Goal: Information Seeking & Learning: Find specific fact

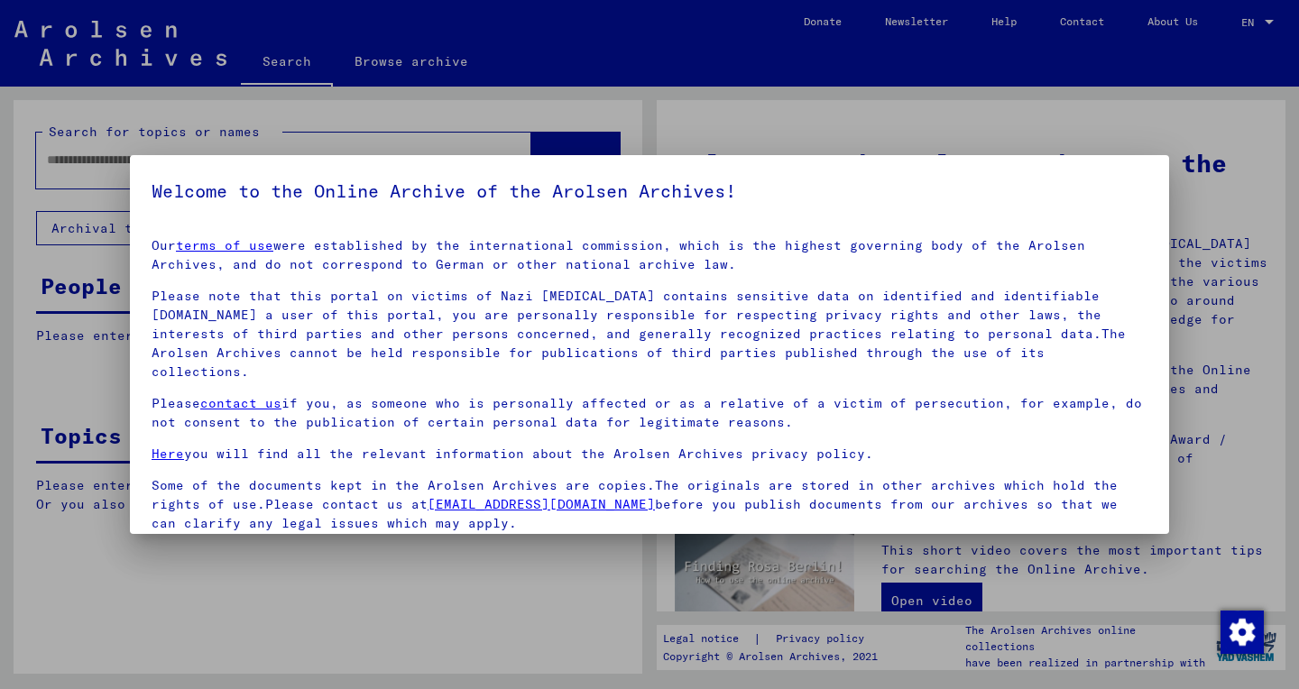
scroll to position [123, 0]
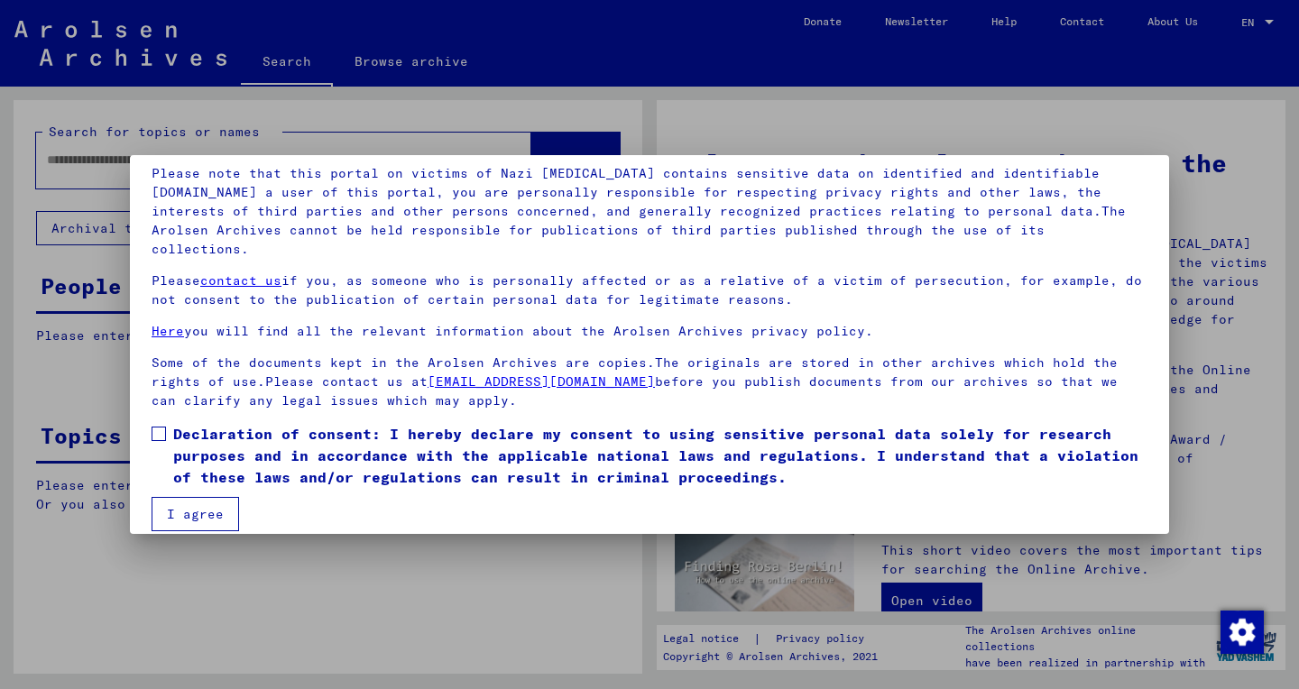
click at [164, 427] on span at bounding box center [159, 434] width 14 height 14
click at [199, 497] on button "I agree" at bounding box center [195, 514] width 87 height 34
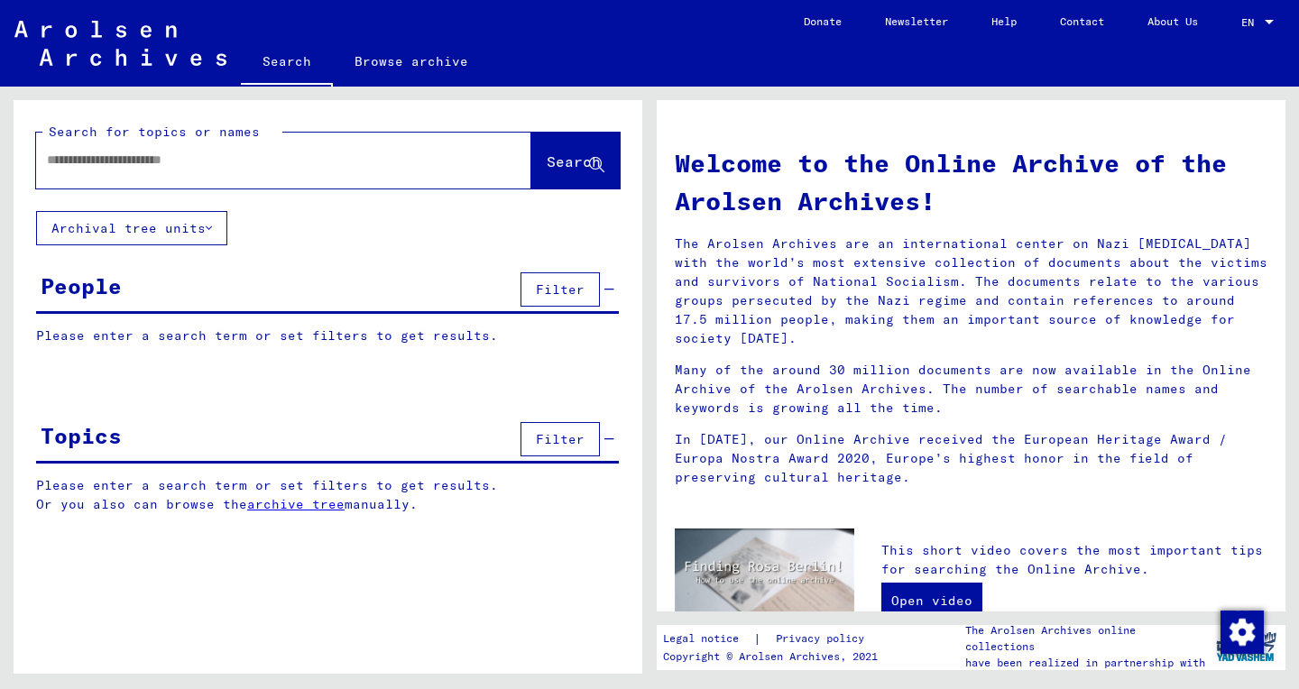
click at [179, 166] on input "text" at bounding box center [262, 160] width 430 height 19
paste input "**********"
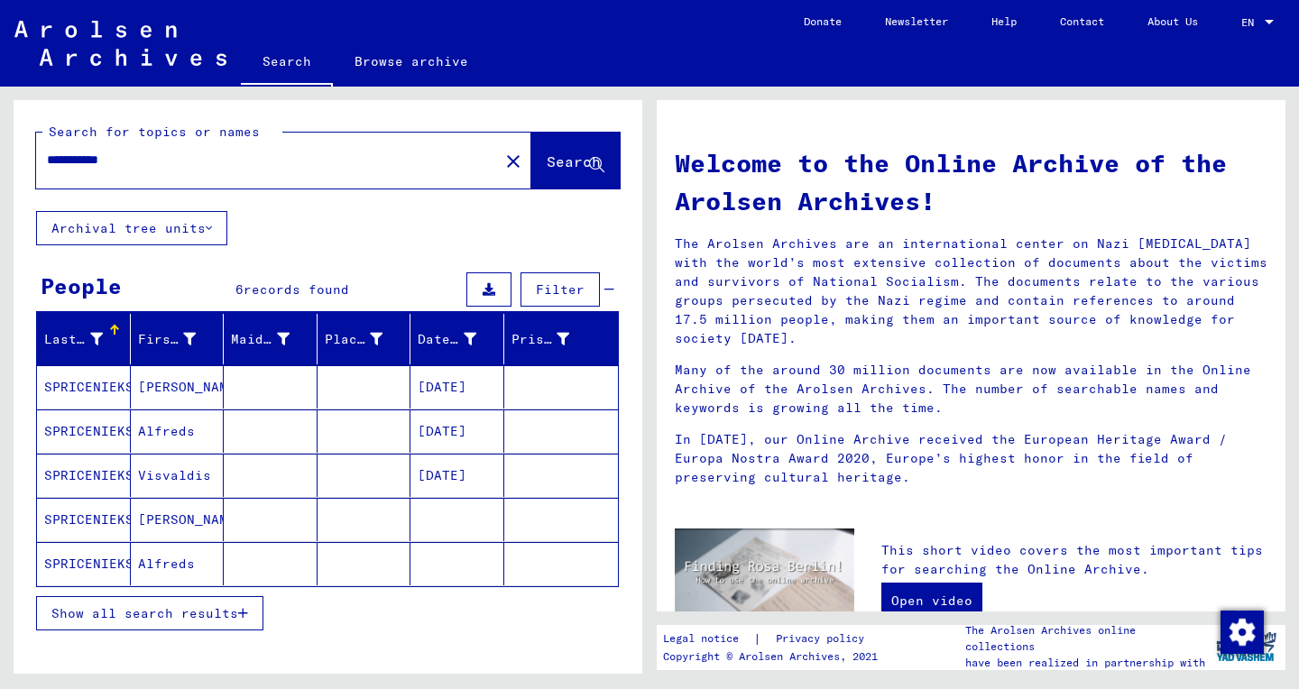
click at [124, 618] on span "Show all search results" at bounding box center [144, 613] width 187 height 16
click at [101, 165] on input "**********" at bounding box center [262, 160] width 430 height 19
paste input "text"
type input "*********"
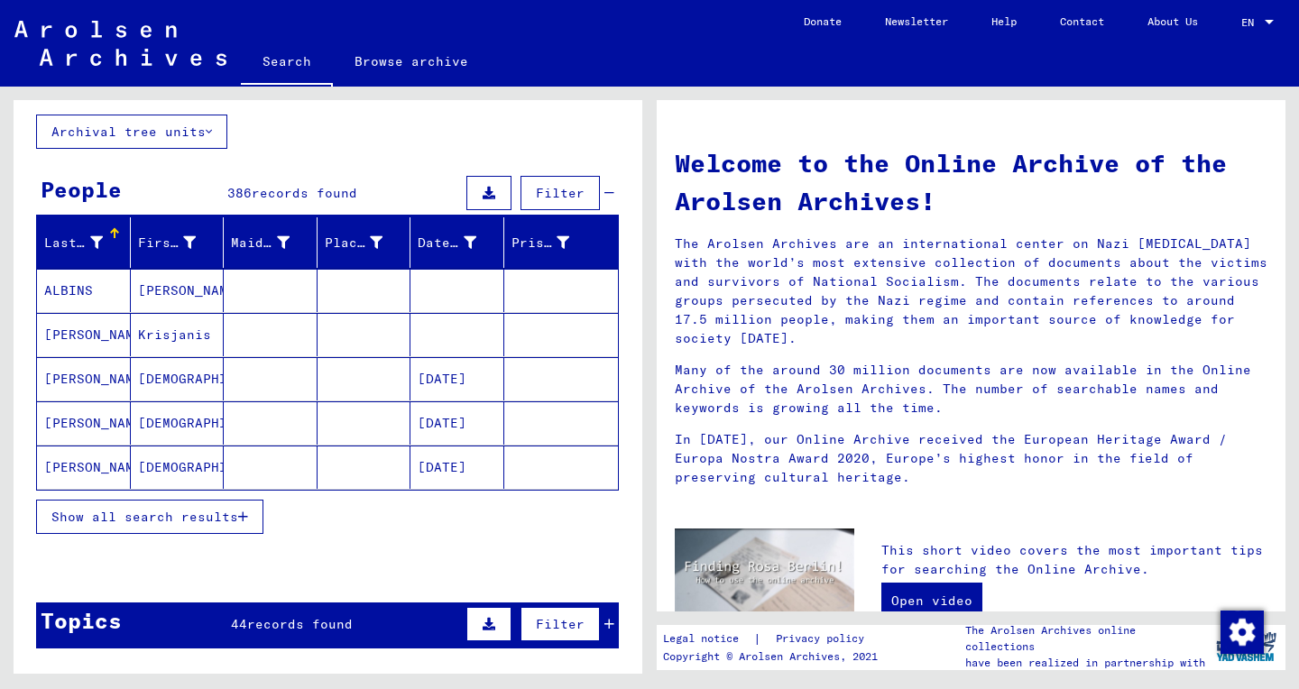
scroll to position [99, 0]
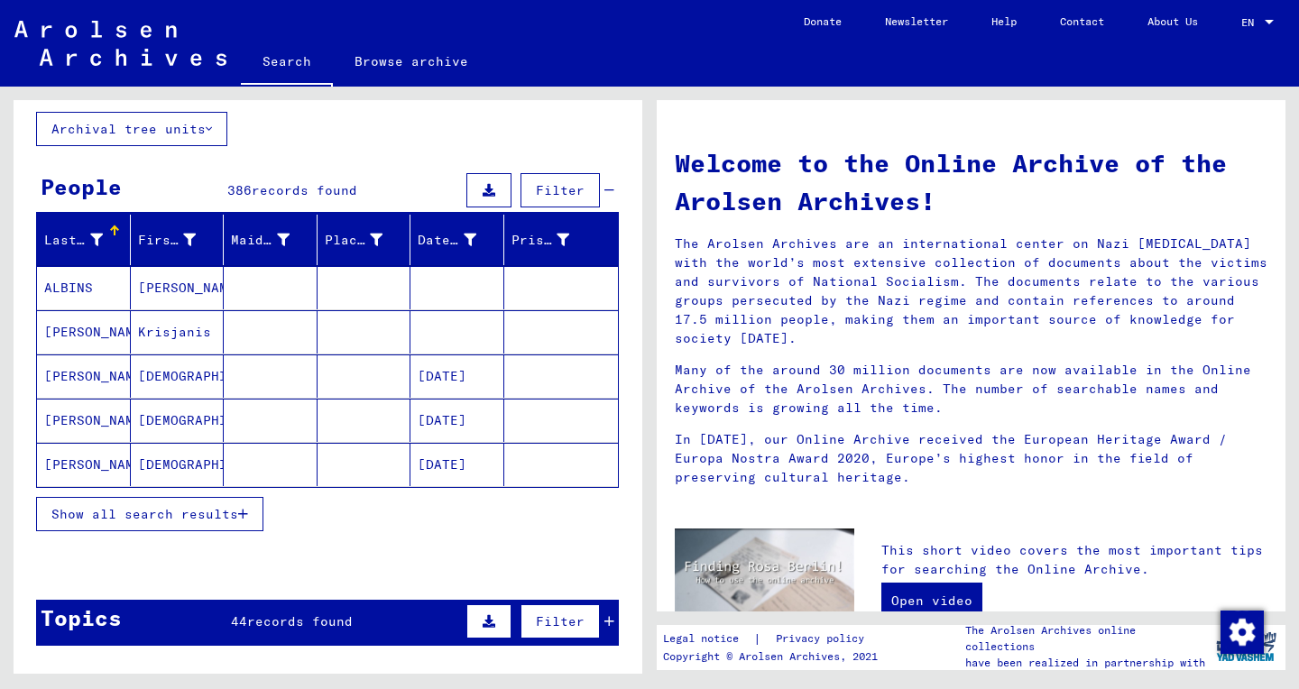
click at [108, 525] on button "Show all search results" at bounding box center [149, 514] width 227 height 34
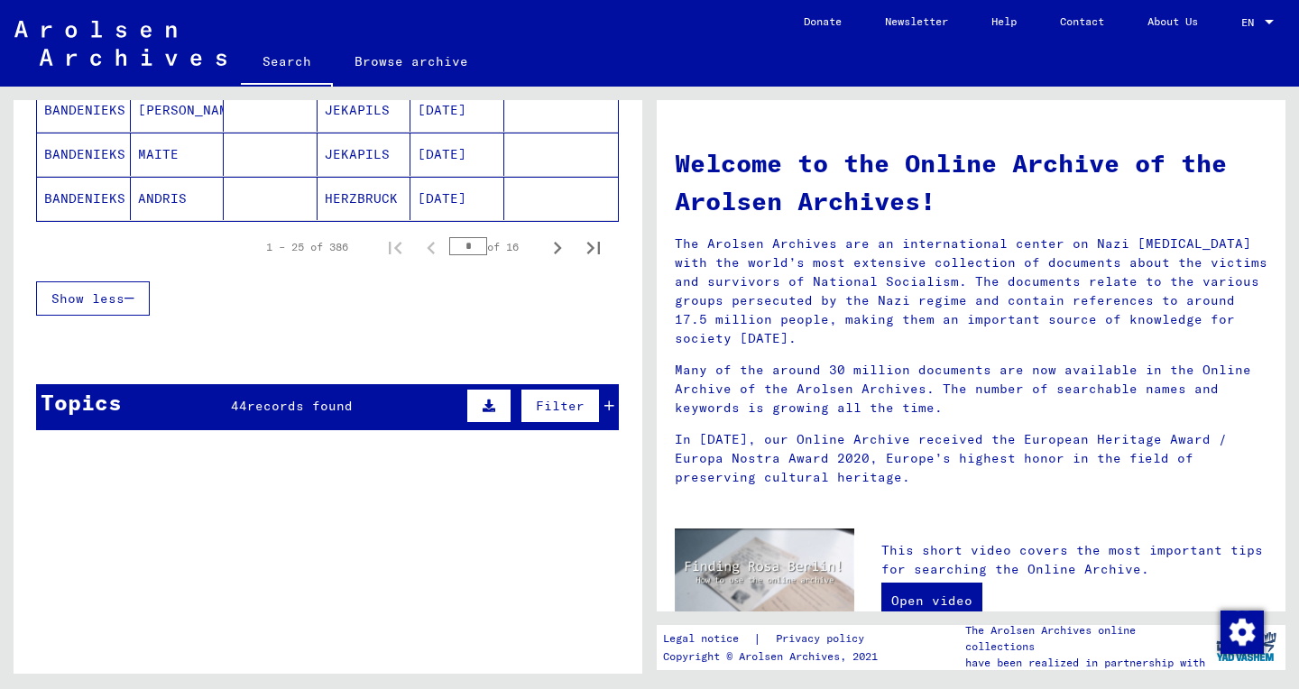
scroll to position [1252, 0]
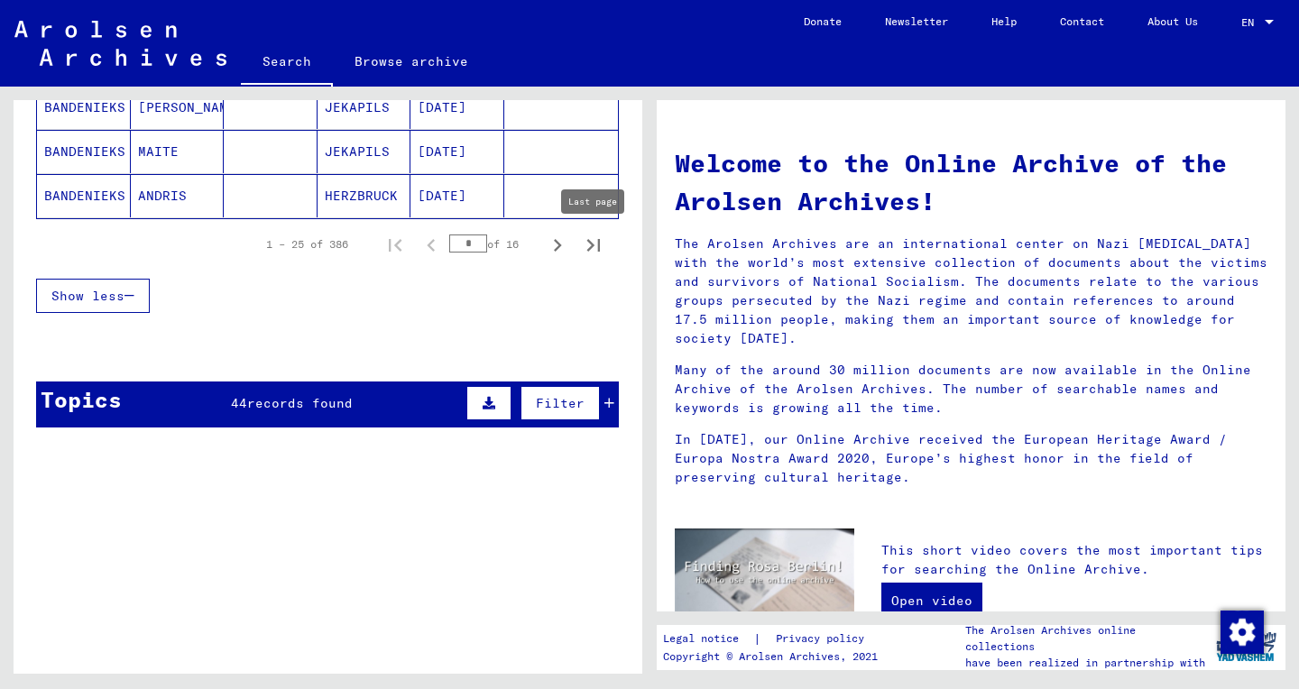
click at [592, 246] on icon "Last page" at bounding box center [593, 245] width 13 height 13
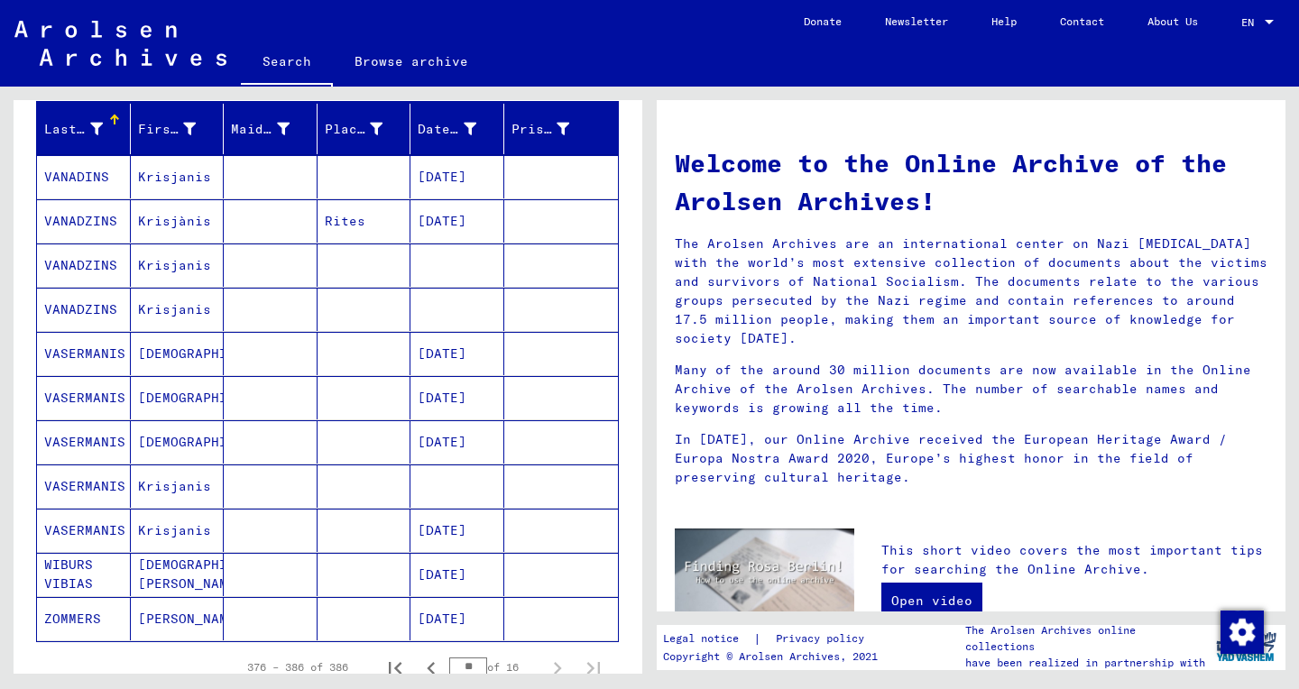
scroll to position [257, 0]
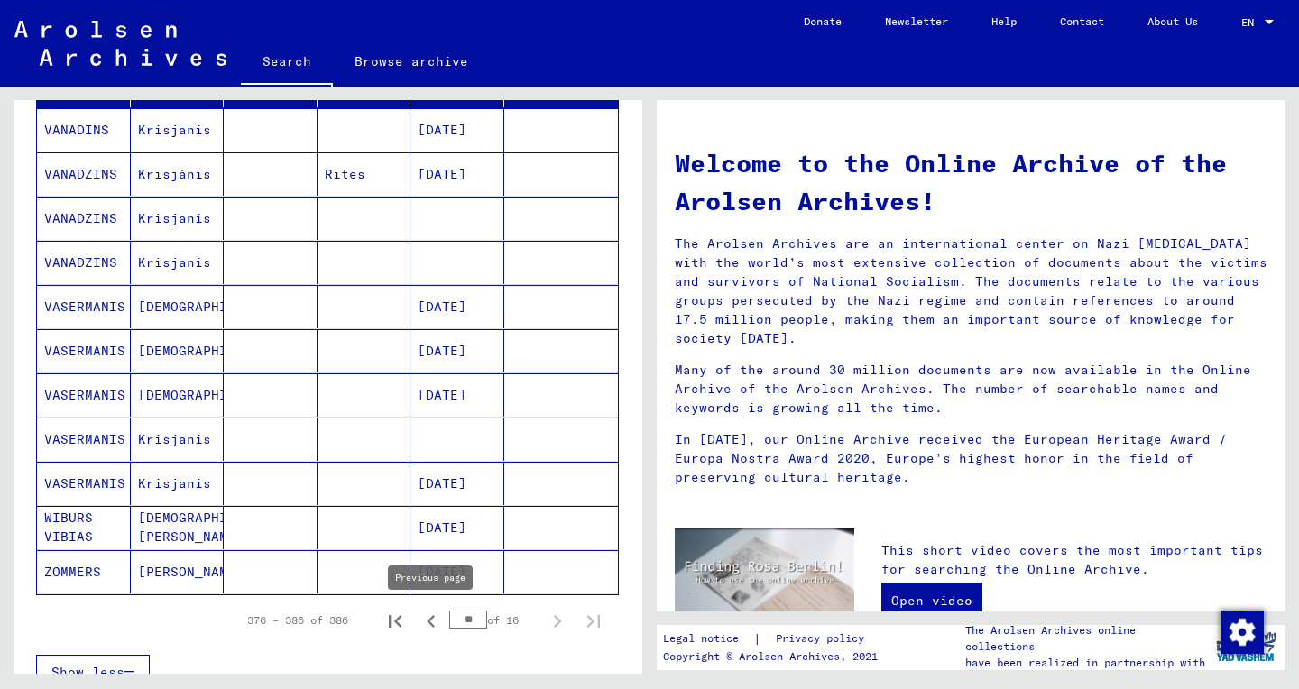
click at [432, 621] on icon "Previous page" at bounding box center [431, 621] width 25 height 25
type input "**"
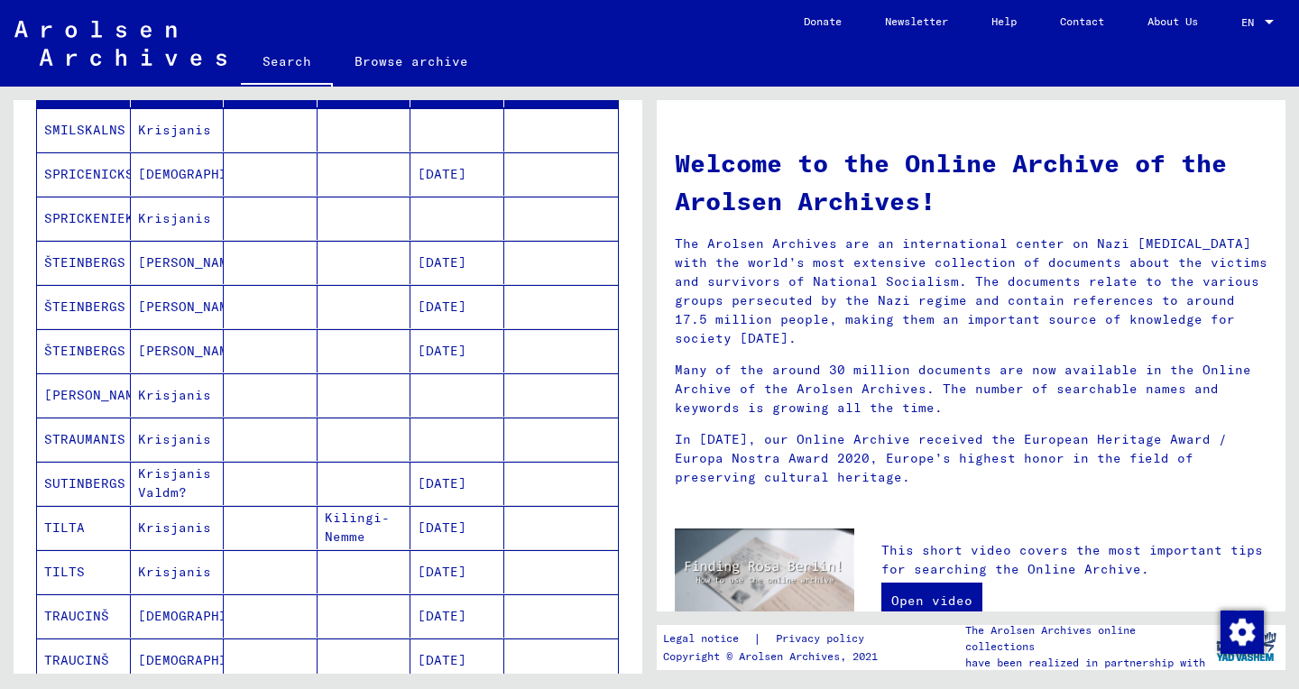
click at [79, 182] on mat-cell "SPRICENICKS" at bounding box center [84, 173] width 94 height 43
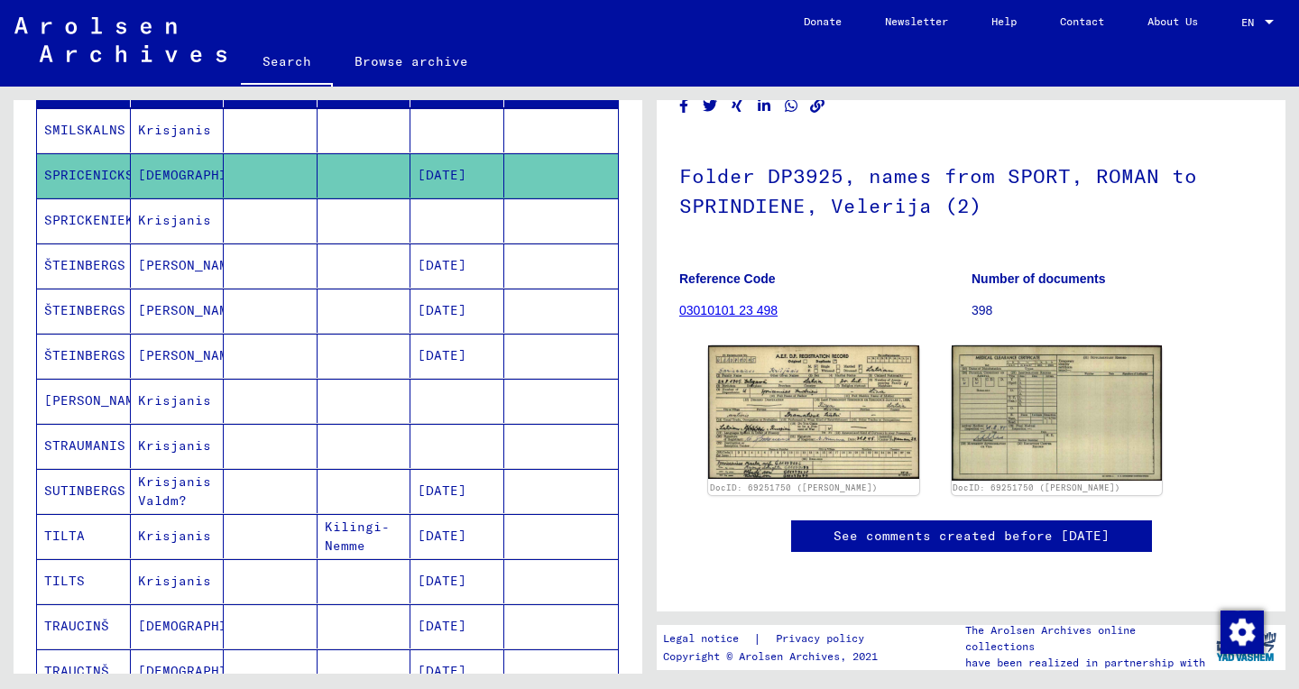
scroll to position [102, 0]
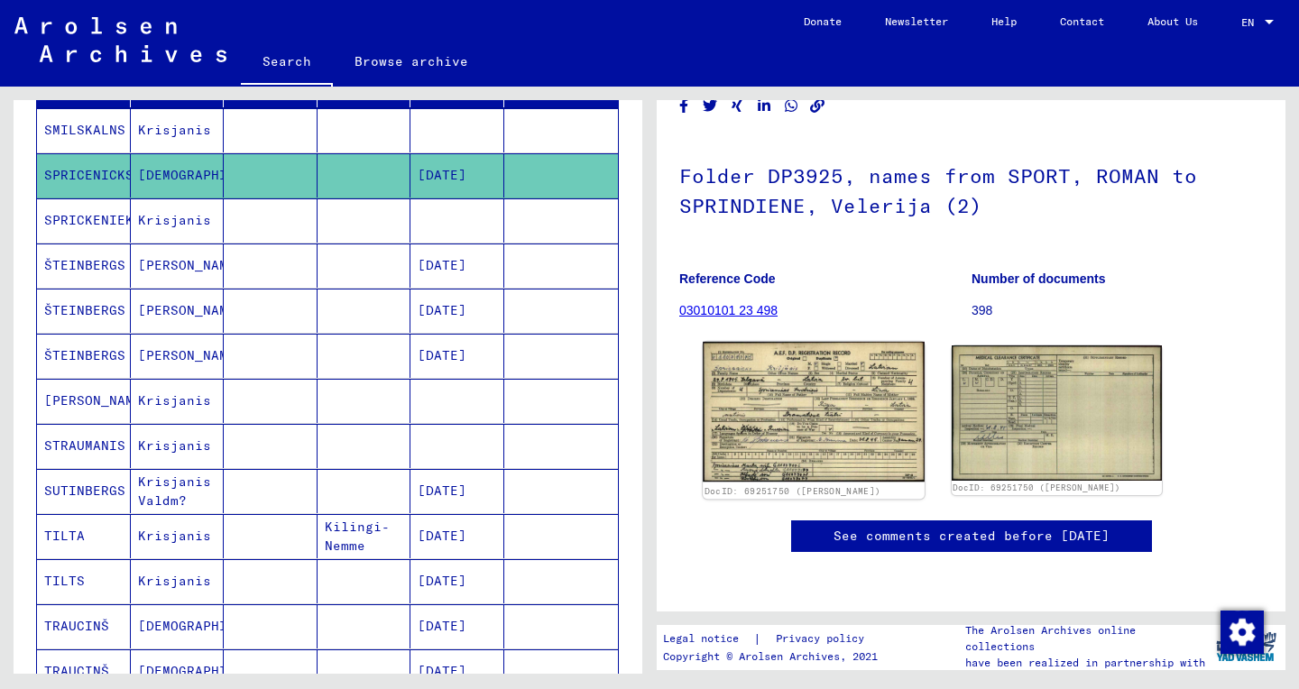
click at [793, 370] on img at bounding box center [813, 412] width 221 height 140
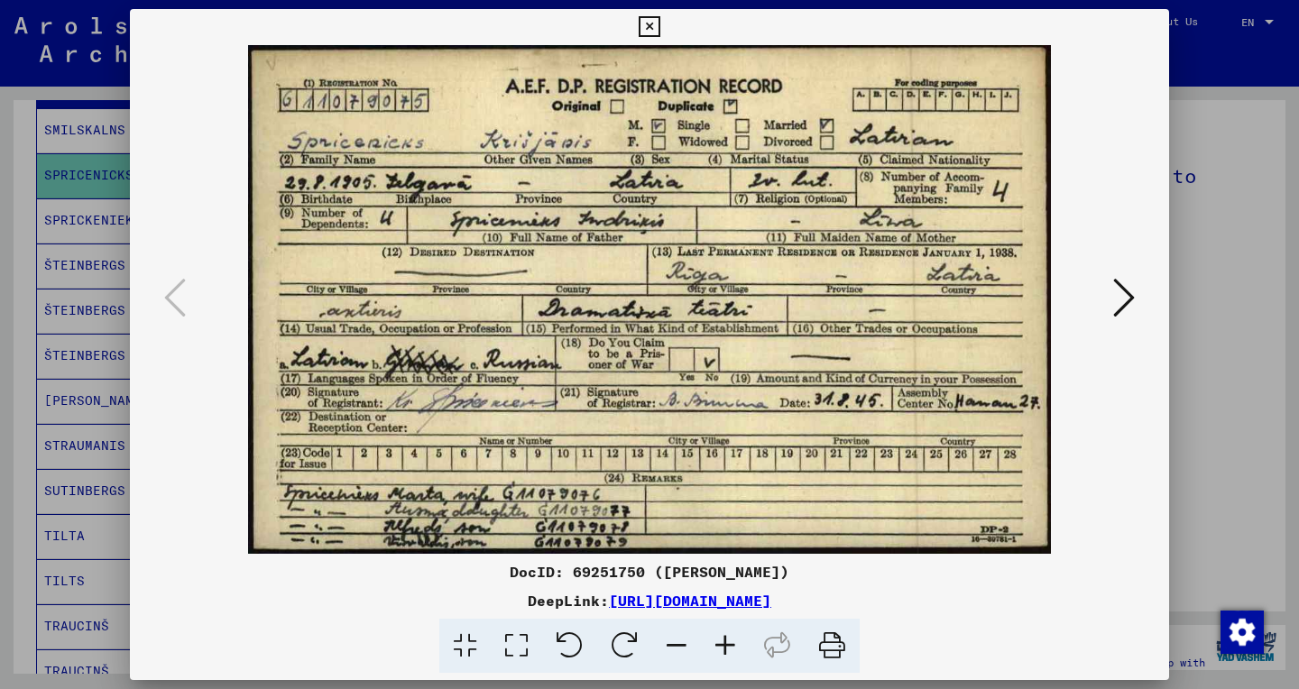
click at [519, 648] on icon at bounding box center [516, 646] width 51 height 55
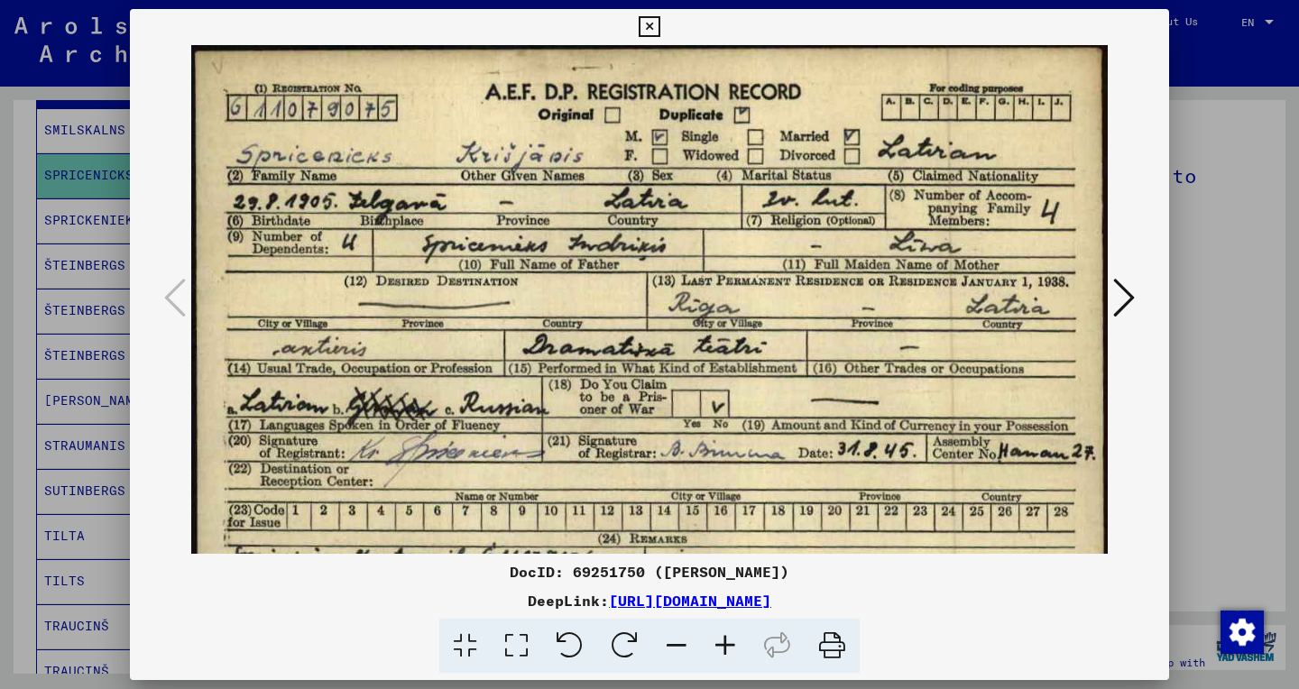
click at [659, 26] on icon at bounding box center [649, 27] width 21 height 22
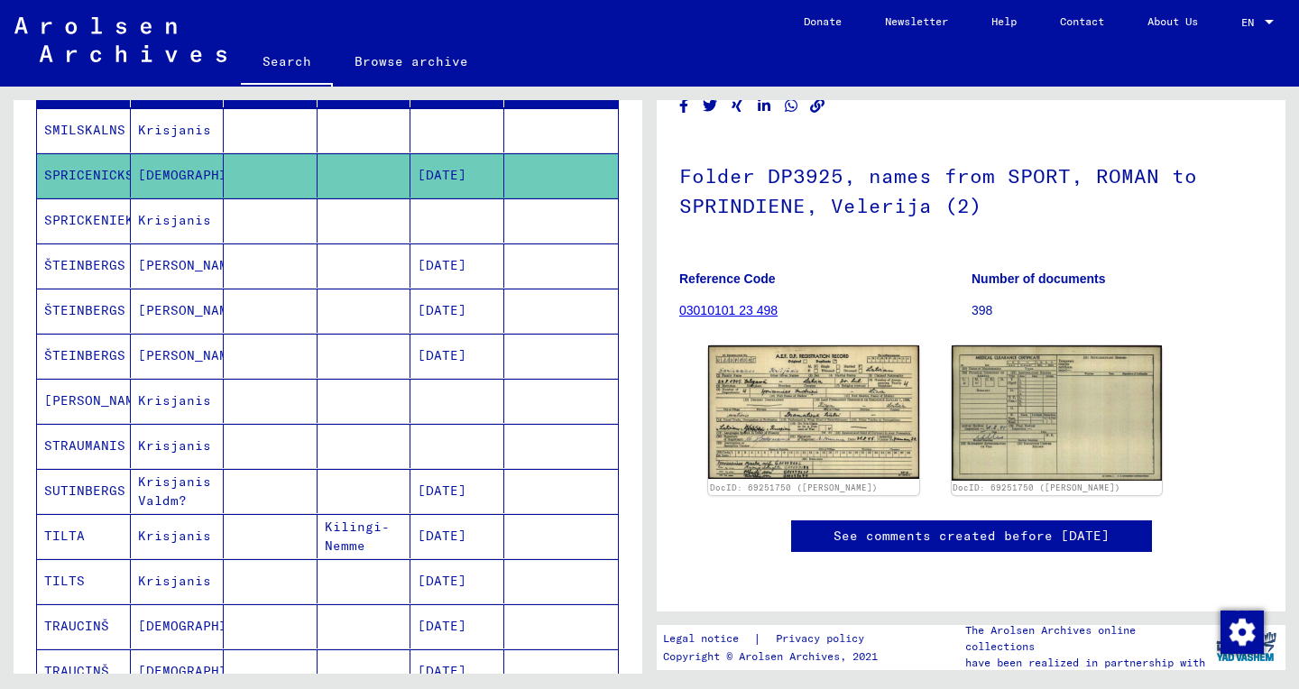
click at [106, 227] on mat-cell "SPRICKENIEKS" at bounding box center [84, 220] width 94 height 44
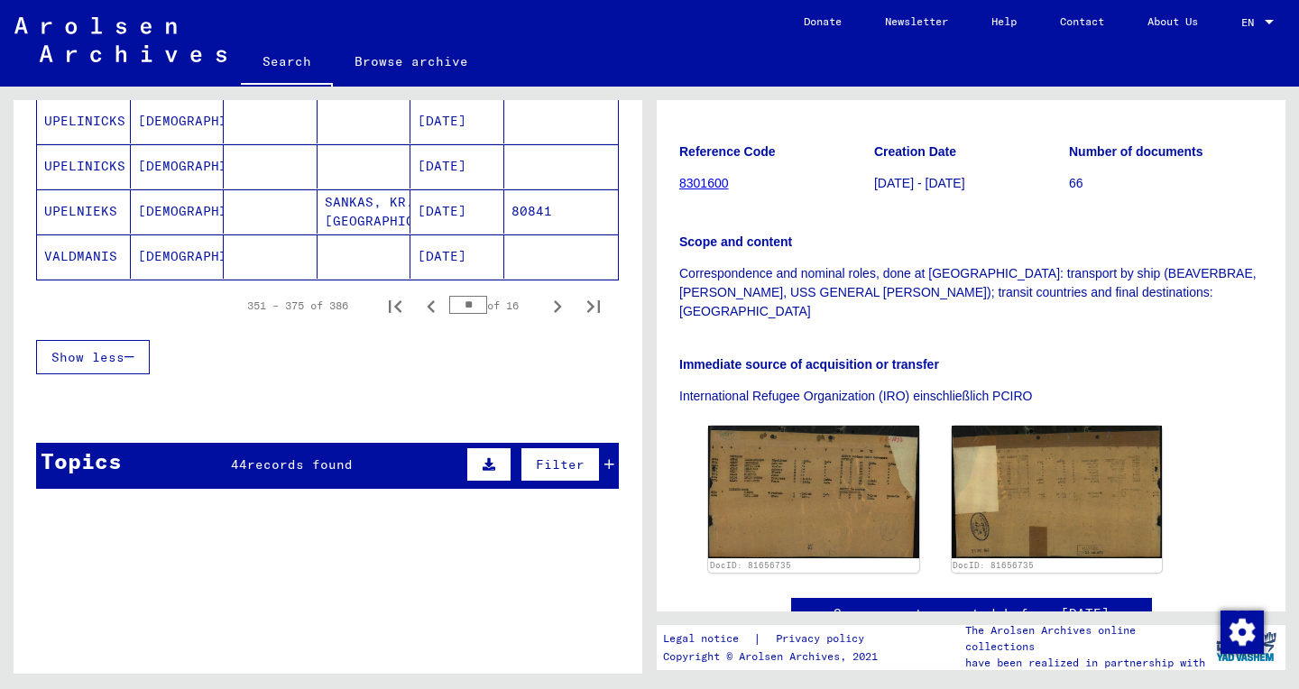
scroll to position [1219, 0]
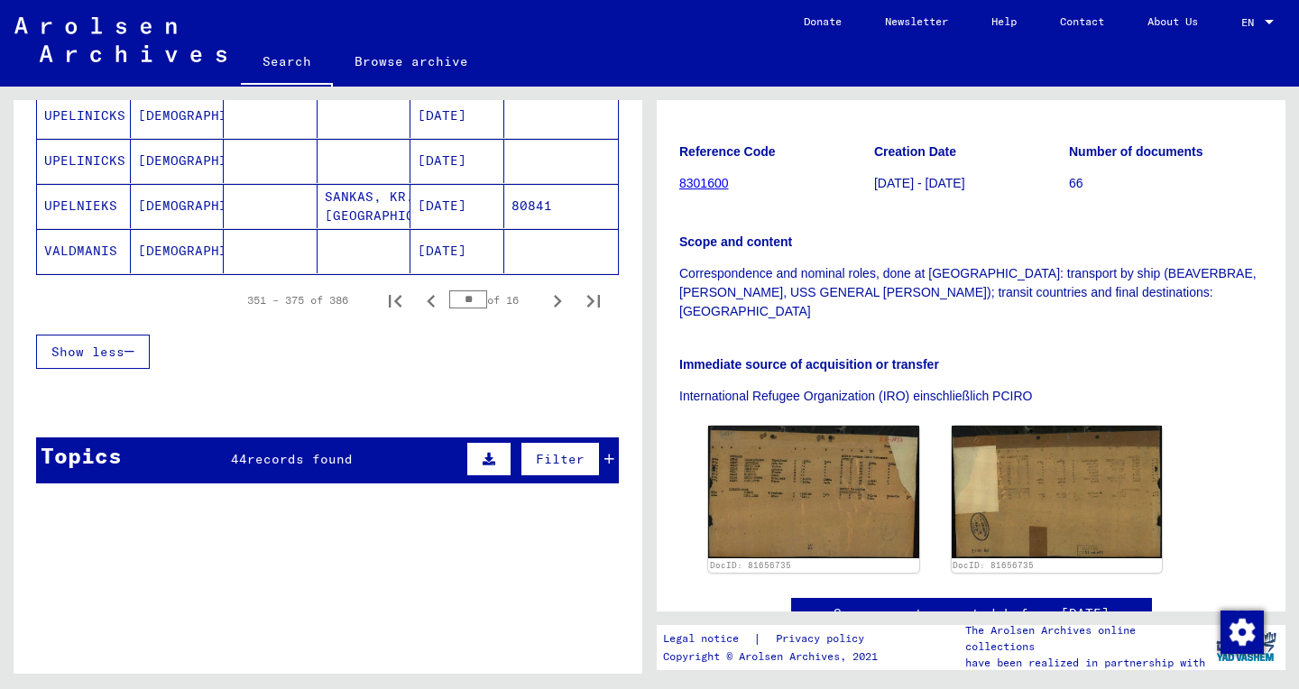
click at [281, 455] on span "records found" at bounding box center [300, 459] width 106 height 16
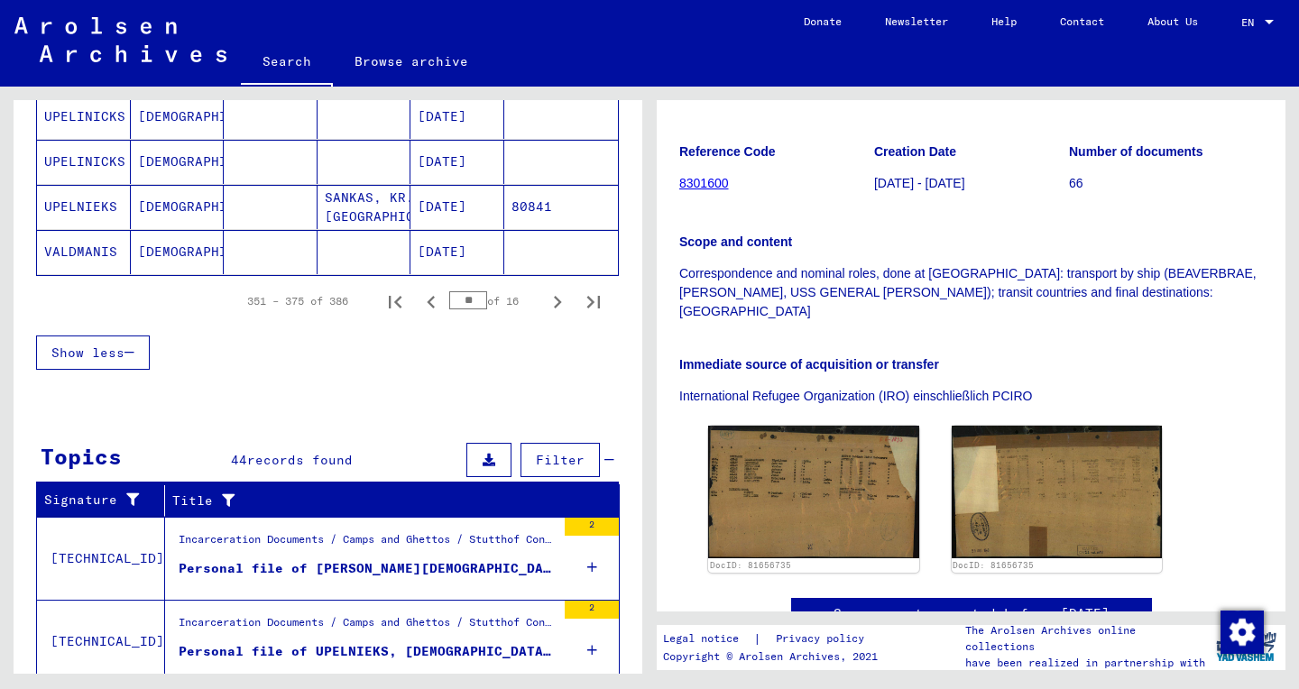
scroll to position [1530, 0]
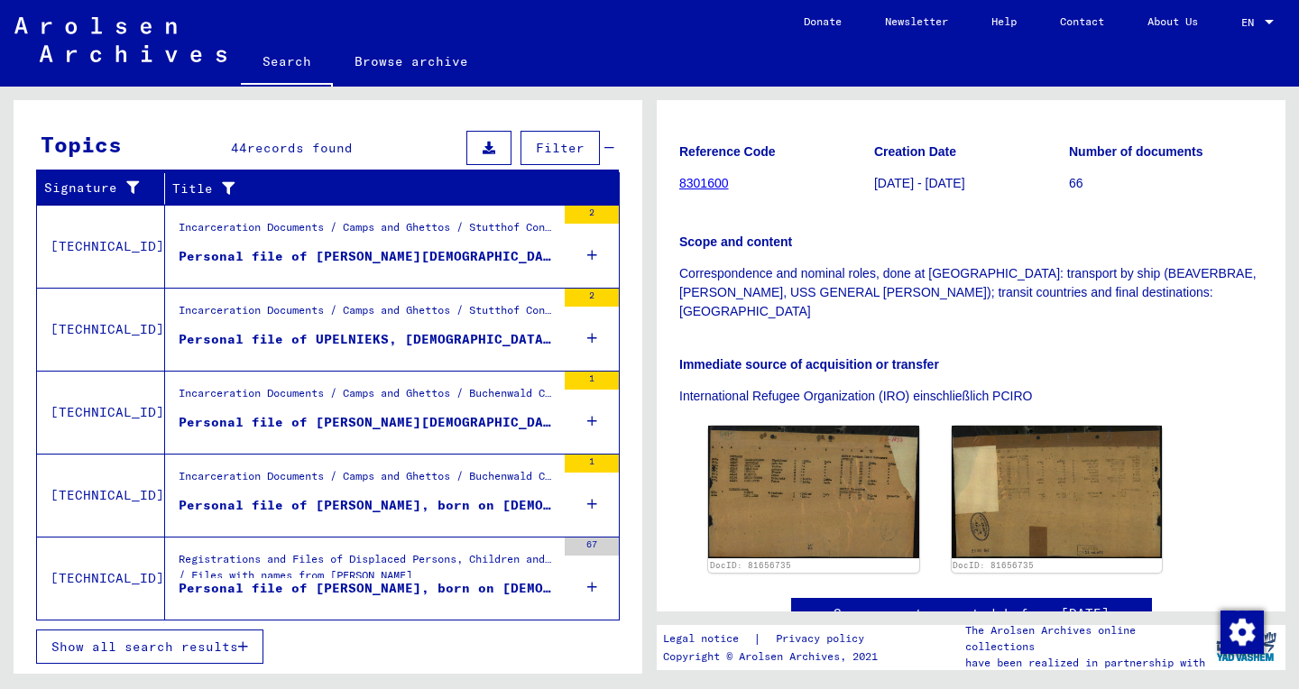
click at [173, 642] on span "Show all search results" at bounding box center [144, 647] width 187 height 16
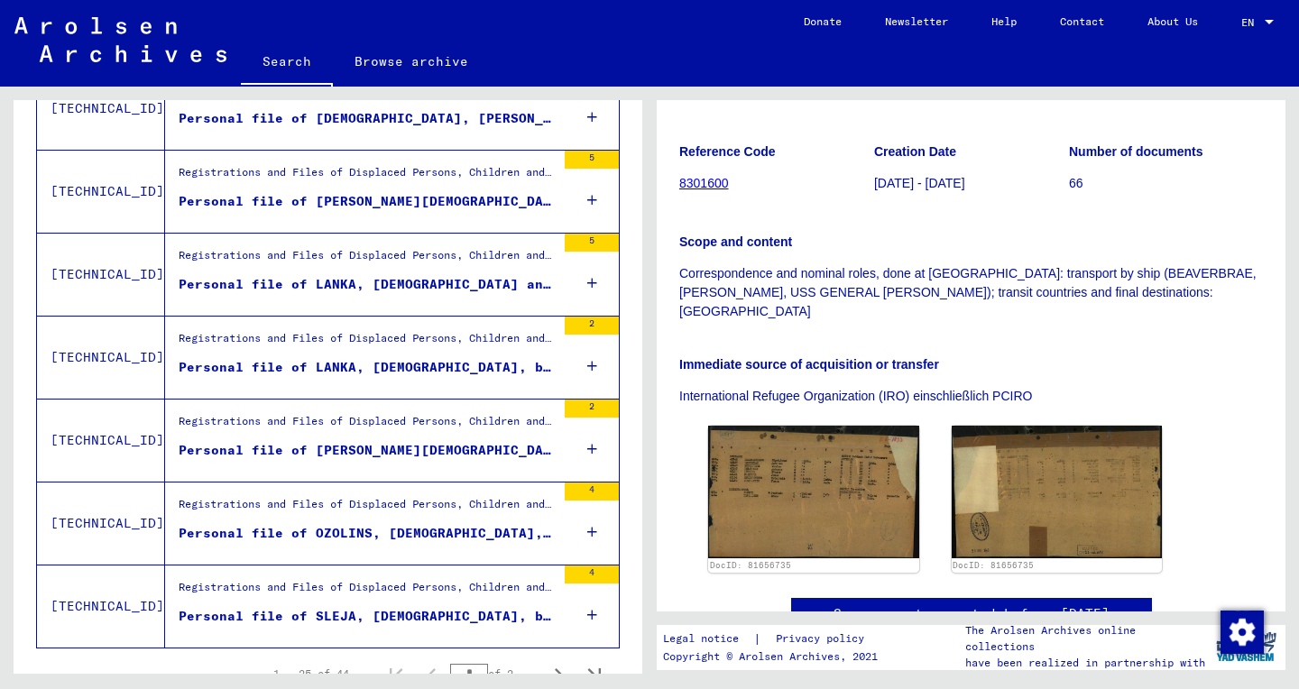
scroll to position [1957, 0]
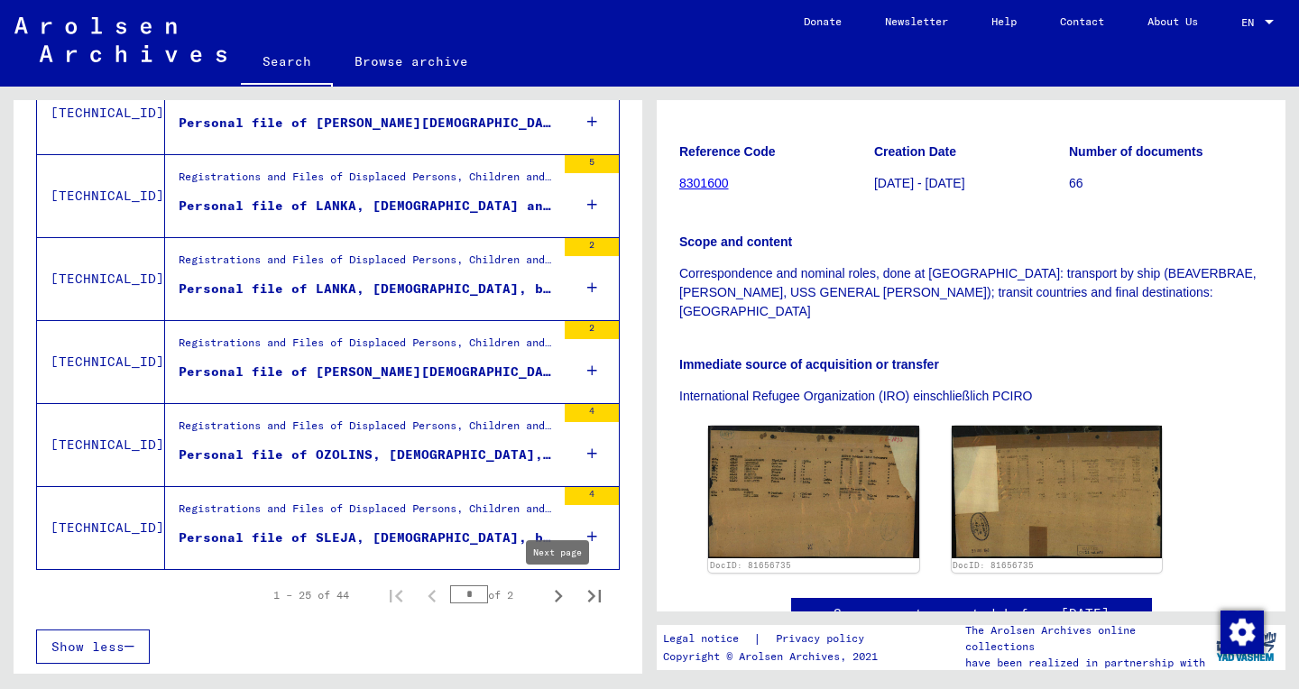
click at [558, 602] on icon "Next page" at bounding box center [558, 596] width 25 height 25
type input "*"
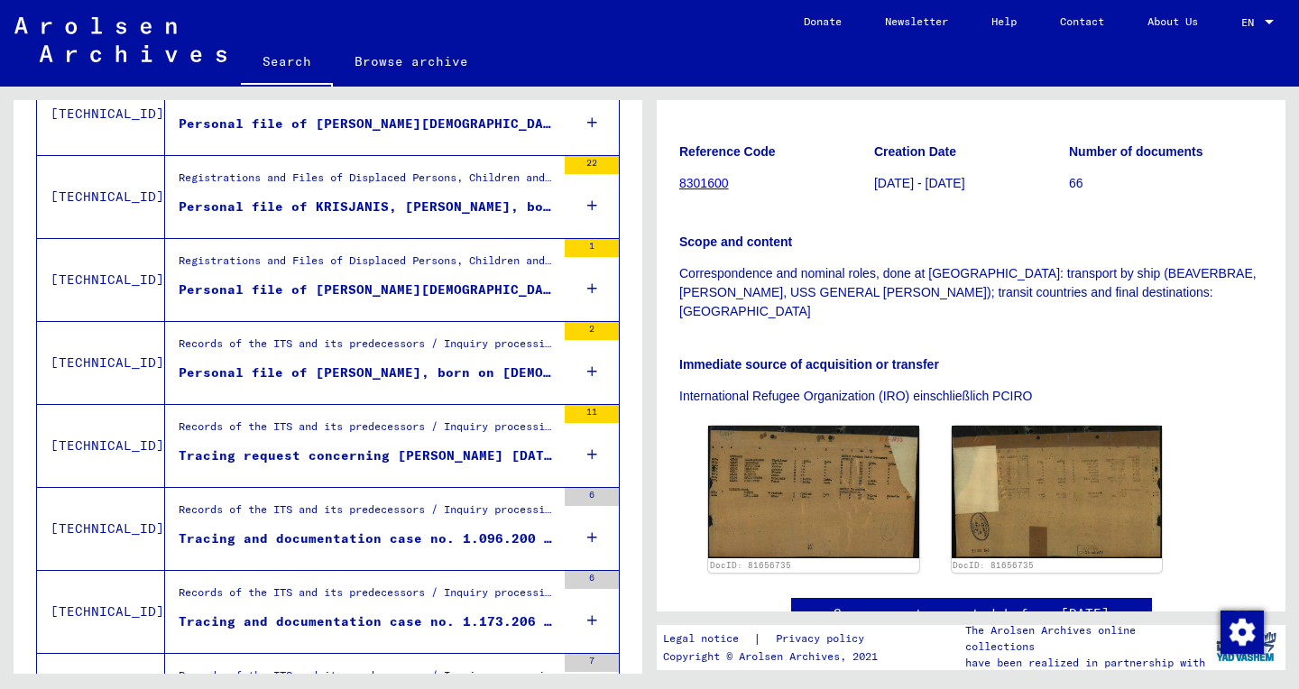
scroll to position [0, 0]
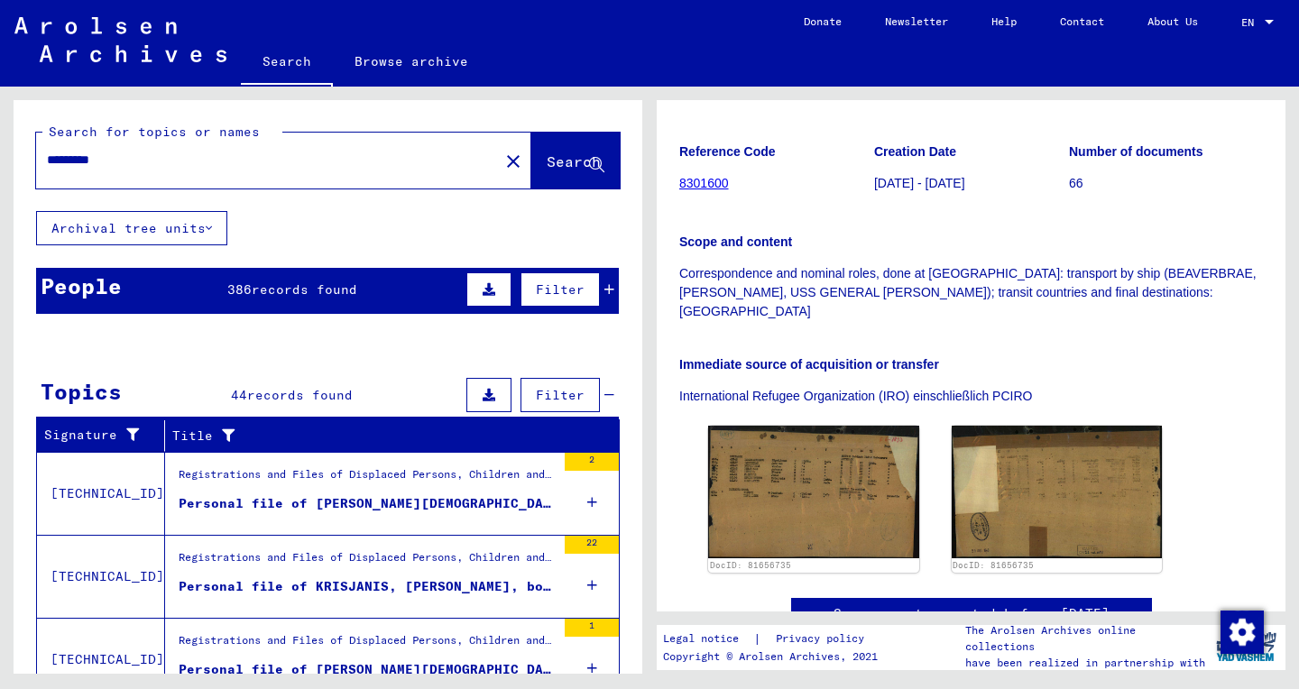
click at [96, 164] on input "*********" at bounding box center [267, 160] width 441 height 19
paste input "***"
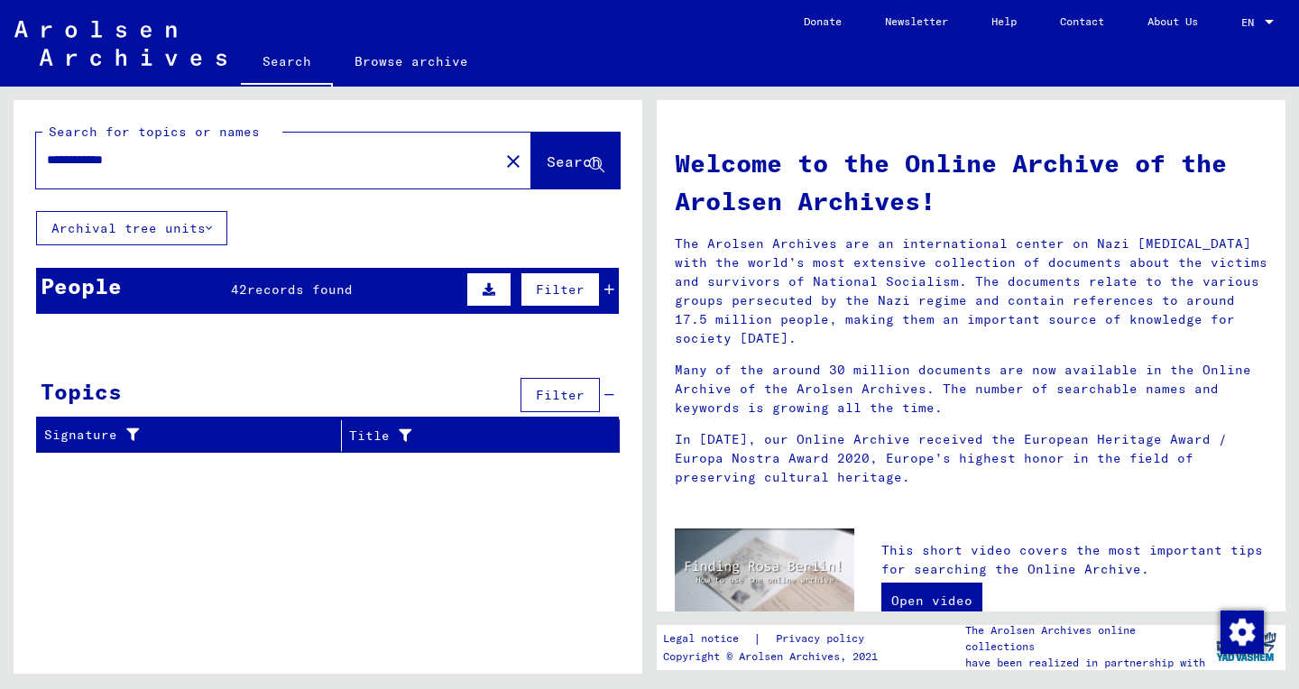
click at [300, 287] on span "records found" at bounding box center [300, 289] width 106 height 16
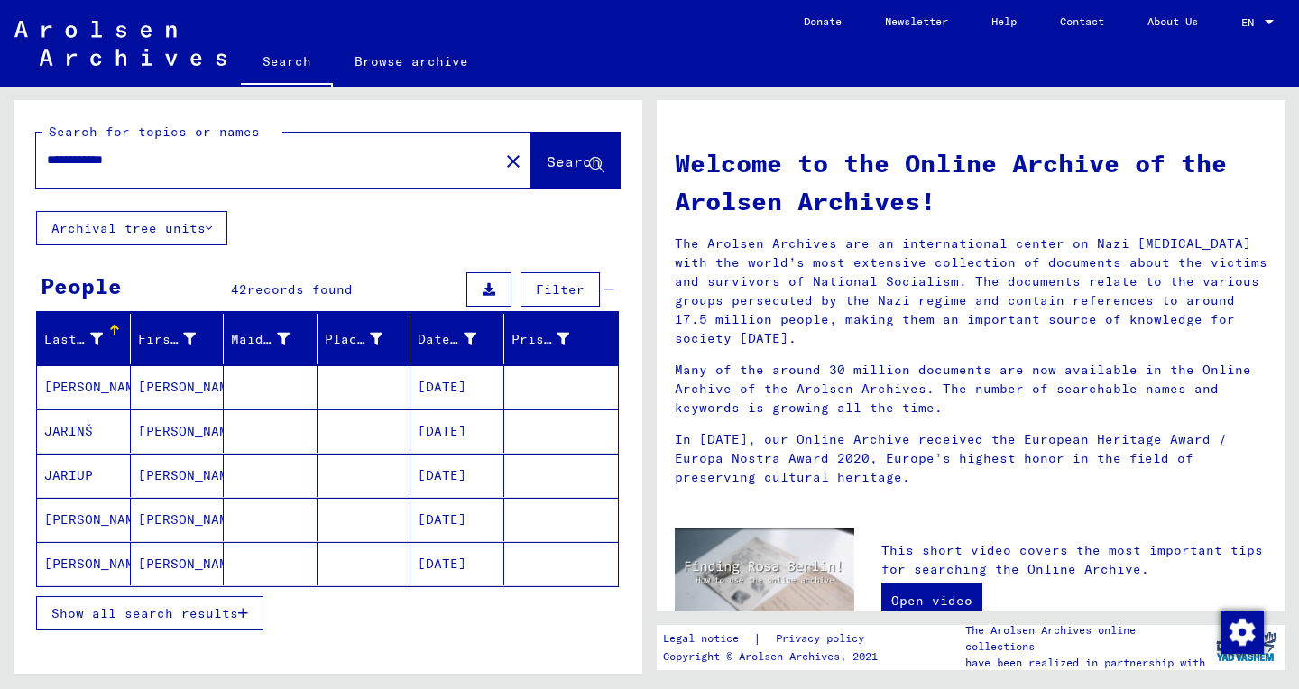
click at [180, 621] on span "Show all search results" at bounding box center [144, 613] width 187 height 16
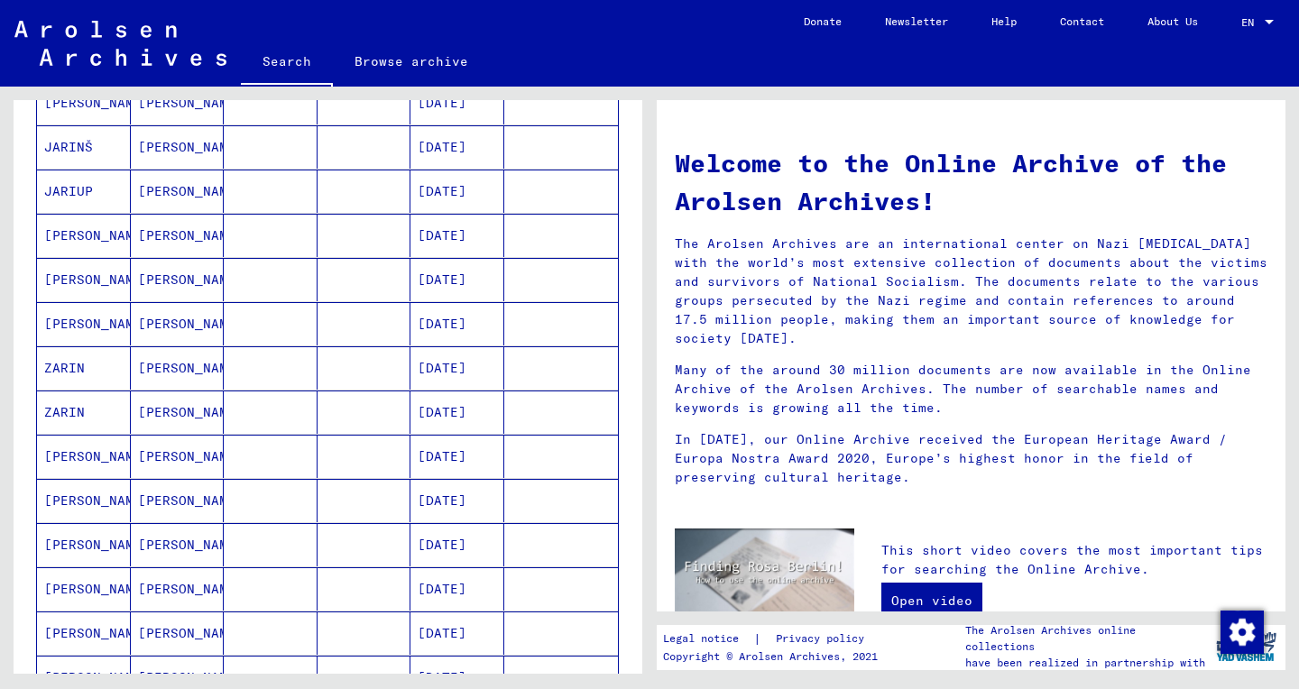
scroll to position [285, 0]
click at [448, 456] on mat-cell "[DATE]" at bounding box center [457, 455] width 94 height 43
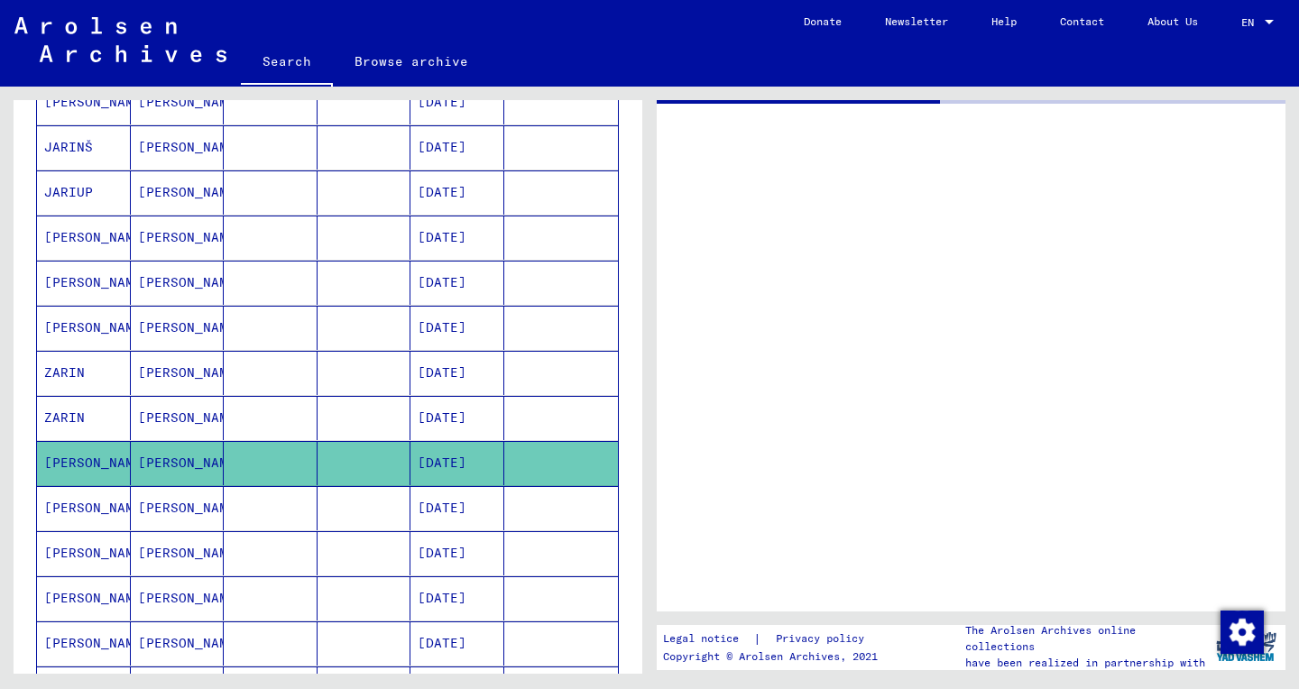
scroll to position [286, 0]
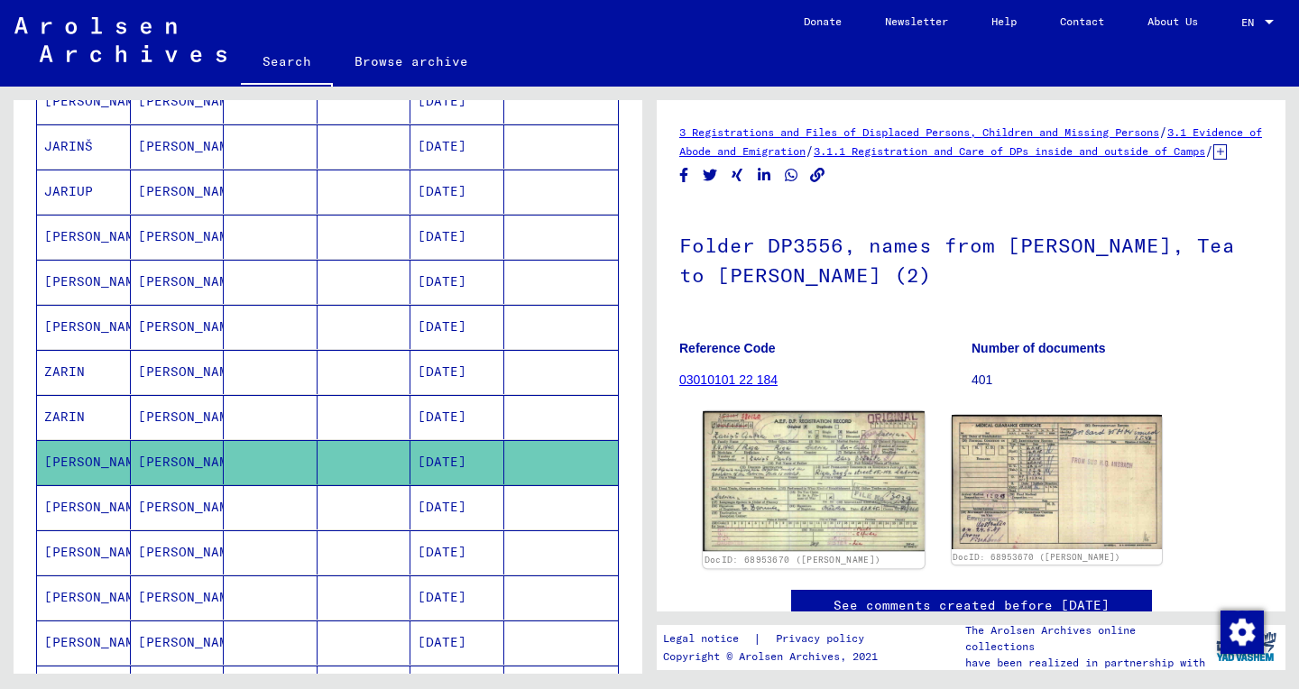
click at [797, 520] on img at bounding box center [813, 481] width 221 height 140
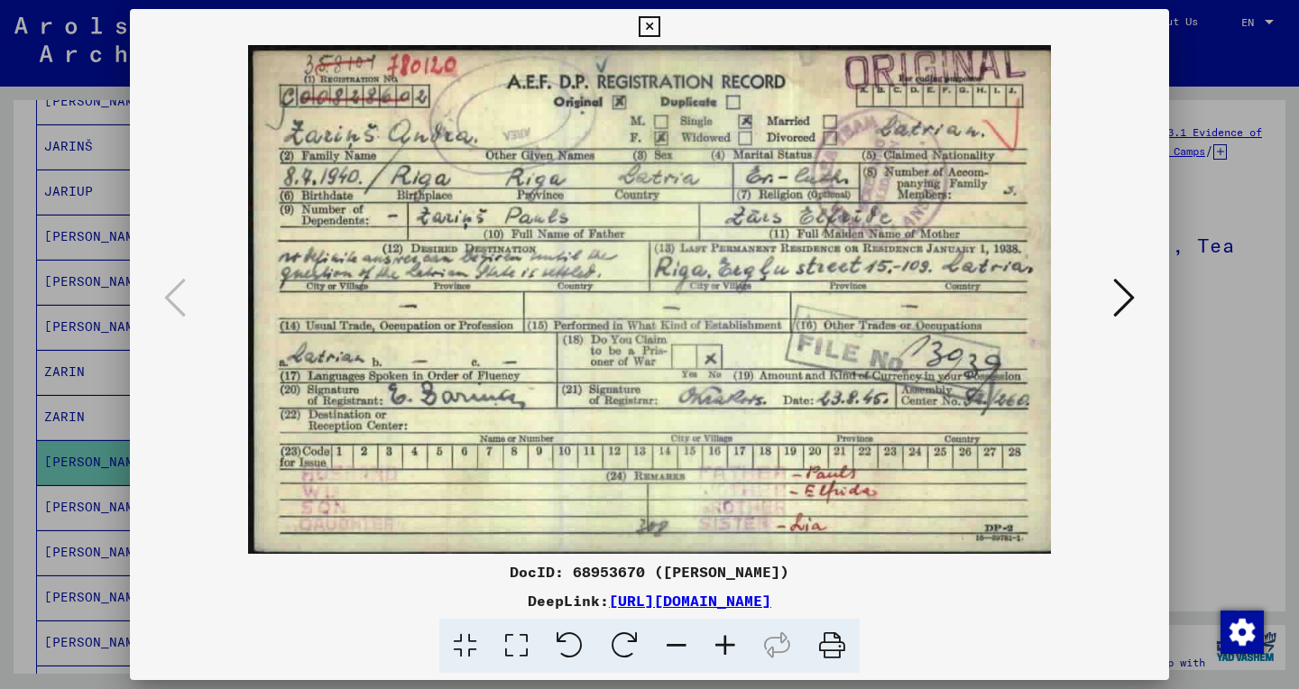
click at [517, 660] on icon at bounding box center [516, 646] width 51 height 55
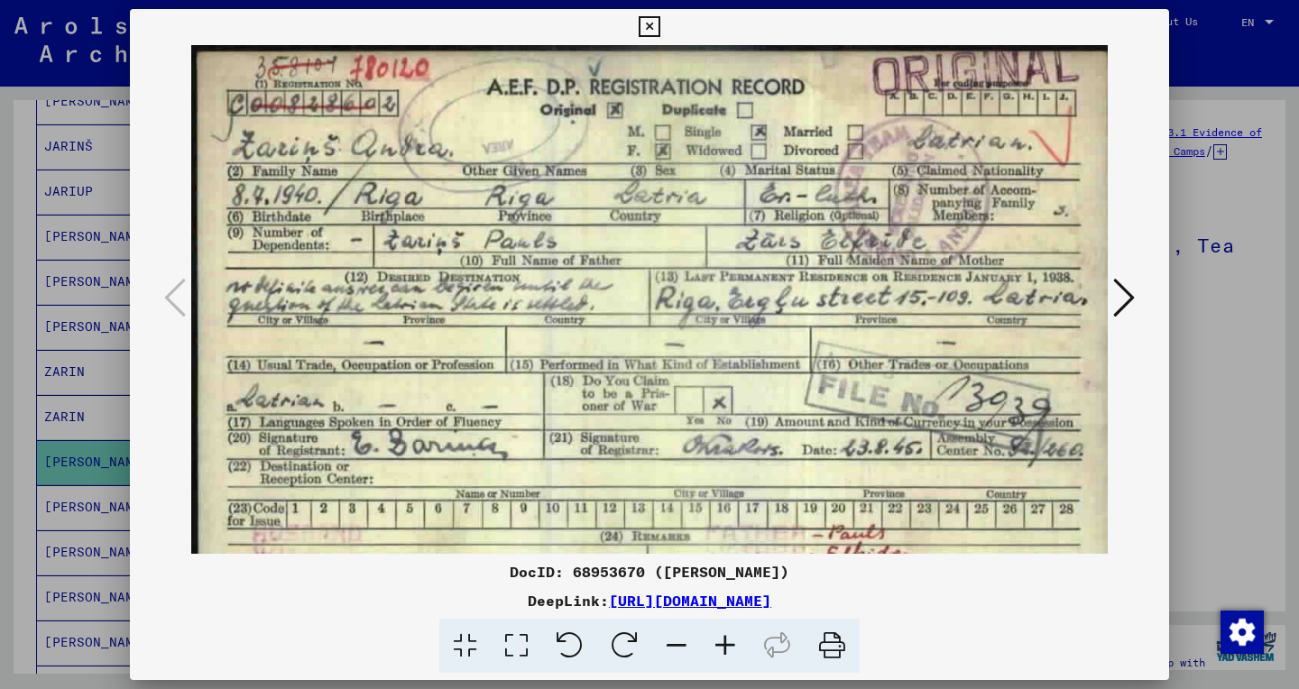
click at [726, 649] on icon at bounding box center [725, 646] width 49 height 55
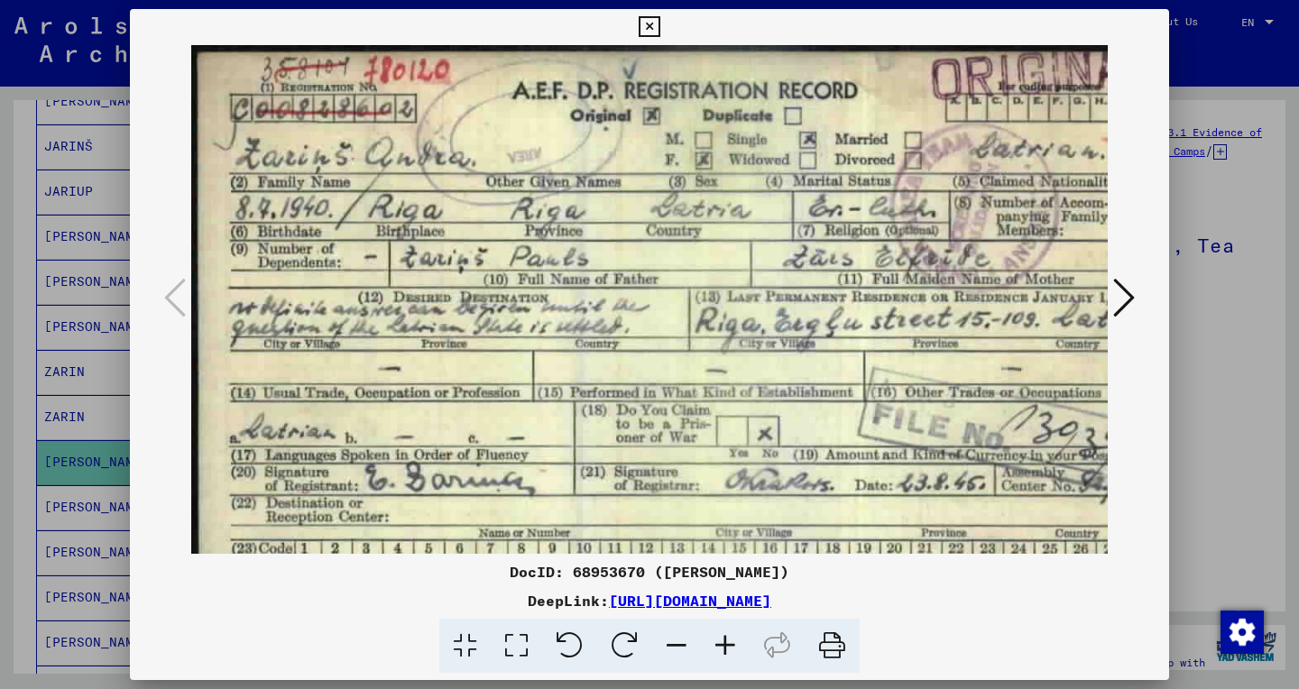
click at [726, 649] on icon at bounding box center [725, 646] width 49 height 55
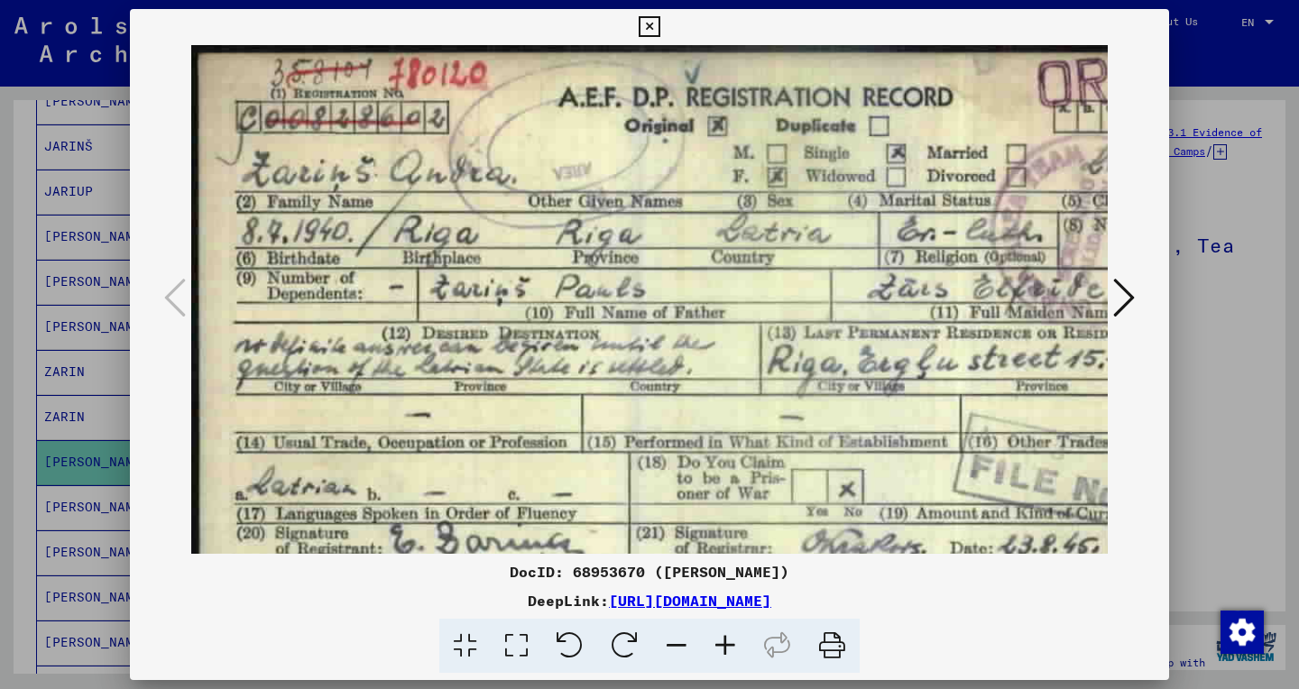
click at [726, 649] on icon at bounding box center [725, 646] width 49 height 55
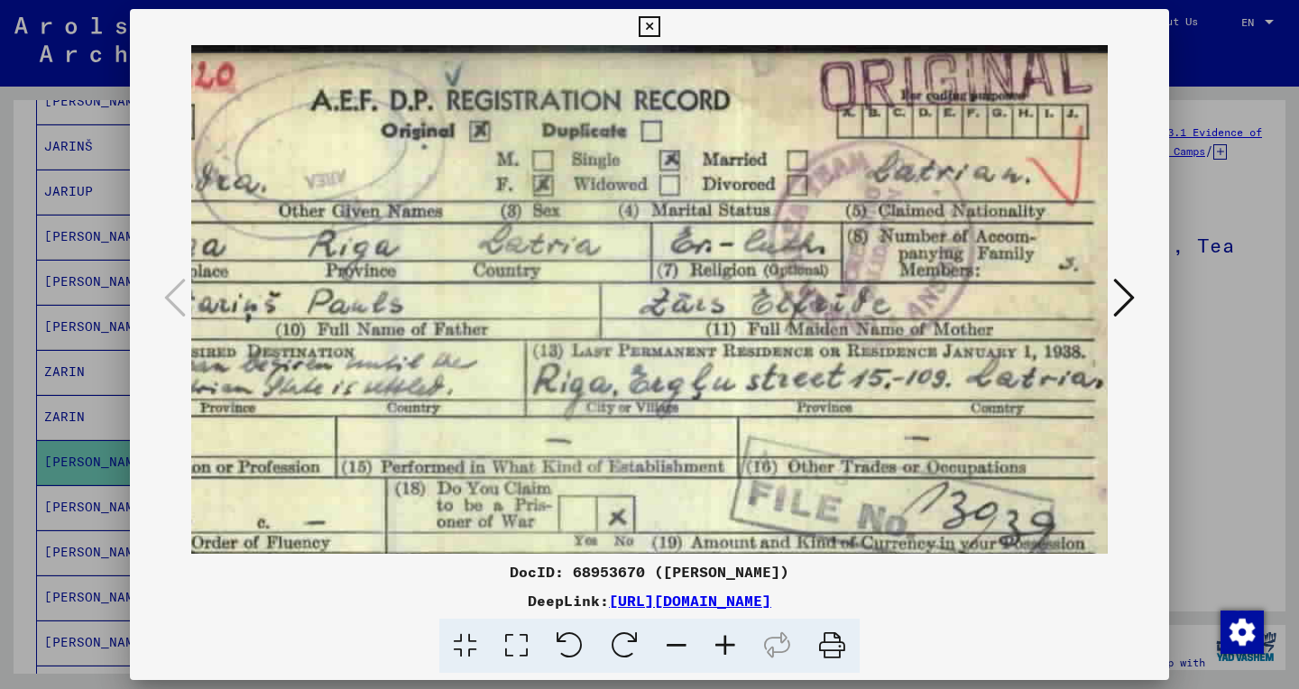
scroll to position [0, 272]
drag, startPoint x: 723, startPoint y: 295, endPoint x: 451, endPoint y: 302, distance: 272.5
click at [451, 302] on img at bounding box center [524, 428] width 1210 height 766
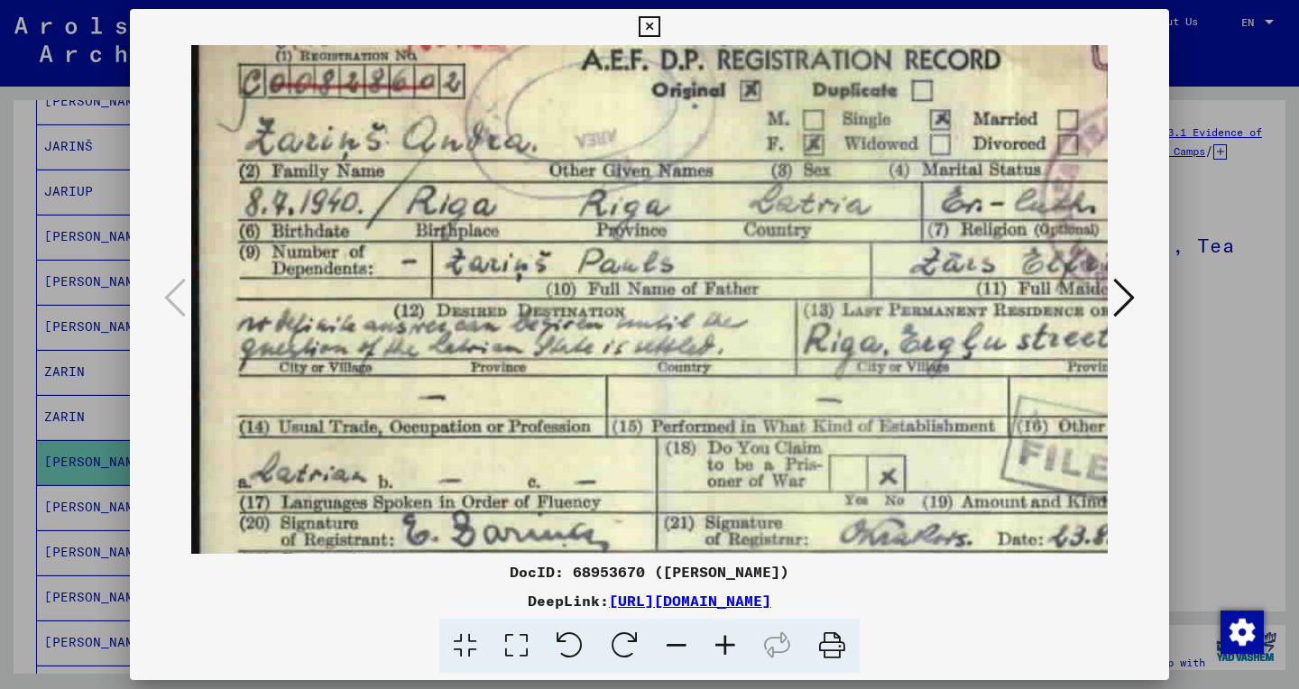
scroll to position [40, 0]
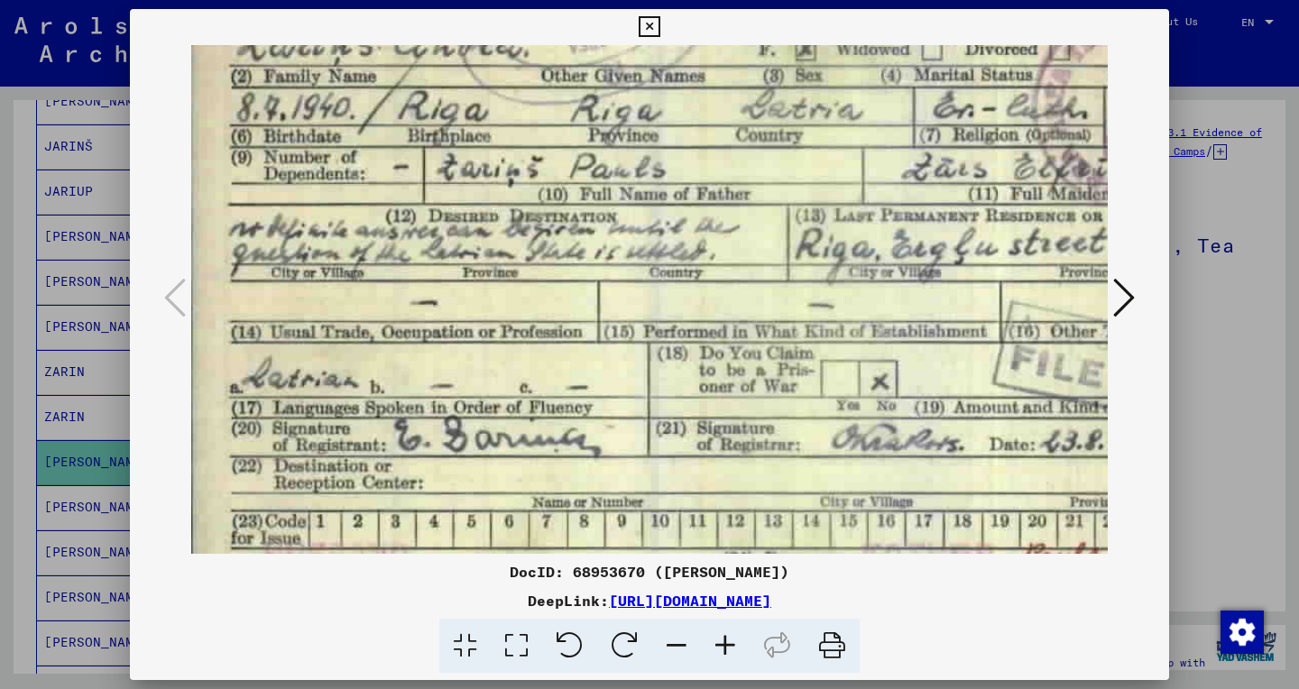
drag, startPoint x: 411, startPoint y: 347, endPoint x: 780, endPoint y: 237, distance: 385.0
click at [780, 235] on img at bounding box center [788, 293] width 1210 height 766
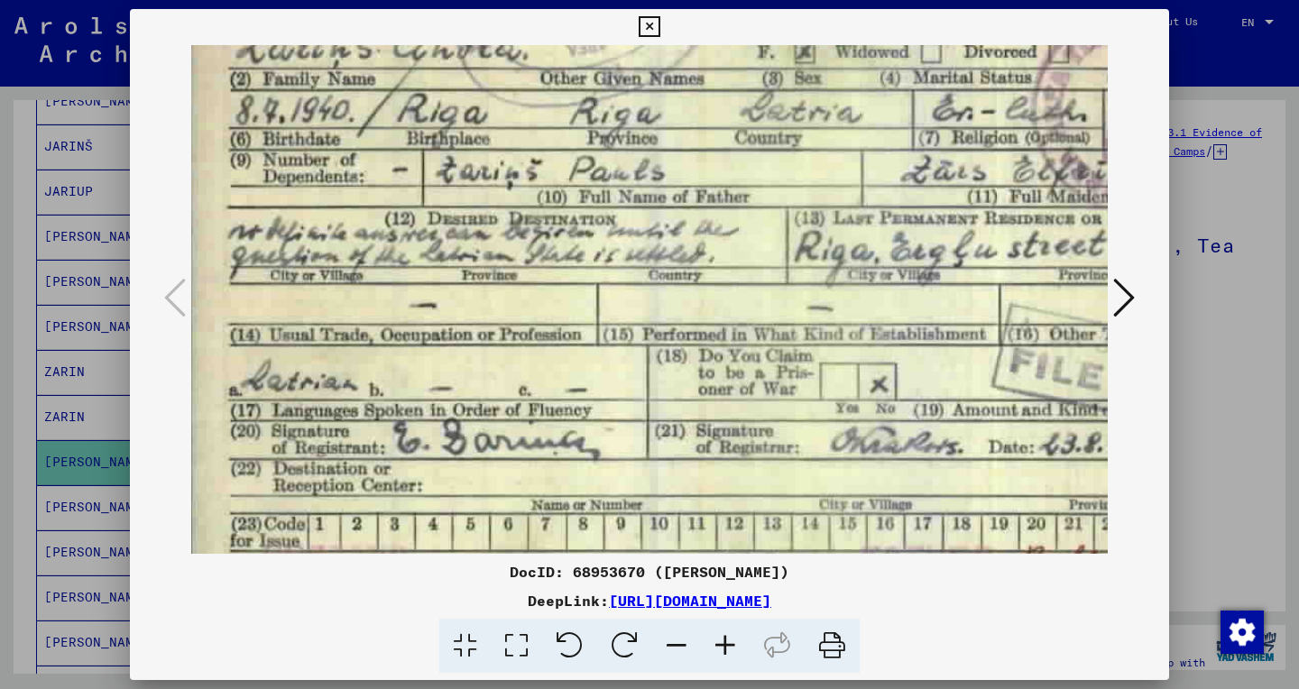
scroll to position [0, 0]
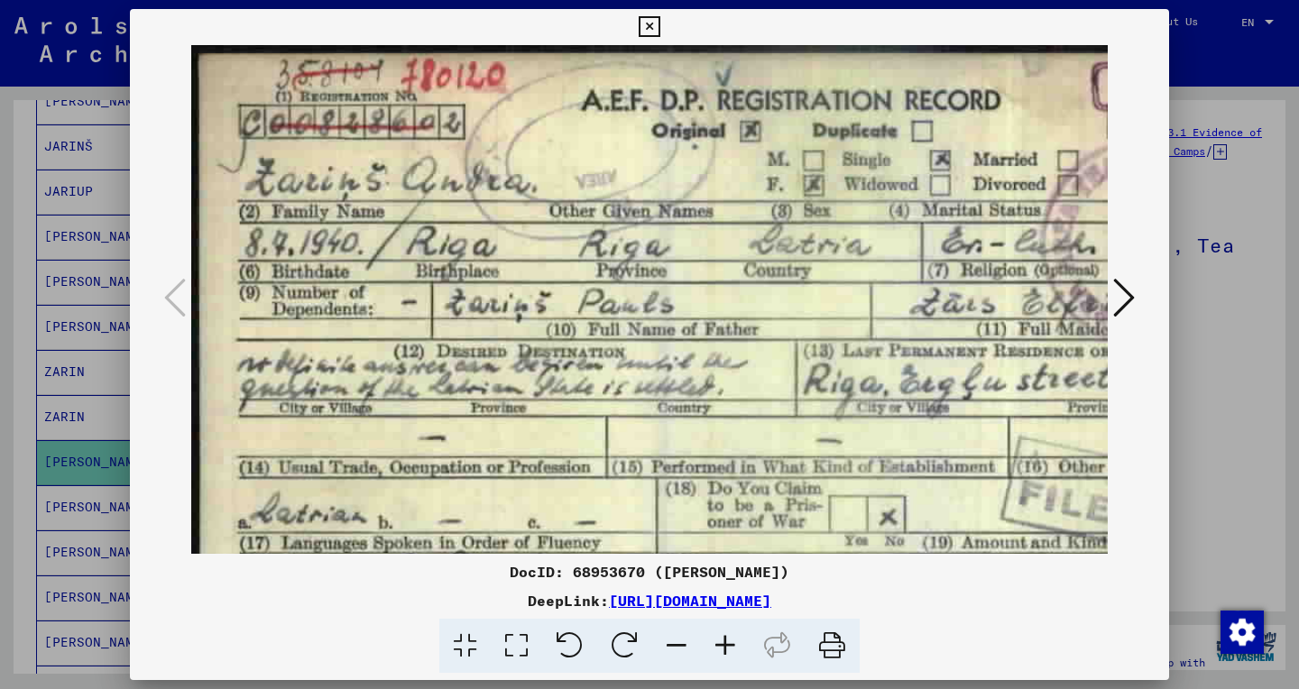
drag, startPoint x: 723, startPoint y: 161, endPoint x: 927, endPoint y: 323, distance: 260.0
click at [927, 323] on img at bounding box center [796, 428] width 1210 height 766
click at [659, 23] on icon at bounding box center [649, 27] width 21 height 22
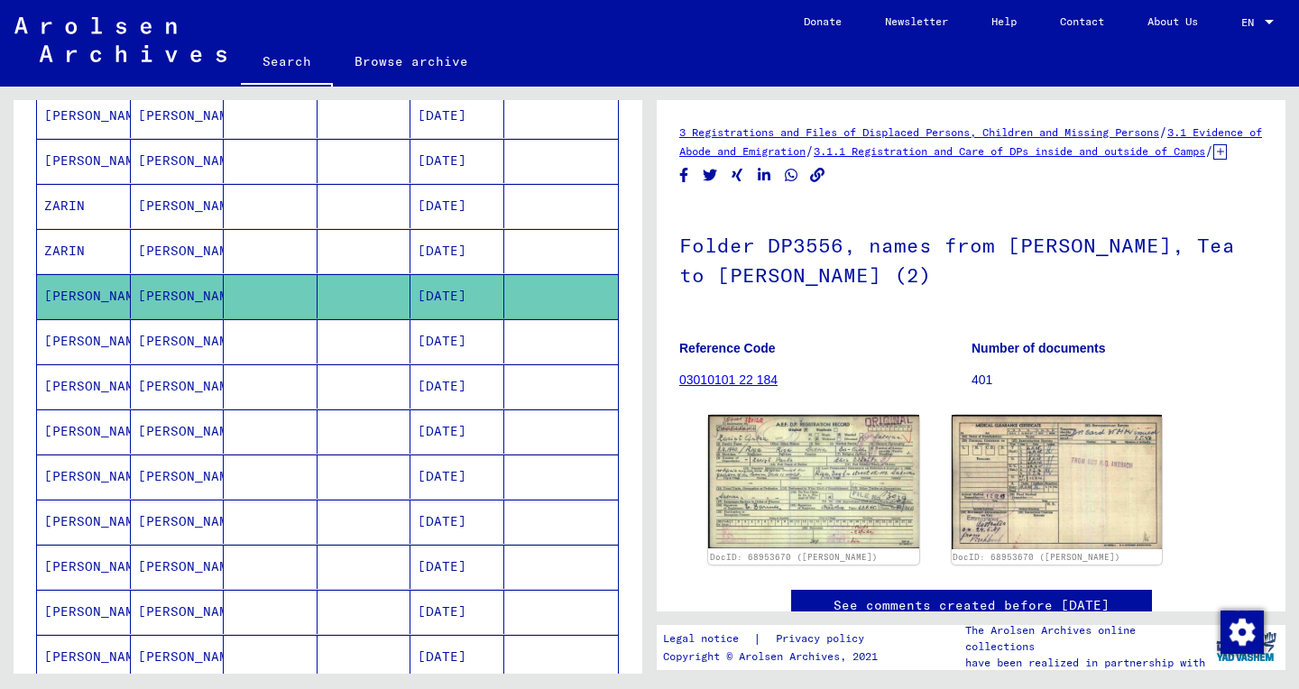
scroll to position [455, 0]
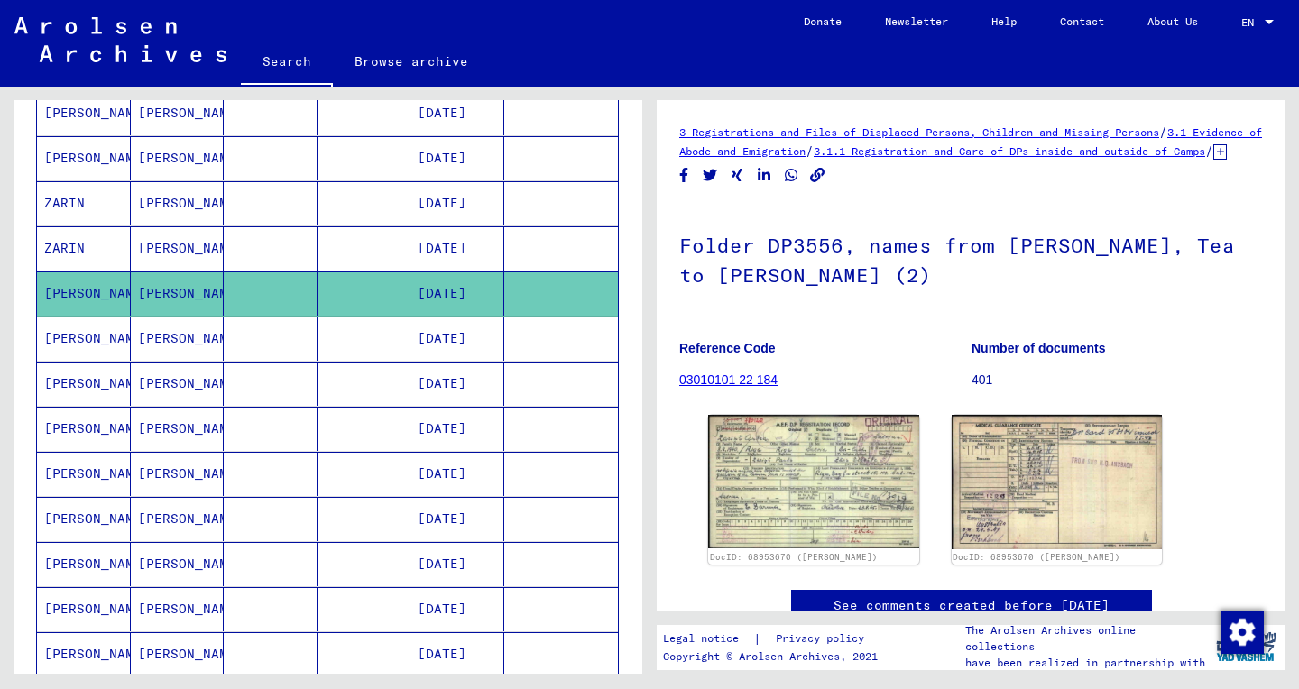
click at [400, 327] on mat-cell at bounding box center [364, 339] width 94 height 44
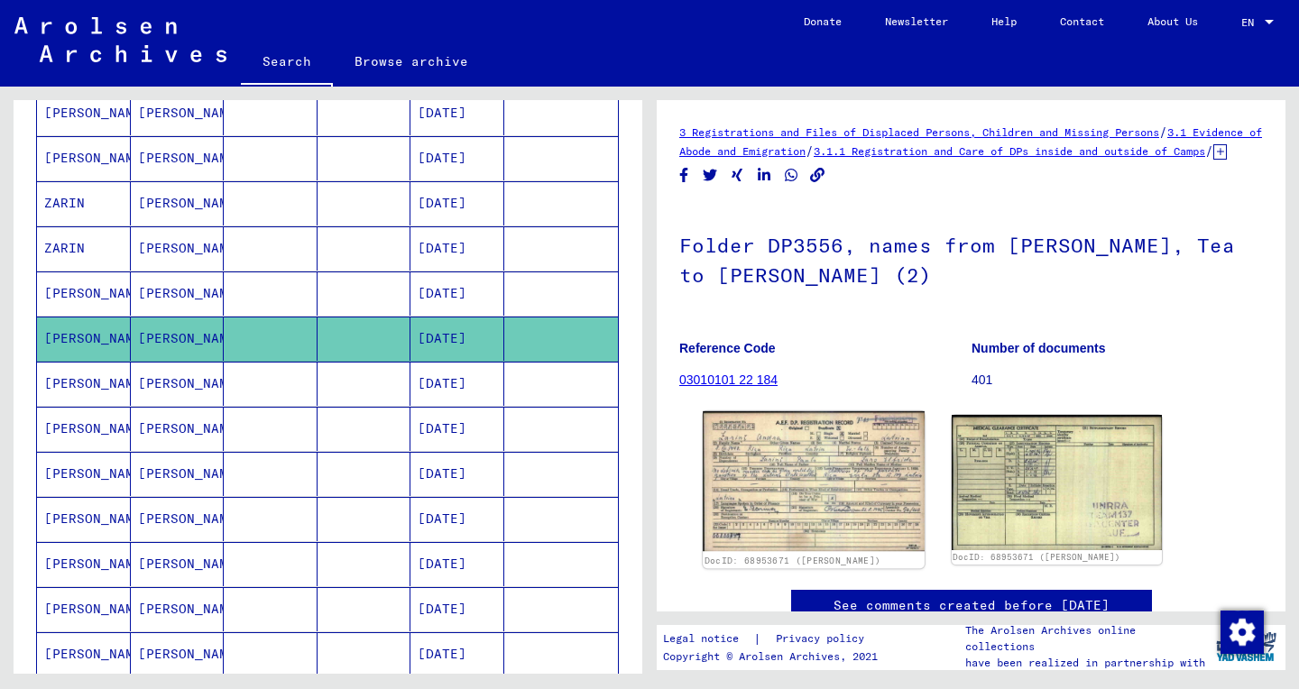
click at [793, 545] on img at bounding box center [813, 481] width 221 height 140
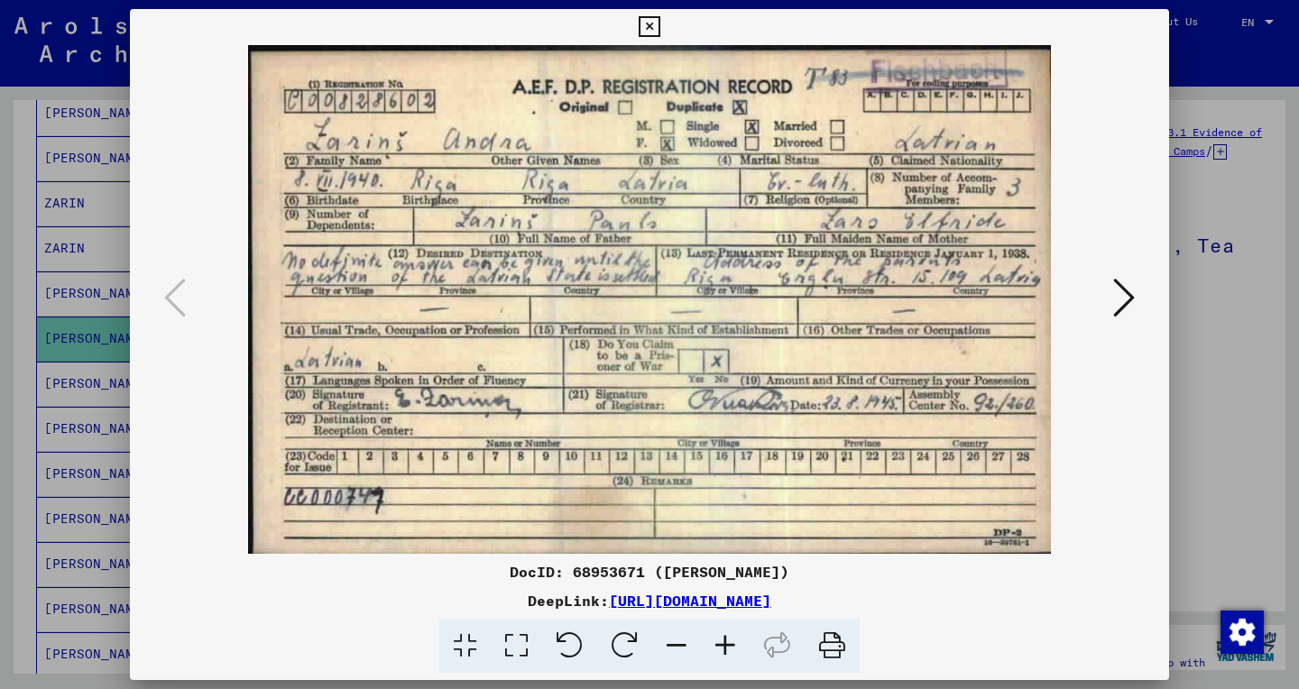
click at [520, 647] on icon at bounding box center [516, 646] width 51 height 55
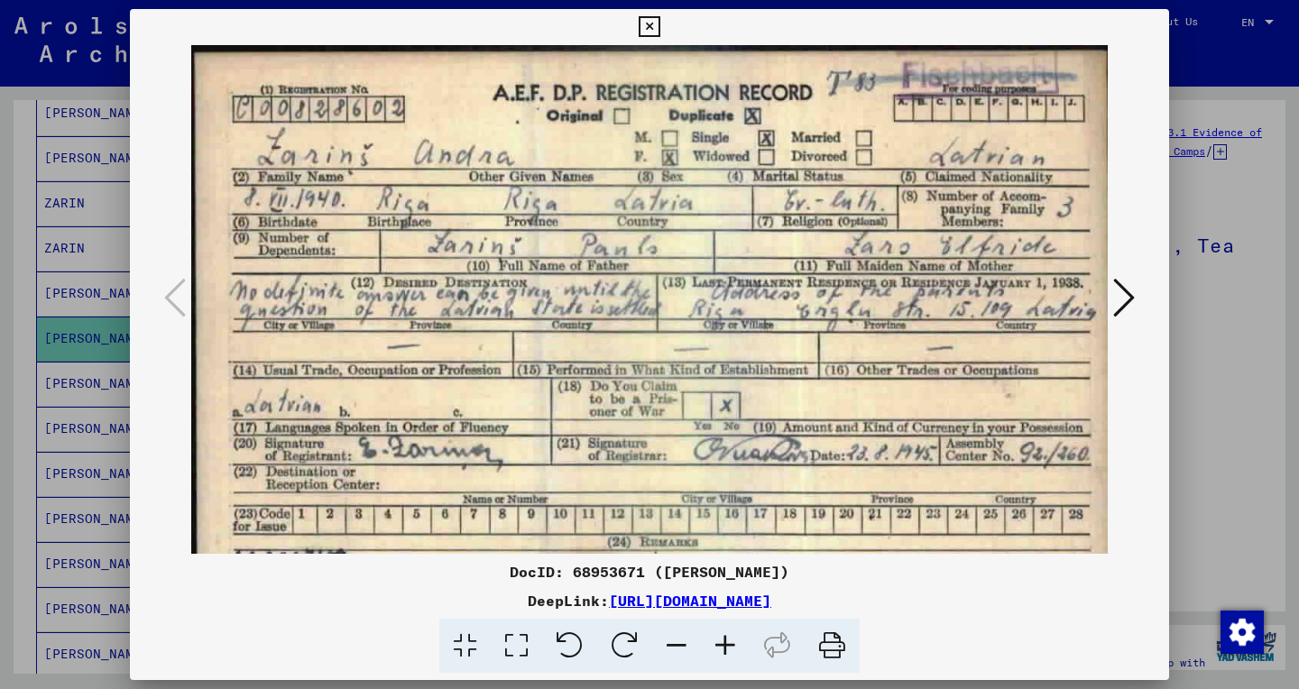
click at [739, 651] on icon at bounding box center [725, 646] width 49 height 55
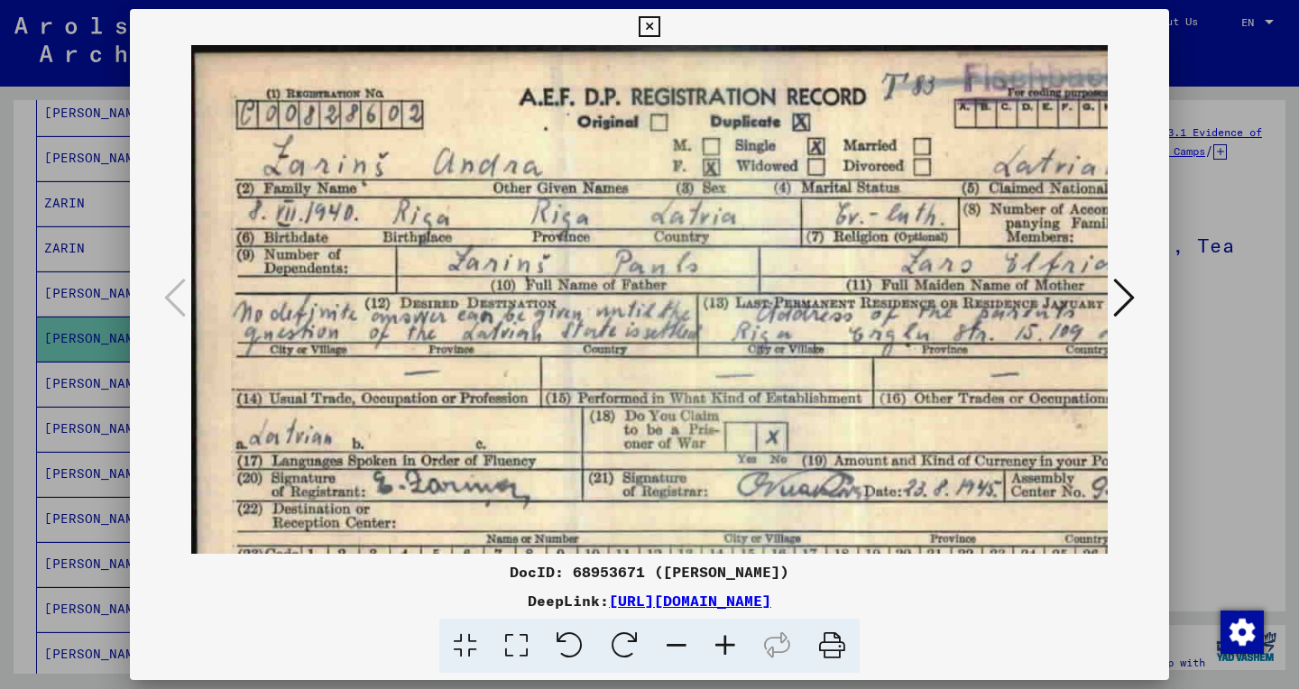
click at [739, 651] on icon at bounding box center [725, 646] width 49 height 55
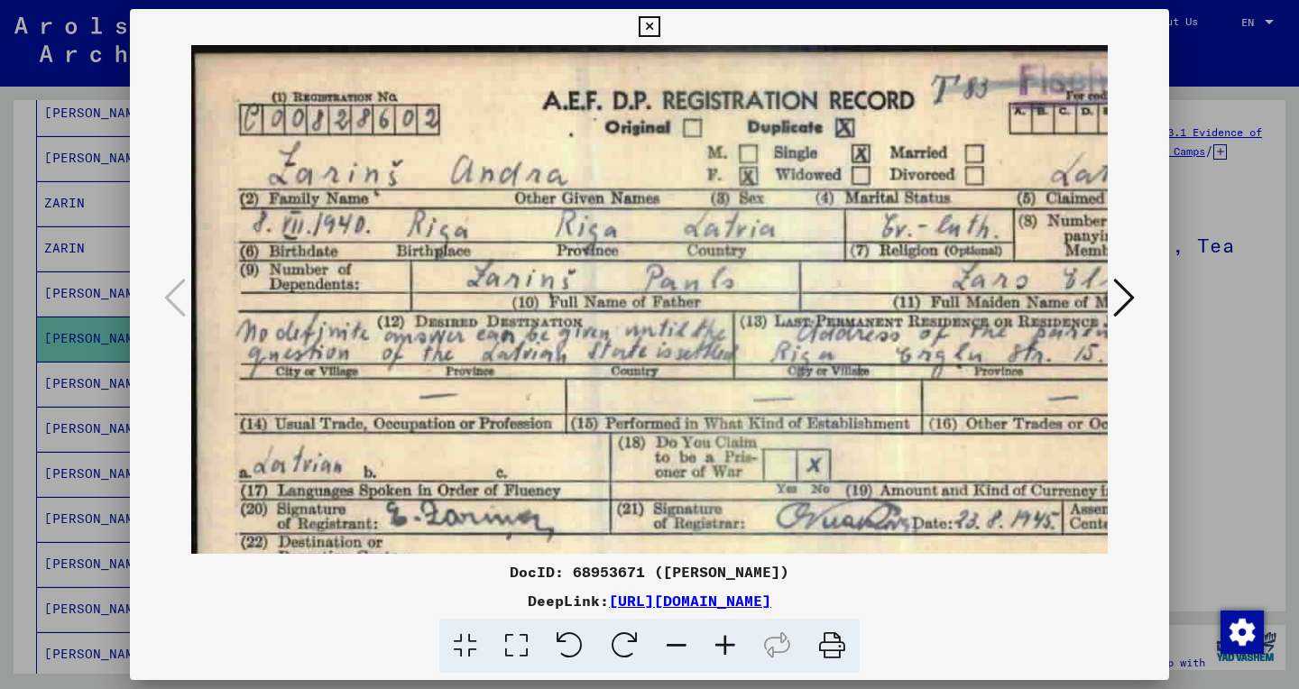
click at [739, 651] on icon at bounding box center [725, 646] width 49 height 55
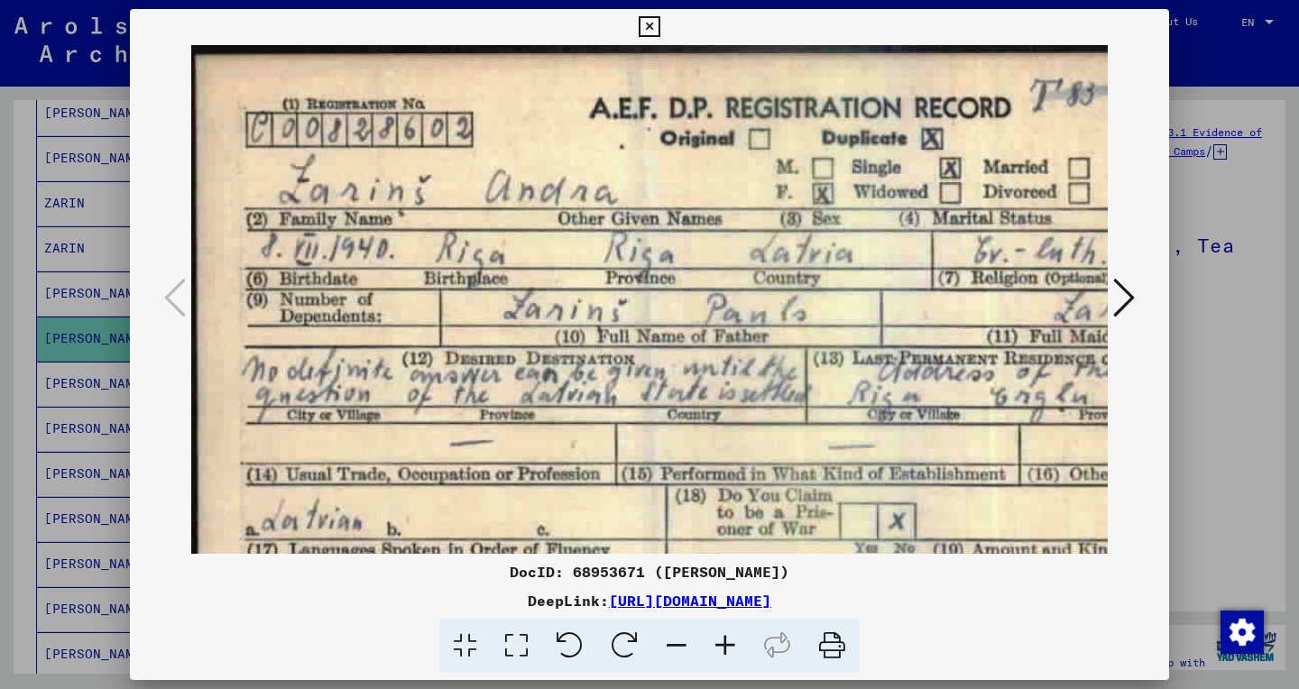
click at [739, 651] on icon at bounding box center [725, 646] width 49 height 55
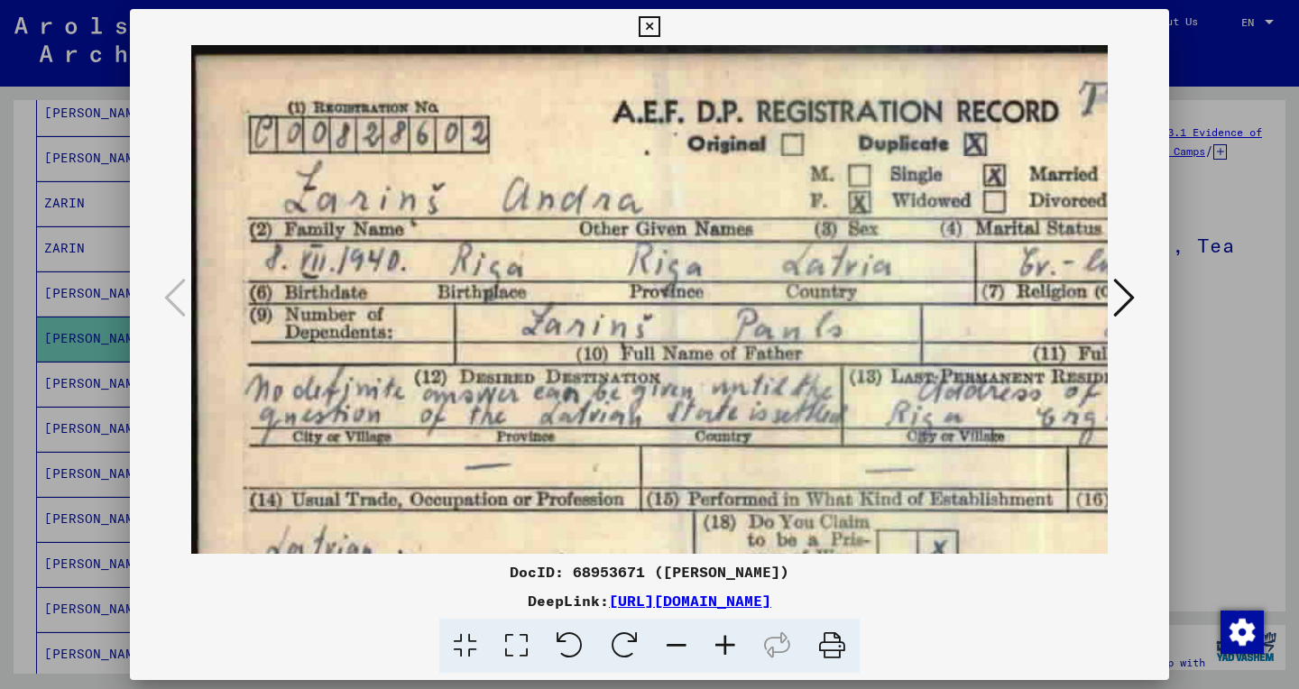
click at [739, 651] on icon at bounding box center [725, 646] width 49 height 55
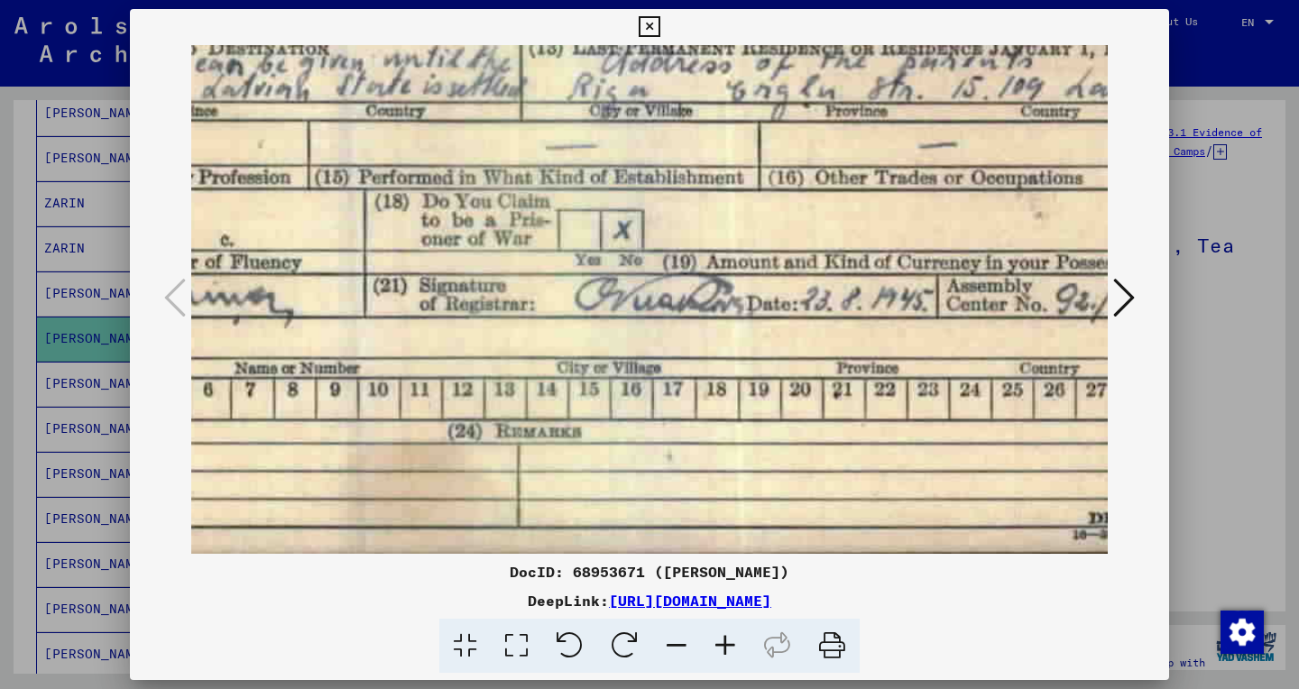
scroll to position [347, 350]
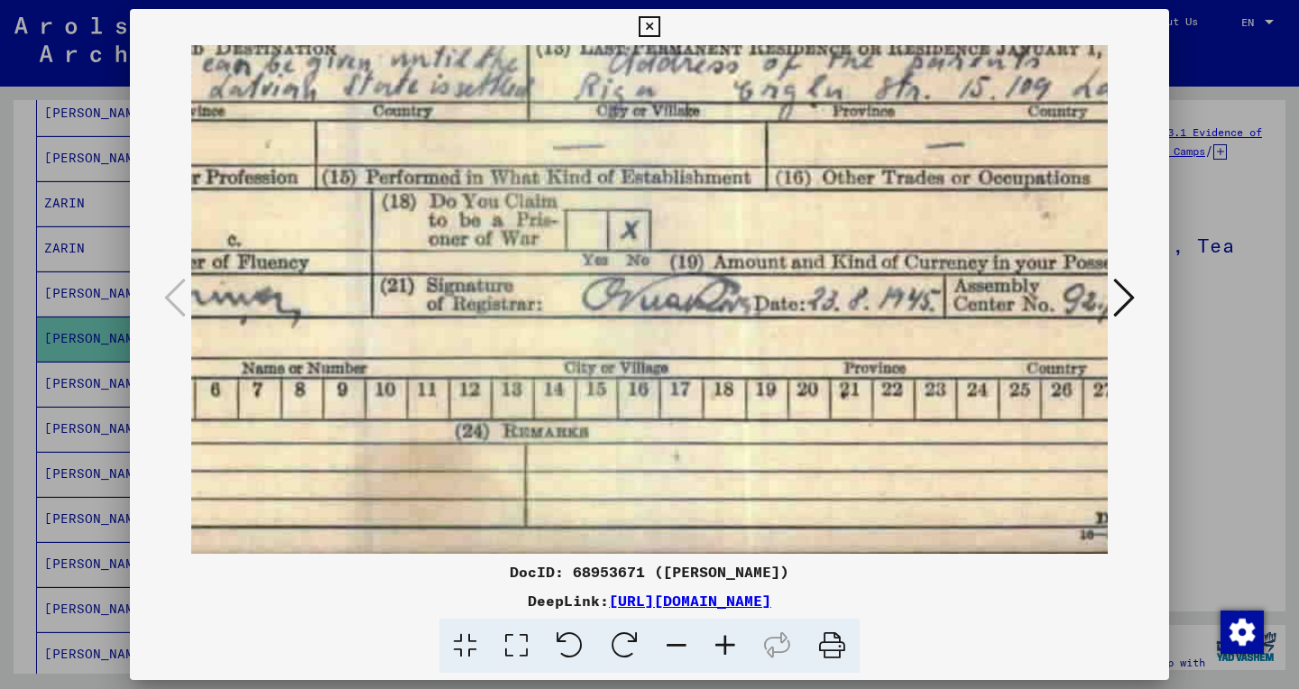
drag, startPoint x: 566, startPoint y: 418, endPoint x: 178, endPoint y: -123, distance: 665.6
click at [659, 31] on icon at bounding box center [649, 27] width 21 height 22
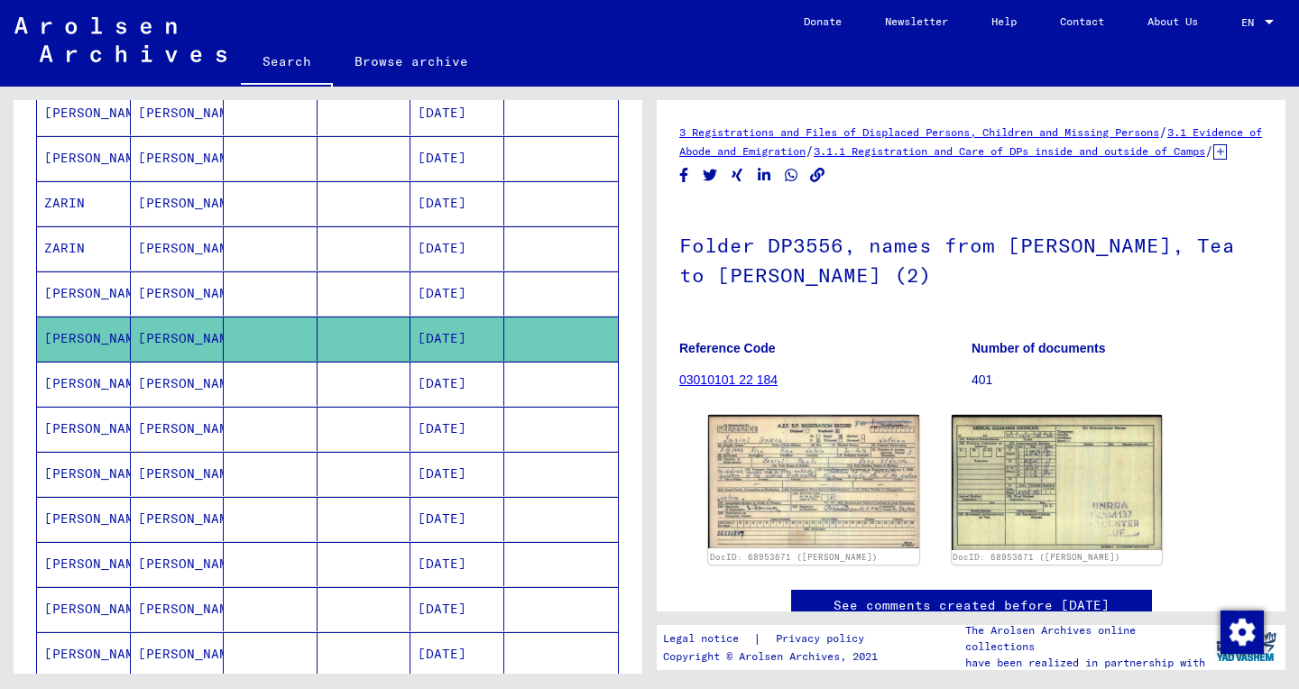
scroll to position [0, 0]
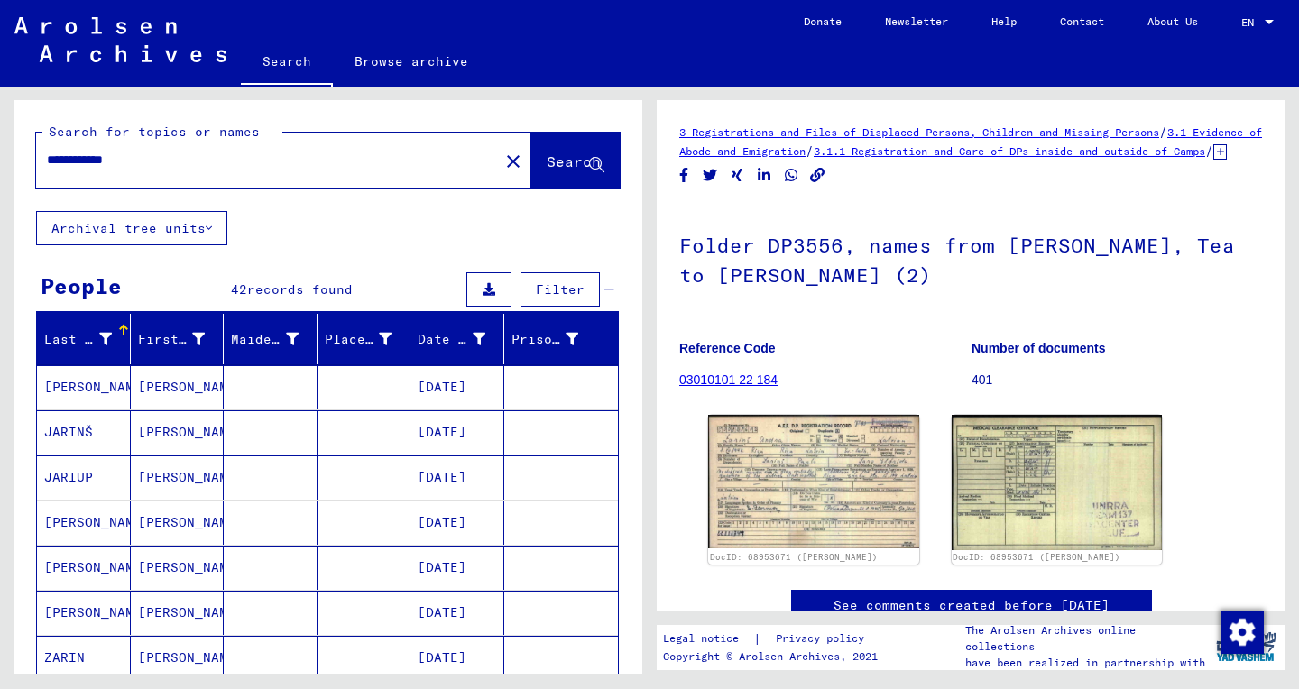
click at [102, 155] on input "**********" at bounding box center [267, 160] width 441 height 19
paste input "text"
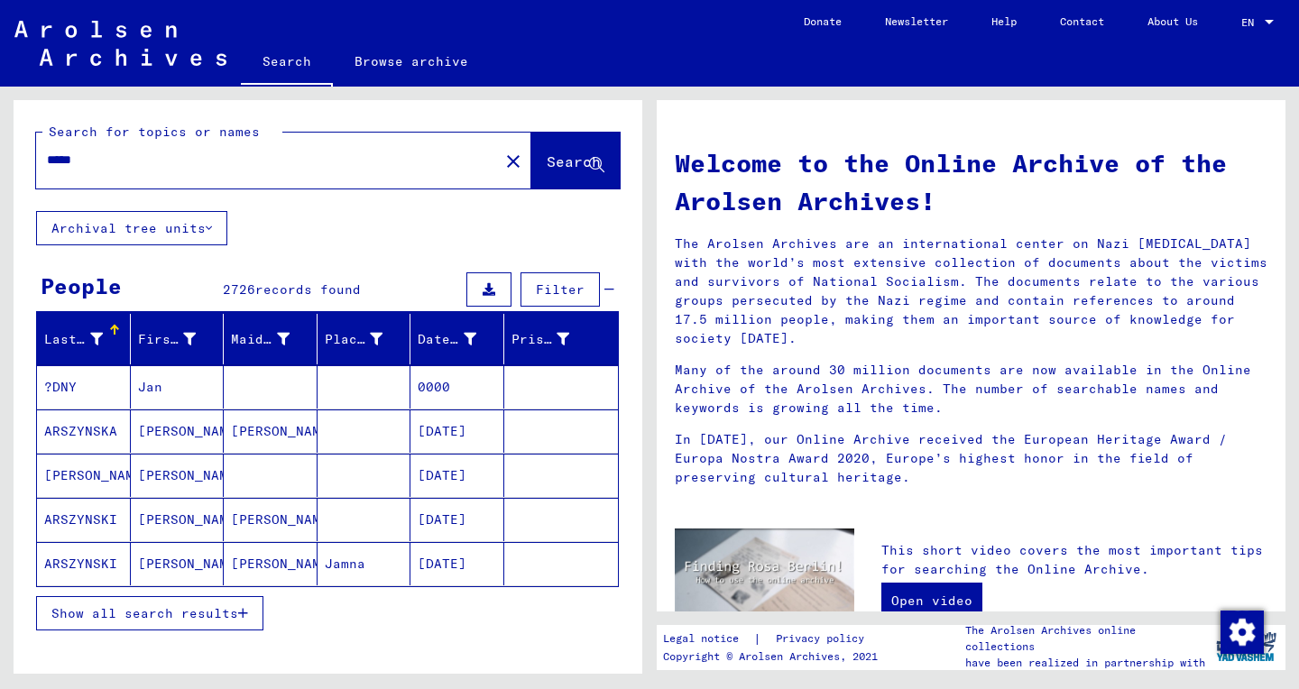
click at [173, 161] on input "*****" at bounding box center [262, 160] width 430 height 19
paste input "**********"
click at [547, 161] on span "Search" at bounding box center [574, 161] width 54 height 18
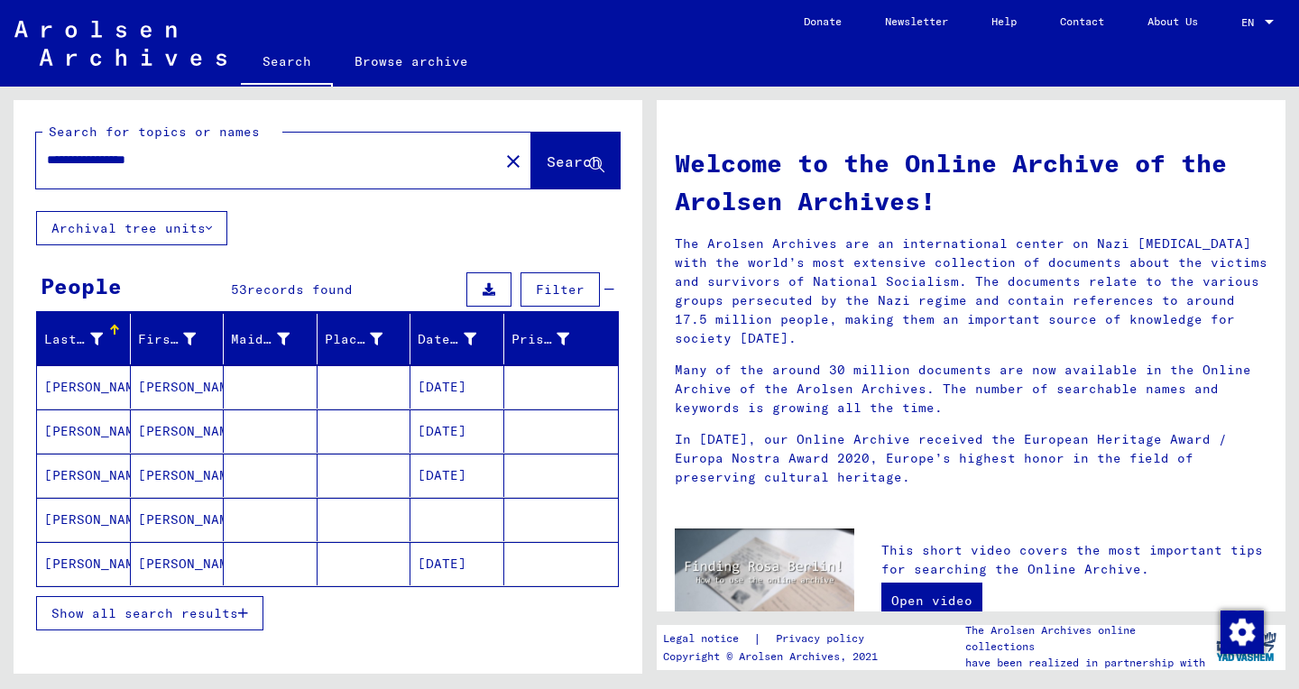
click at [146, 612] on span "Show all search results" at bounding box center [144, 613] width 187 height 16
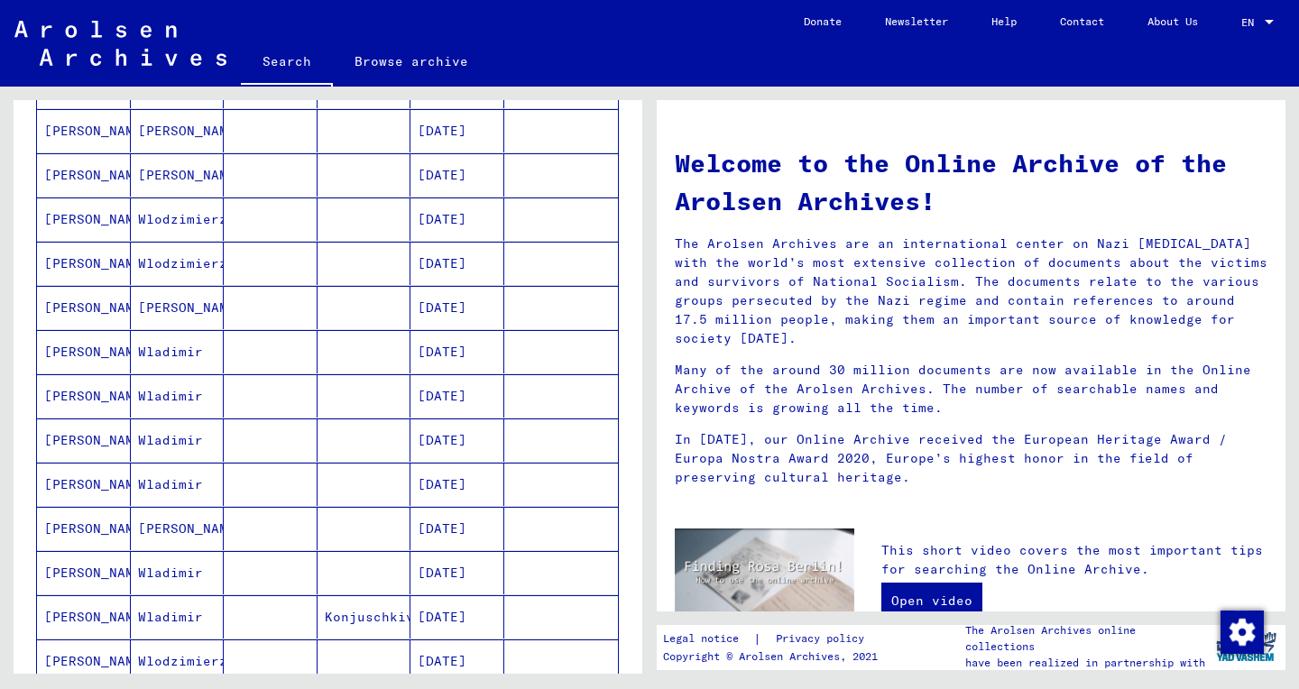
scroll to position [562, 0]
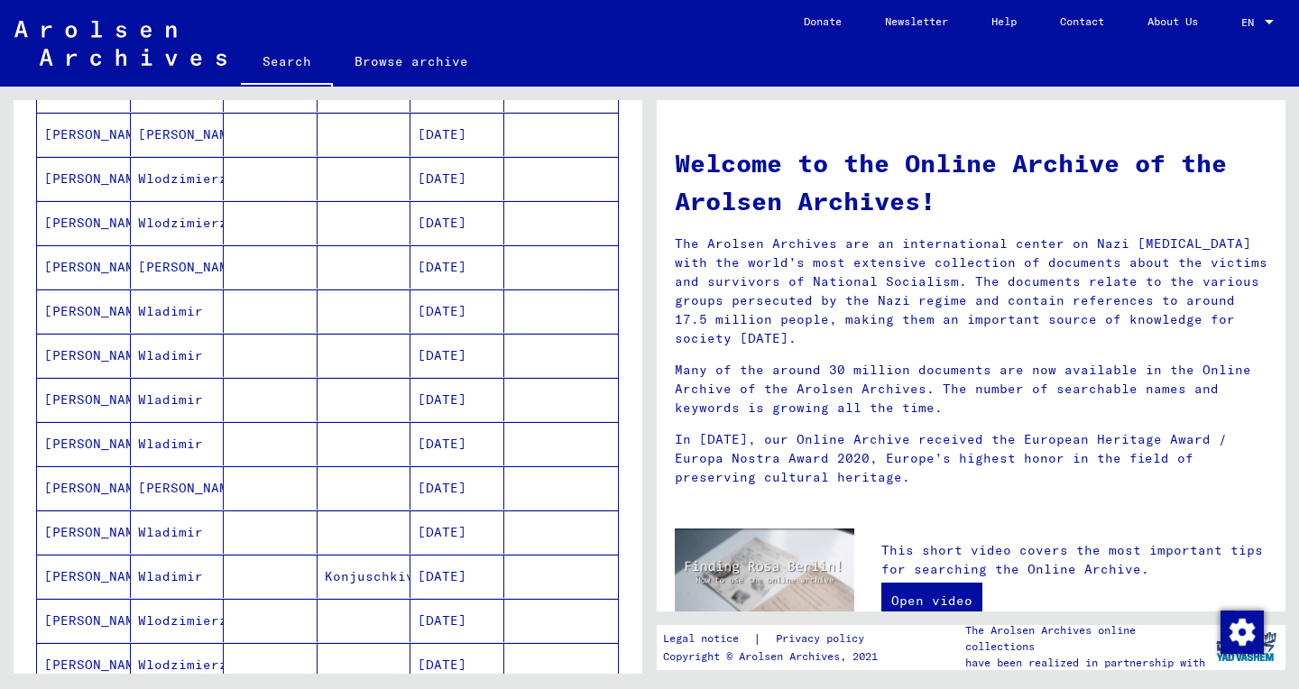
click at [99, 140] on mat-cell "[PERSON_NAME]" at bounding box center [84, 134] width 94 height 43
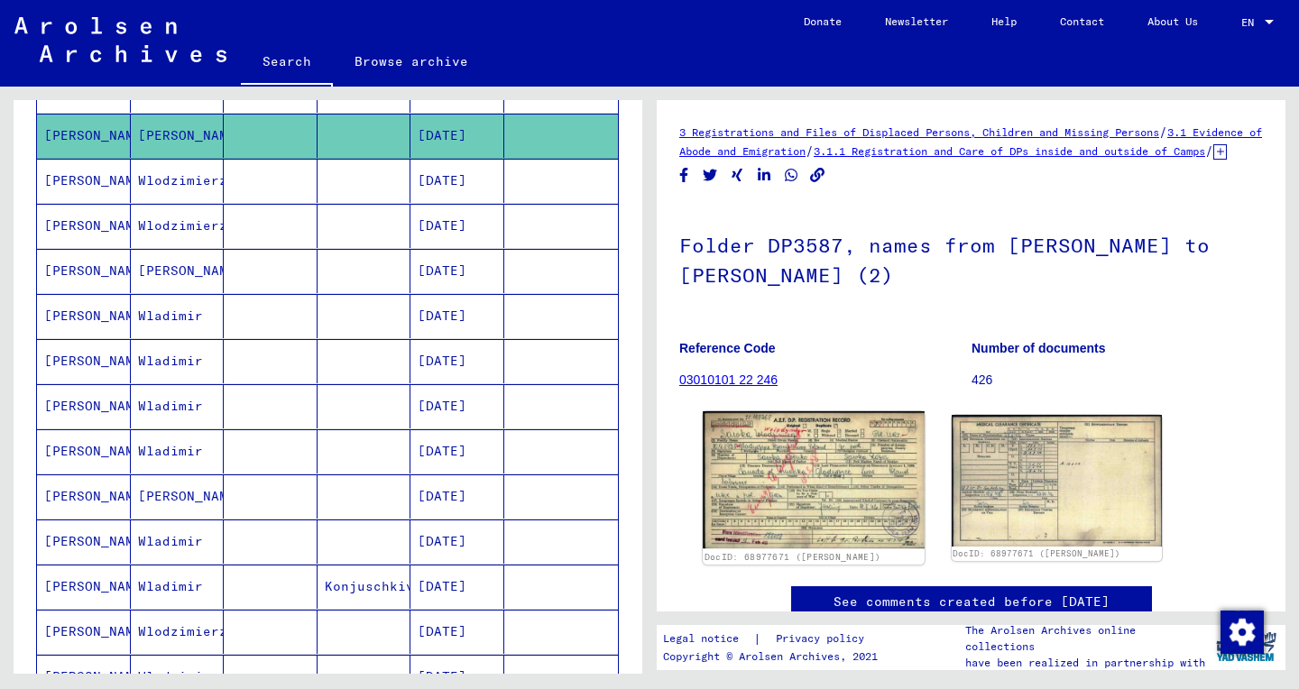
click at [759, 473] on img at bounding box center [813, 480] width 221 height 138
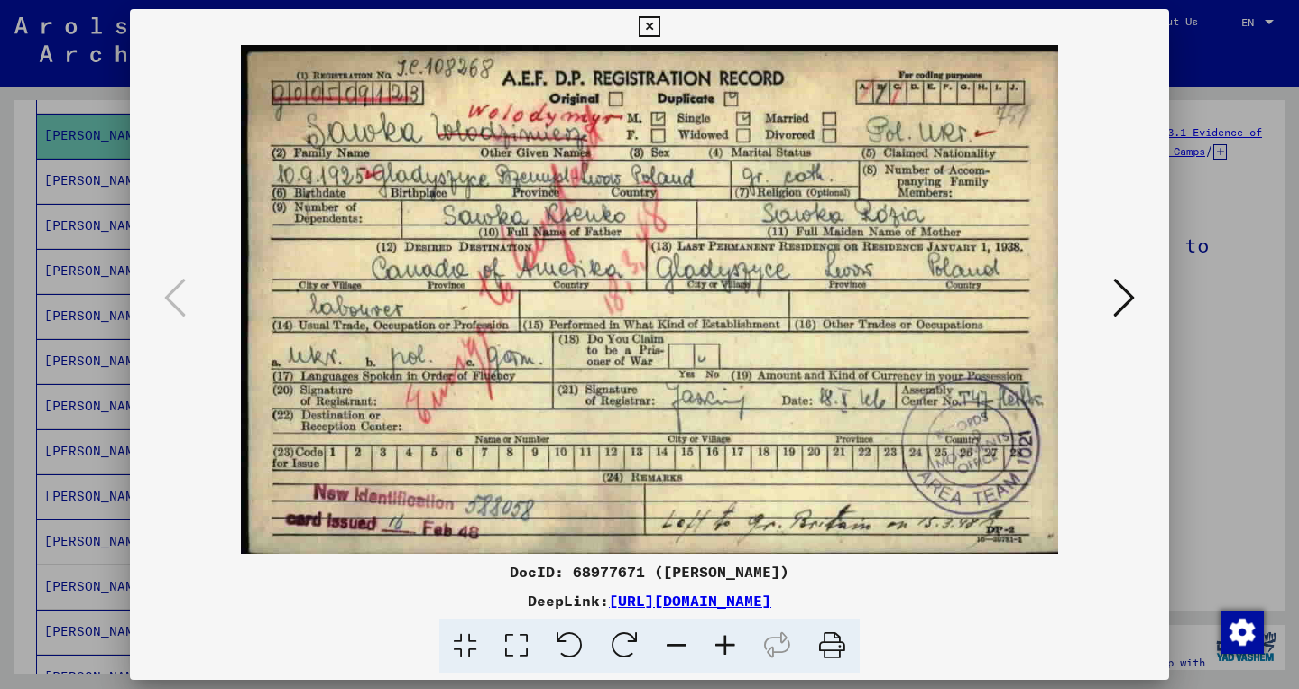
click at [725, 643] on icon at bounding box center [725, 646] width 49 height 55
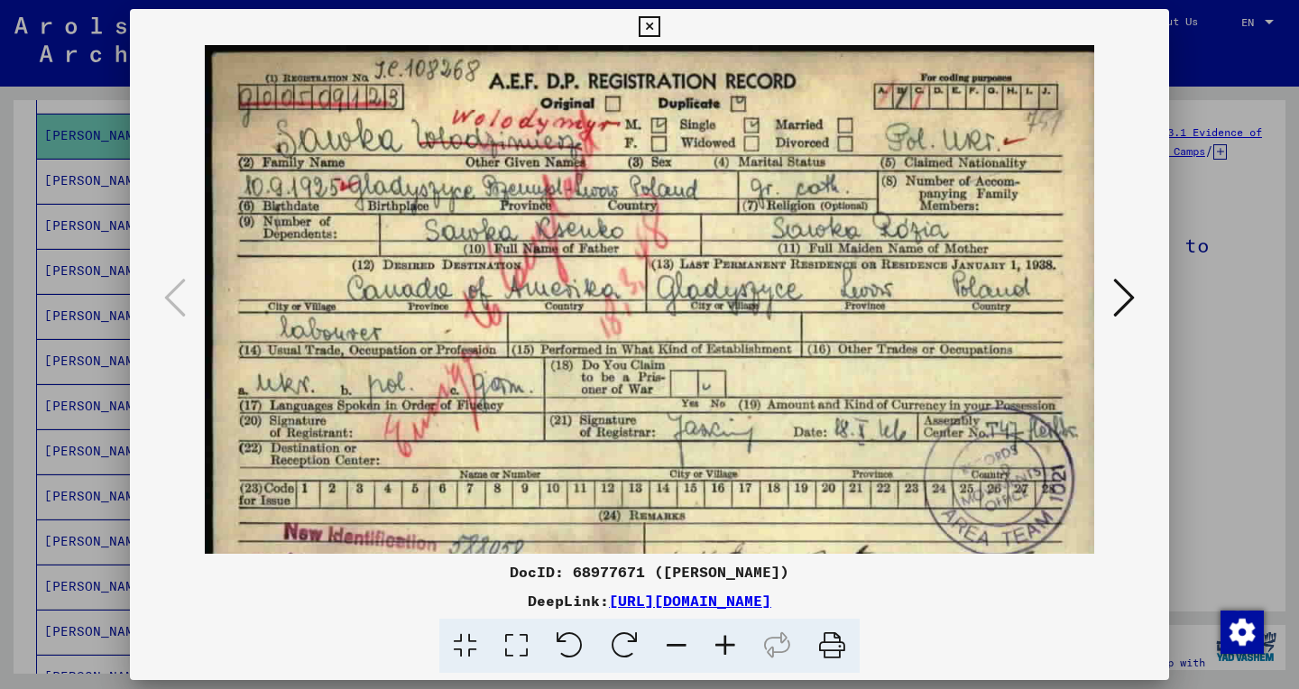
click at [509, 652] on icon at bounding box center [516, 646] width 51 height 55
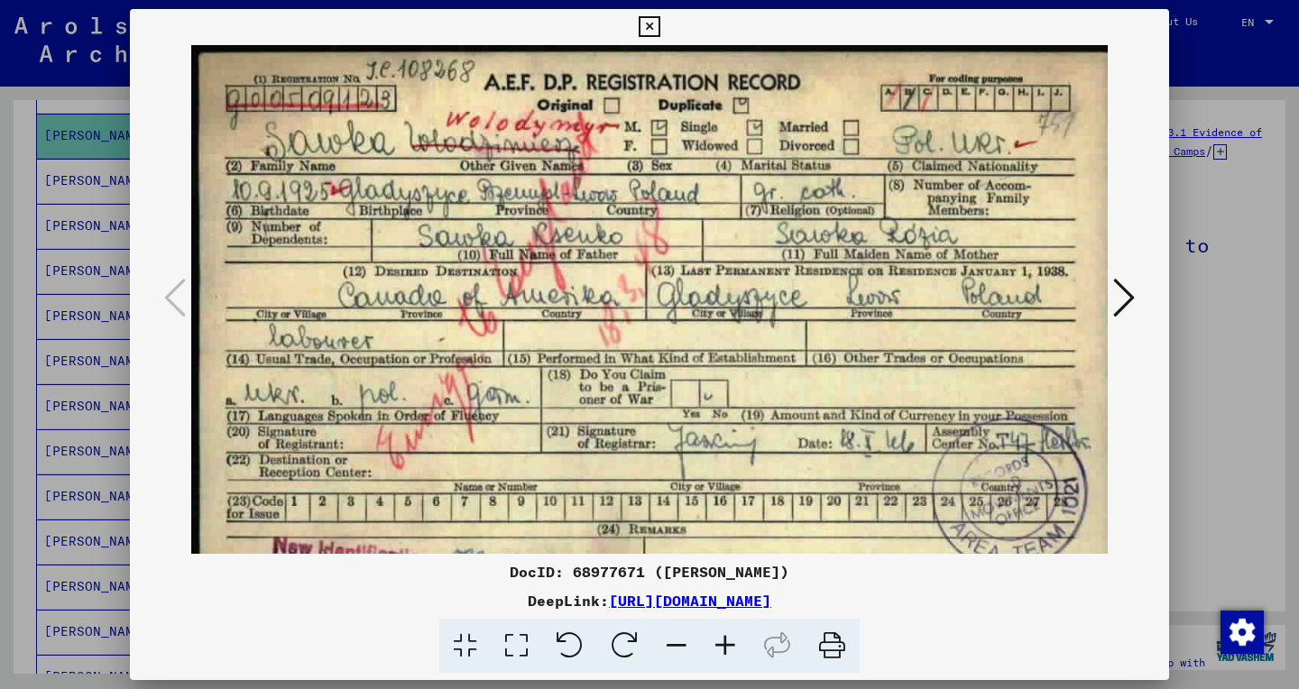
click at [722, 649] on icon at bounding box center [725, 646] width 49 height 55
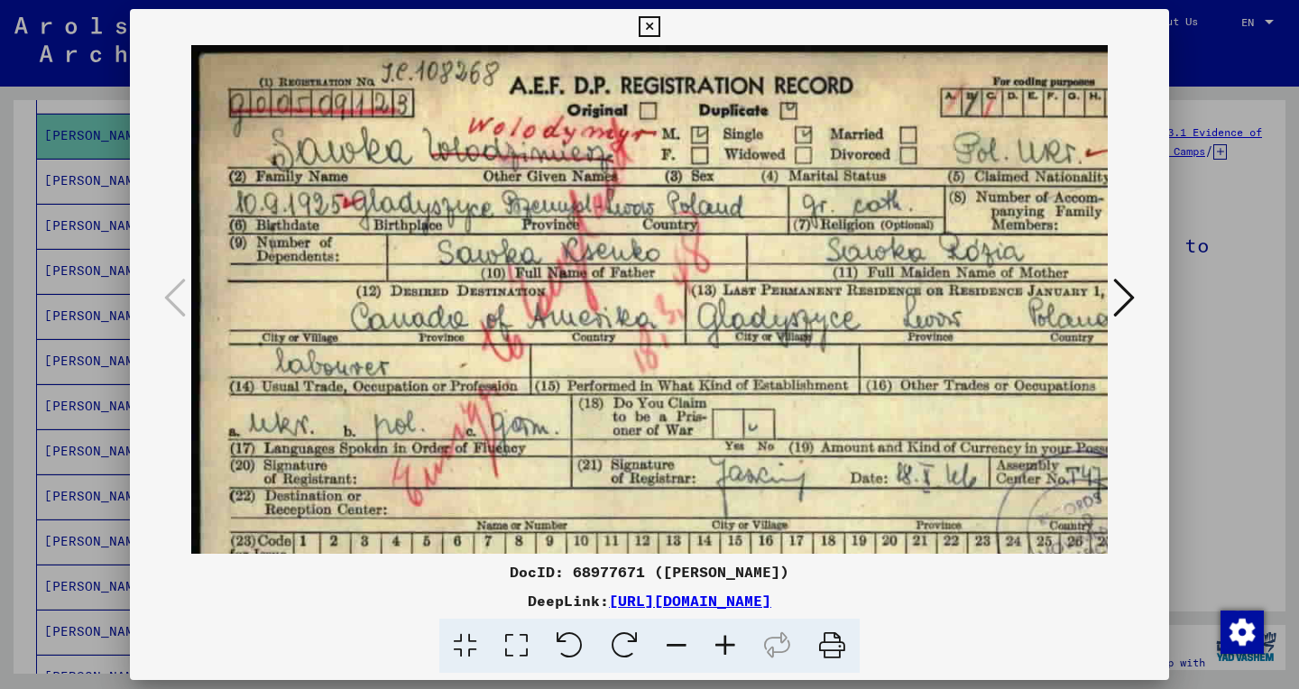
click at [722, 649] on icon at bounding box center [725, 646] width 49 height 55
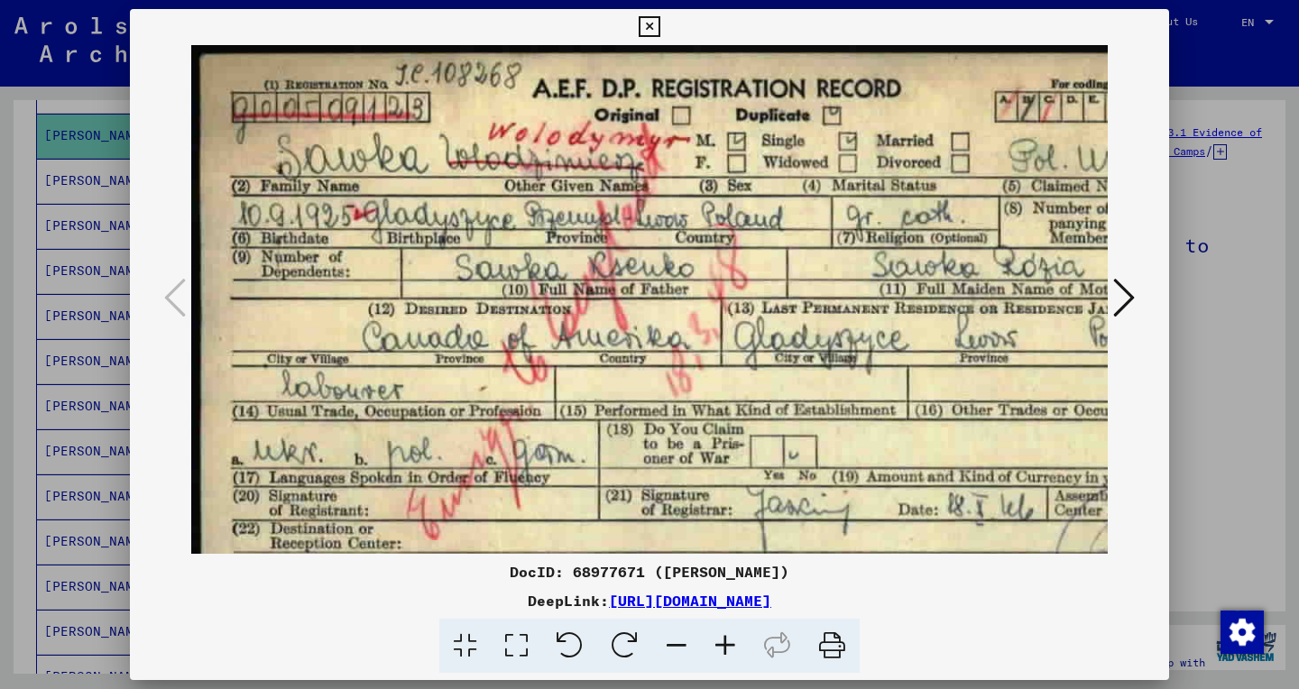
click at [722, 649] on icon at bounding box center [725, 646] width 49 height 55
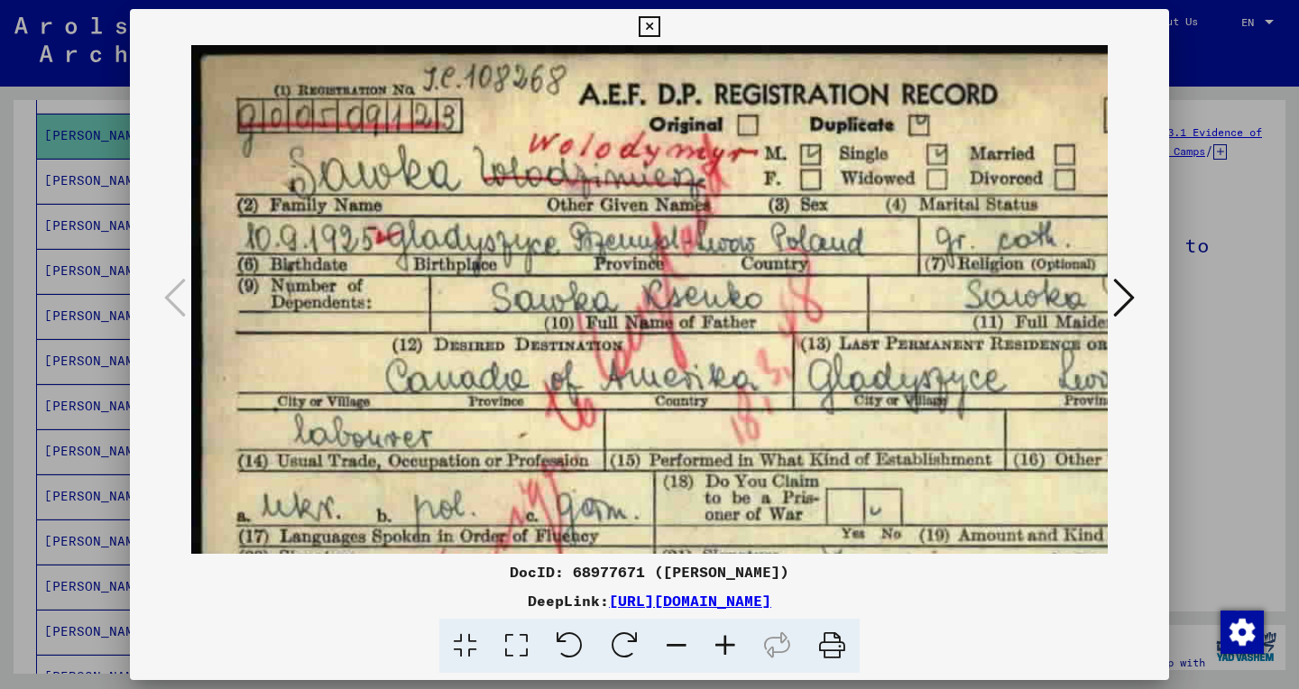
click at [722, 649] on icon at bounding box center [725, 646] width 49 height 55
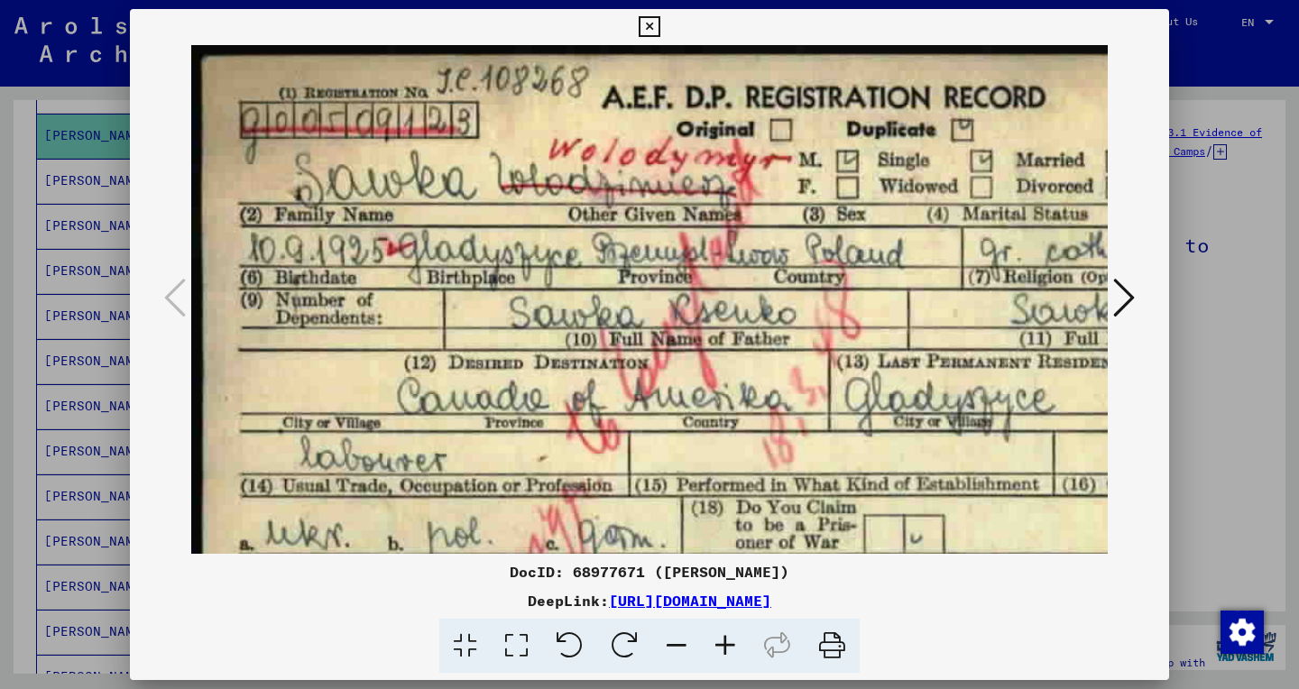
click at [722, 649] on icon at bounding box center [725, 646] width 49 height 55
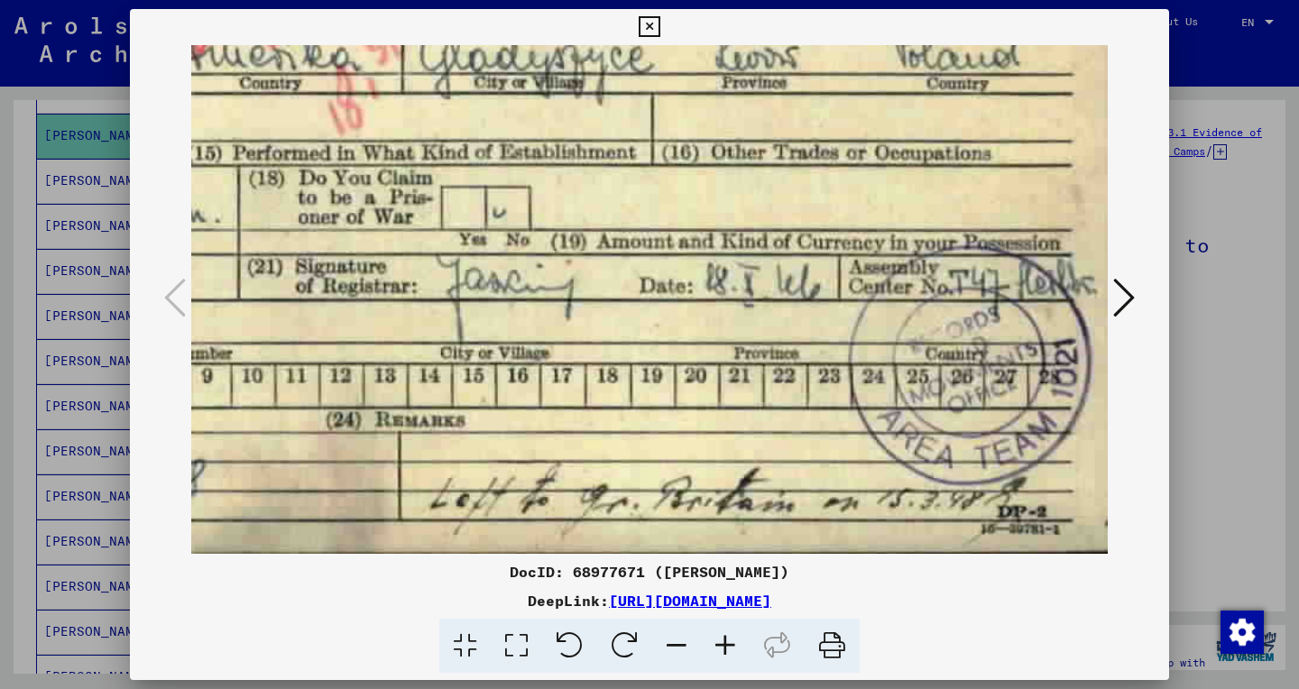
scroll to position [382, 501]
drag, startPoint x: 576, startPoint y: 381, endPoint x: 82, endPoint y: -123, distance: 705.4
click at [665, 30] on button at bounding box center [649, 27] width 32 height 36
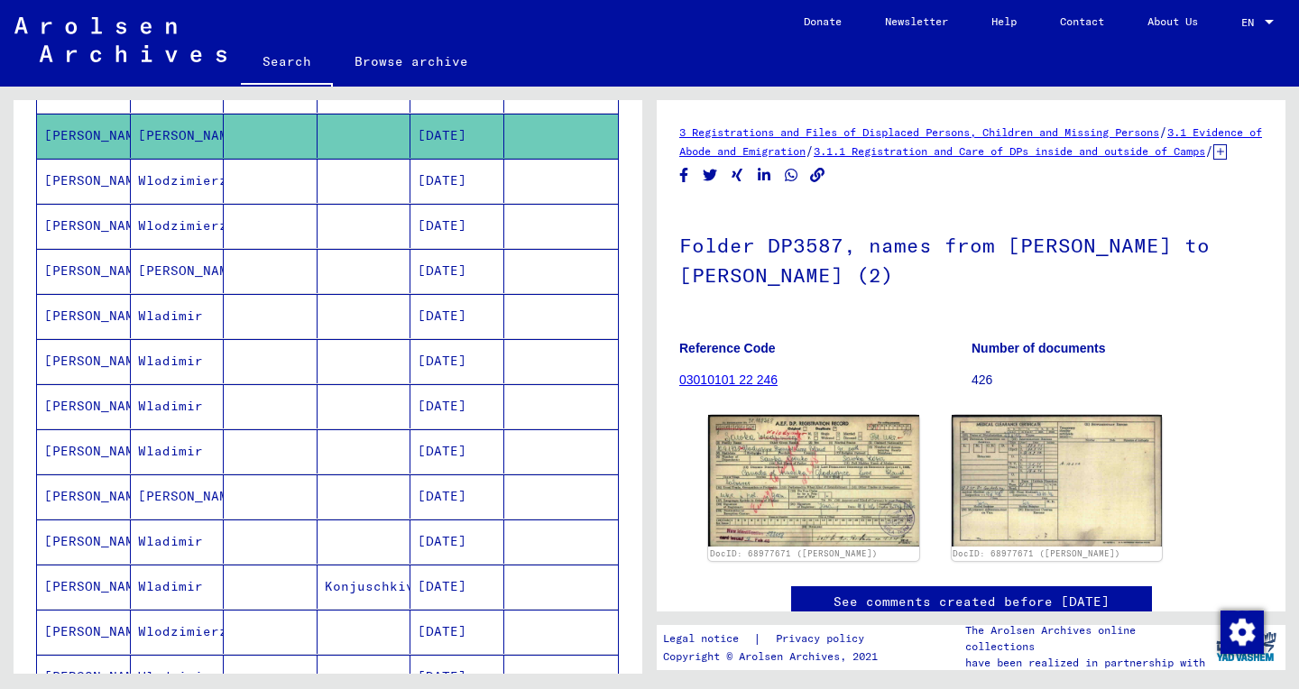
click at [202, 189] on mat-cell "Wlodzimierz" at bounding box center [178, 181] width 94 height 44
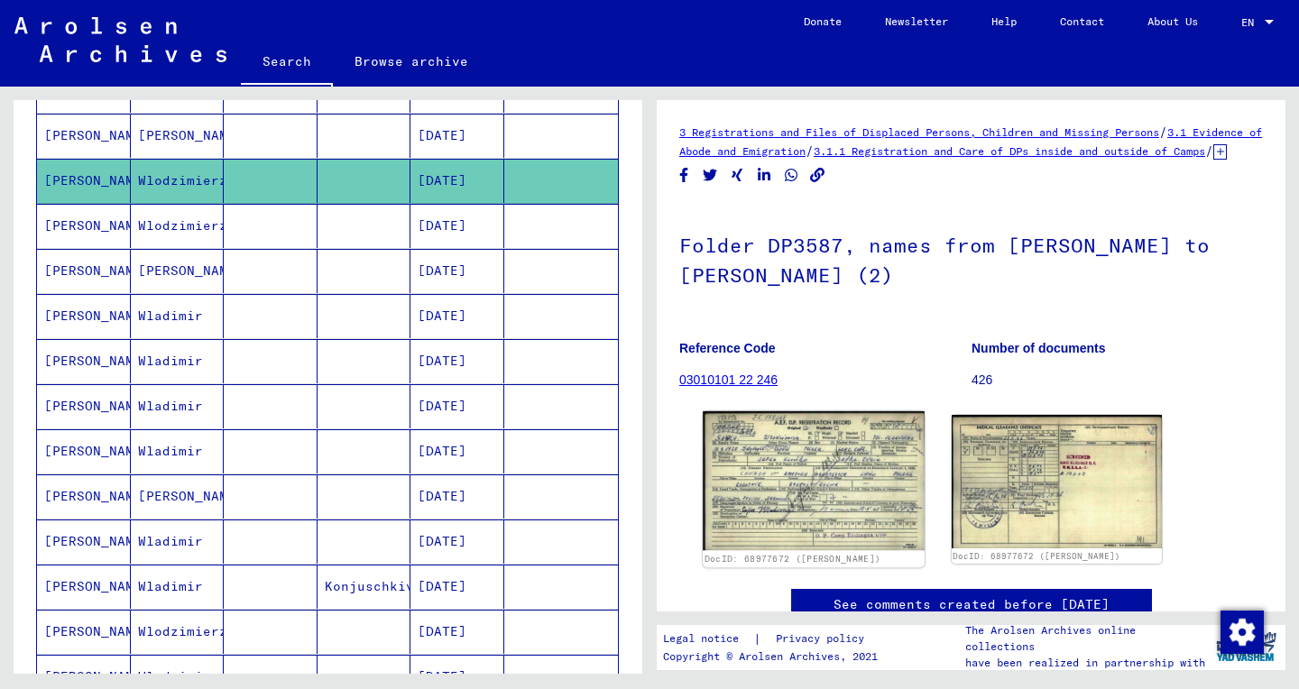
click at [806, 544] on img at bounding box center [813, 480] width 221 height 139
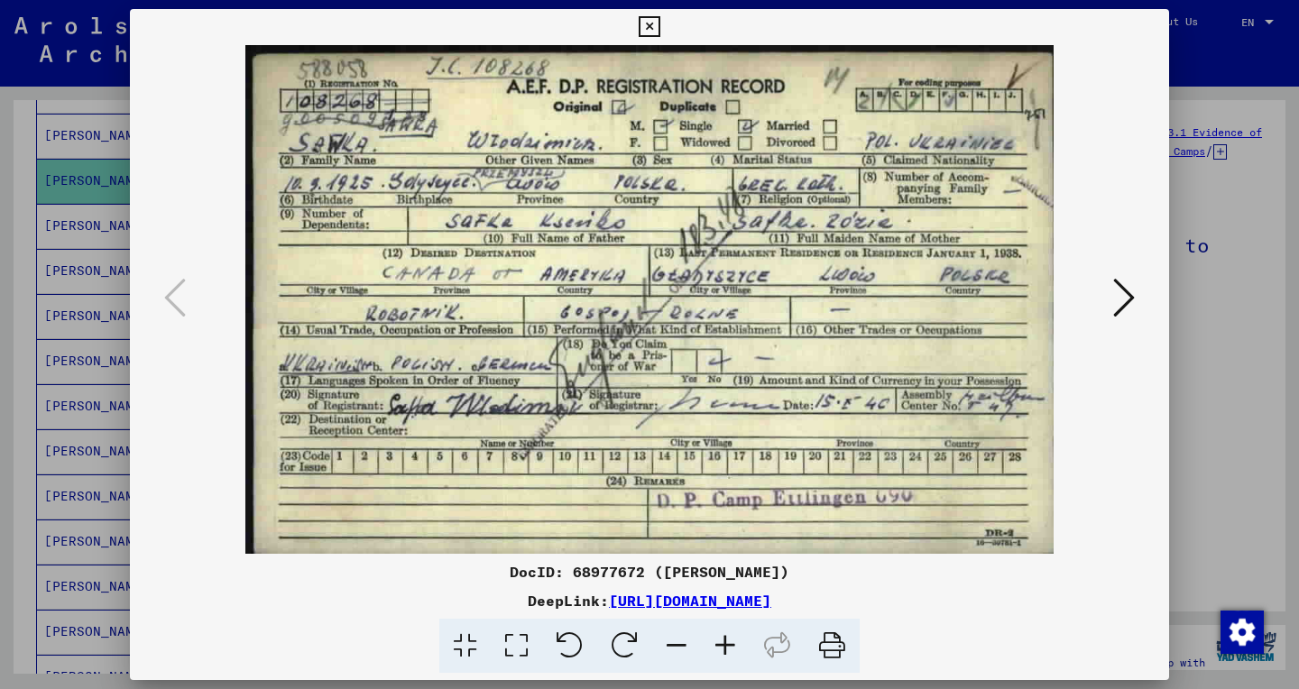
click at [520, 645] on icon at bounding box center [516, 646] width 51 height 55
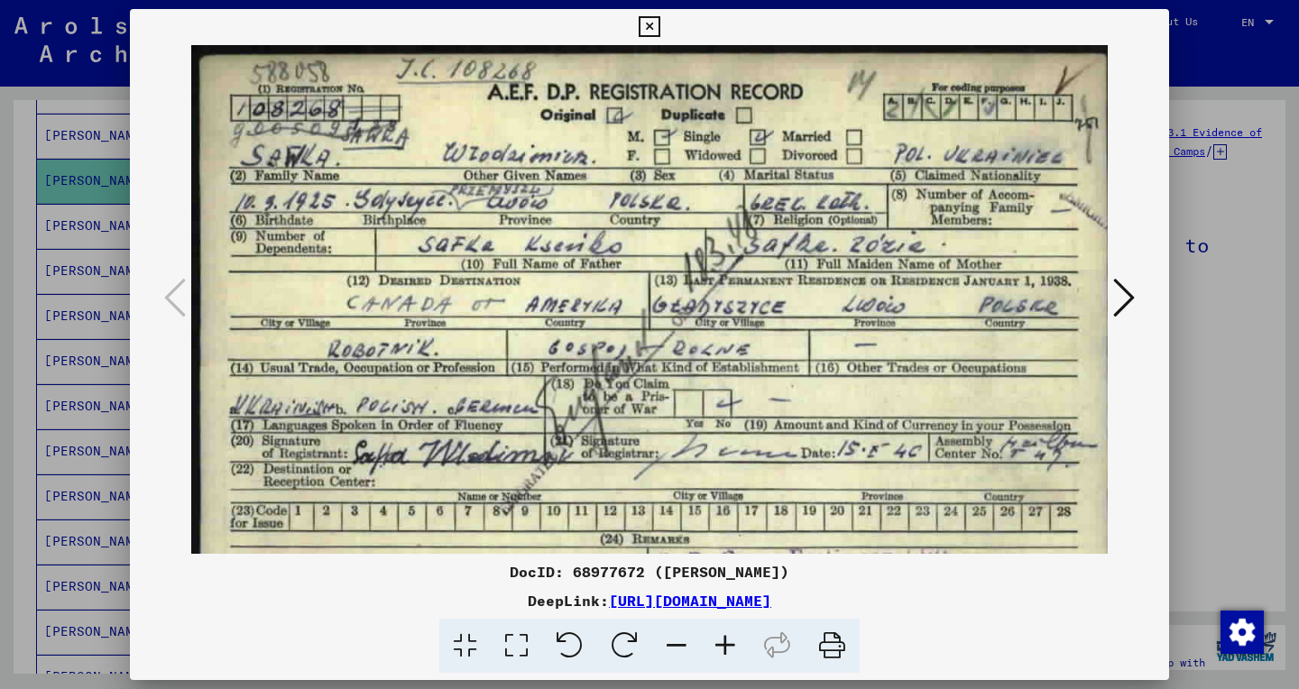
click at [659, 23] on icon at bounding box center [649, 27] width 21 height 22
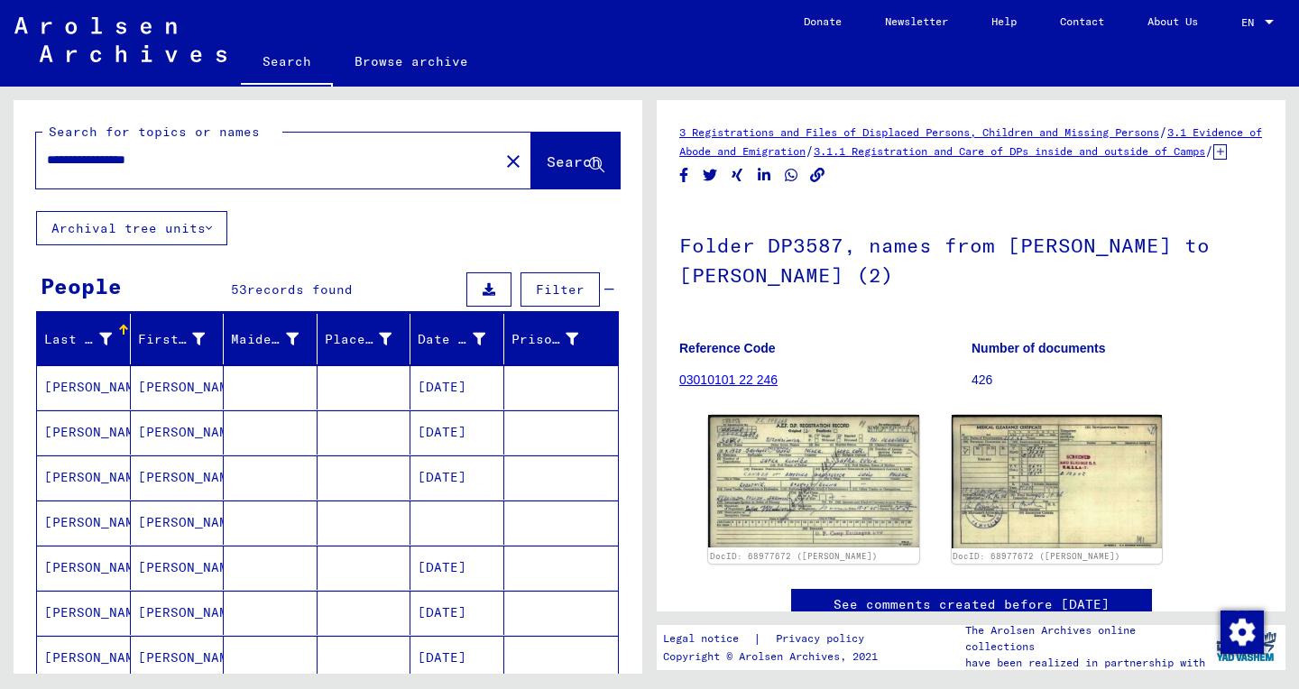
click at [127, 168] on input "**********" at bounding box center [267, 160] width 441 height 19
paste input "text"
click at [552, 165] on span "Search" at bounding box center [574, 161] width 54 height 18
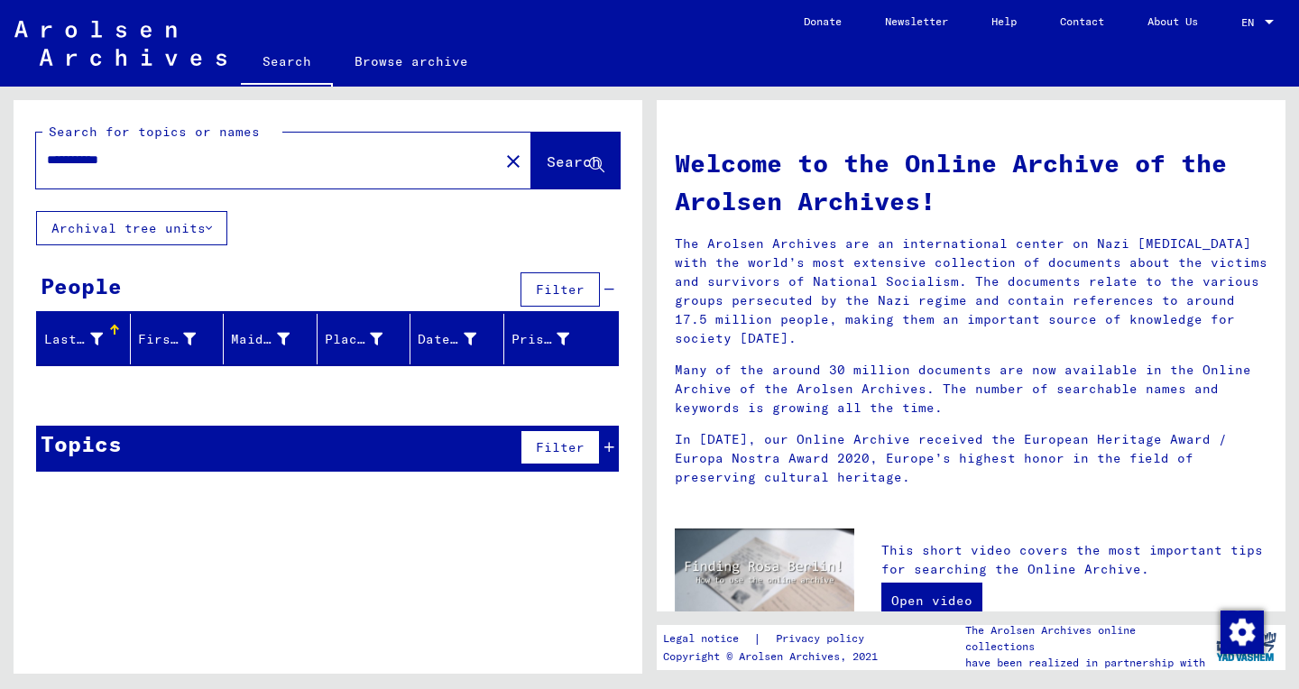
click at [118, 156] on input "**********" at bounding box center [262, 160] width 430 height 19
paste input "***"
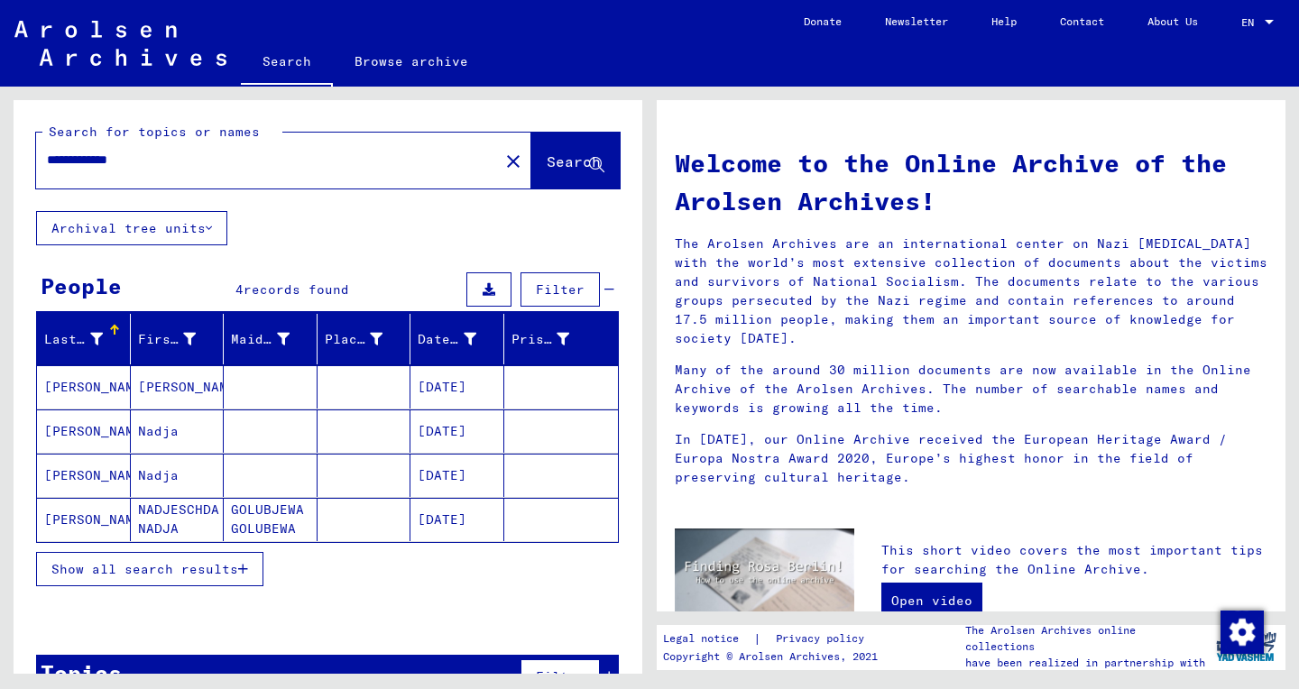
click at [72, 395] on mat-cell "[PERSON_NAME]" at bounding box center [84, 386] width 94 height 43
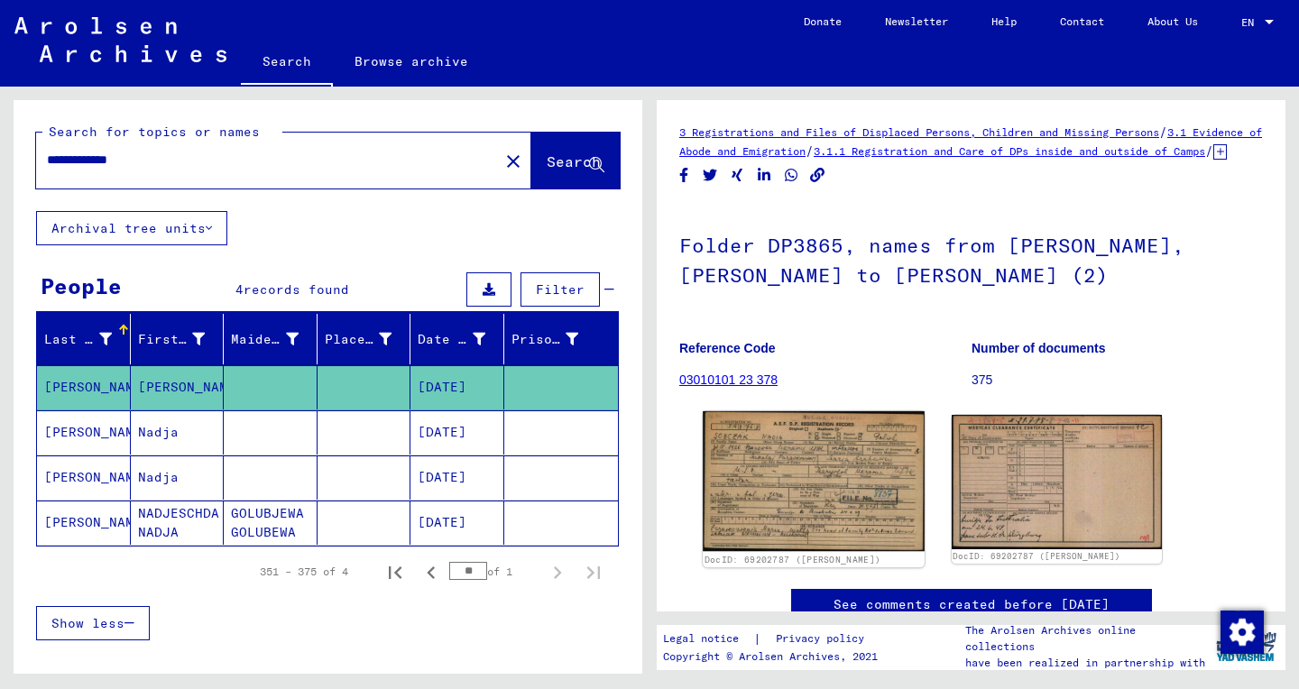
click at [813, 511] on img at bounding box center [813, 481] width 221 height 140
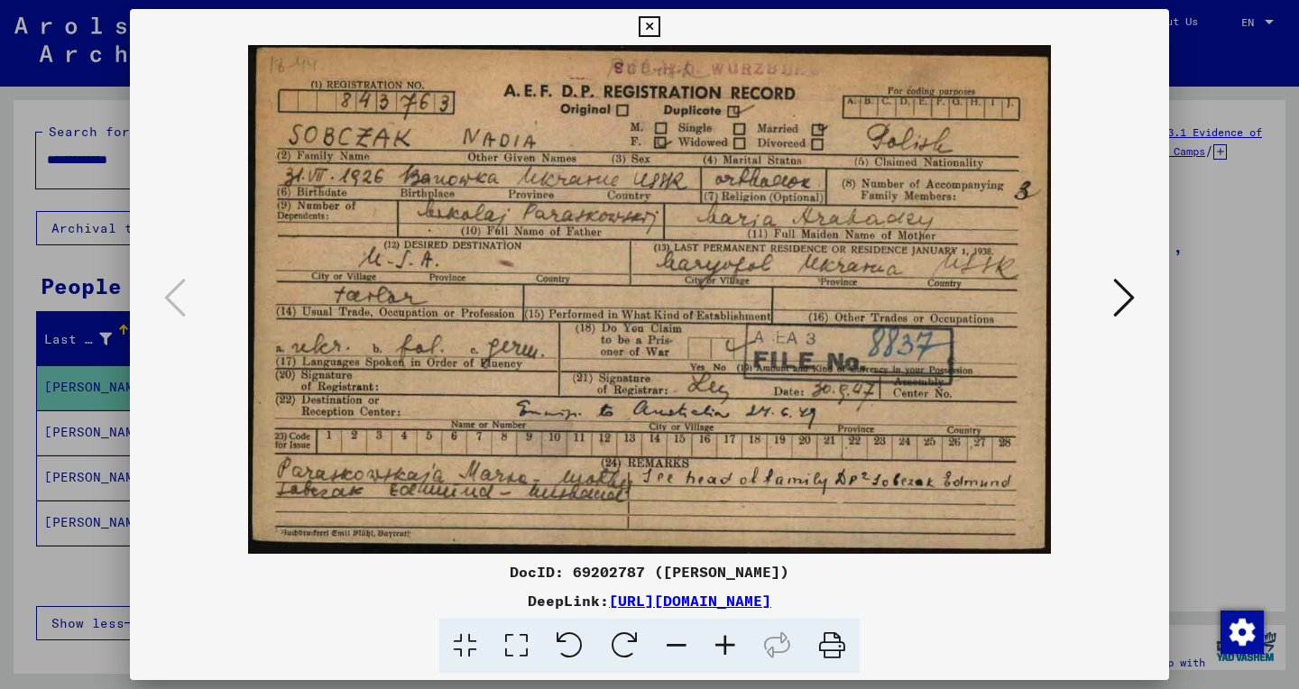
click at [521, 649] on icon at bounding box center [516, 646] width 51 height 55
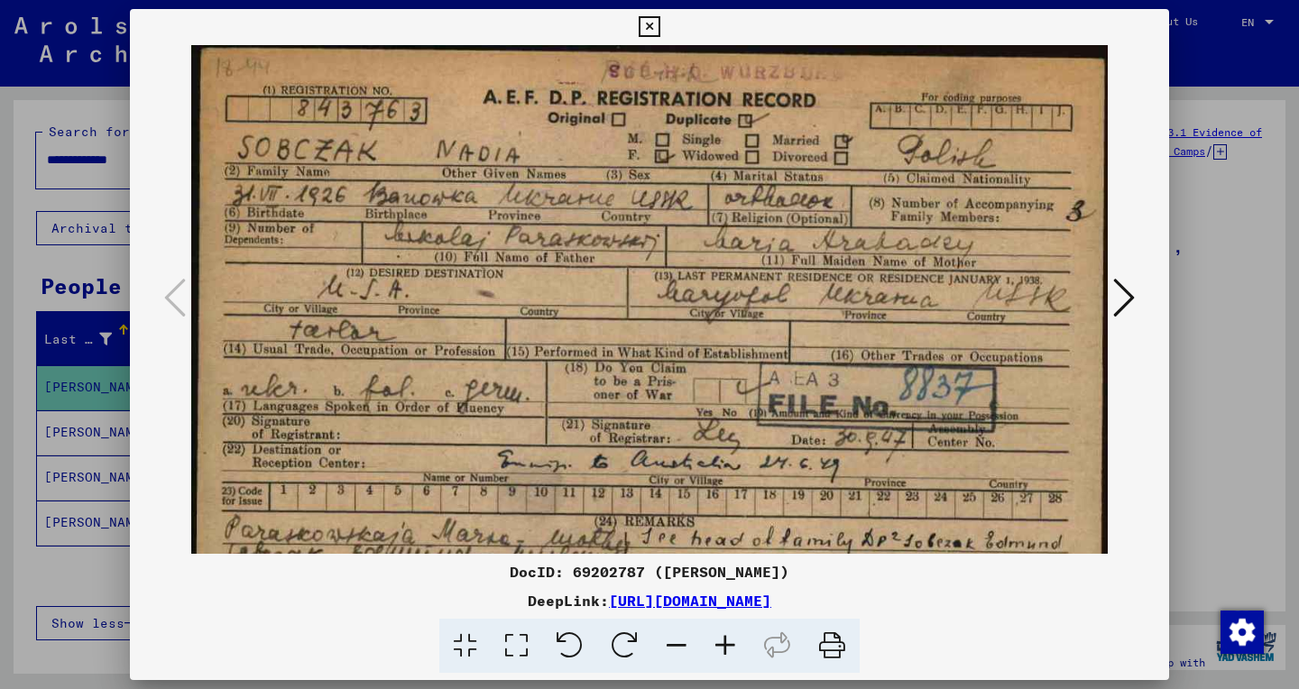
click at [525, 653] on icon at bounding box center [516, 646] width 51 height 55
click at [729, 640] on icon at bounding box center [725, 646] width 49 height 55
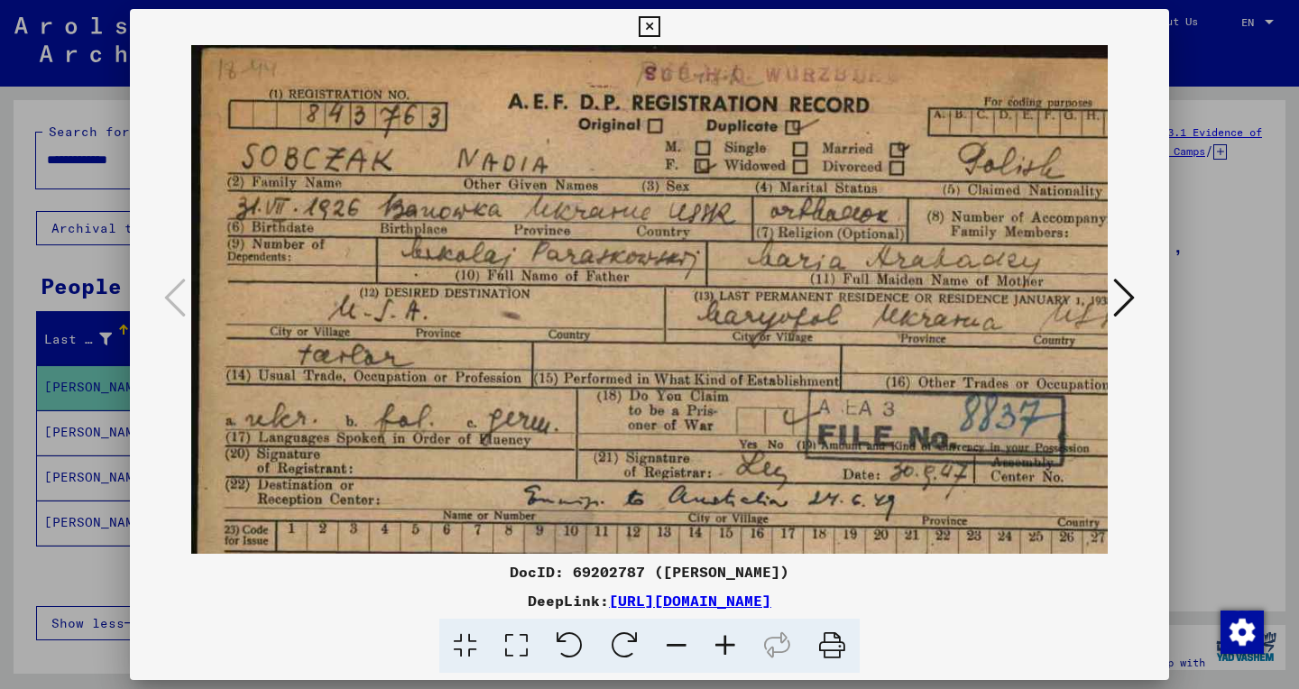
click at [729, 640] on icon at bounding box center [725, 646] width 49 height 55
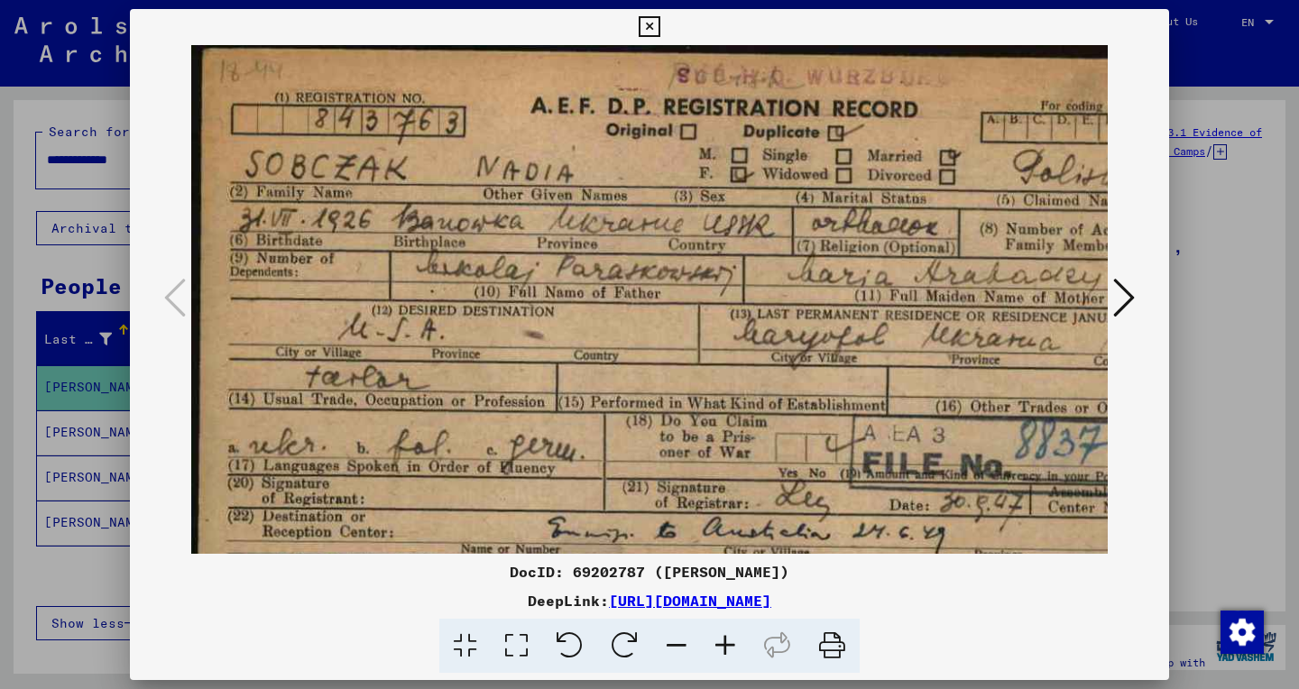
click at [729, 640] on icon at bounding box center [725, 646] width 49 height 55
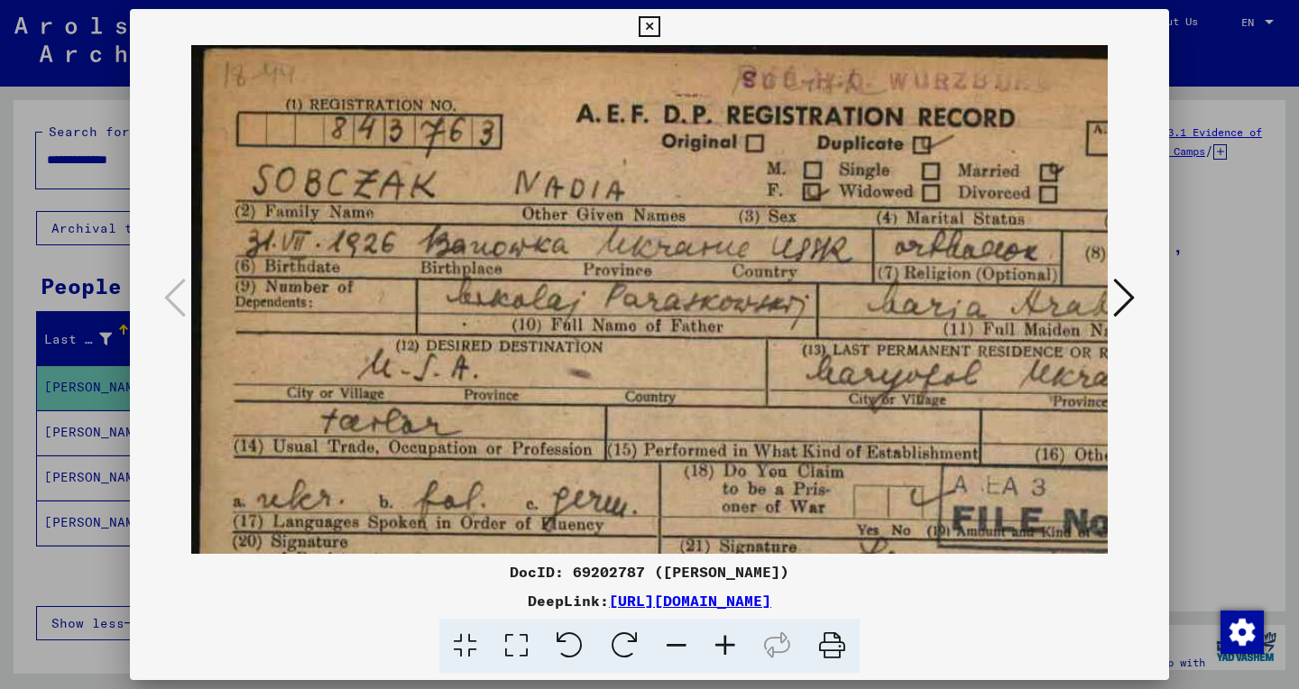
click at [729, 640] on icon at bounding box center [725, 646] width 49 height 55
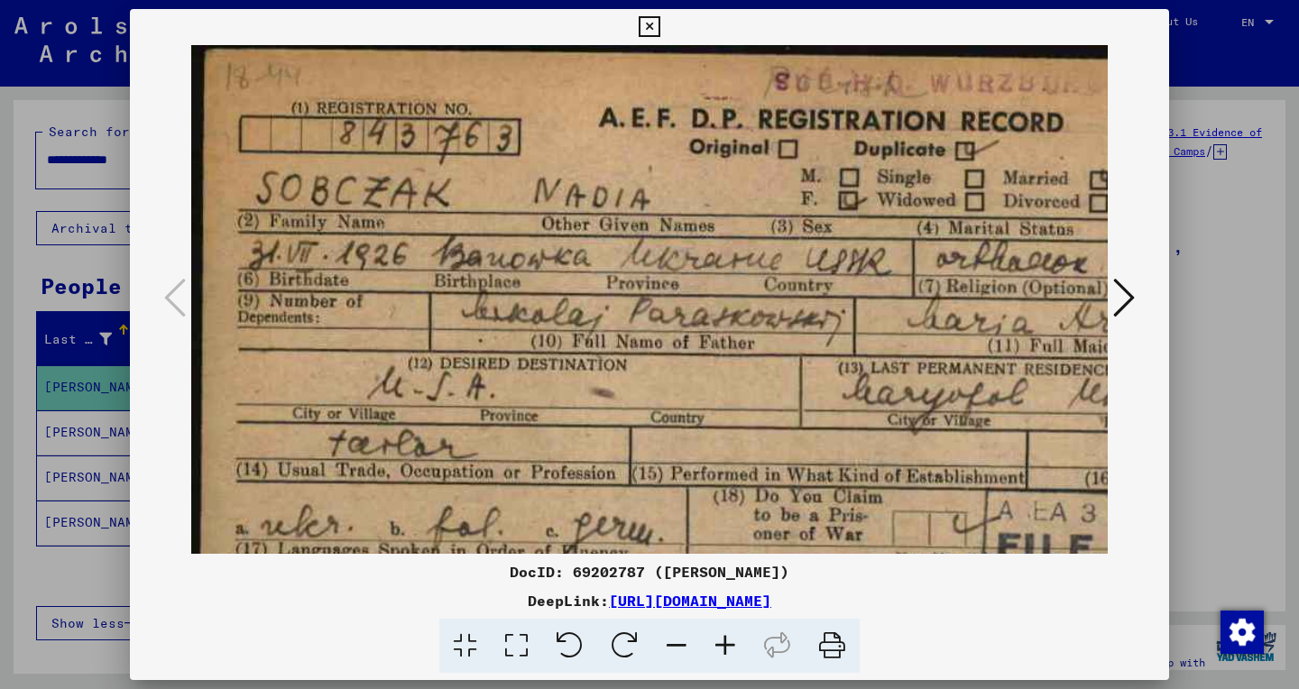
click at [729, 640] on icon at bounding box center [725, 646] width 49 height 55
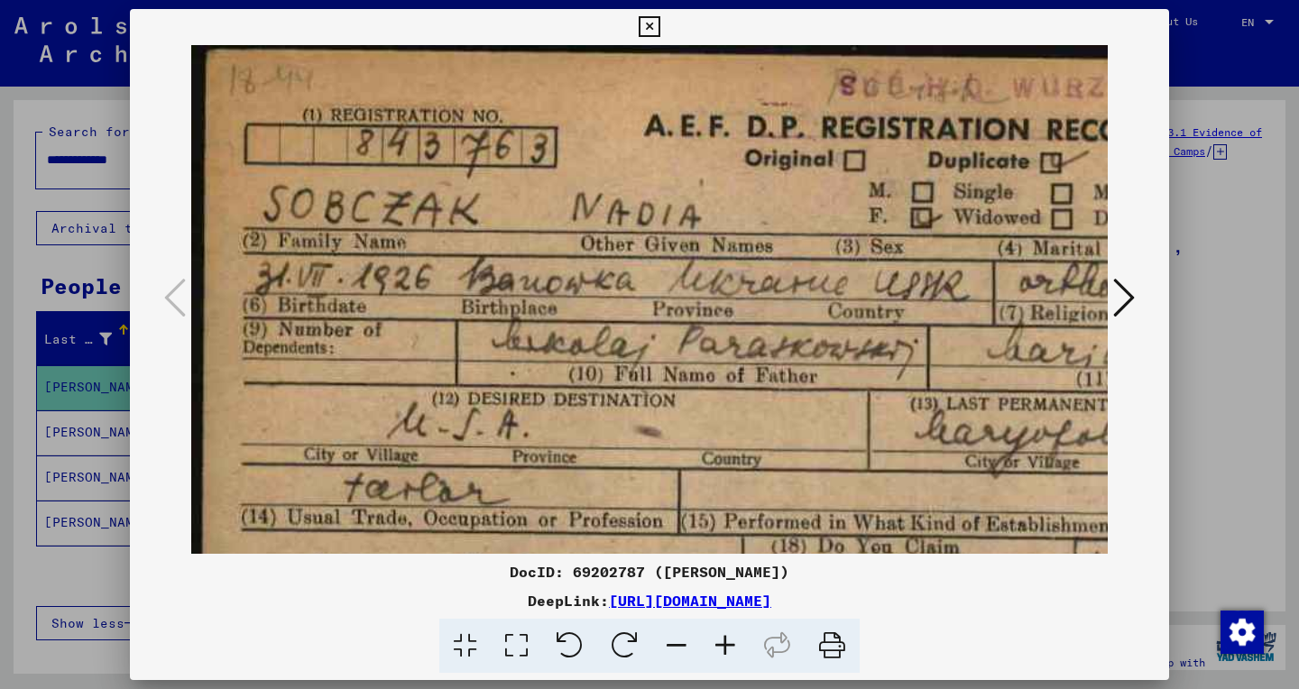
click at [729, 640] on icon at bounding box center [725, 646] width 49 height 55
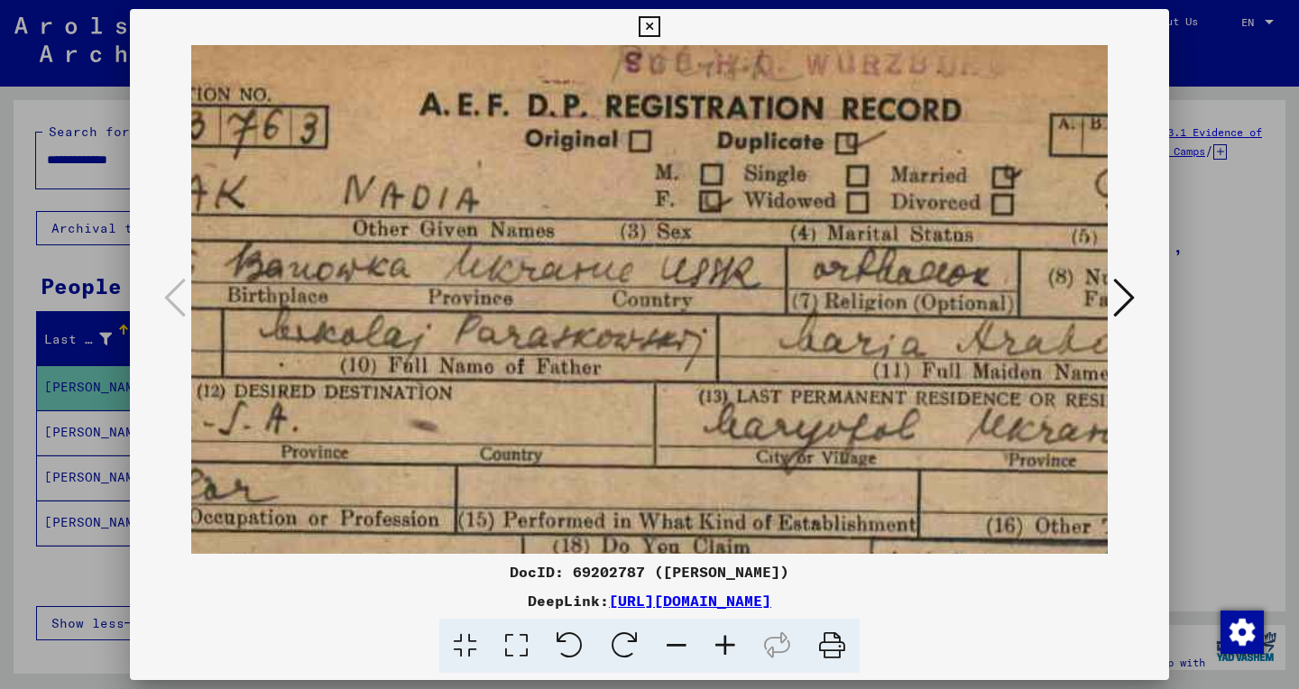
scroll to position [26, 247]
drag, startPoint x: 638, startPoint y: 338, endPoint x: 413, endPoint y: 313, distance: 226.0
click at [413, 313] on img at bounding box center [690, 492] width 1493 height 946
click at [413, 313] on img at bounding box center [690, 493] width 1493 height 946
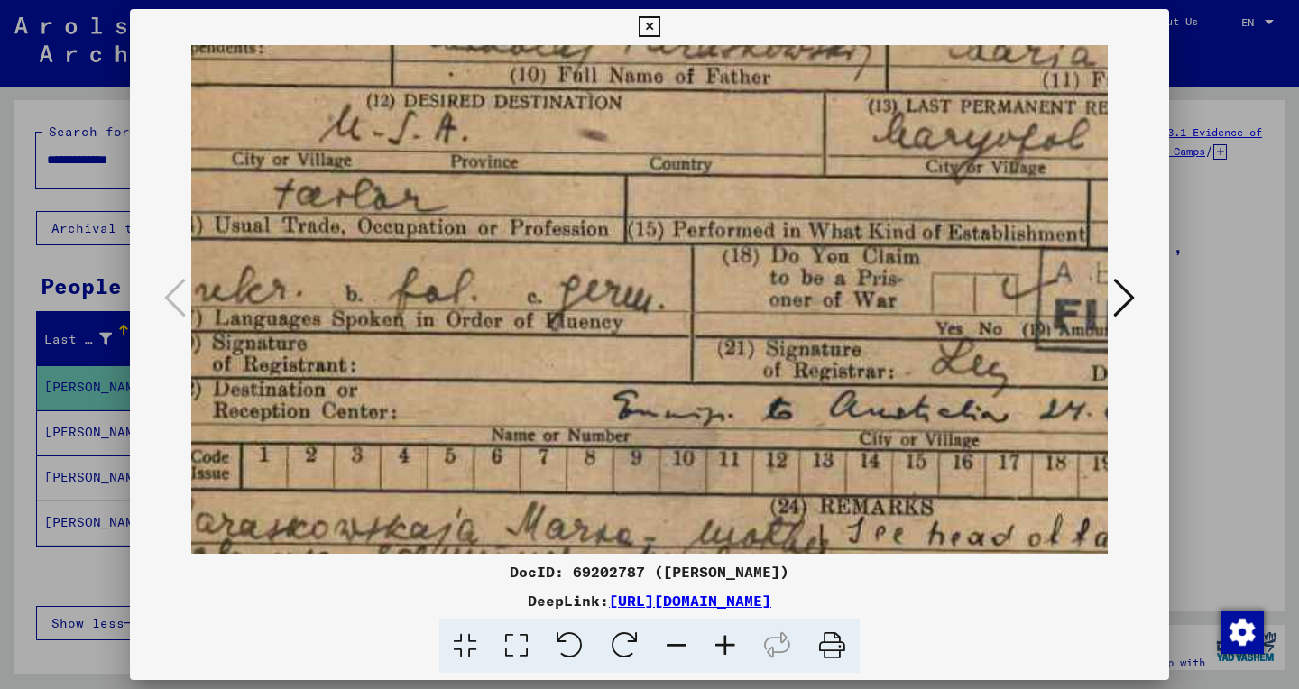
scroll to position [347, 78]
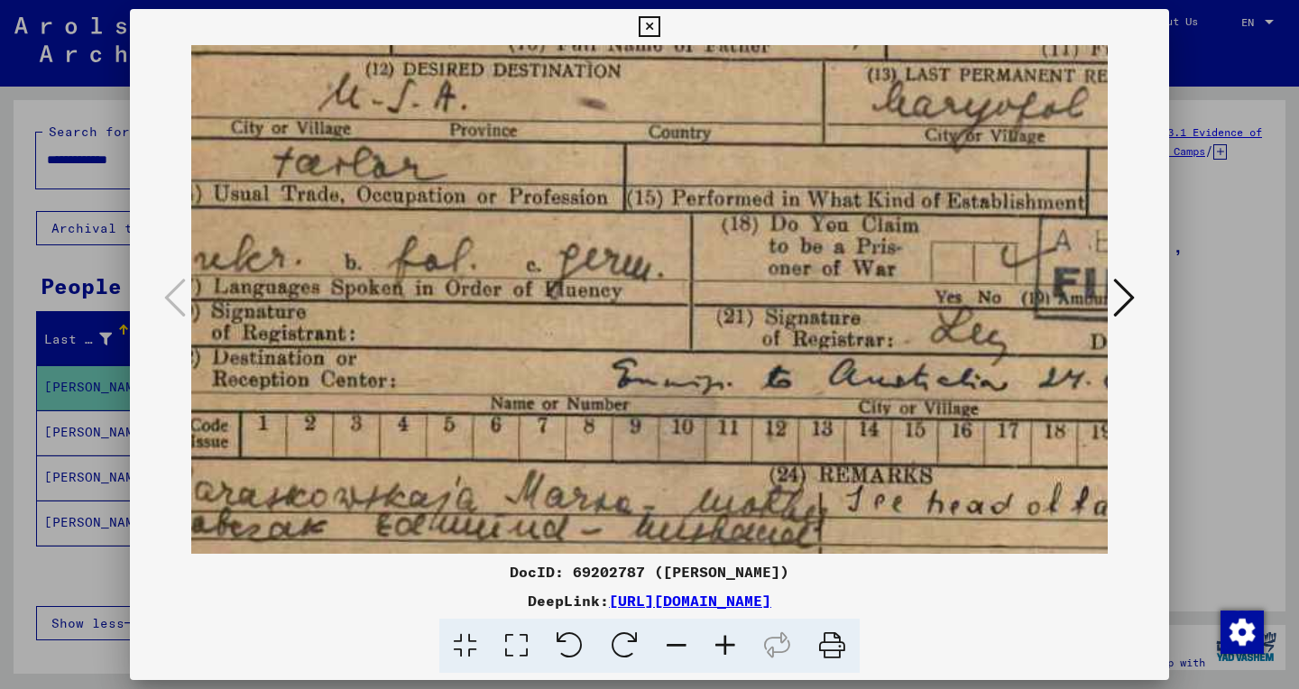
drag, startPoint x: 677, startPoint y: 329, endPoint x: 879, endPoint y: 118, distance: 292.2
click at [879, 118] on img at bounding box center [859, 171] width 1493 height 946
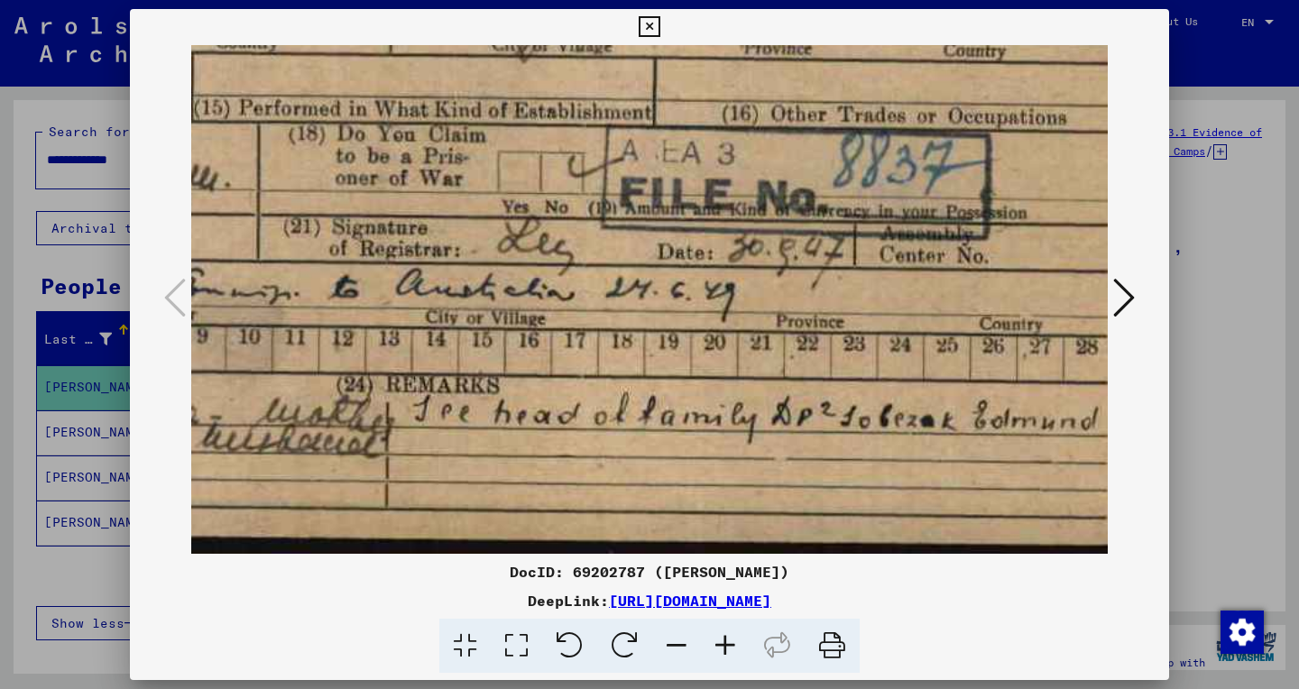
scroll to position [437, 513]
drag, startPoint x: 678, startPoint y: 322, endPoint x: 244, endPoint y: -70, distance: 585.6
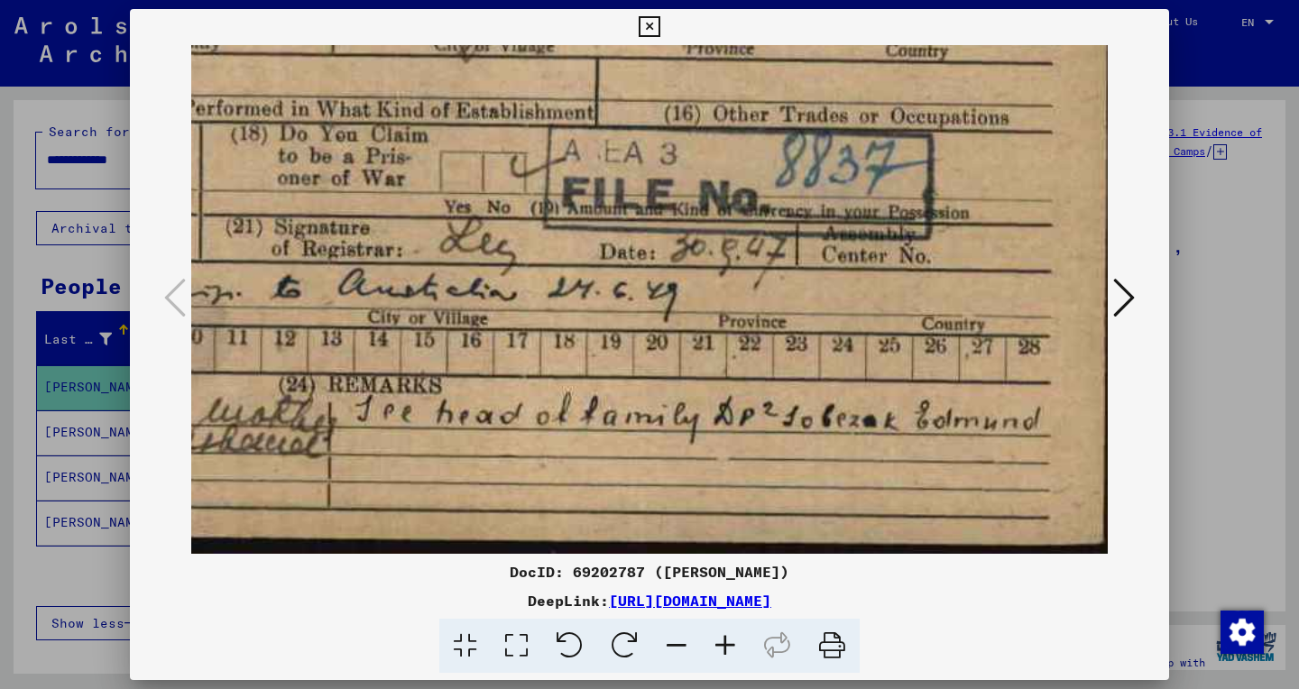
drag, startPoint x: 810, startPoint y: 322, endPoint x: 680, endPoint y: 272, distance: 139.0
click at [680, 272] on img at bounding box center [368, 81] width 1493 height 946
click at [659, 22] on icon at bounding box center [649, 27] width 21 height 22
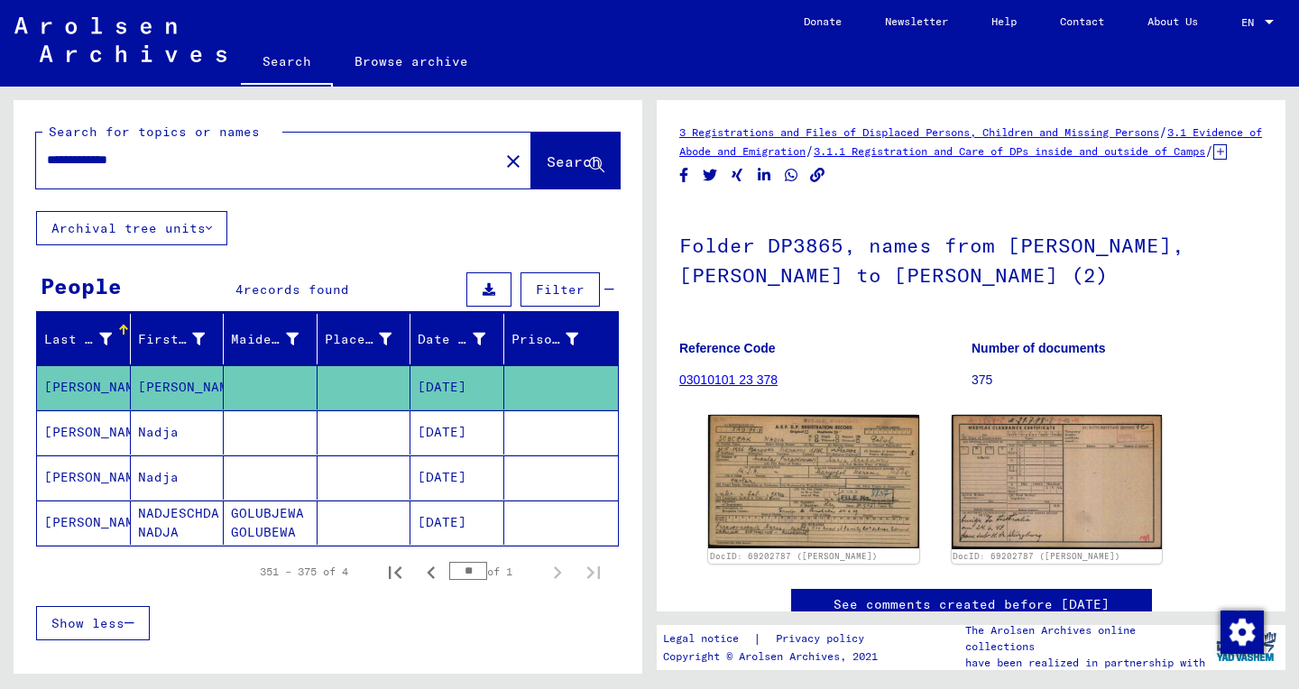
scroll to position [101, 0]
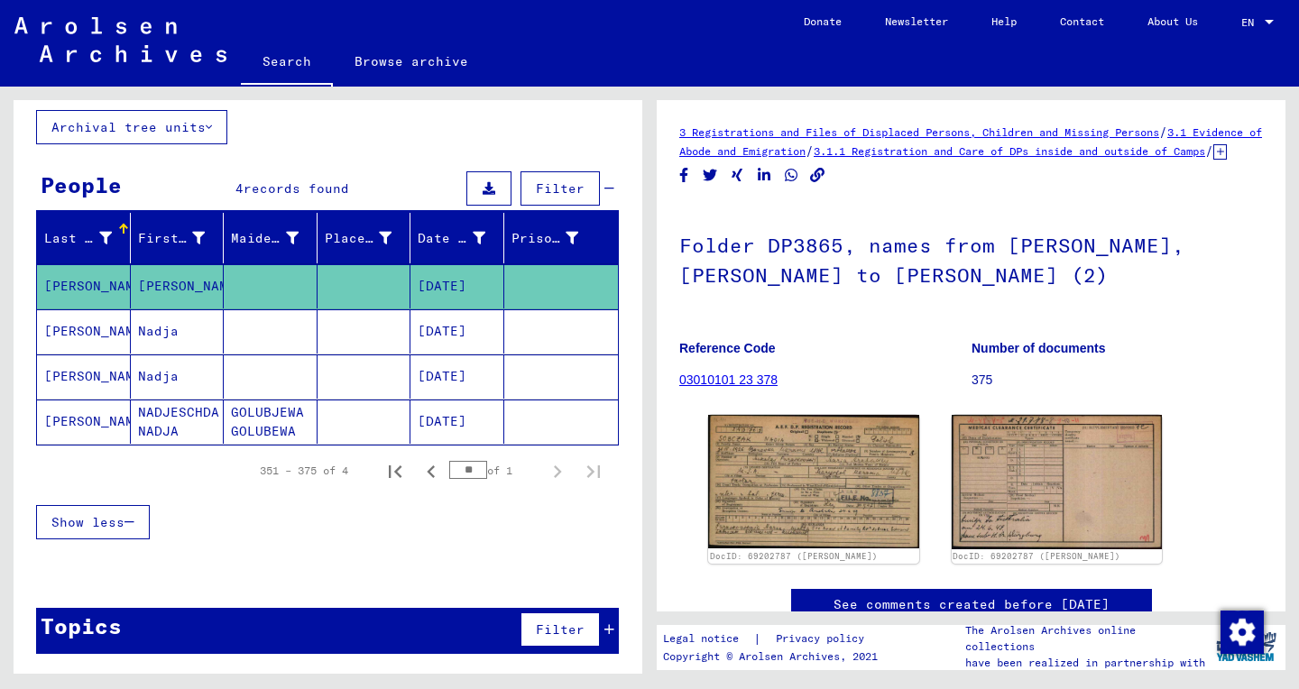
click at [160, 333] on mat-cell "Nadja" at bounding box center [178, 331] width 94 height 44
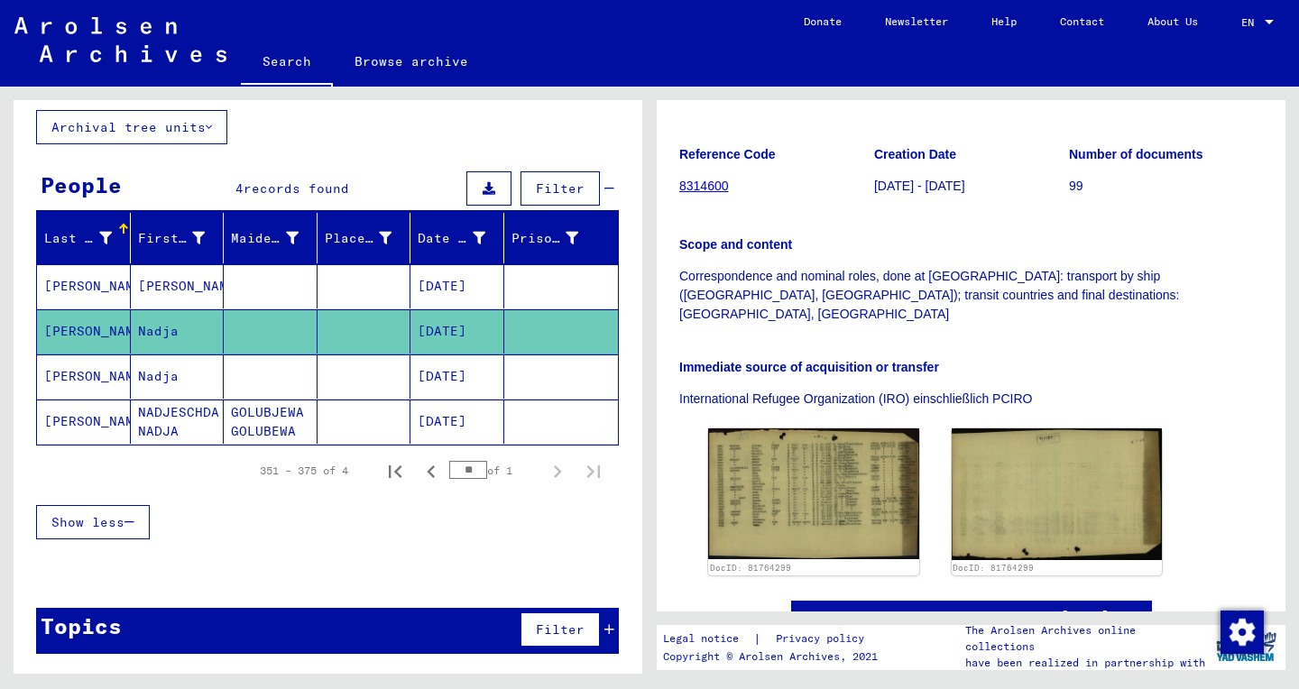
scroll to position [282, 0]
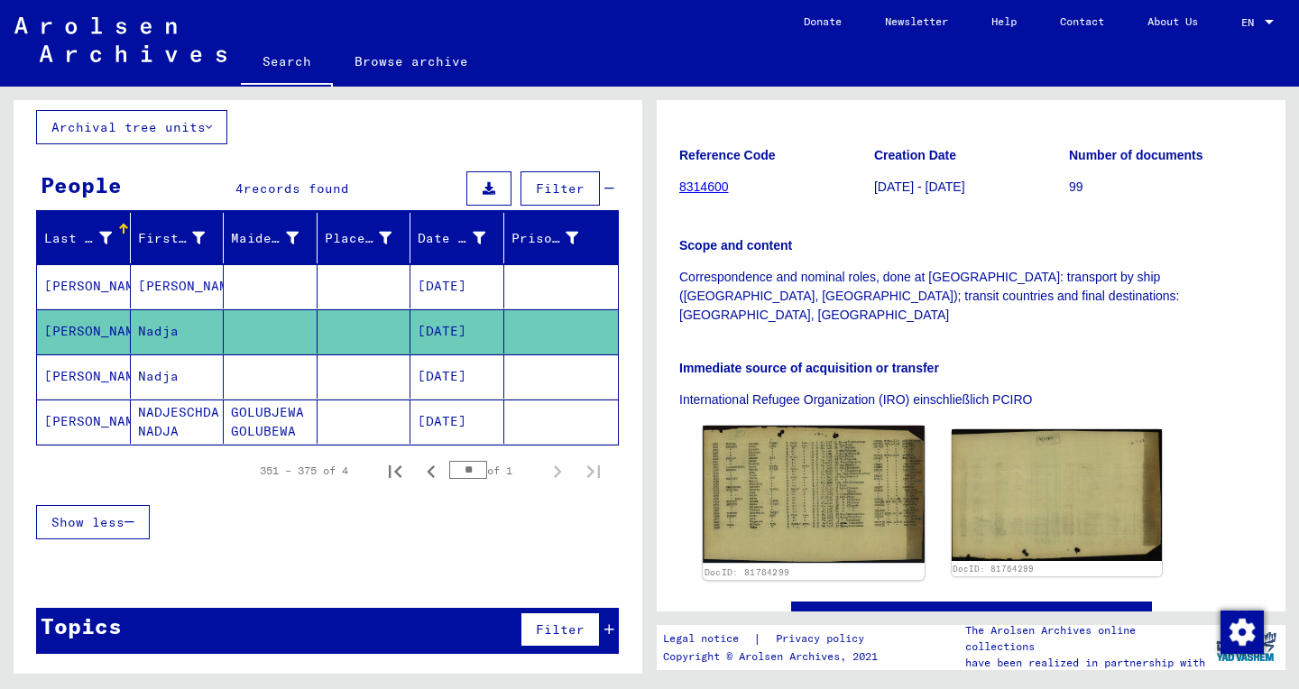
click at [814, 427] on img at bounding box center [813, 494] width 221 height 137
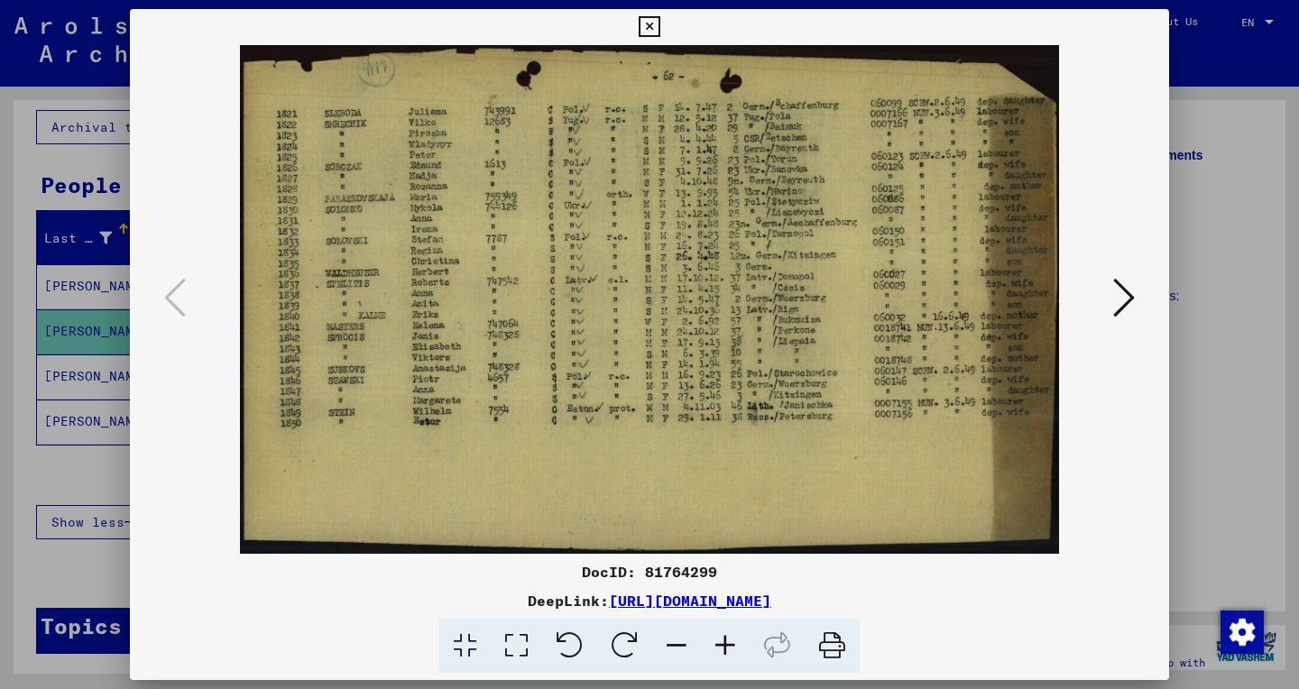
click at [512, 645] on icon at bounding box center [516, 646] width 51 height 55
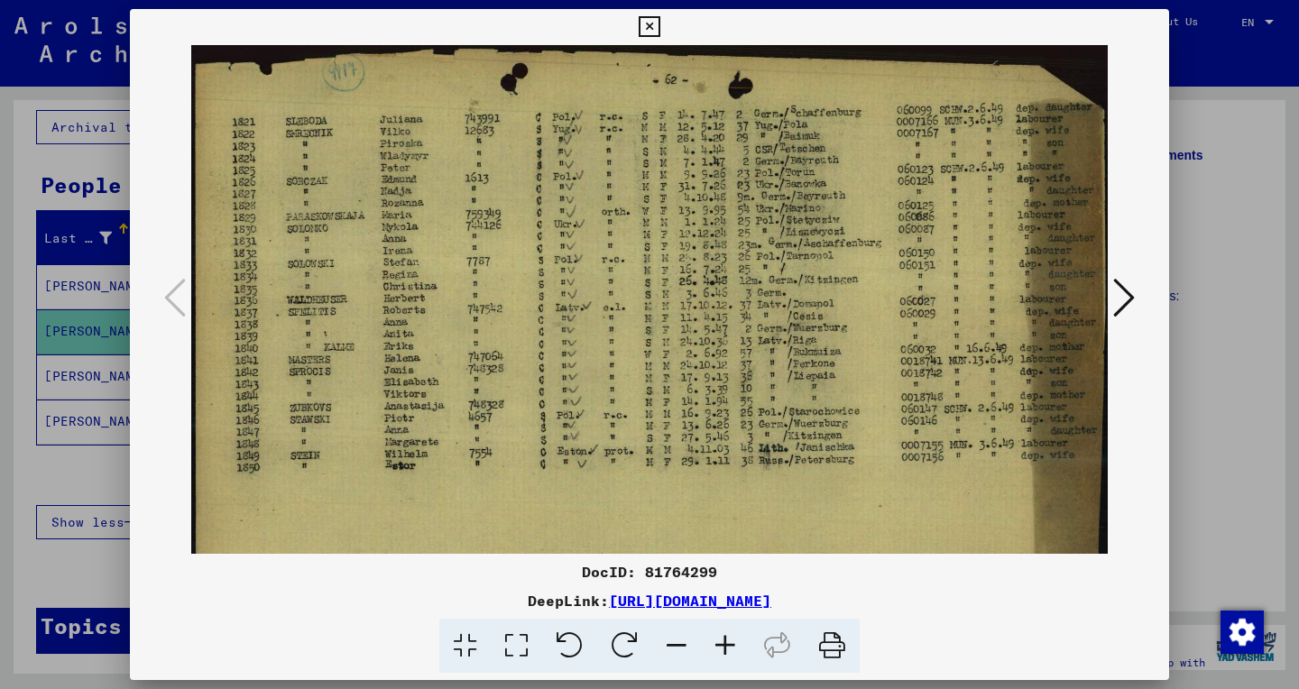
click at [726, 654] on icon at bounding box center [725, 646] width 49 height 55
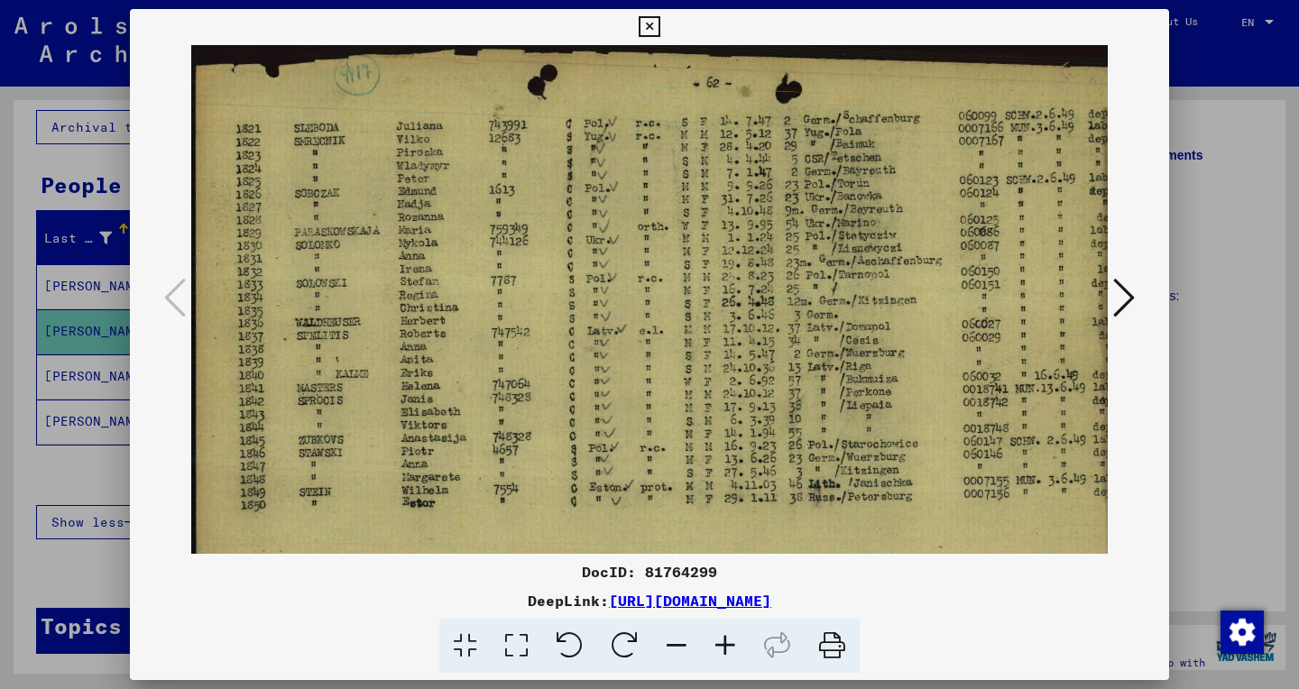
click at [726, 654] on icon at bounding box center [725, 646] width 49 height 55
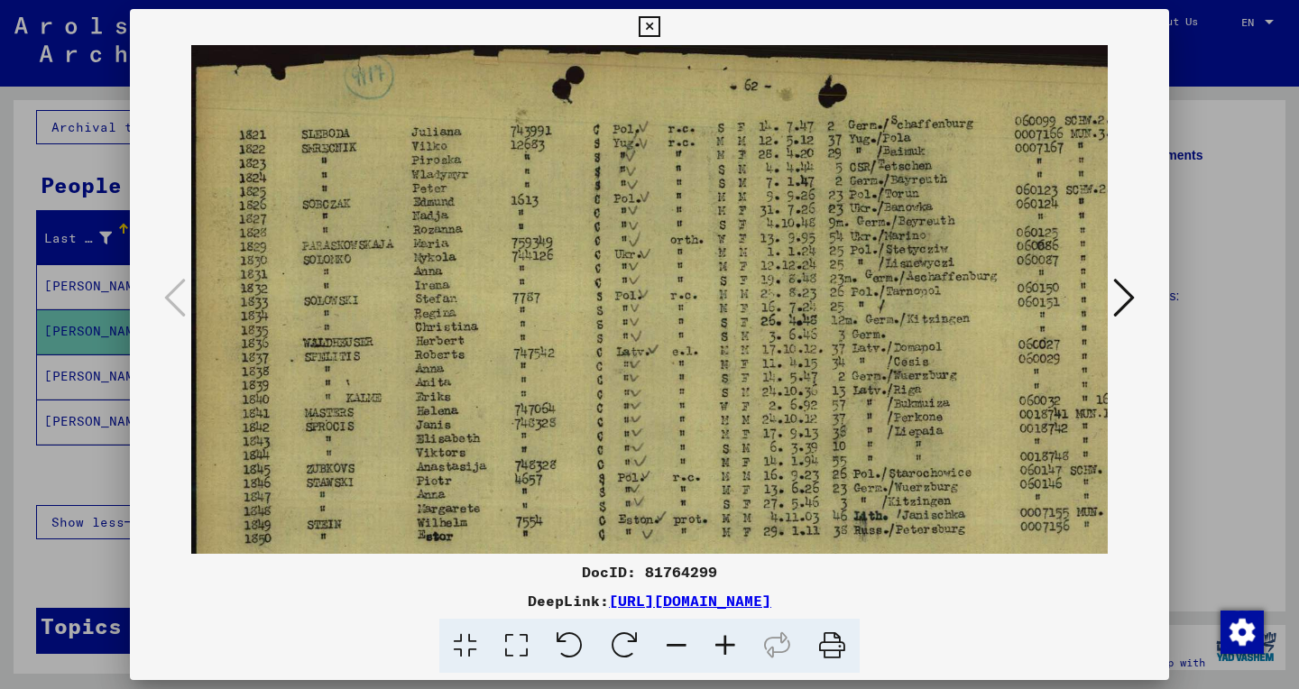
click at [726, 654] on icon at bounding box center [725, 646] width 49 height 55
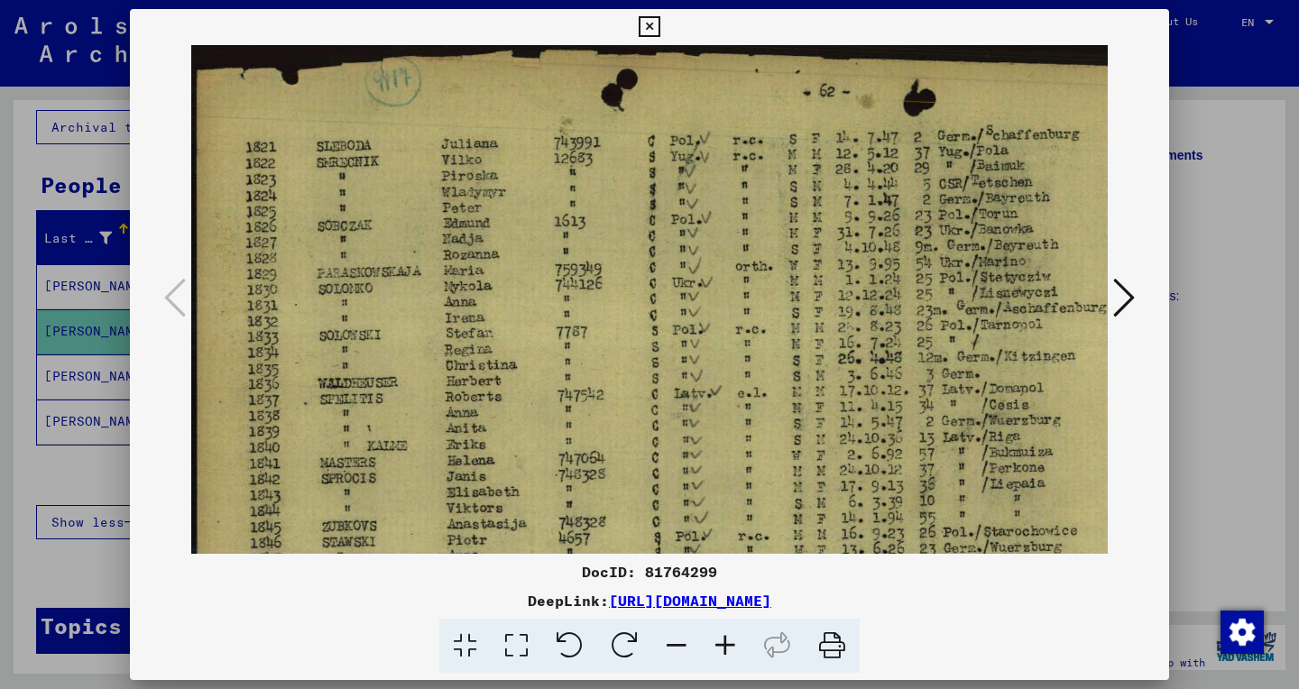
click at [726, 654] on icon at bounding box center [725, 646] width 49 height 55
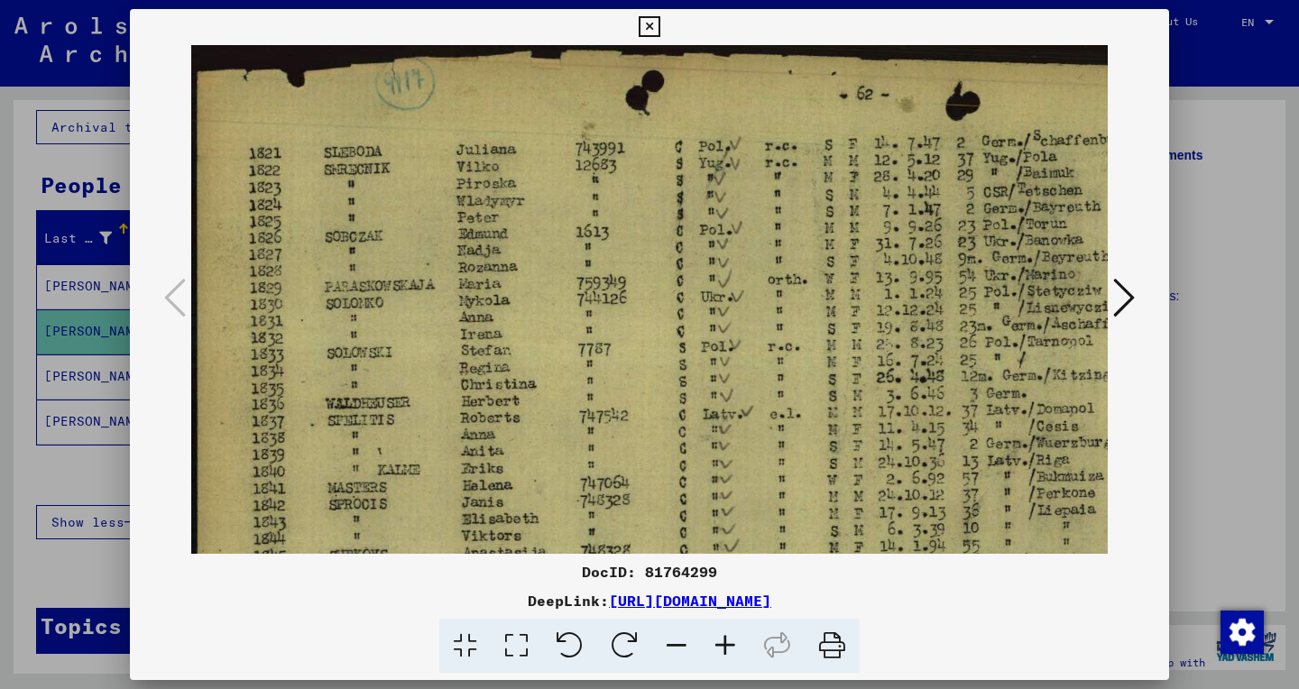
click at [726, 654] on icon at bounding box center [725, 646] width 49 height 55
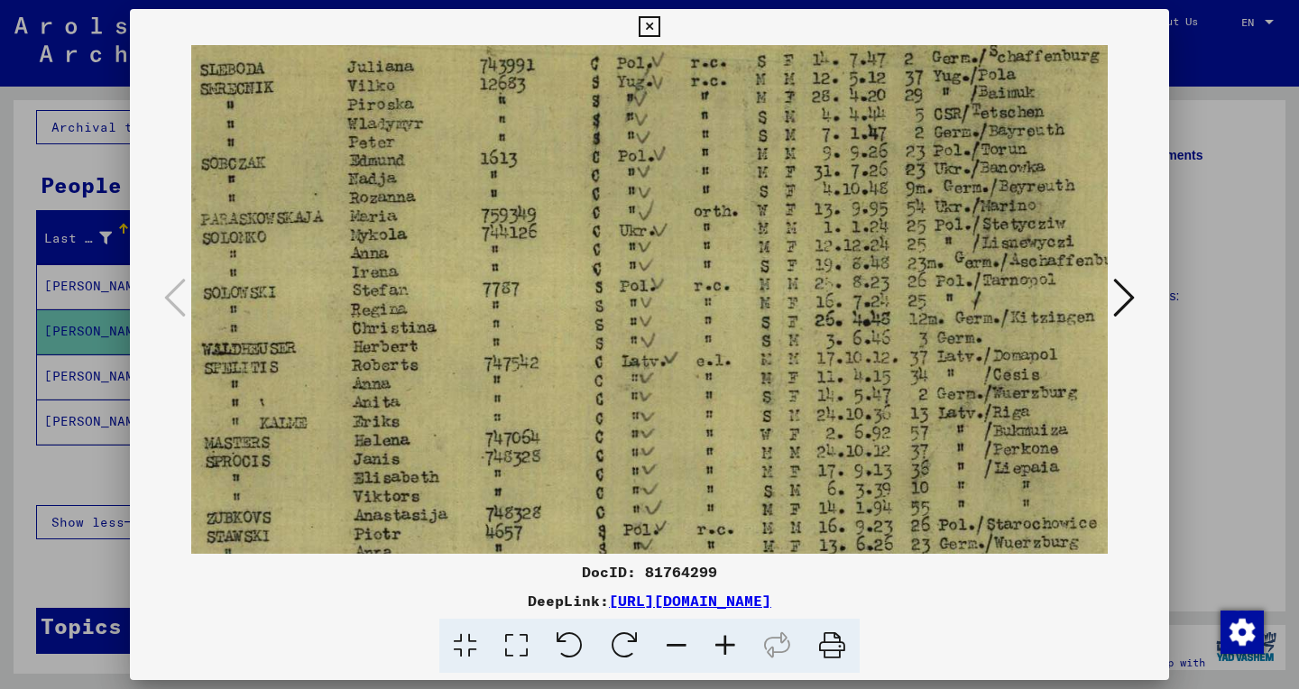
scroll to position [91, 140]
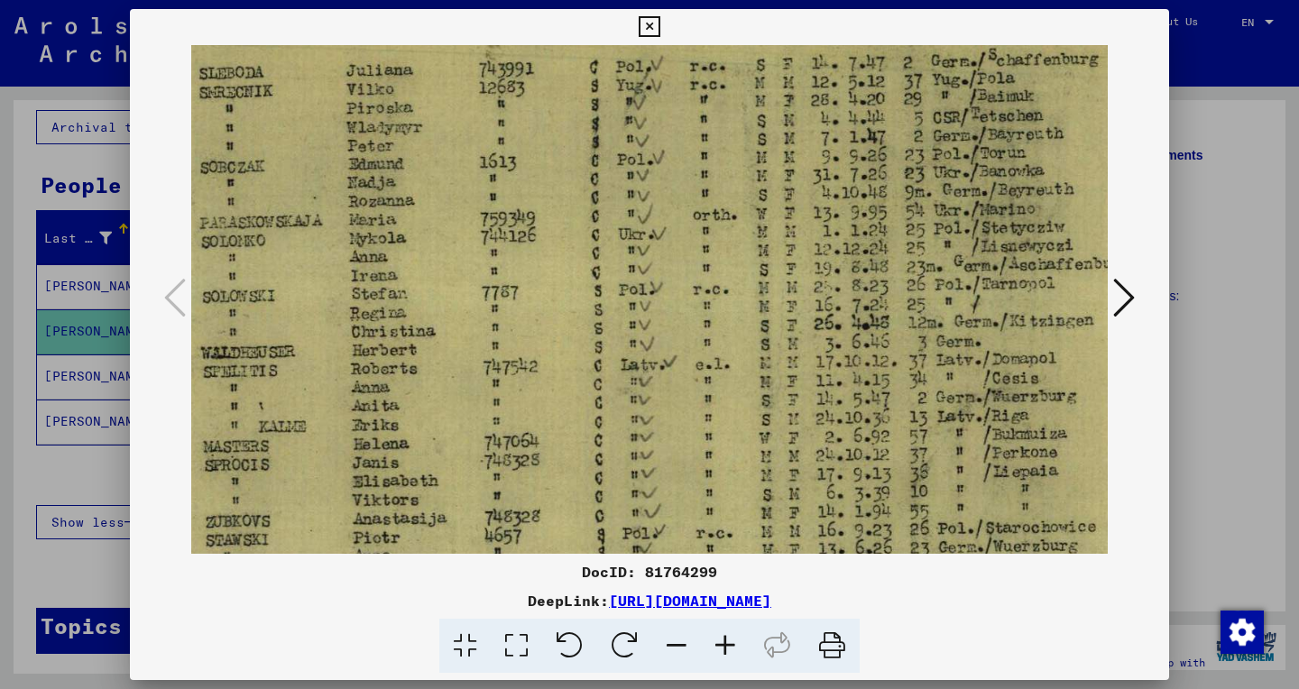
drag, startPoint x: 698, startPoint y: 295, endPoint x: 558, endPoint y: 206, distance: 165.9
click at [558, 206] on img at bounding box center [767, 398] width 1432 height 889
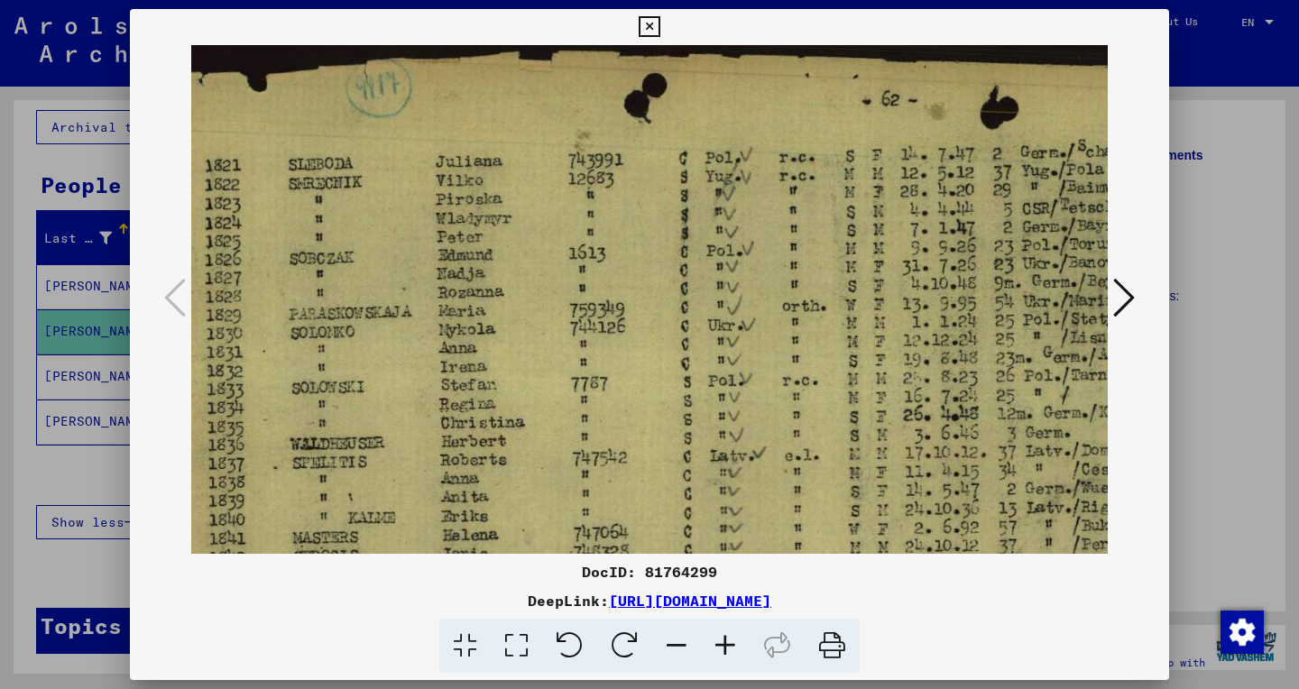
scroll to position [0, 50]
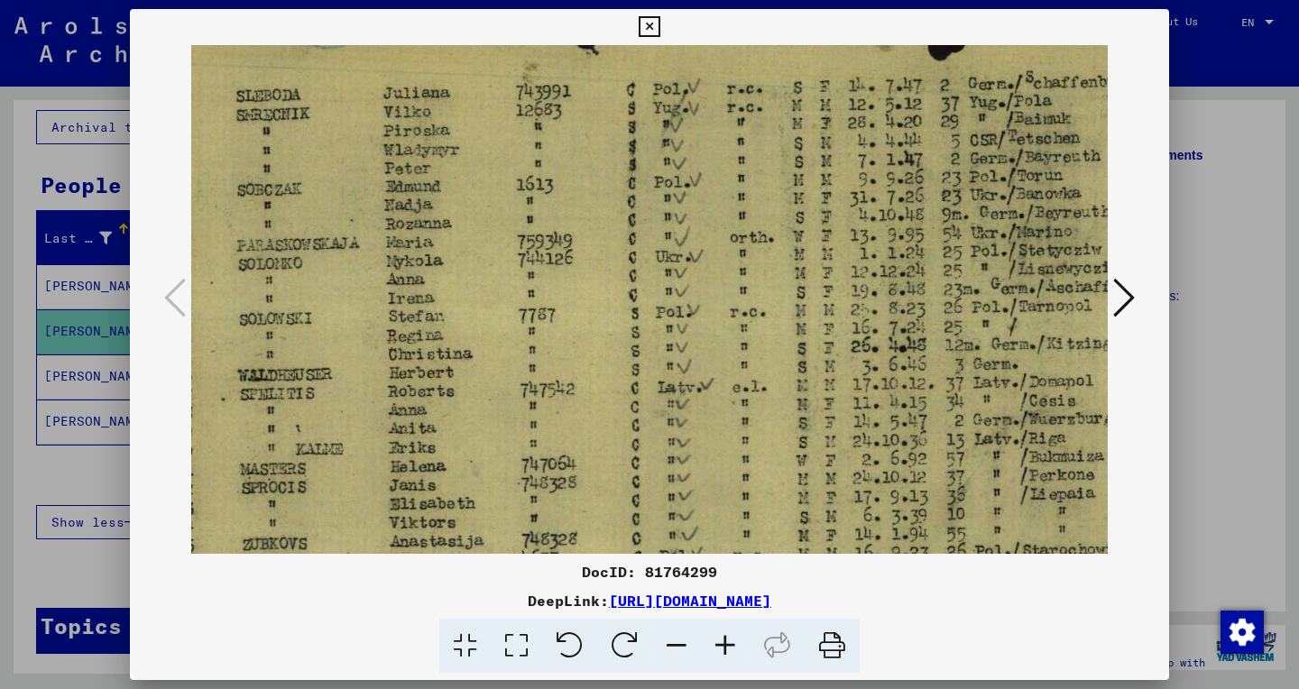
drag, startPoint x: 951, startPoint y: 192, endPoint x: 986, endPoint y: 415, distance: 225.5
click at [986, 415] on img at bounding box center [804, 421] width 1432 height 889
click at [659, 28] on icon at bounding box center [649, 27] width 21 height 22
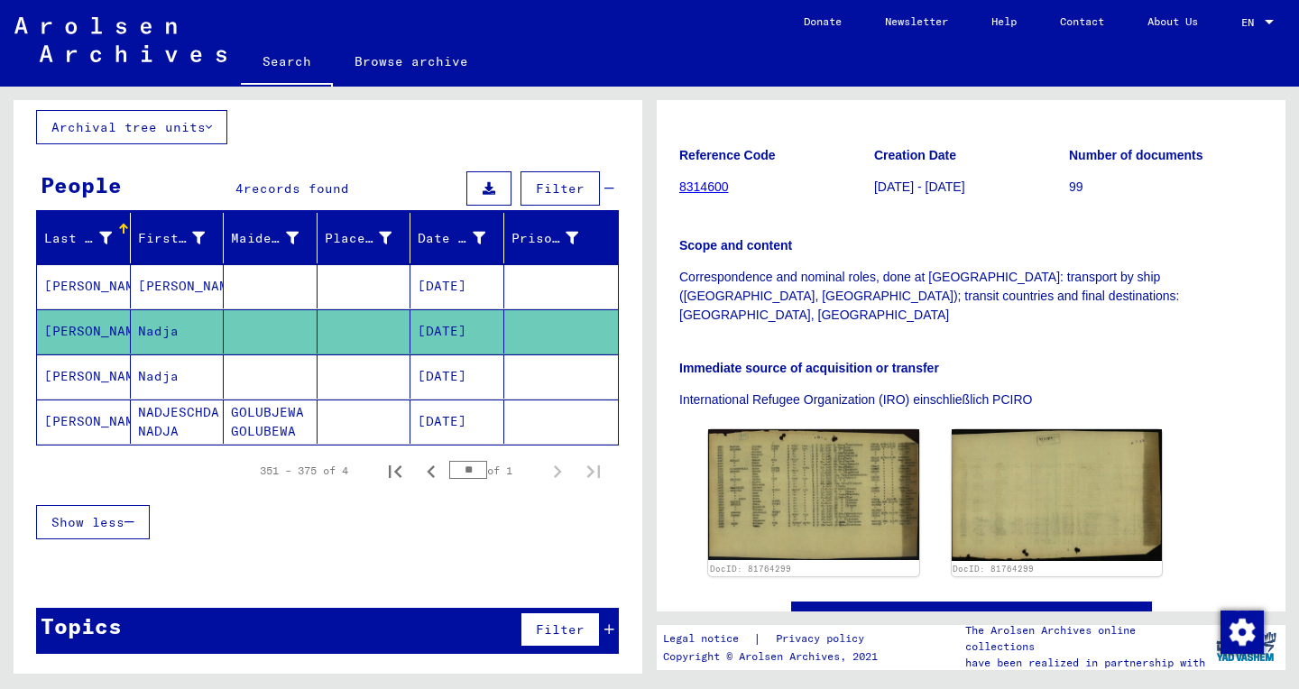
click at [489, 374] on mat-cell "[DATE]" at bounding box center [457, 376] width 94 height 44
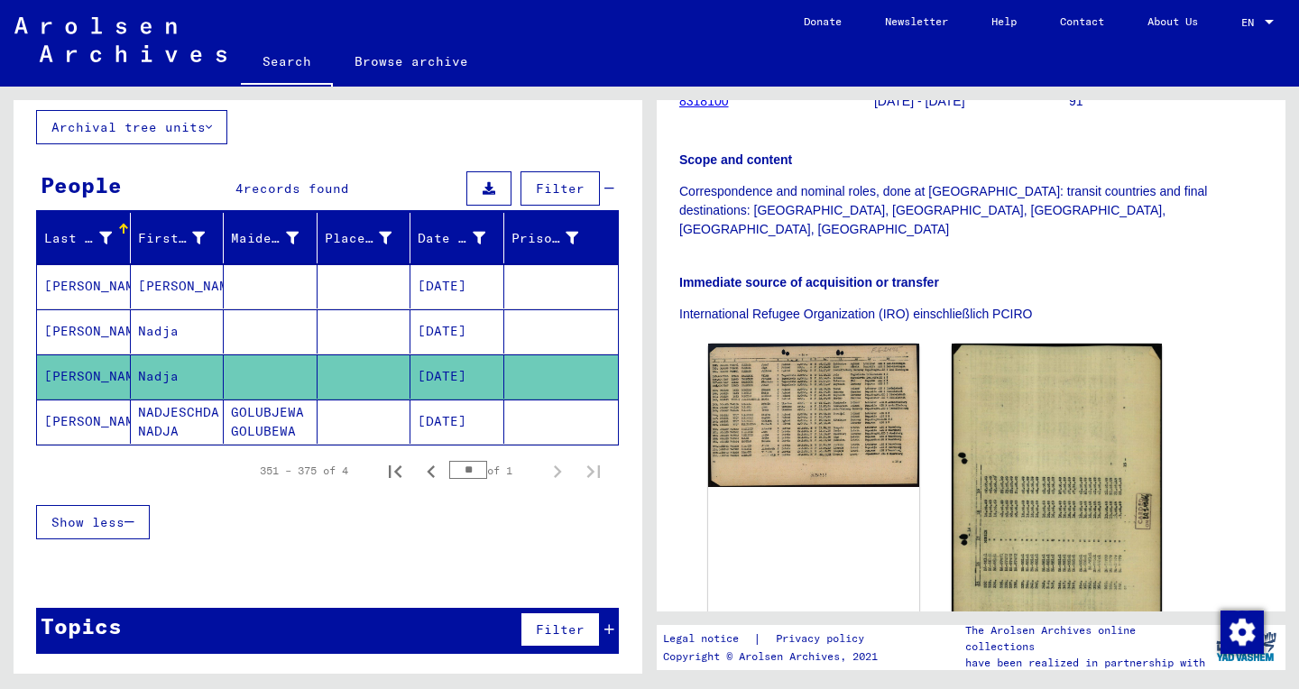
scroll to position [370, 0]
click at [491, 428] on mat-cell "[DATE]" at bounding box center [457, 422] width 94 height 44
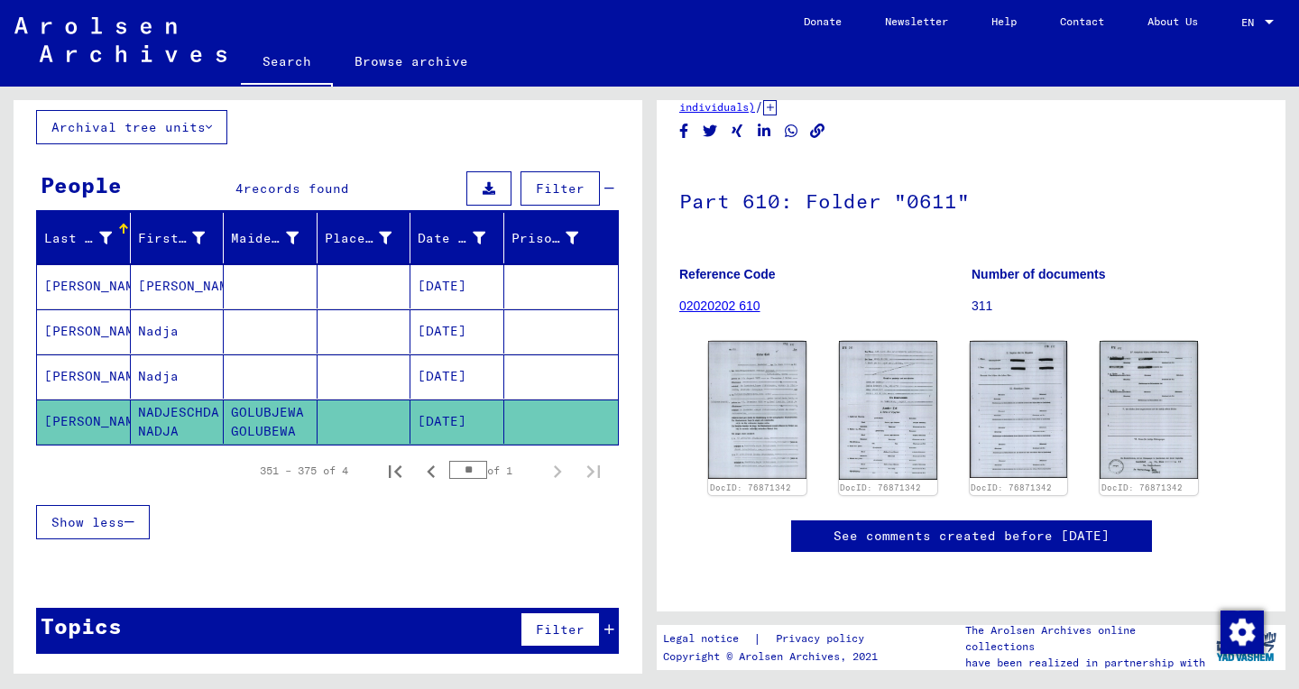
scroll to position [205, 0]
click at [161, 283] on mat-cell "[PERSON_NAME]" at bounding box center [178, 286] width 94 height 44
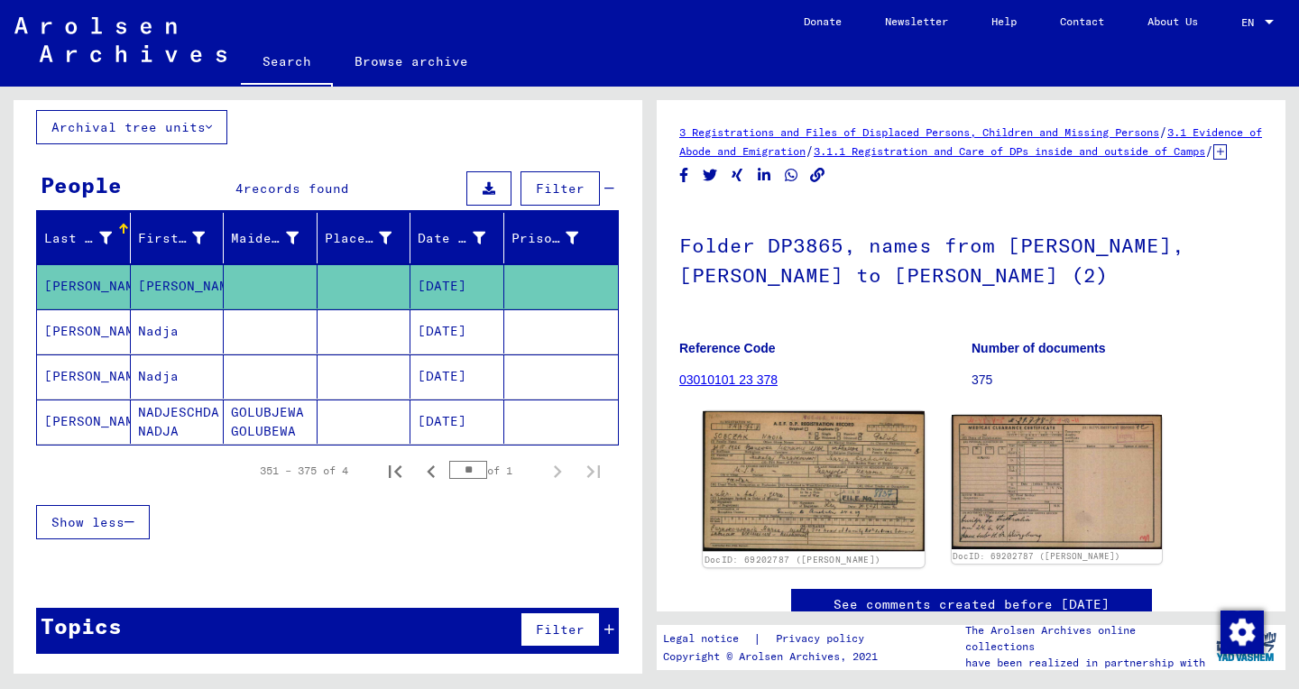
click at [800, 520] on img at bounding box center [813, 481] width 221 height 140
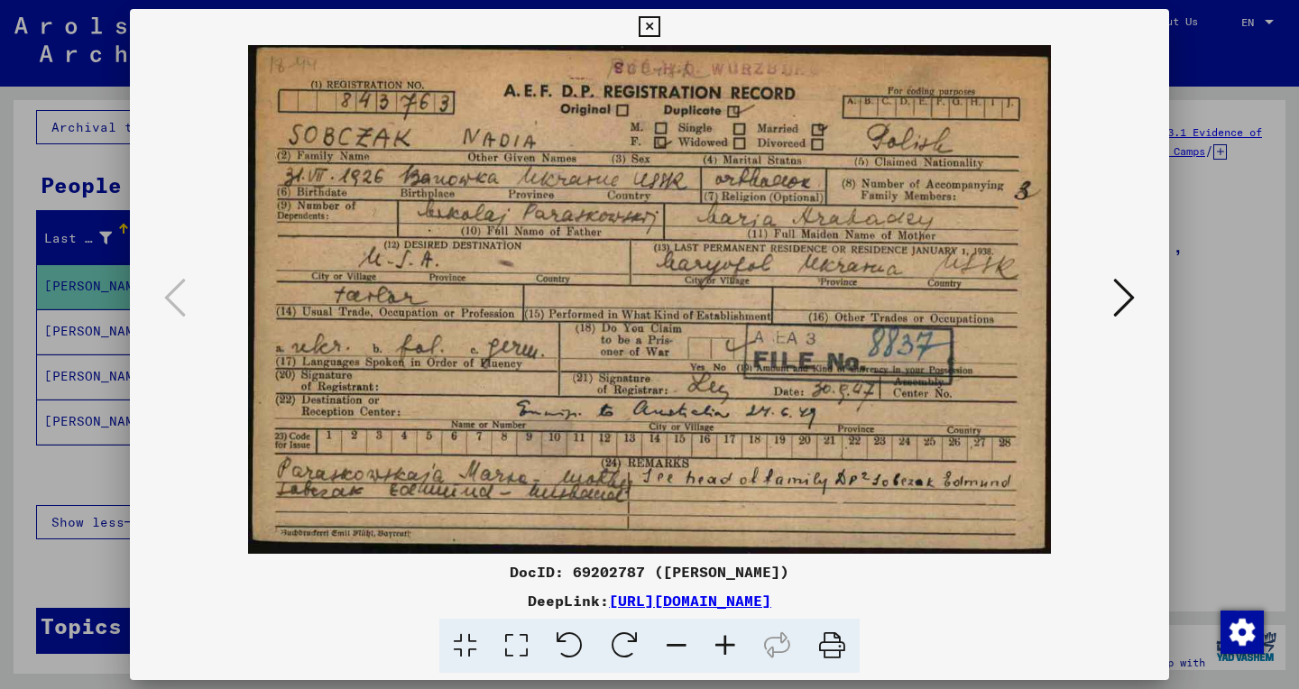
click at [515, 642] on icon at bounding box center [516, 646] width 51 height 55
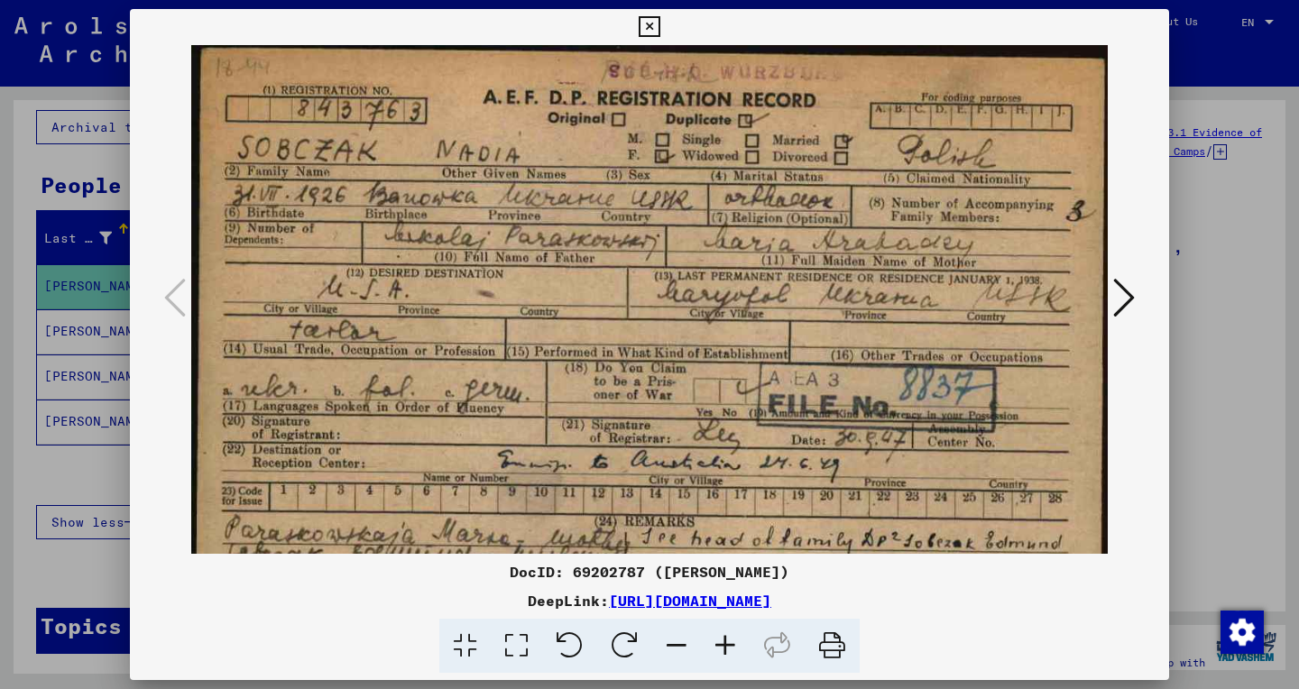
click at [734, 658] on icon at bounding box center [725, 646] width 49 height 55
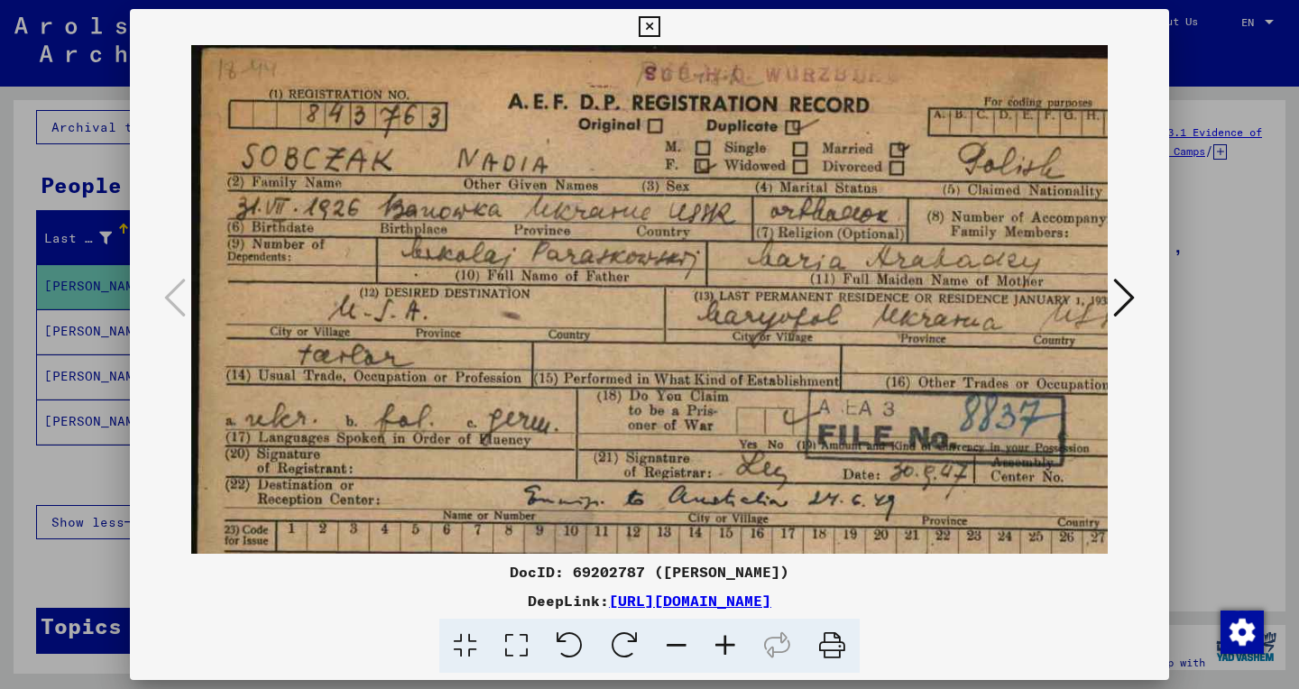
click at [734, 658] on icon at bounding box center [725, 646] width 49 height 55
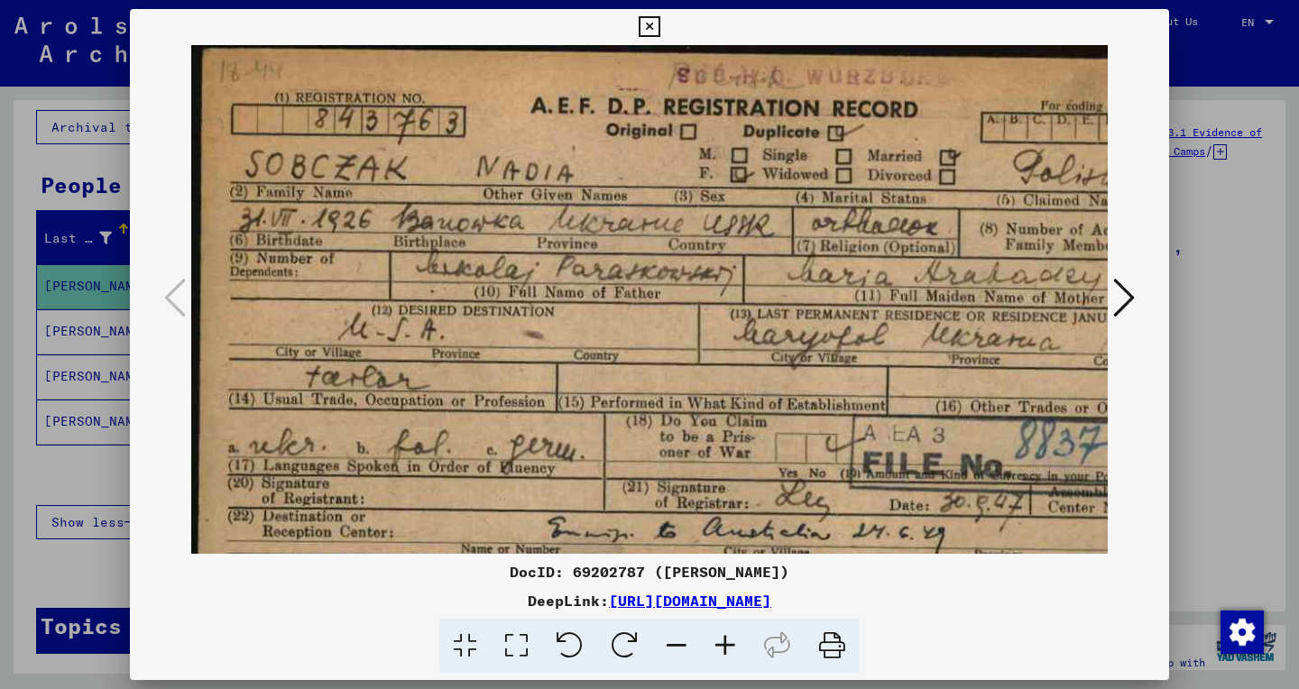
click at [734, 658] on icon at bounding box center [725, 646] width 49 height 55
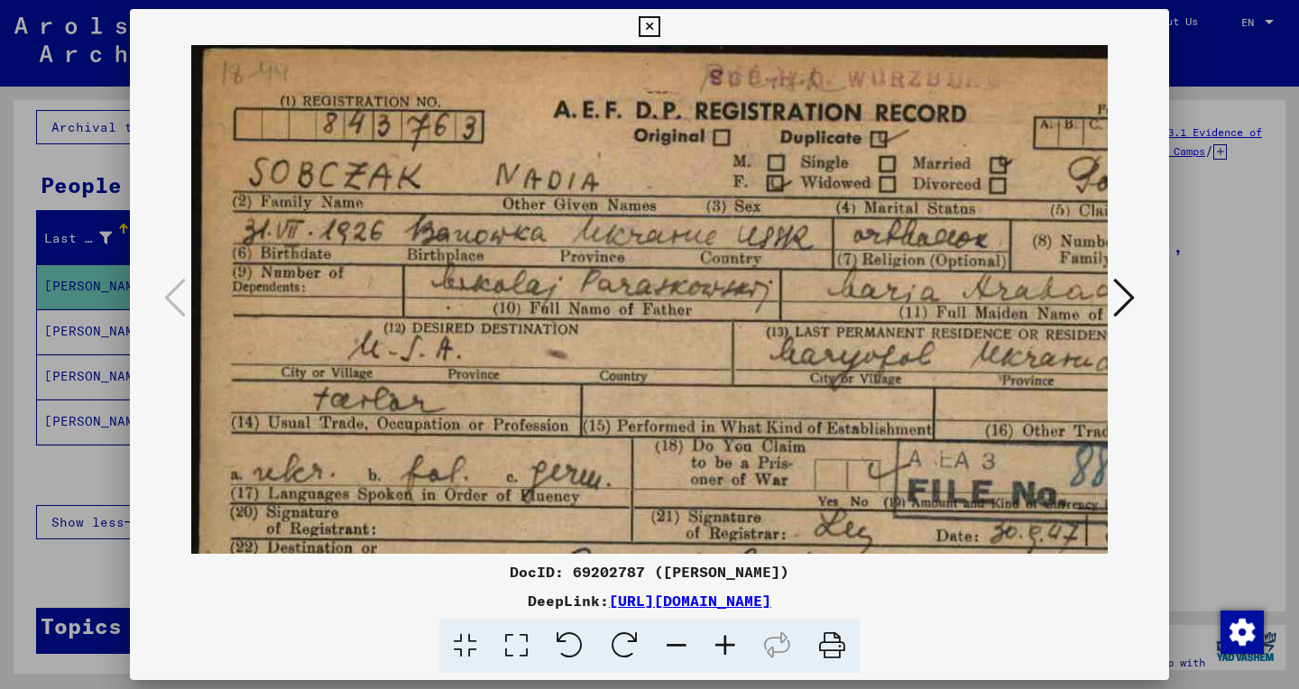
click at [734, 658] on icon at bounding box center [725, 646] width 49 height 55
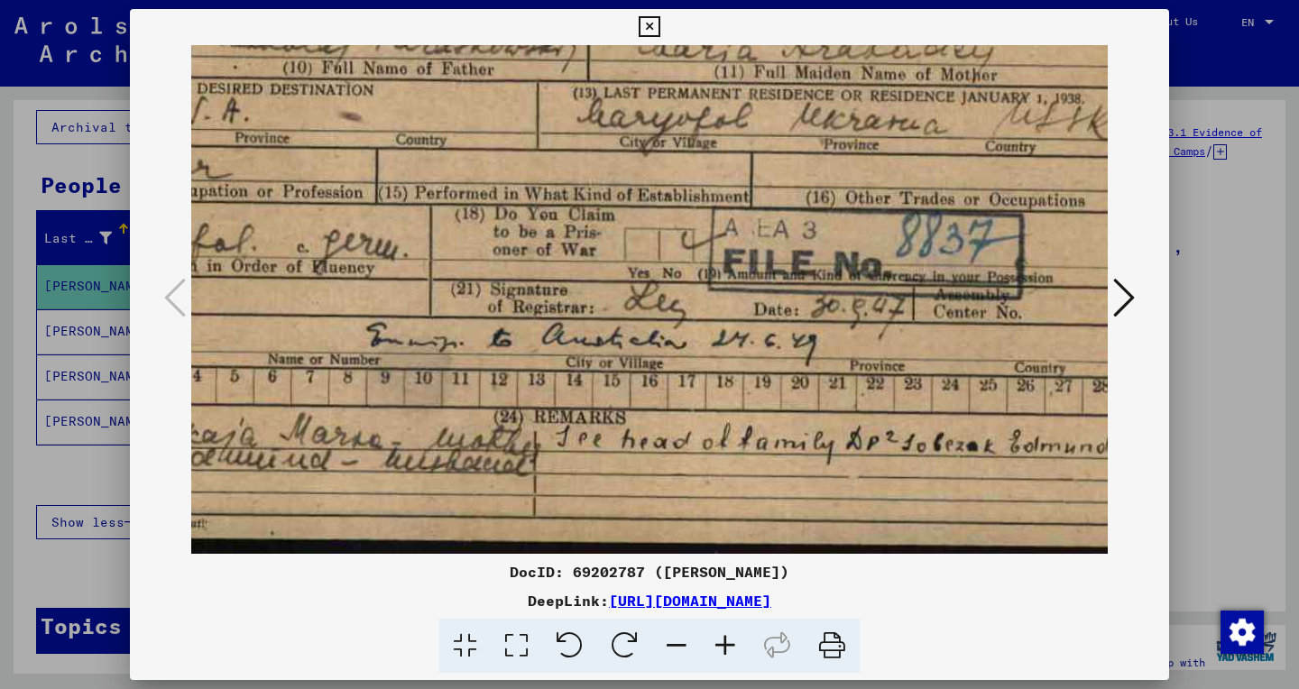
scroll to position [257, 285]
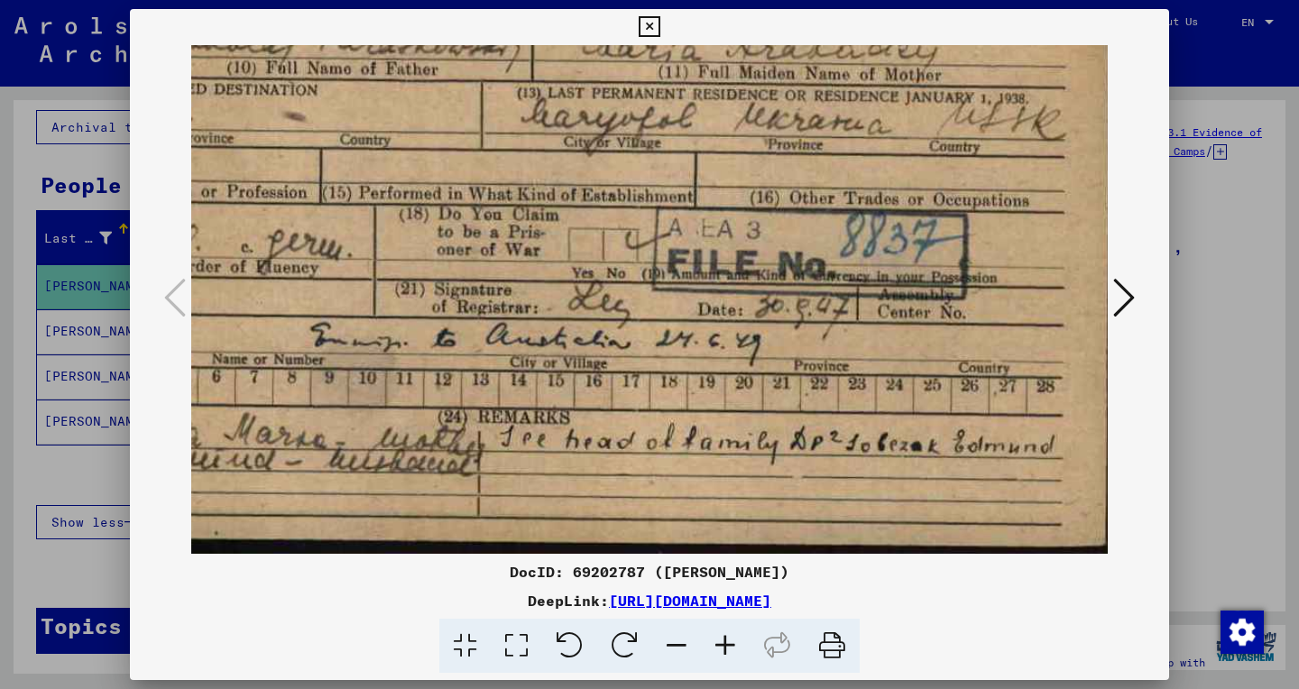
drag, startPoint x: 698, startPoint y: 448, endPoint x: 298, endPoint y: -60, distance: 647.4
click at [659, 30] on icon at bounding box center [649, 27] width 21 height 22
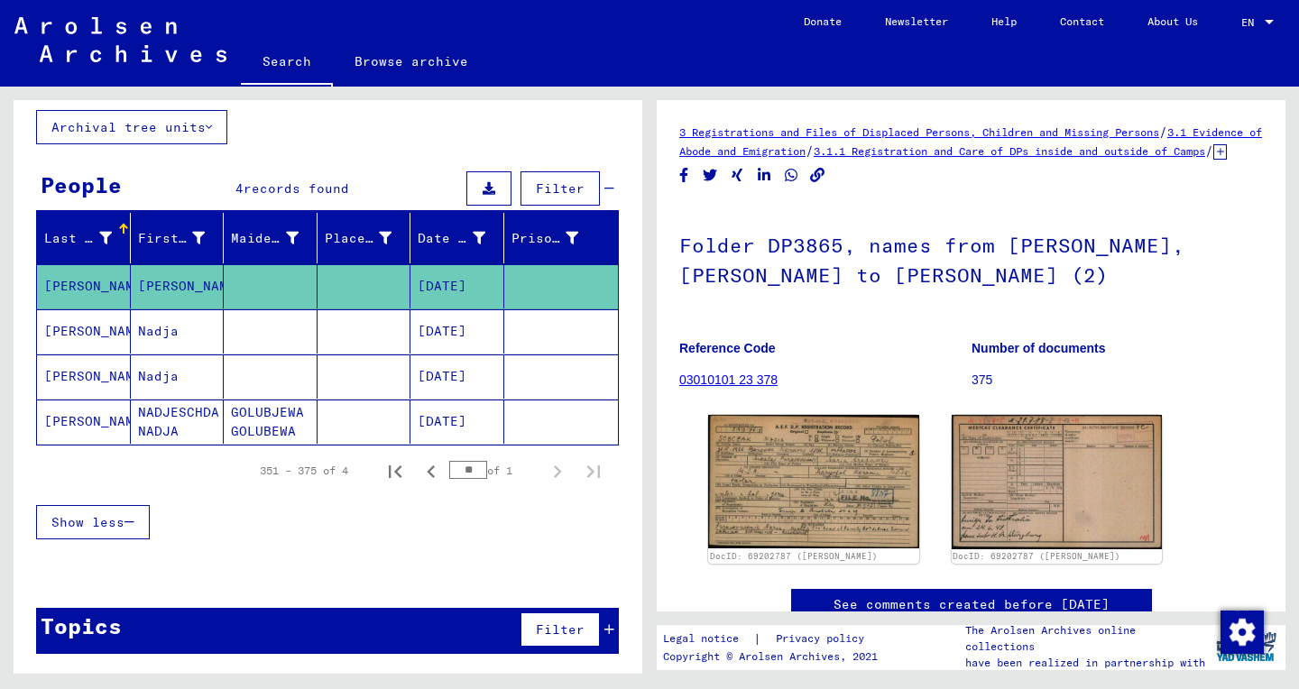
click at [382, 423] on mat-cell at bounding box center [364, 422] width 94 height 44
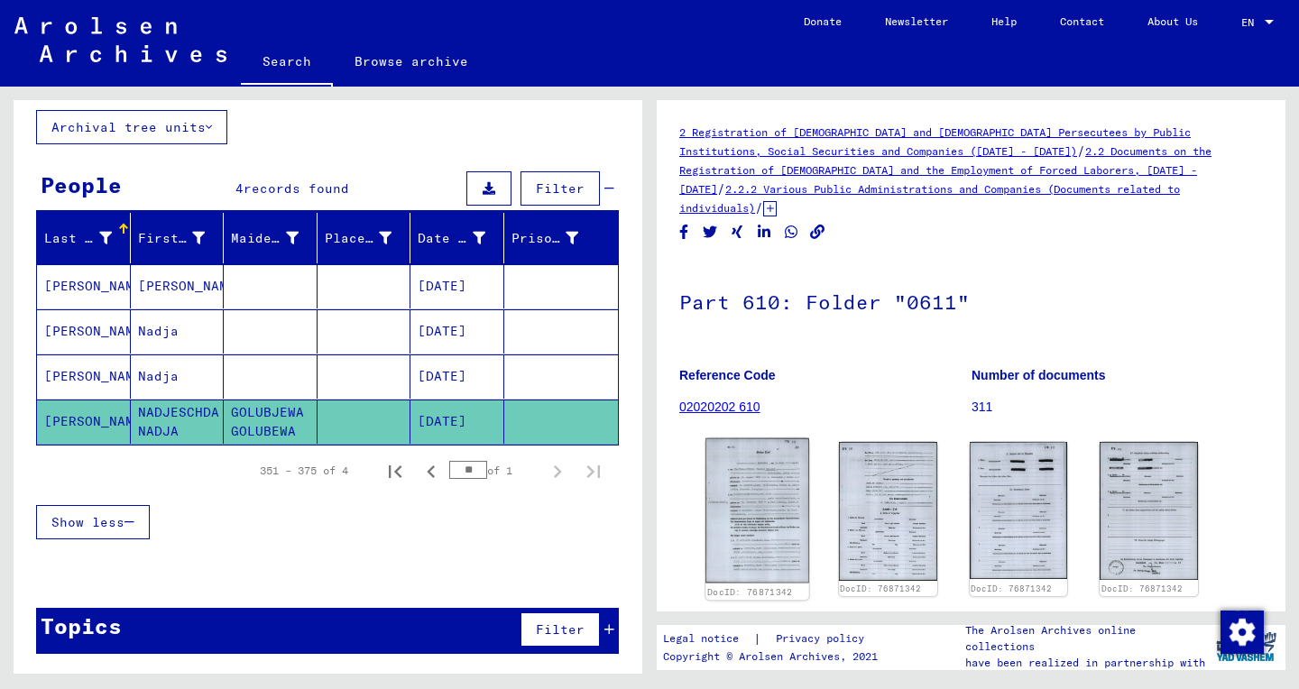
click at [748, 515] on img at bounding box center [756, 510] width 103 height 145
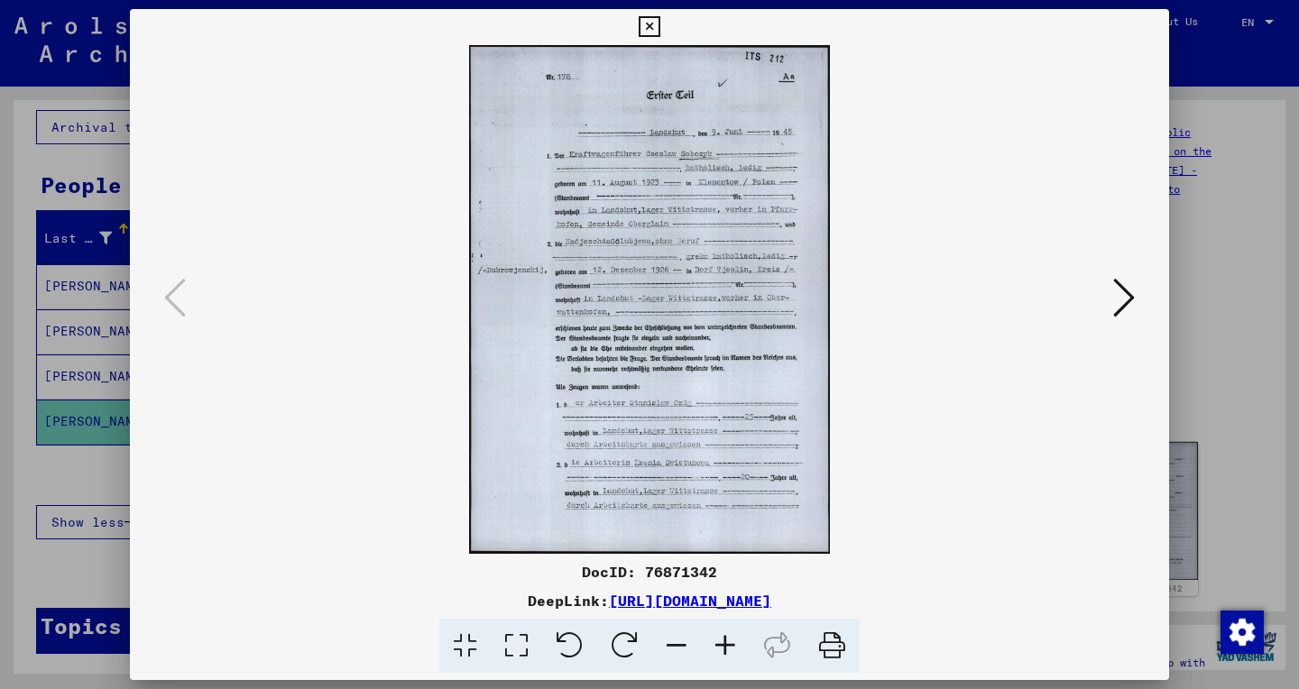
click at [511, 658] on icon at bounding box center [516, 646] width 51 height 55
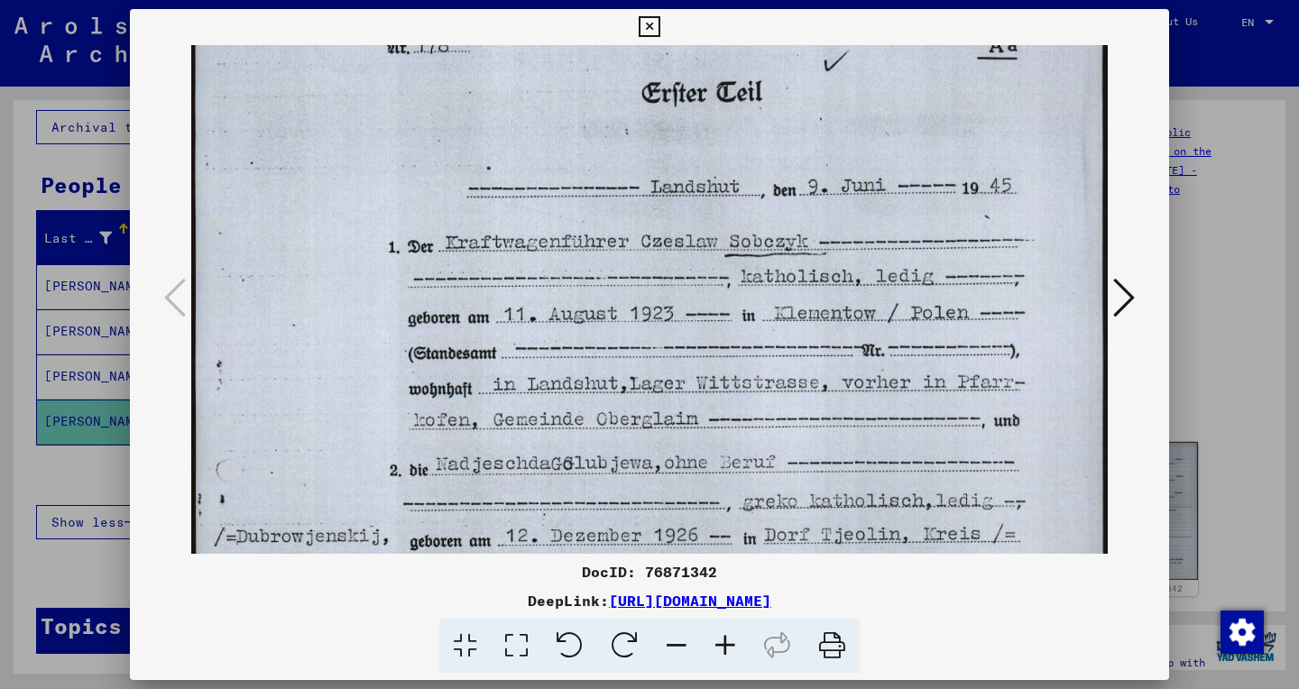
scroll to position [78, 0]
click at [1120, 302] on icon at bounding box center [1124, 297] width 22 height 43
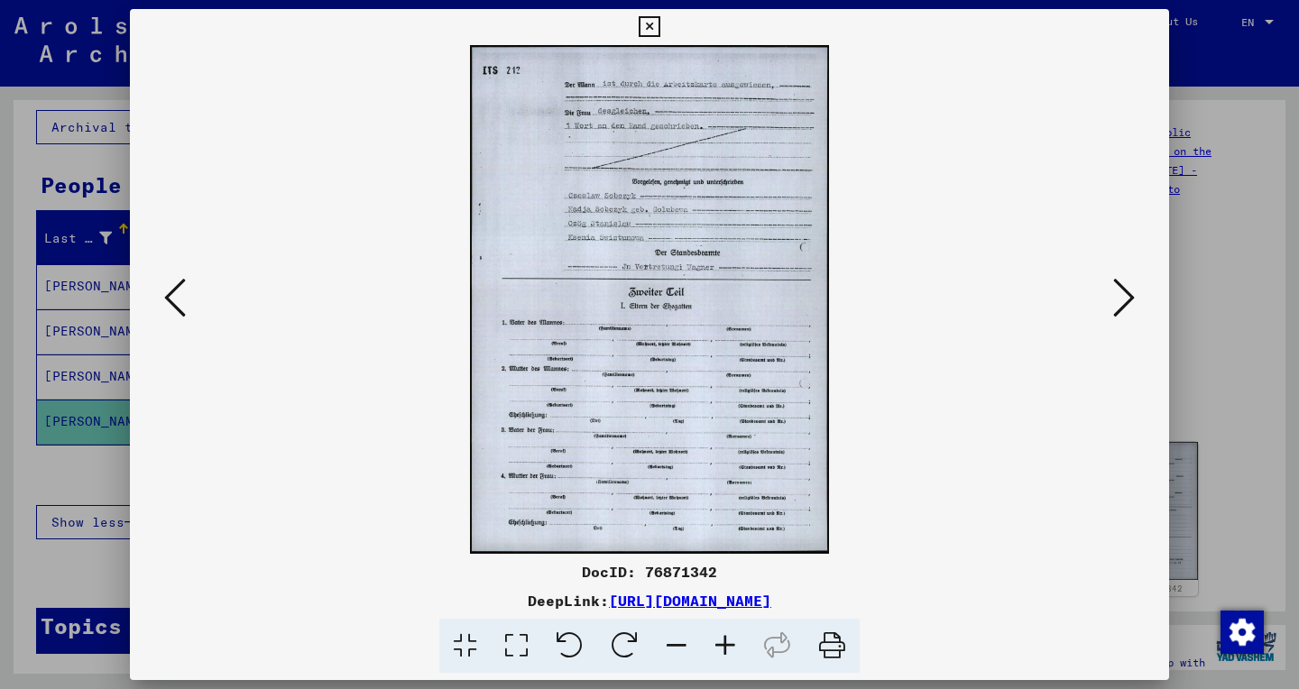
scroll to position [0, 0]
click at [516, 657] on icon at bounding box center [516, 646] width 51 height 55
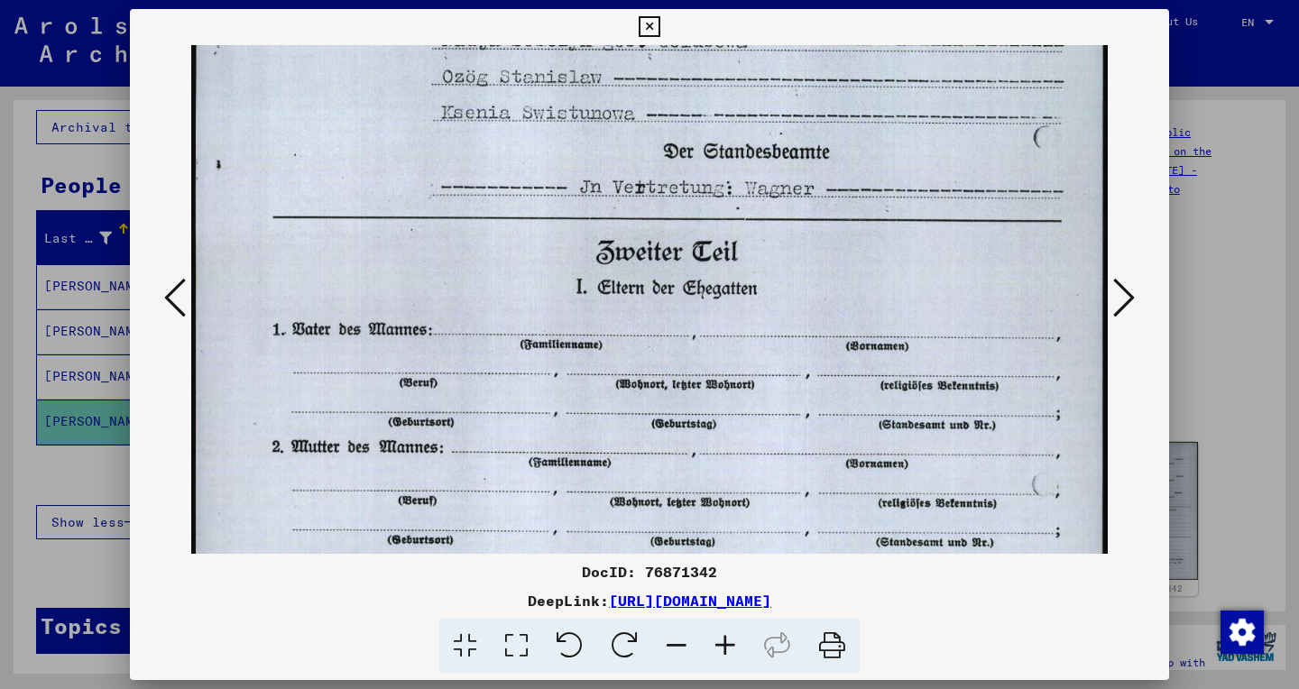
scroll to position [427, 0]
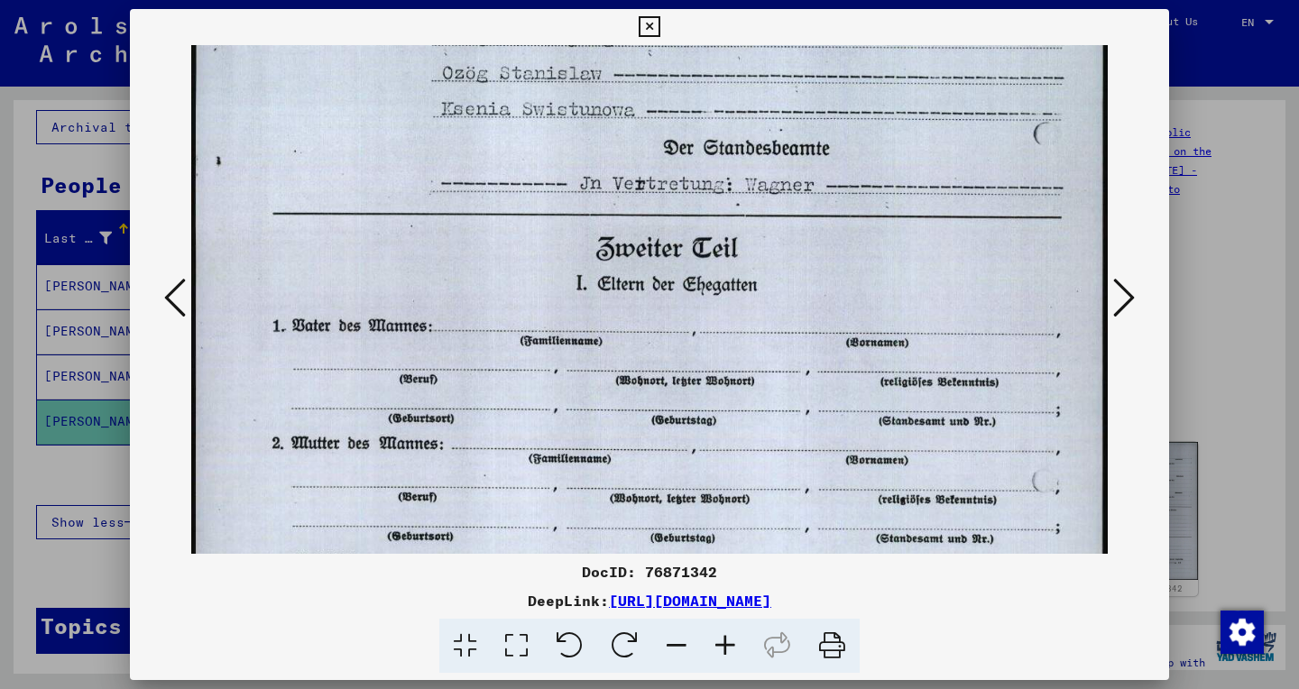
drag, startPoint x: 485, startPoint y: 484, endPoint x: 402, endPoint y: 58, distance: 434.6
click at [402, 58] on img at bounding box center [649, 266] width 916 height 1297
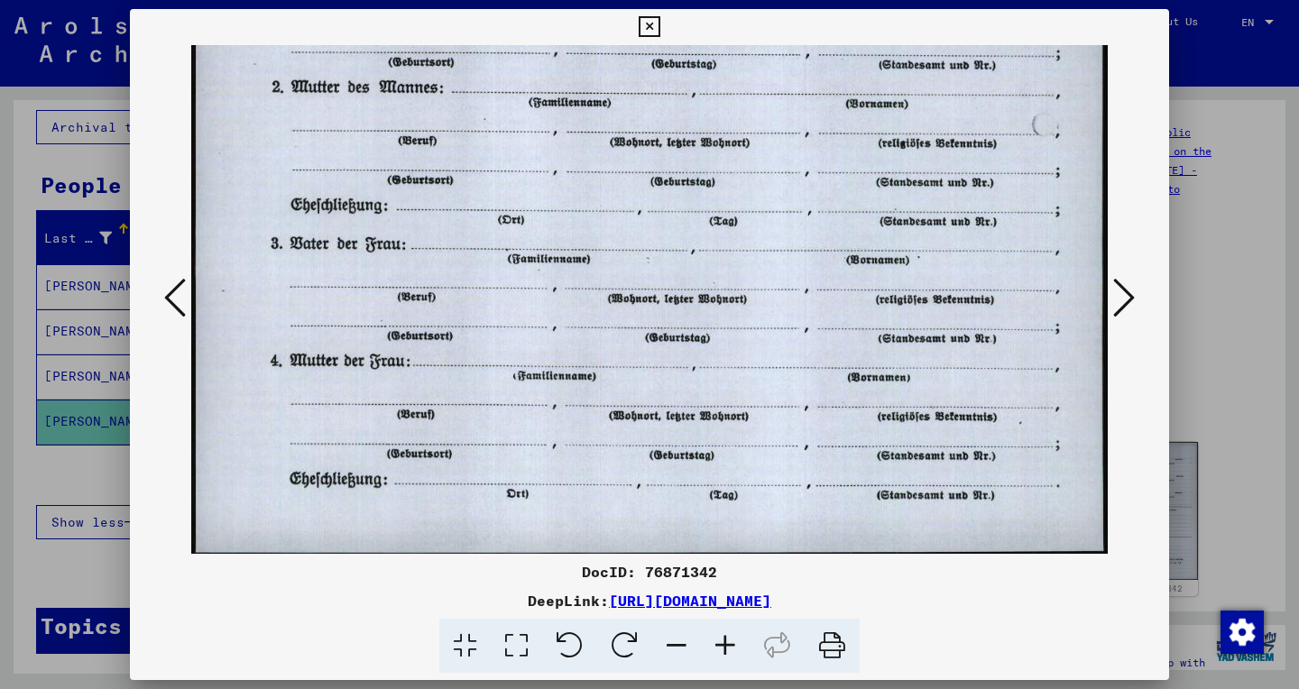
scroll to position [798, 0]
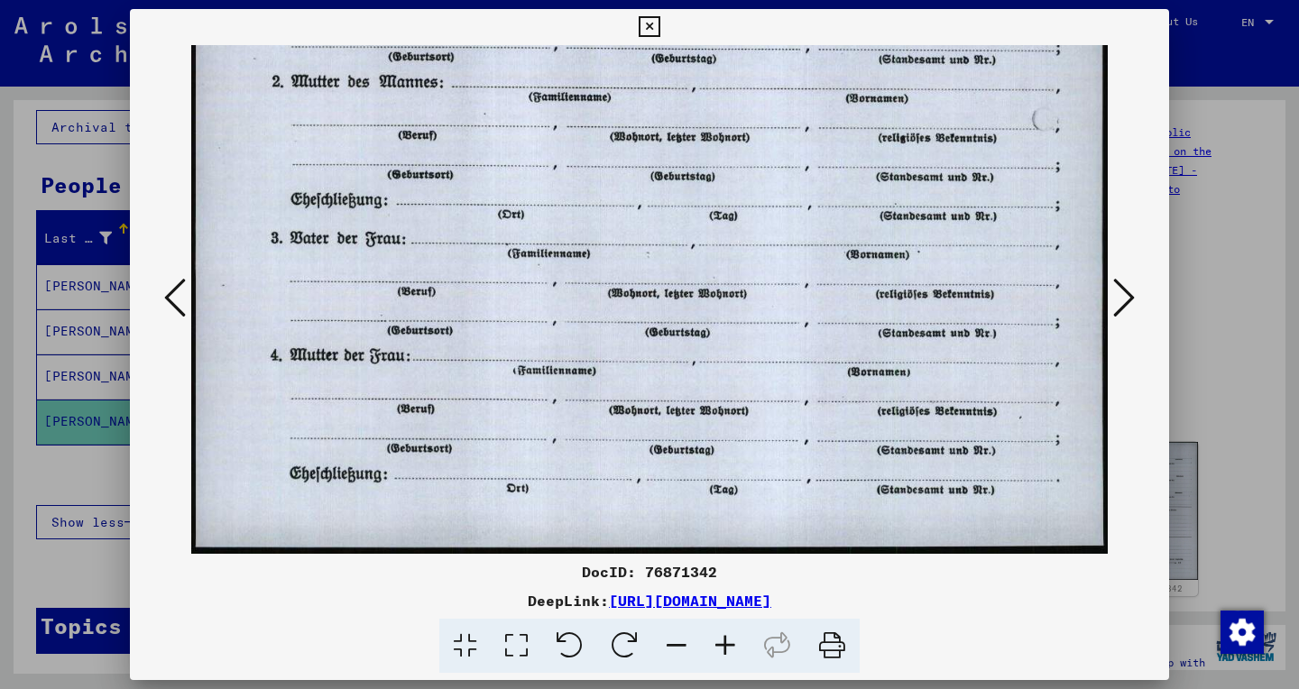
drag, startPoint x: 520, startPoint y: 363, endPoint x: 499, endPoint y: -123, distance: 485.7
click at [1133, 297] on icon at bounding box center [1124, 297] width 22 height 43
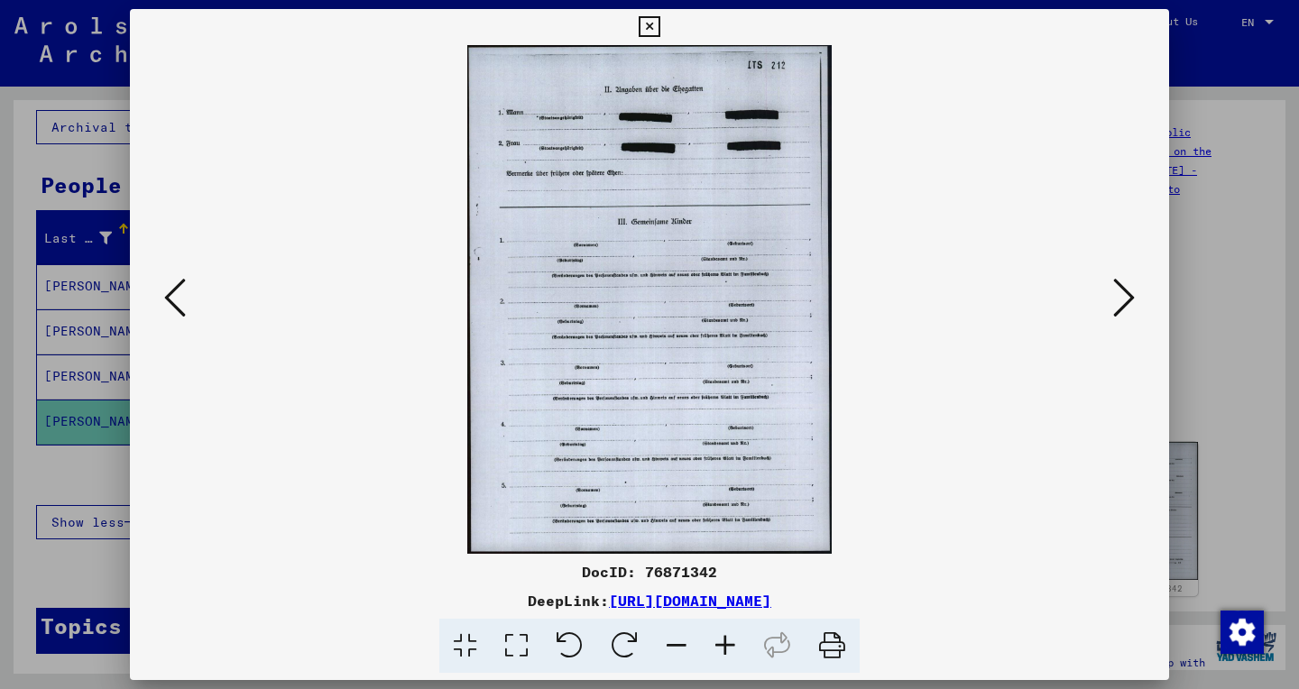
click at [510, 659] on icon at bounding box center [516, 646] width 51 height 55
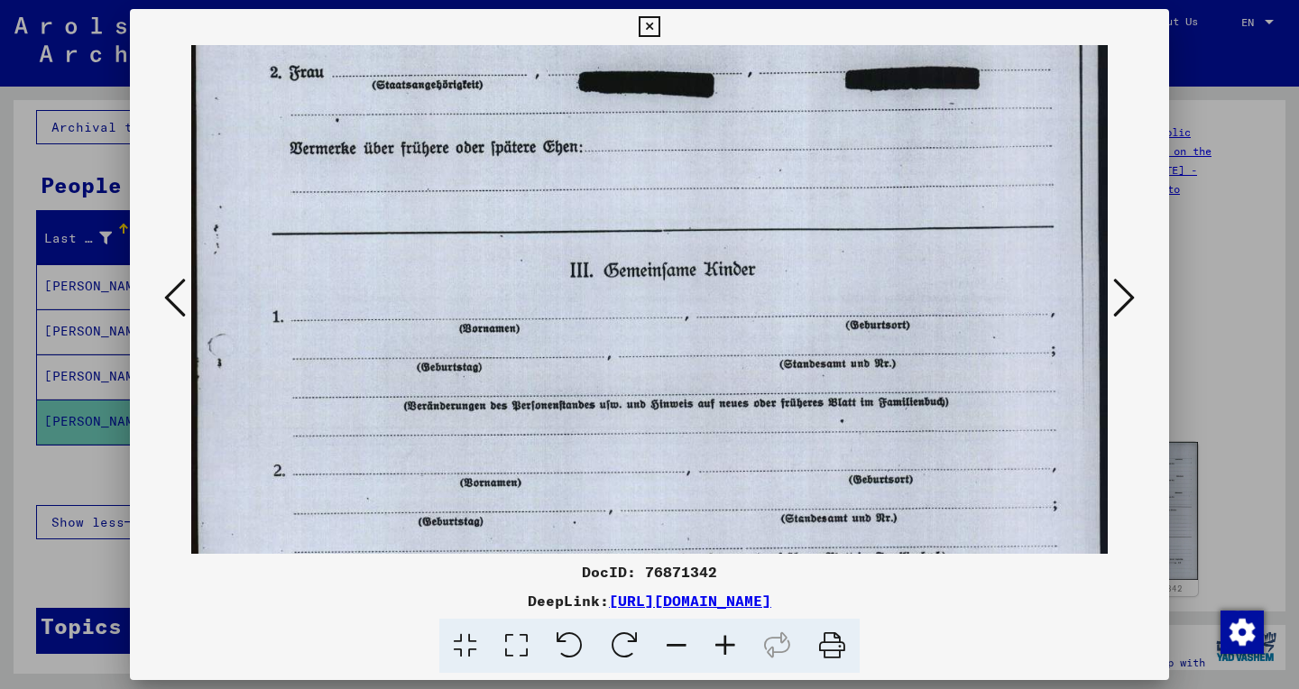
scroll to position [219, 0]
drag, startPoint x: 688, startPoint y: 383, endPoint x: 651, endPoint y: 164, distance: 222.3
click at [651, 164] on img at bounding box center [649, 467] width 916 height 1282
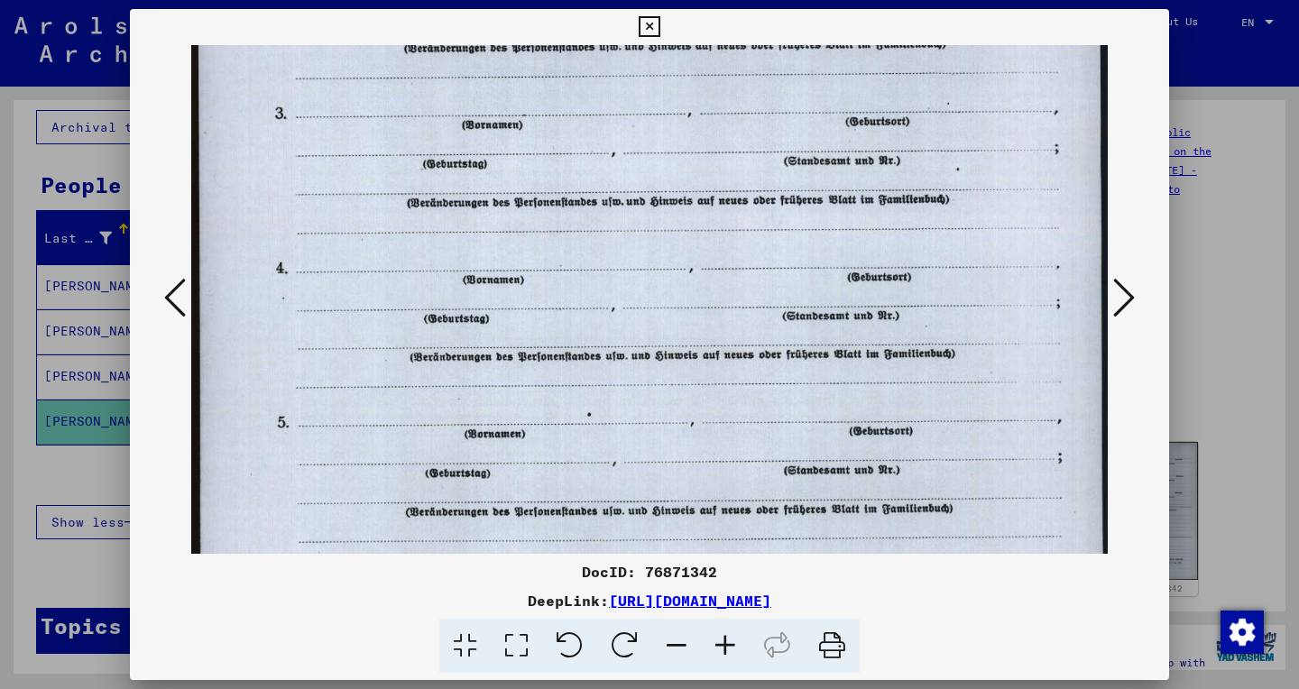
scroll to position [742, 0]
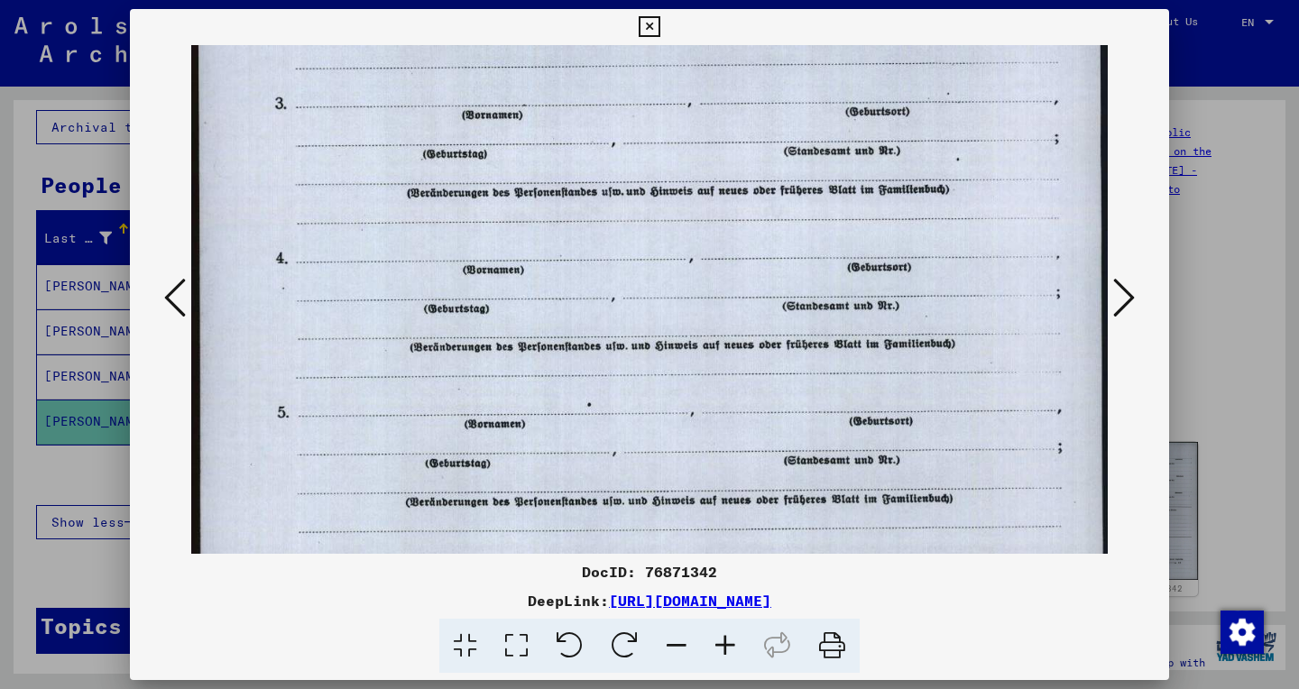
drag, startPoint x: 597, startPoint y: 448, endPoint x: 574, endPoint y: -75, distance: 523.7
click at [1124, 297] on icon at bounding box center [1124, 297] width 22 height 43
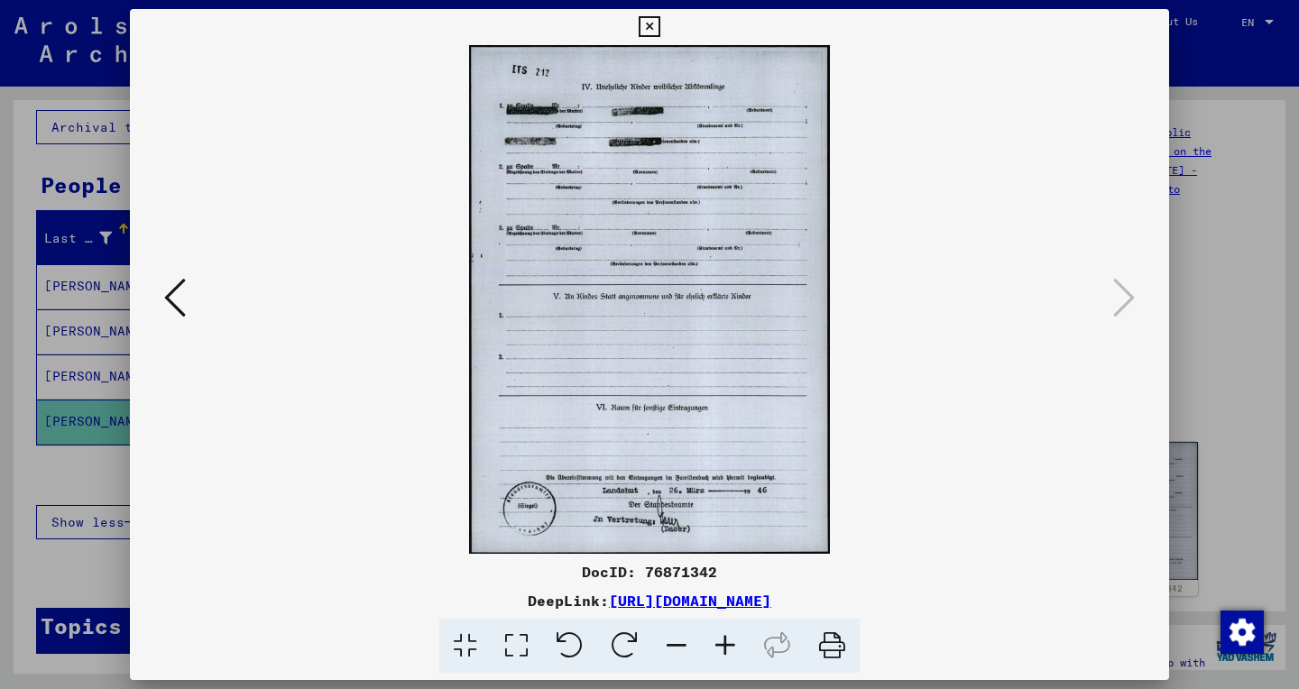
scroll to position [0, 0]
click at [519, 659] on icon at bounding box center [516, 646] width 51 height 55
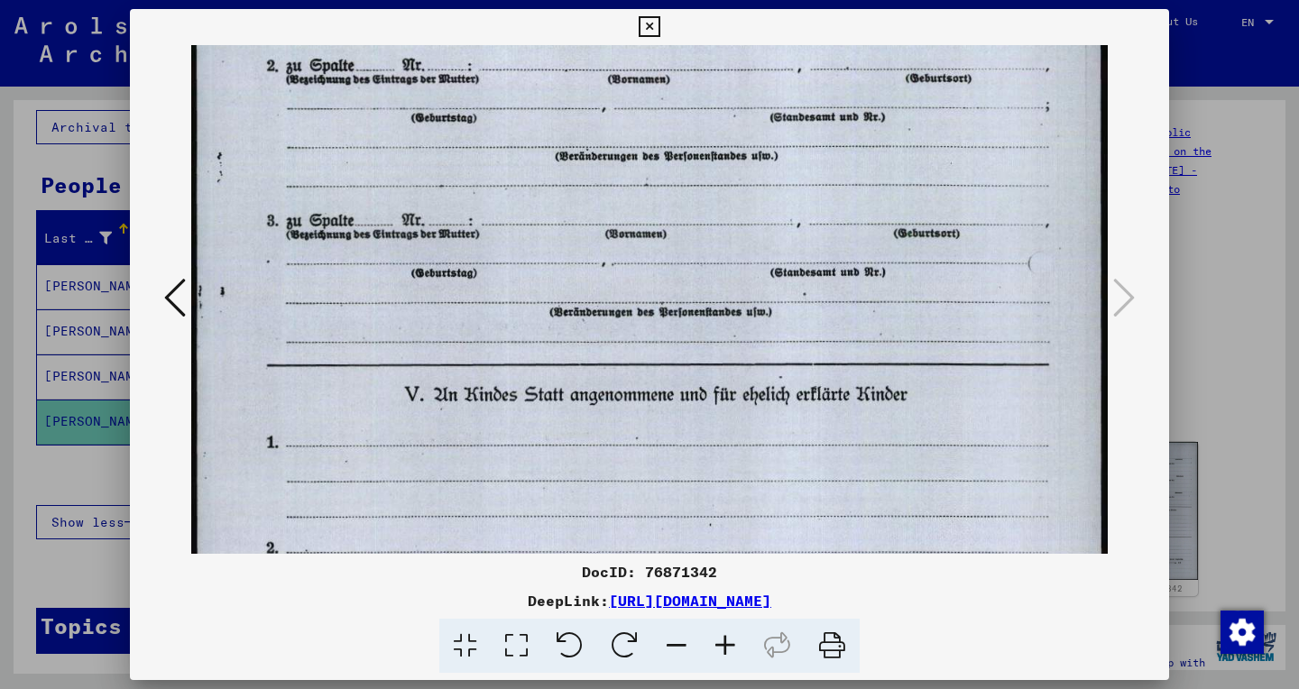
scroll to position [310, 0]
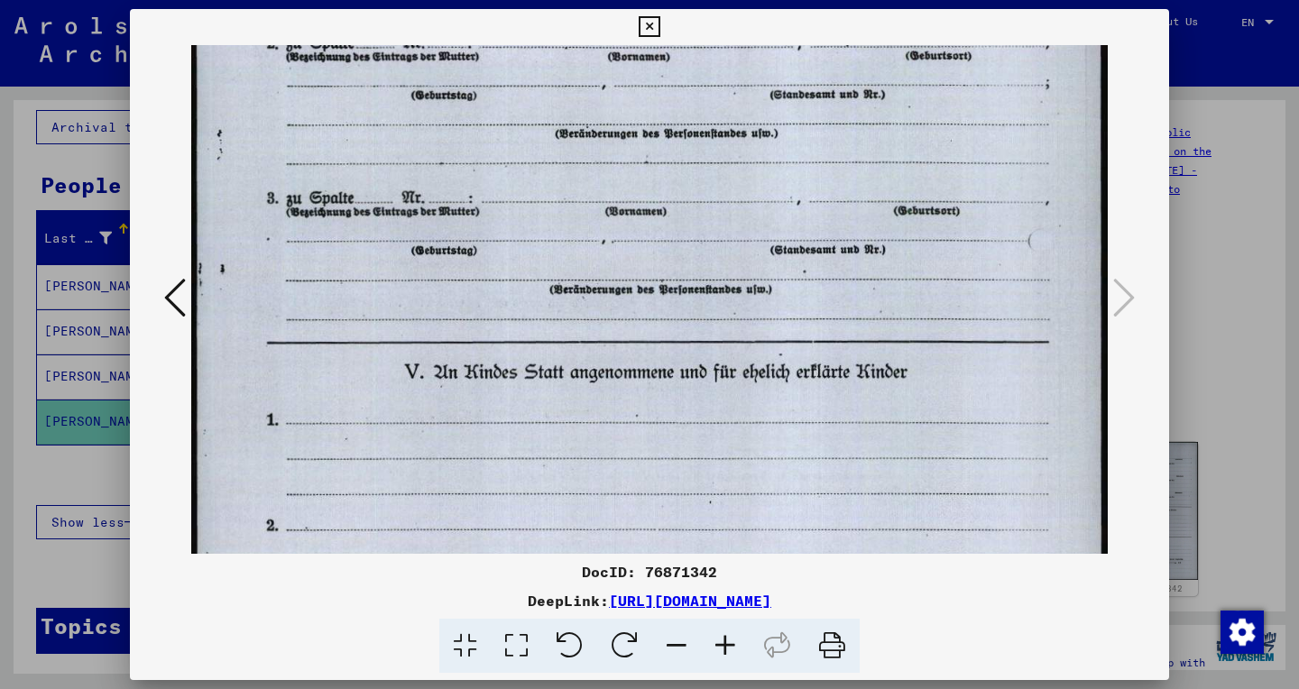
drag, startPoint x: 729, startPoint y: 420, endPoint x: 689, endPoint y: 110, distance: 312.8
click at [689, 110] on img at bounding box center [649, 380] width 916 height 1290
click at [659, 34] on icon at bounding box center [649, 27] width 21 height 22
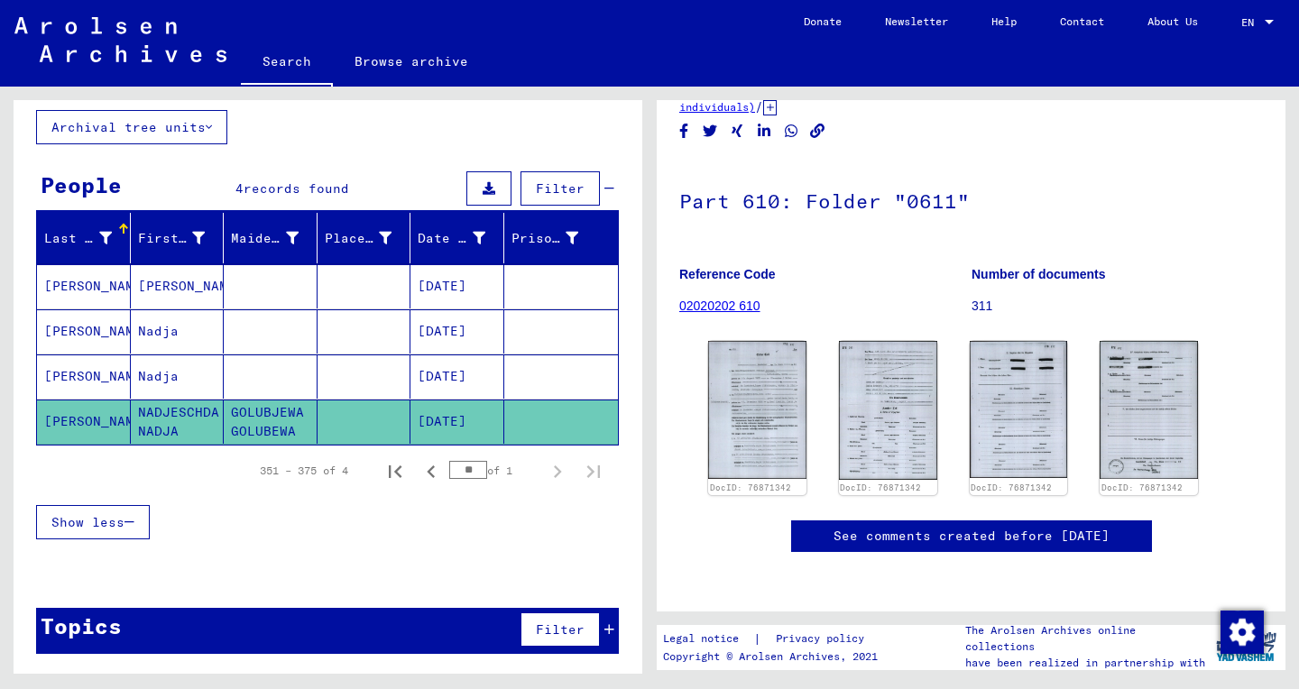
scroll to position [0, 0]
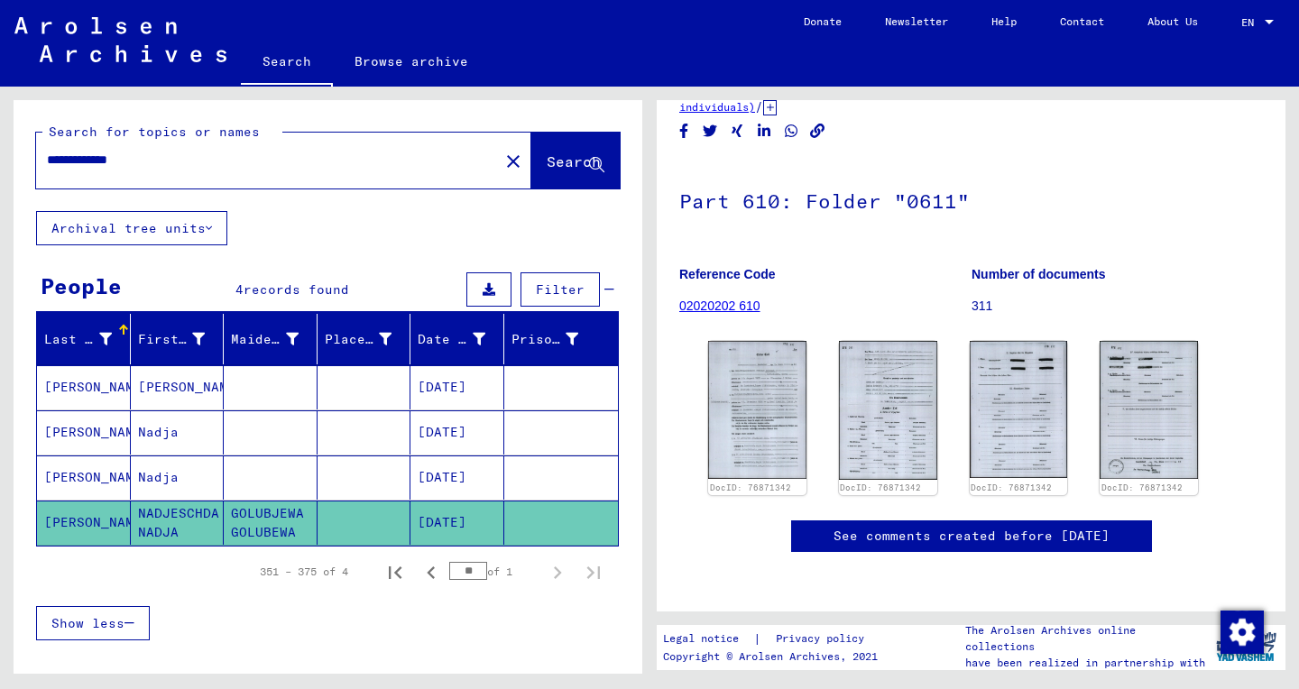
click at [102, 169] on input "**********" at bounding box center [267, 160] width 441 height 19
paste input "**"
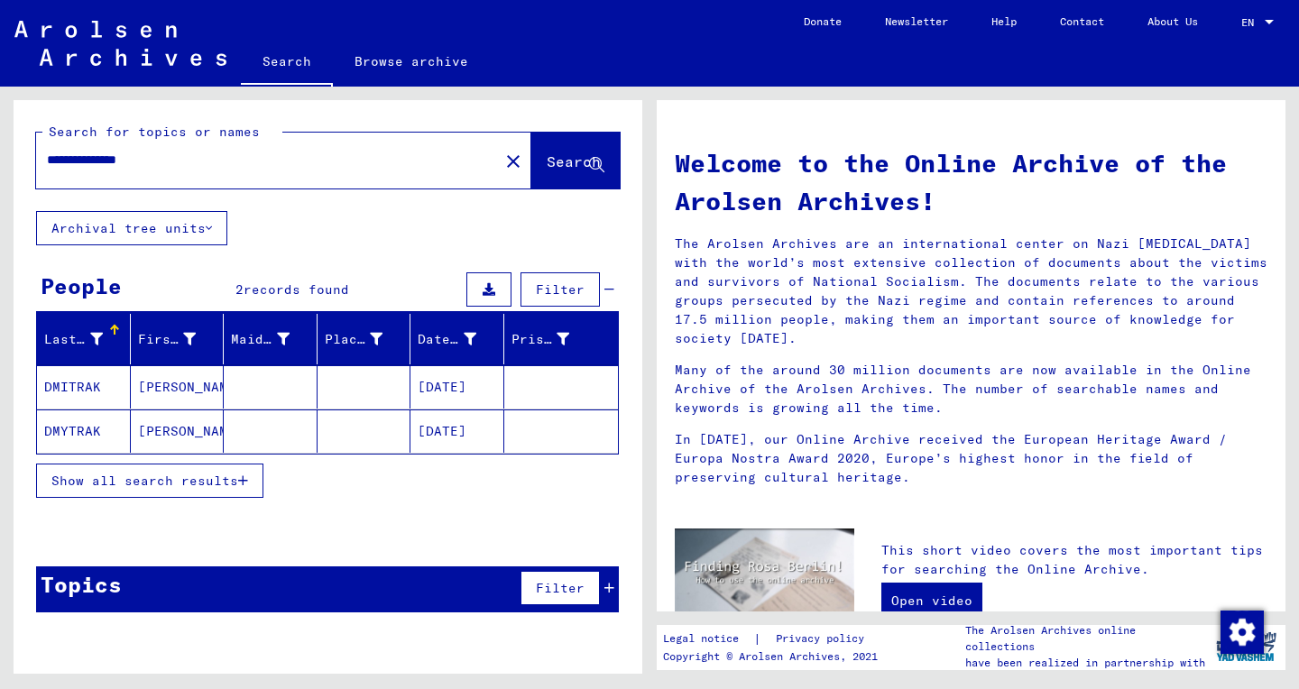
click at [150, 164] on input "**********" at bounding box center [262, 160] width 430 height 19
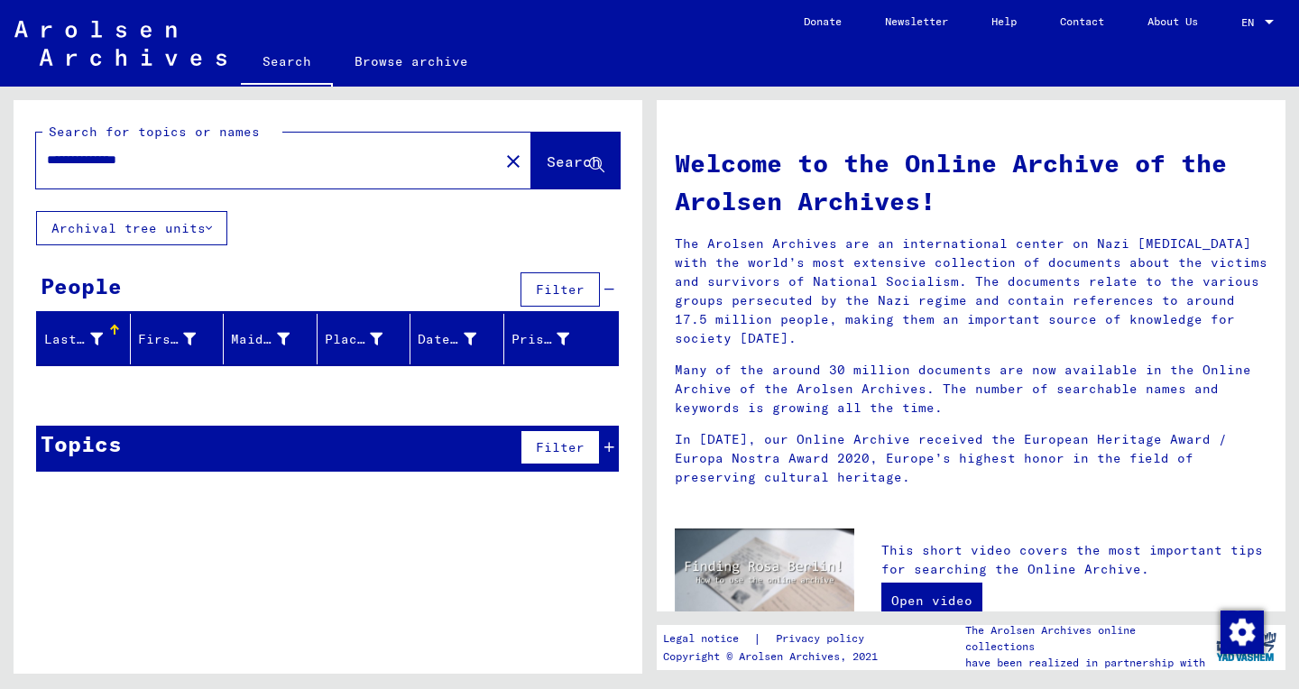
click at [67, 173] on div "**********" at bounding box center [256, 160] width 441 height 41
click at [65, 169] on input "**********" at bounding box center [262, 160] width 430 height 19
click at [113, 160] on input "**********" at bounding box center [262, 160] width 430 height 19
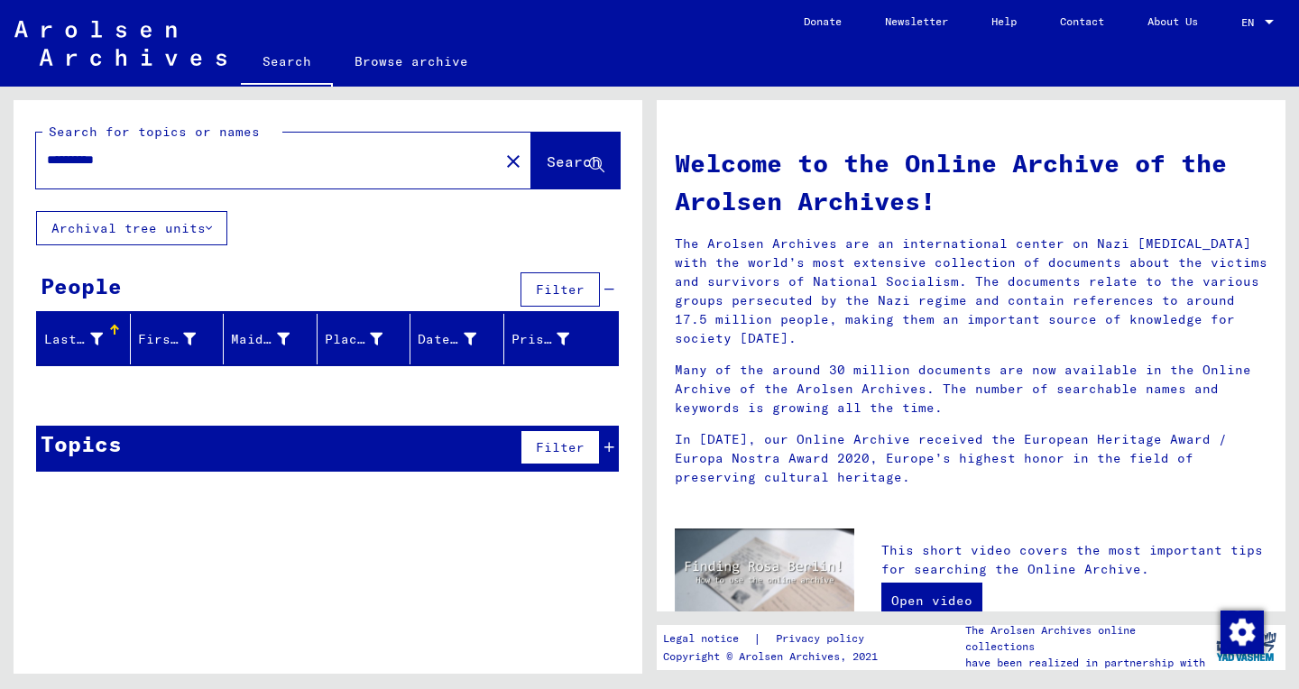
type input "**********"
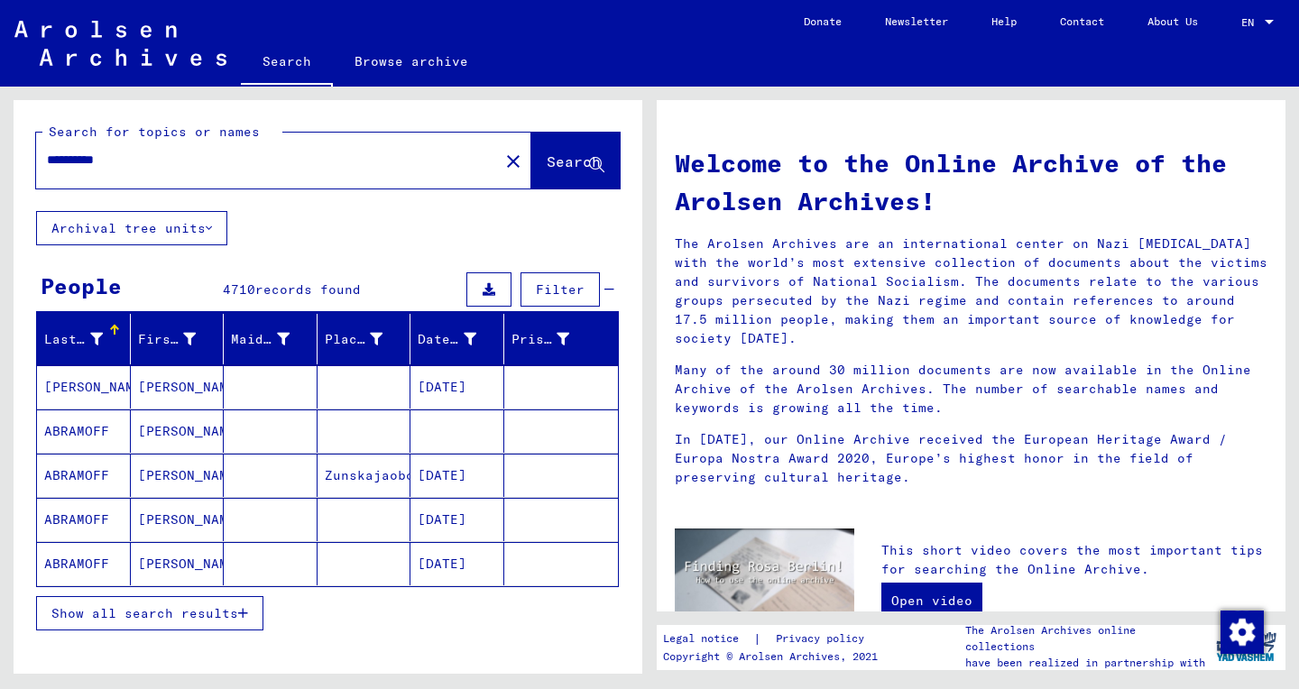
click at [211, 608] on span "Show all search results" at bounding box center [144, 613] width 187 height 16
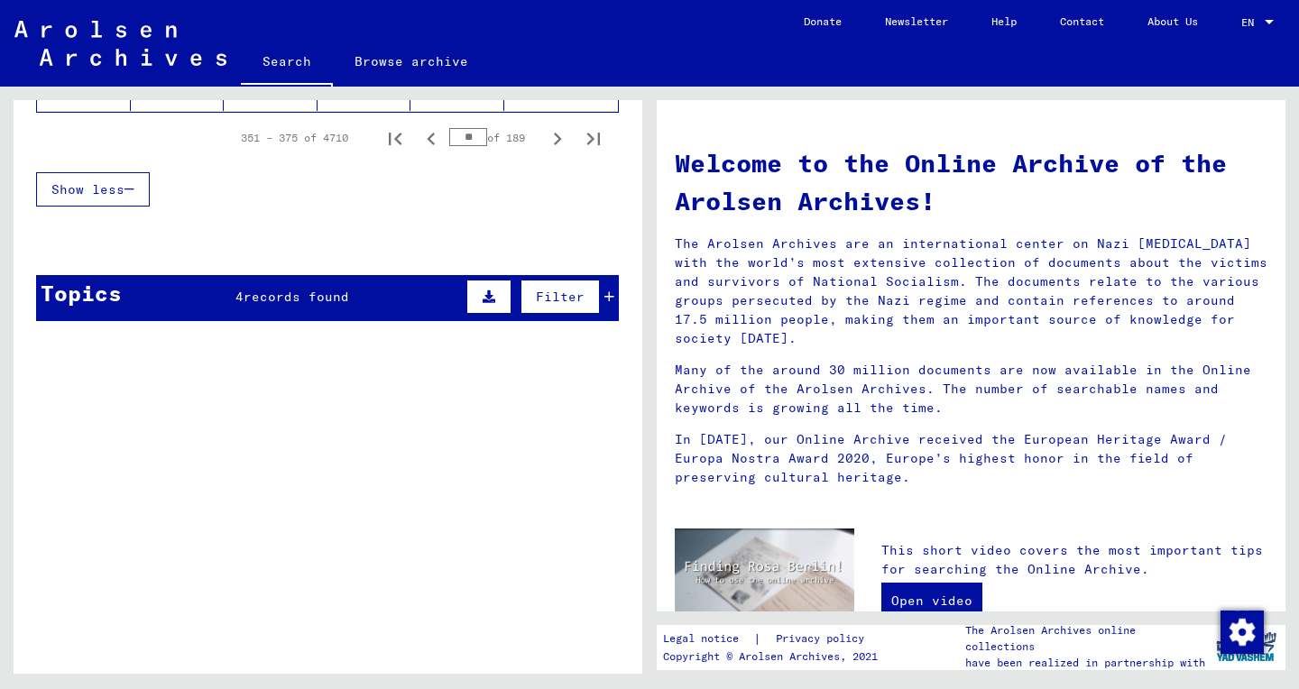
scroll to position [1362, 0]
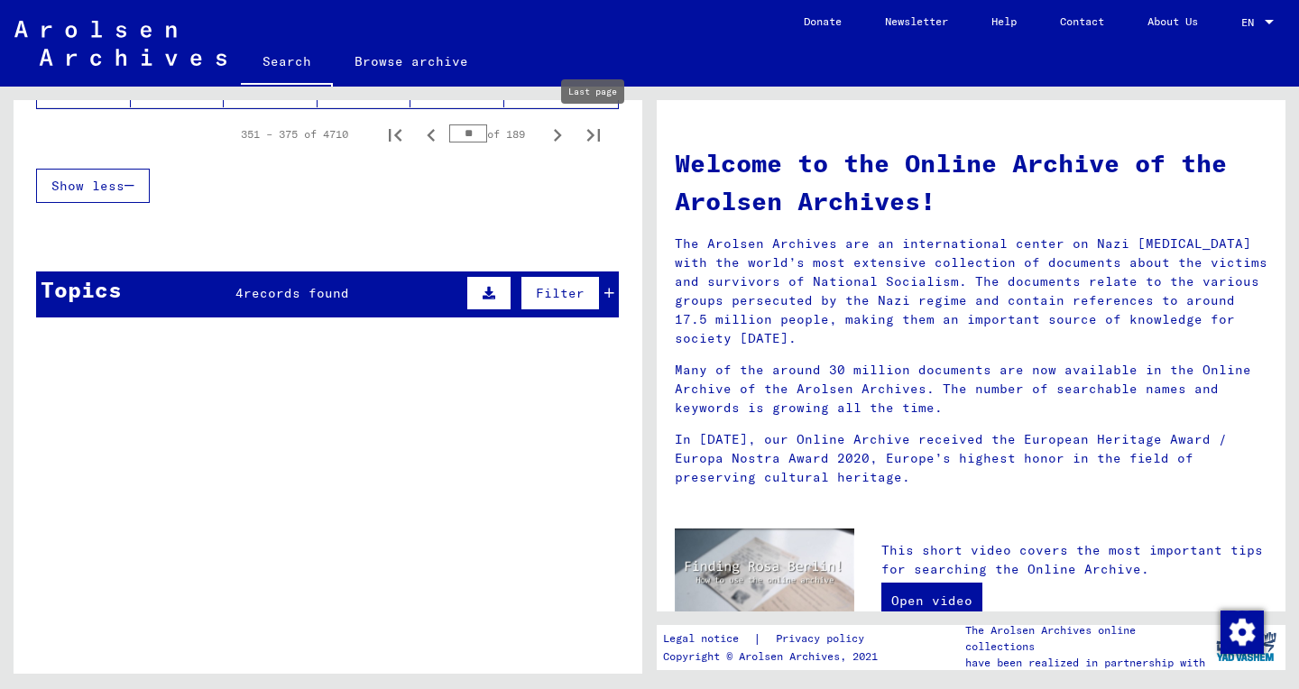
click at [595, 139] on icon "Last page" at bounding box center [593, 135] width 25 height 25
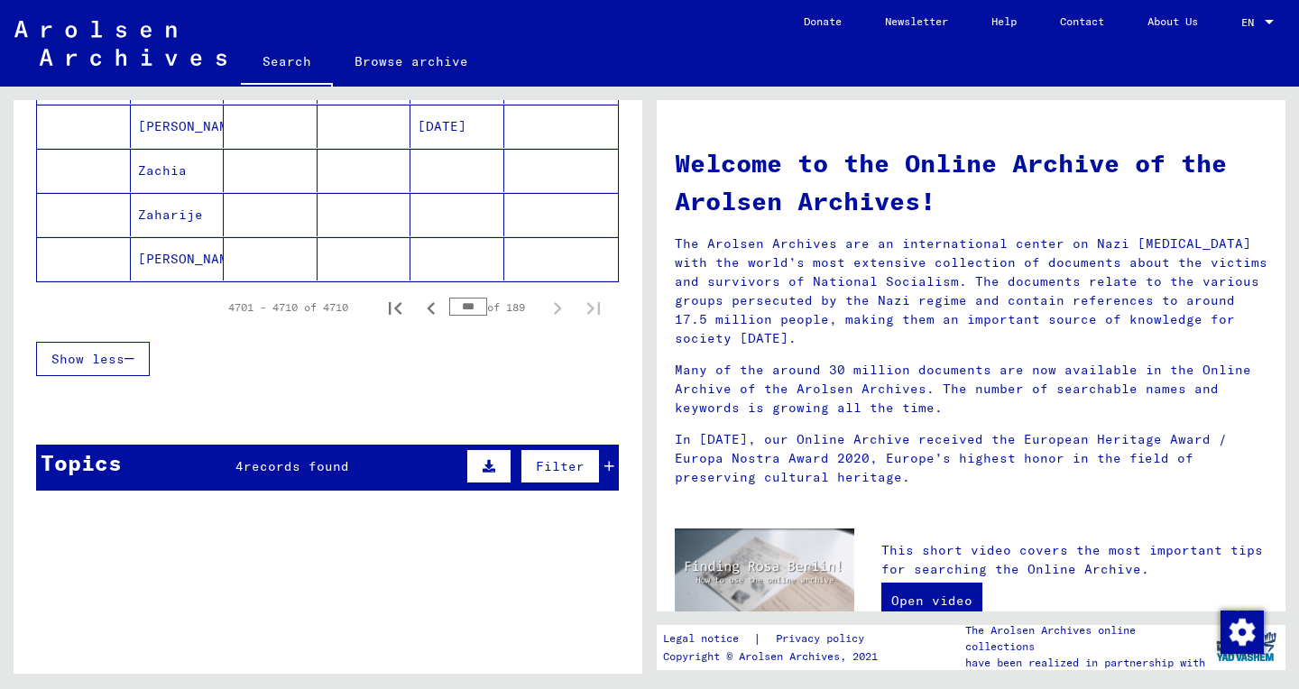
scroll to position [528, 0]
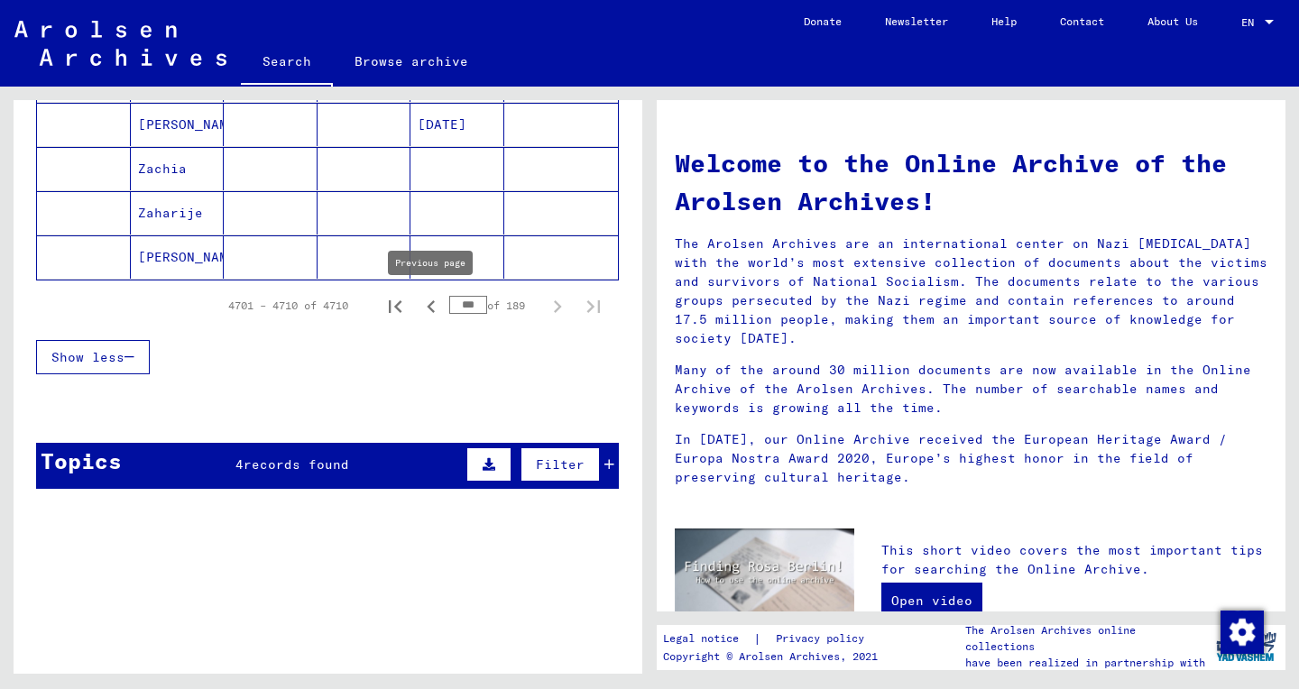
click at [429, 309] on icon "Previous page" at bounding box center [431, 306] width 25 height 25
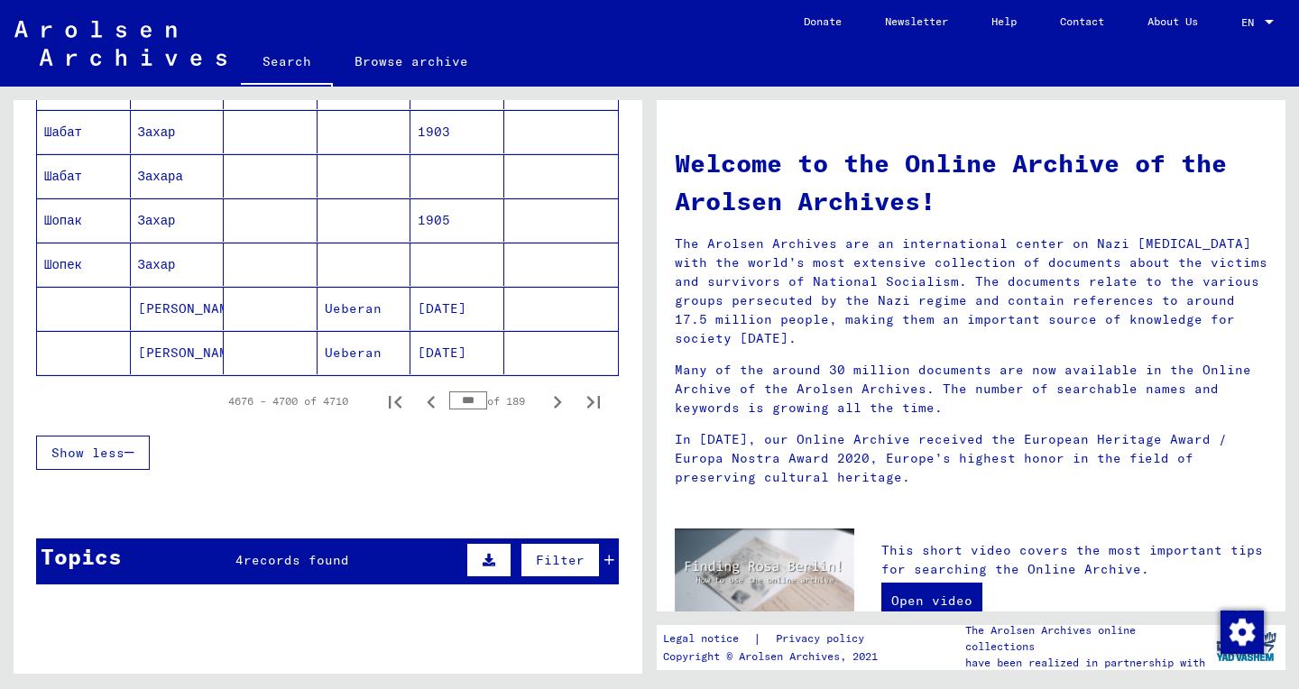
scroll to position [1102, 0]
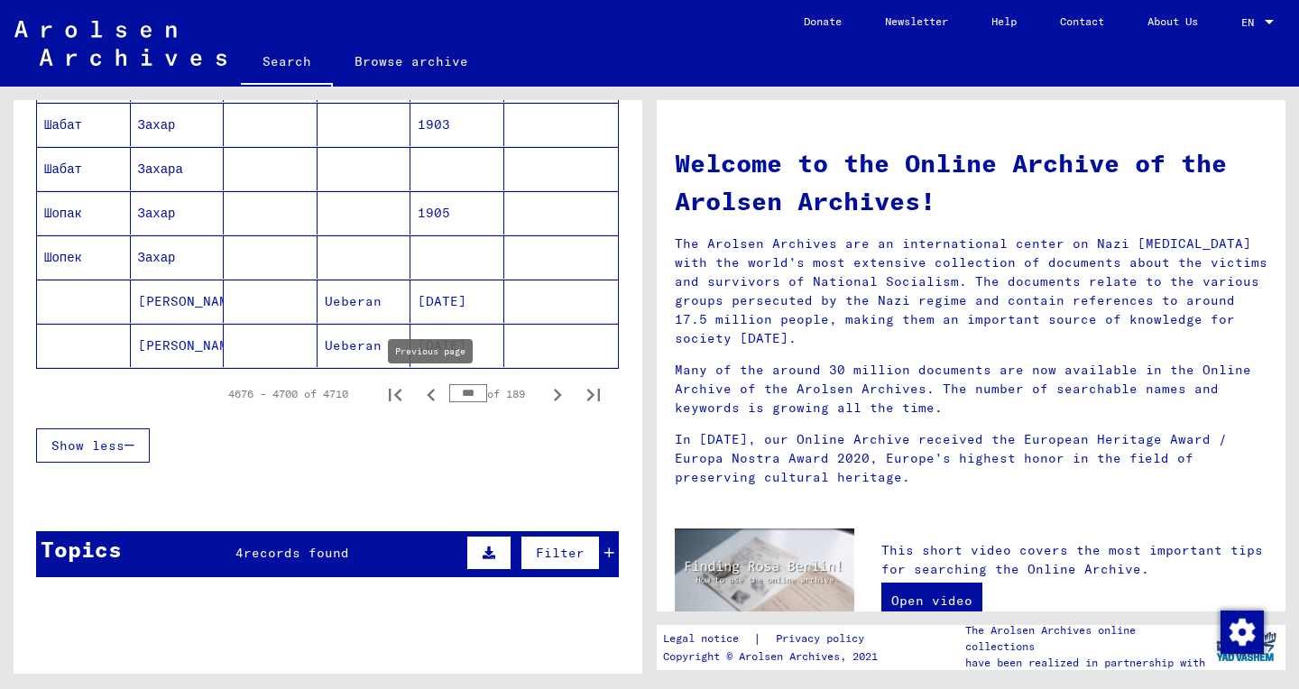
click at [433, 395] on icon "Previous page" at bounding box center [431, 394] width 25 height 25
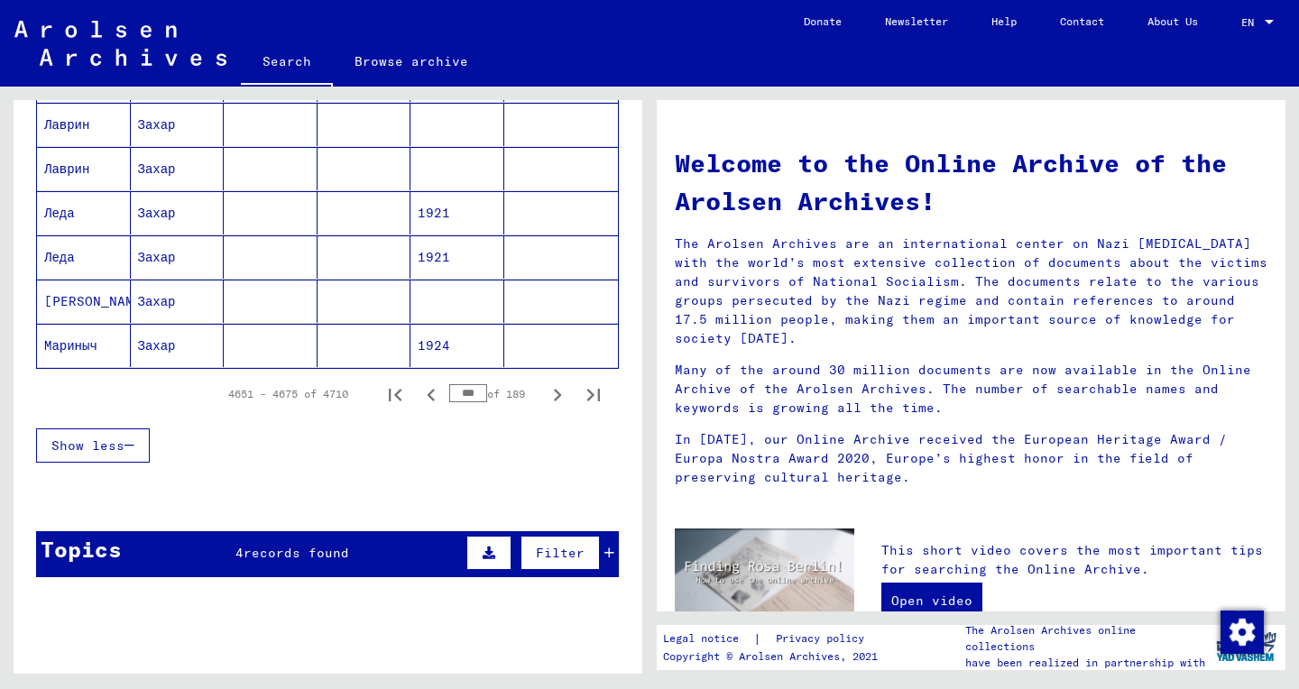
click at [433, 395] on icon "Previous page" at bounding box center [431, 394] width 25 height 25
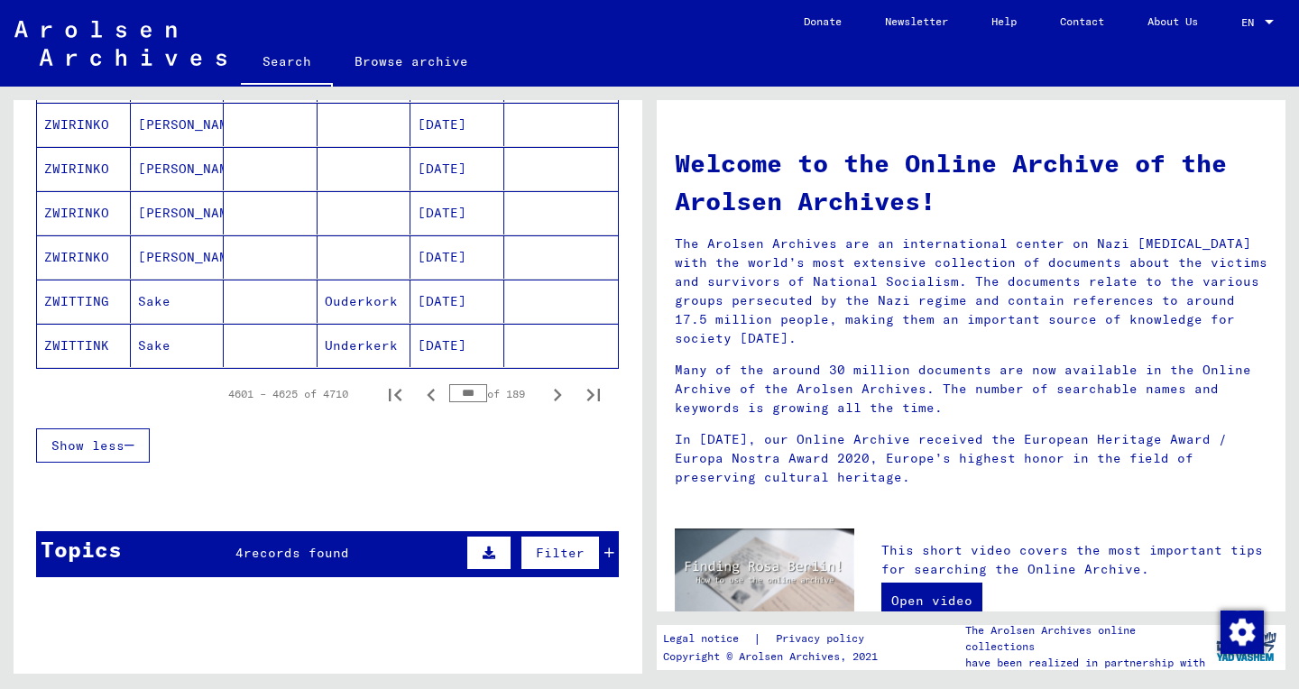
click at [433, 395] on icon "Previous page" at bounding box center [431, 394] width 25 height 25
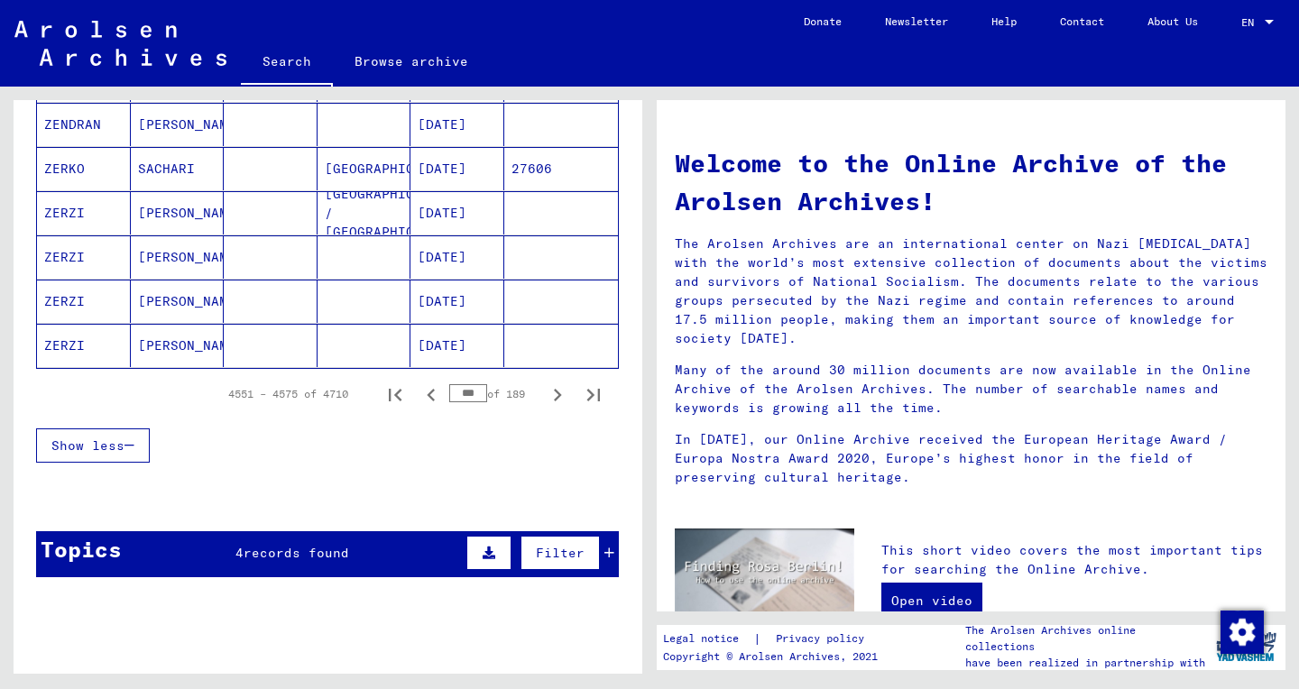
click at [433, 395] on icon "Previous page" at bounding box center [431, 394] width 25 height 25
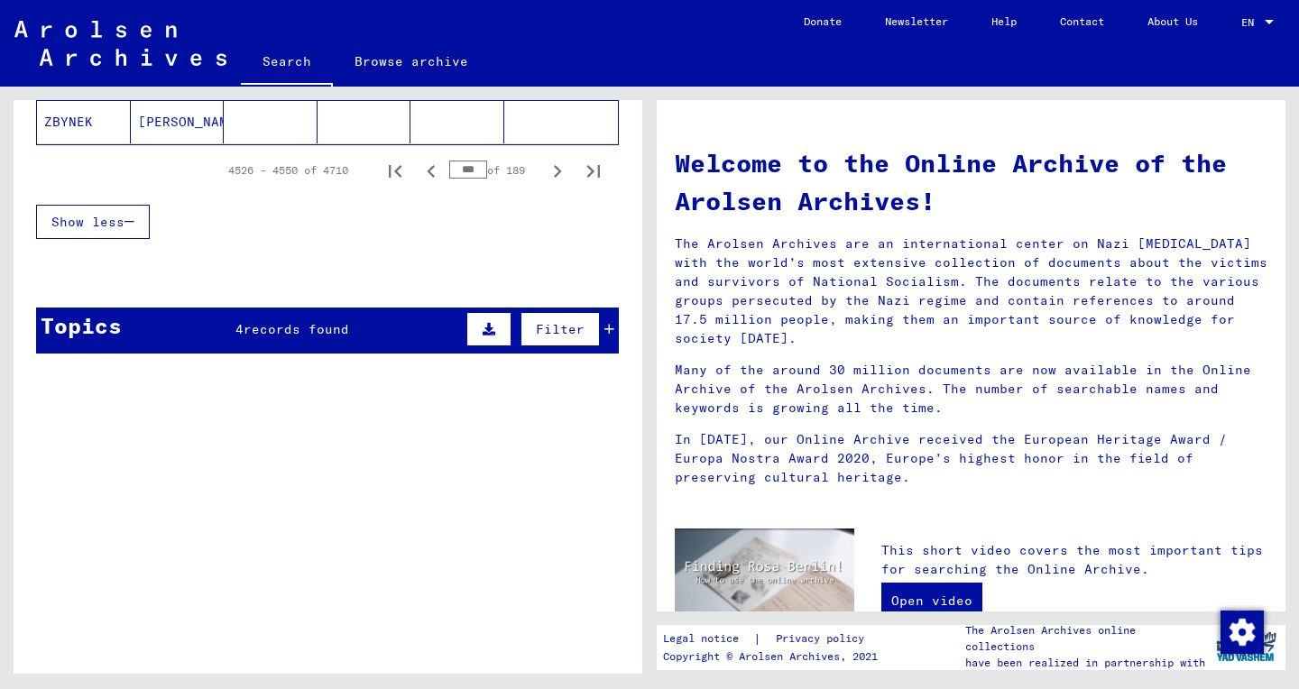
scroll to position [1324, 0]
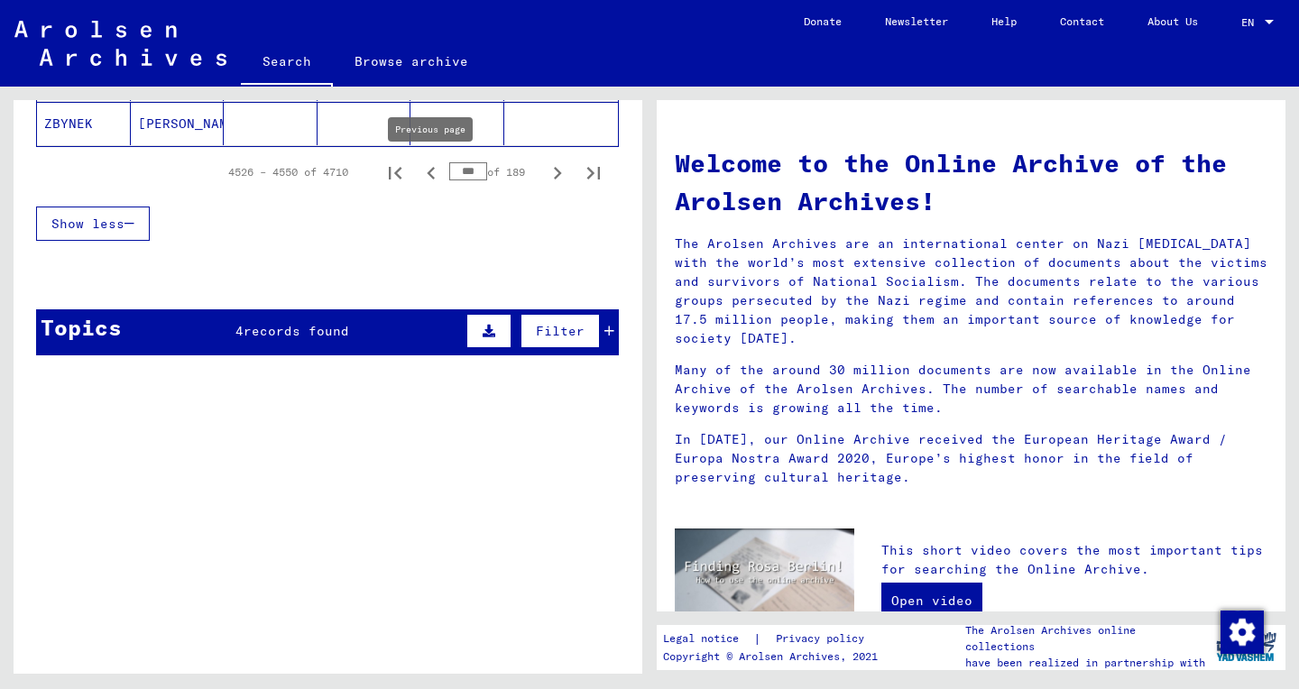
click at [430, 174] on icon "Previous page" at bounding box center [431, 173] width 8 height 13
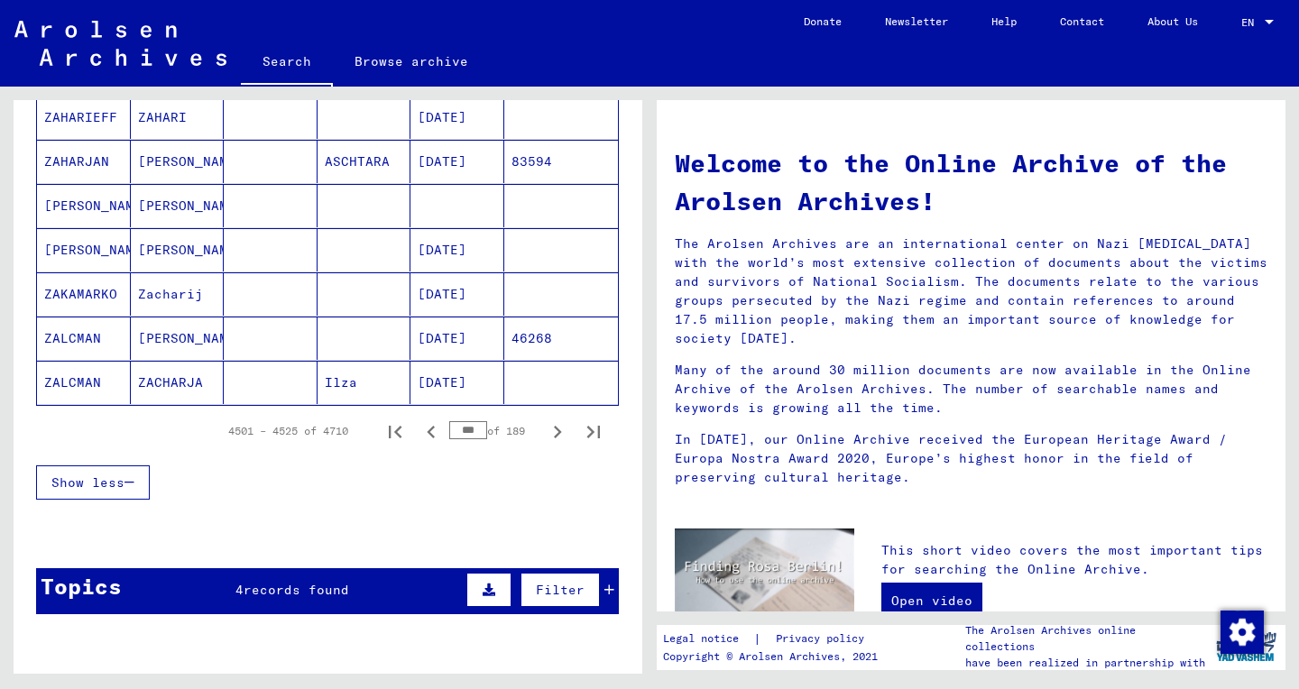
scroll to position [1142, 0]
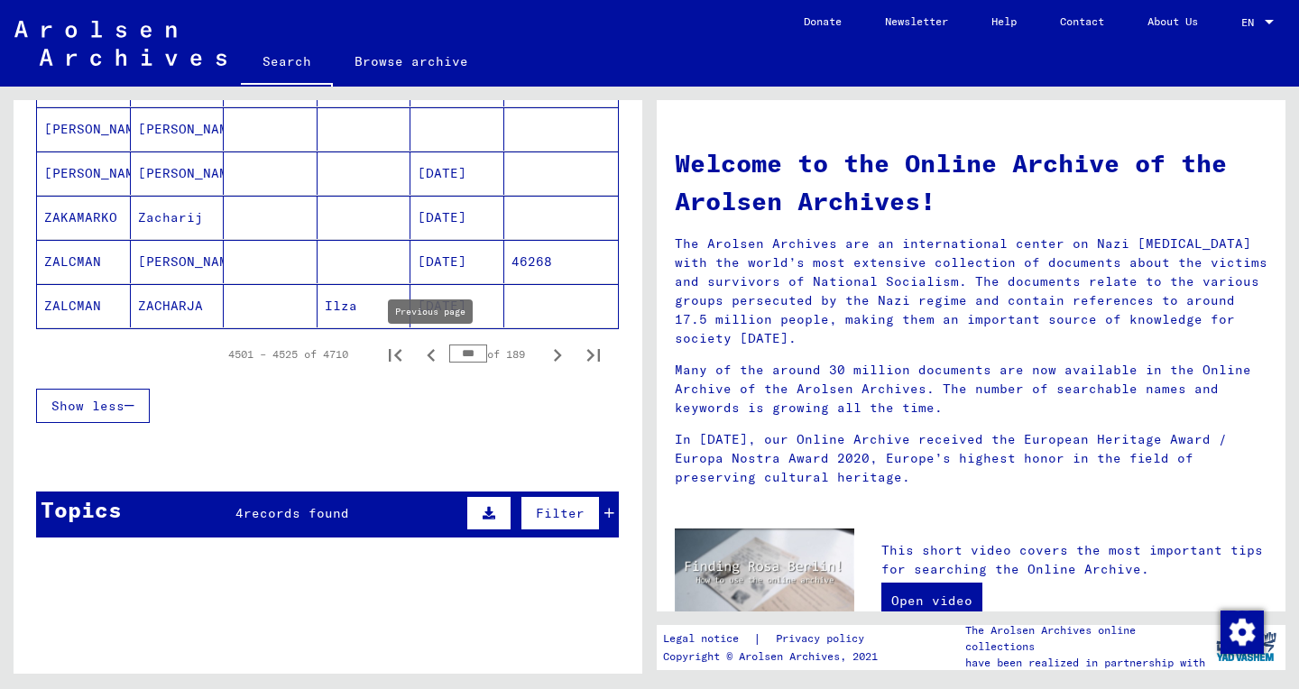
click at [428, 363] on icon "Previous page" at bounding box center [431, 355] width 25 height 25
type input "***"
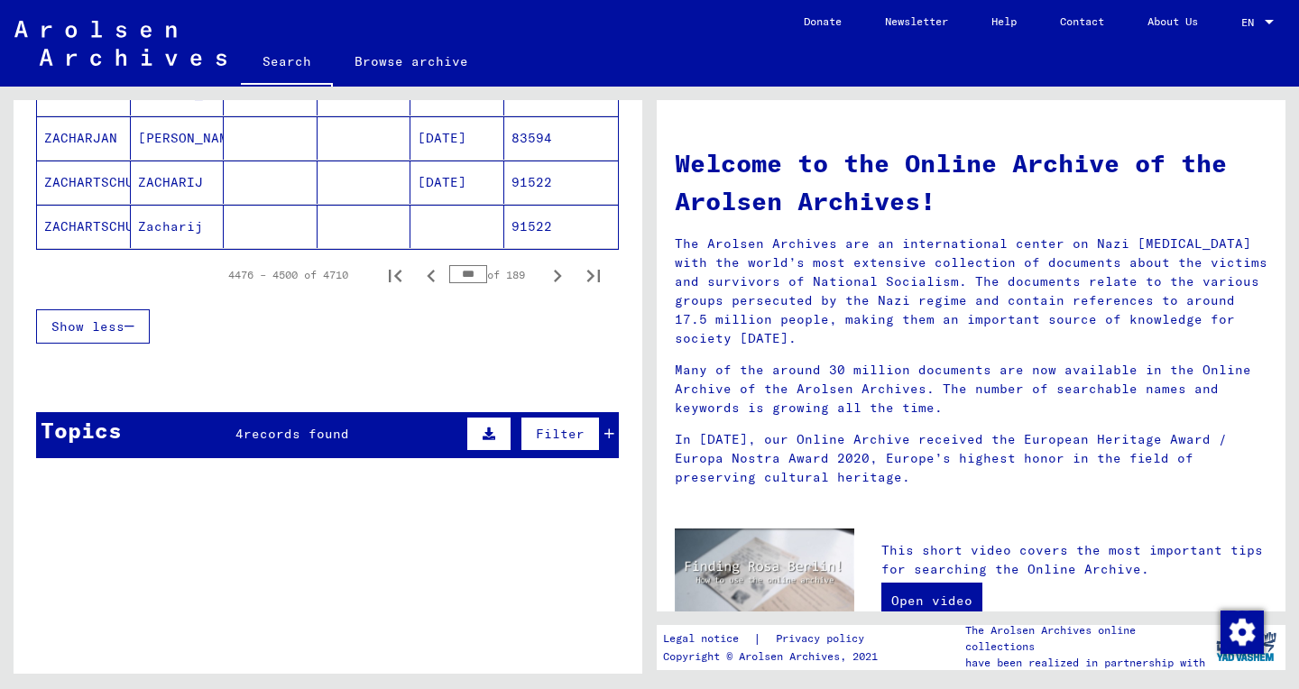
scroll to position [1346, 0]
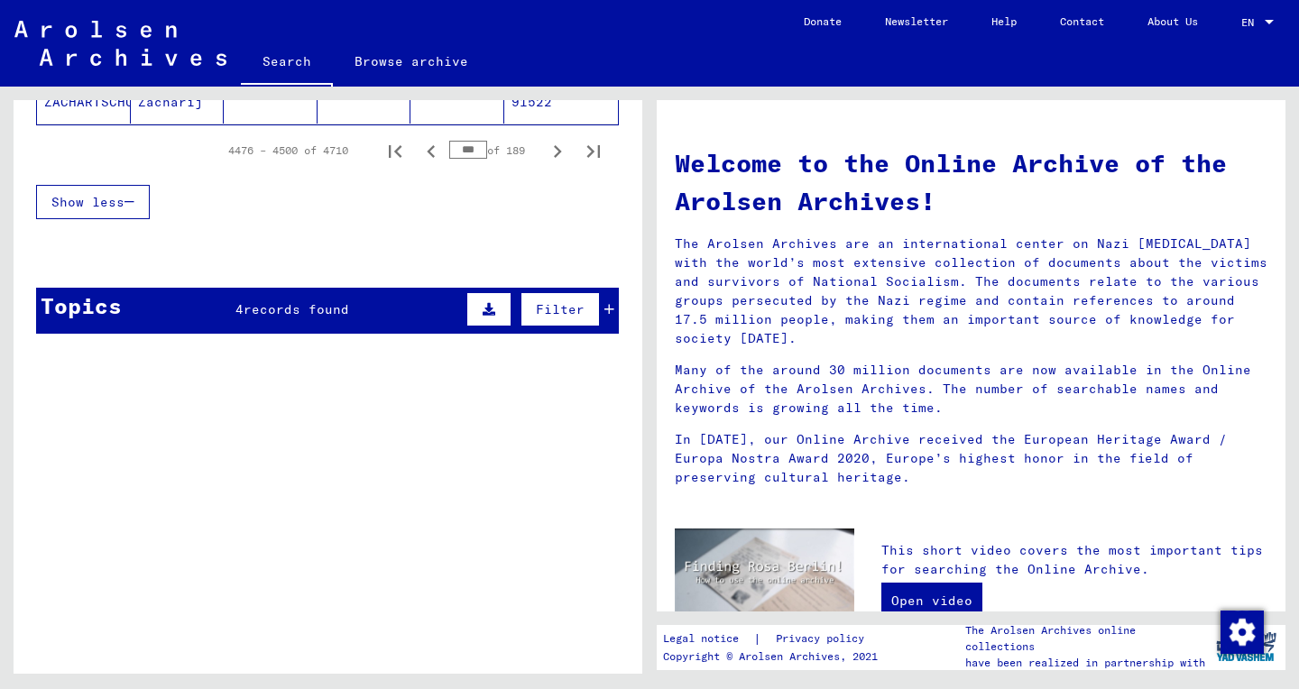
click at [254, 314] on span "records found" at bounding box center [297, 309] width 106 height 16
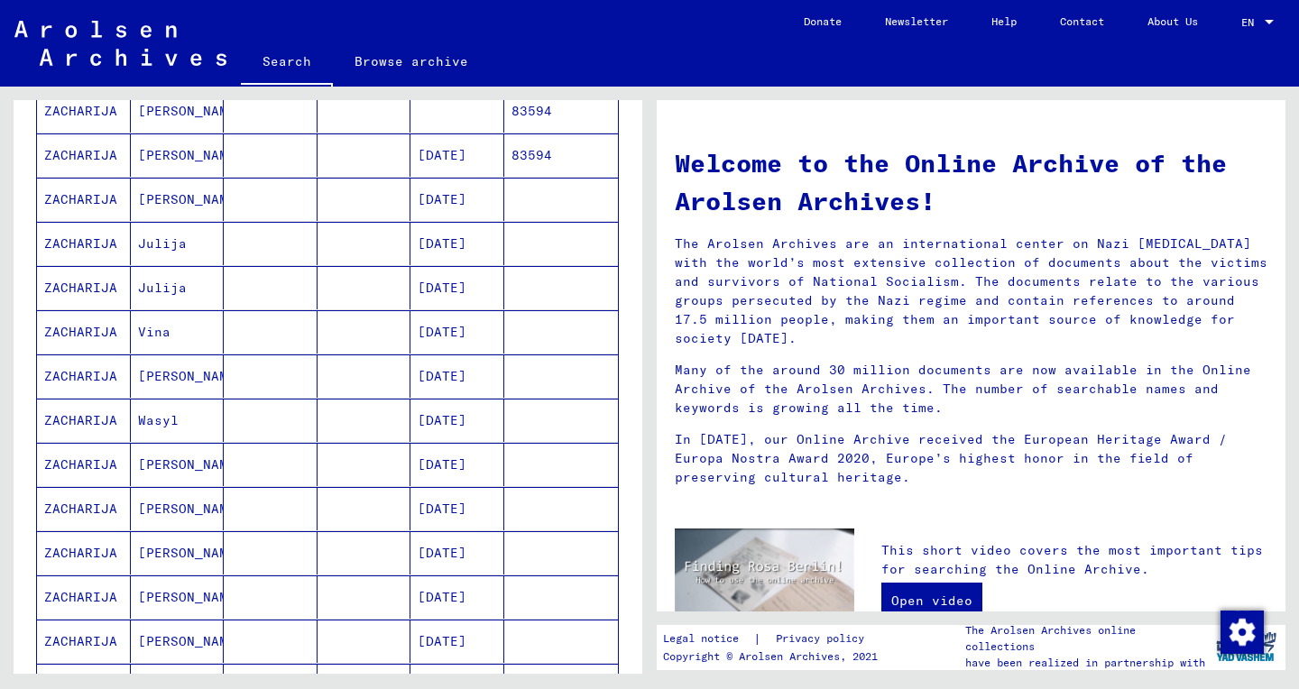
scroll to position [0, 0]
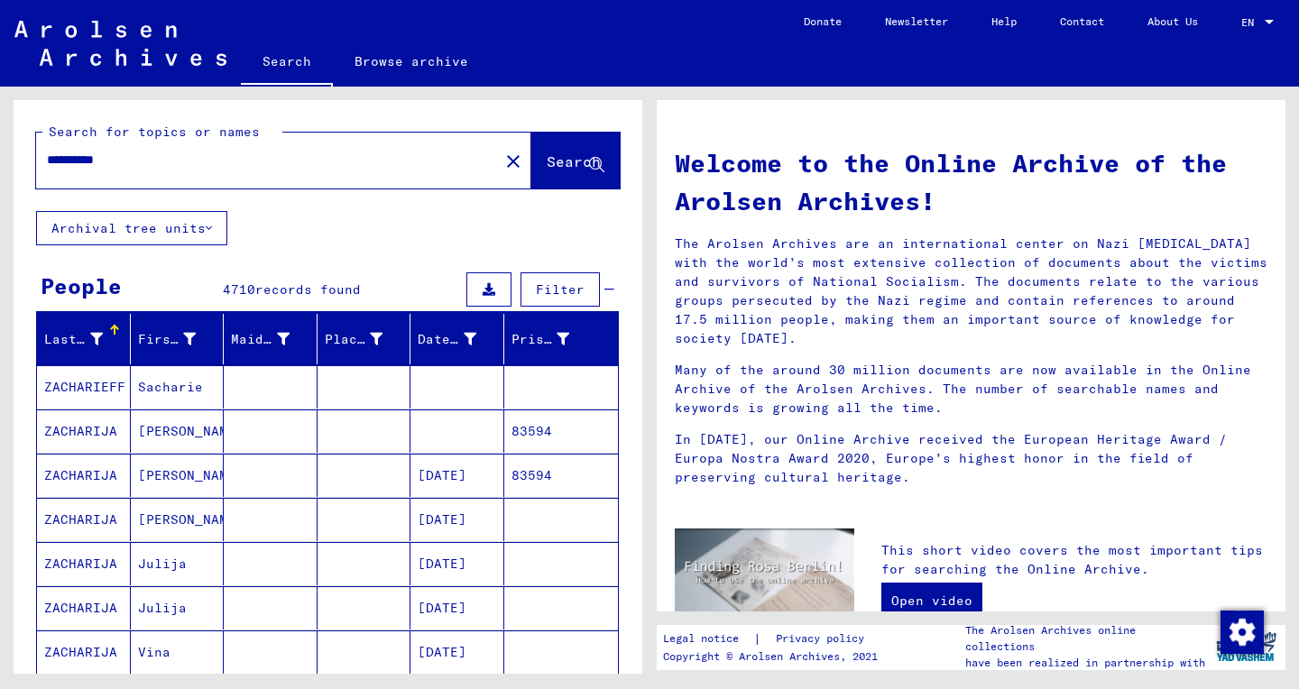
click at [96, 161] on input "**********" at bounding box center [262, 160] width 430 height 19
paste input "***"
click at [175, 170] on div "**********" at bounding box center [256, 160] width 441 height 41
click at [172, 160] on input "**********" at bounding box center [262, 160] width 430 height 19
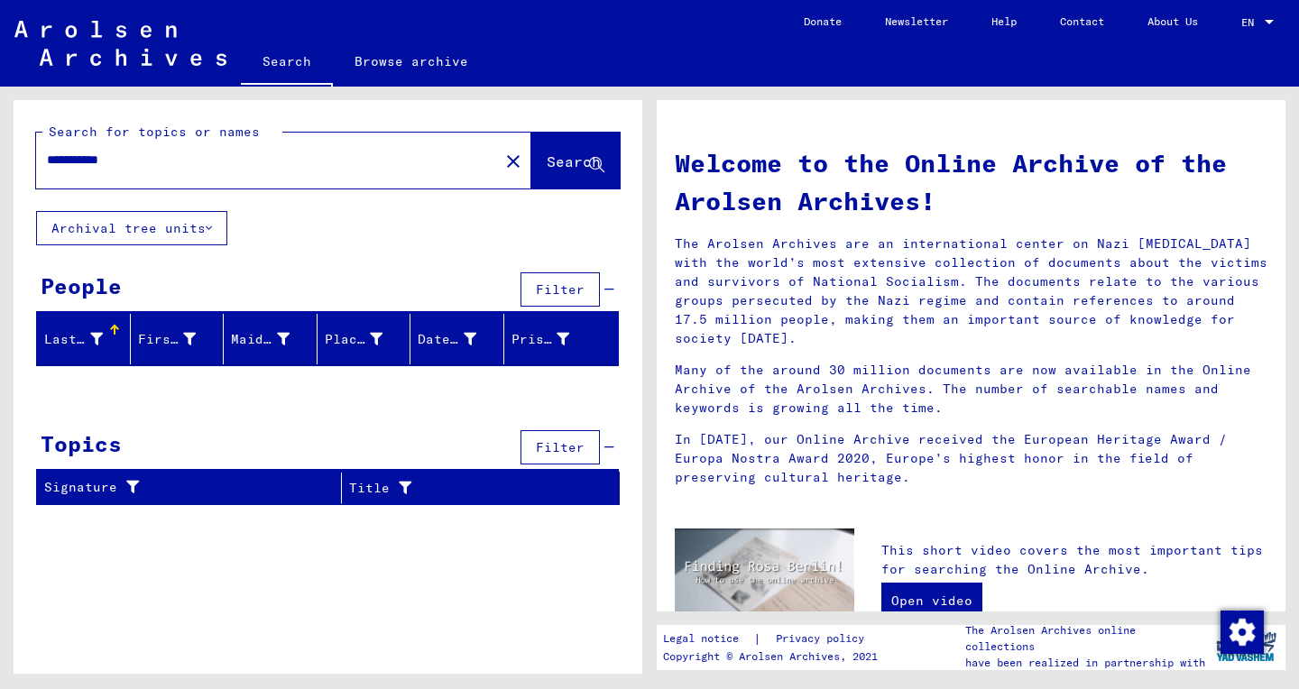
click at [70, 162] on input "**********" at bounding box center [262, 160] width 430 height 19
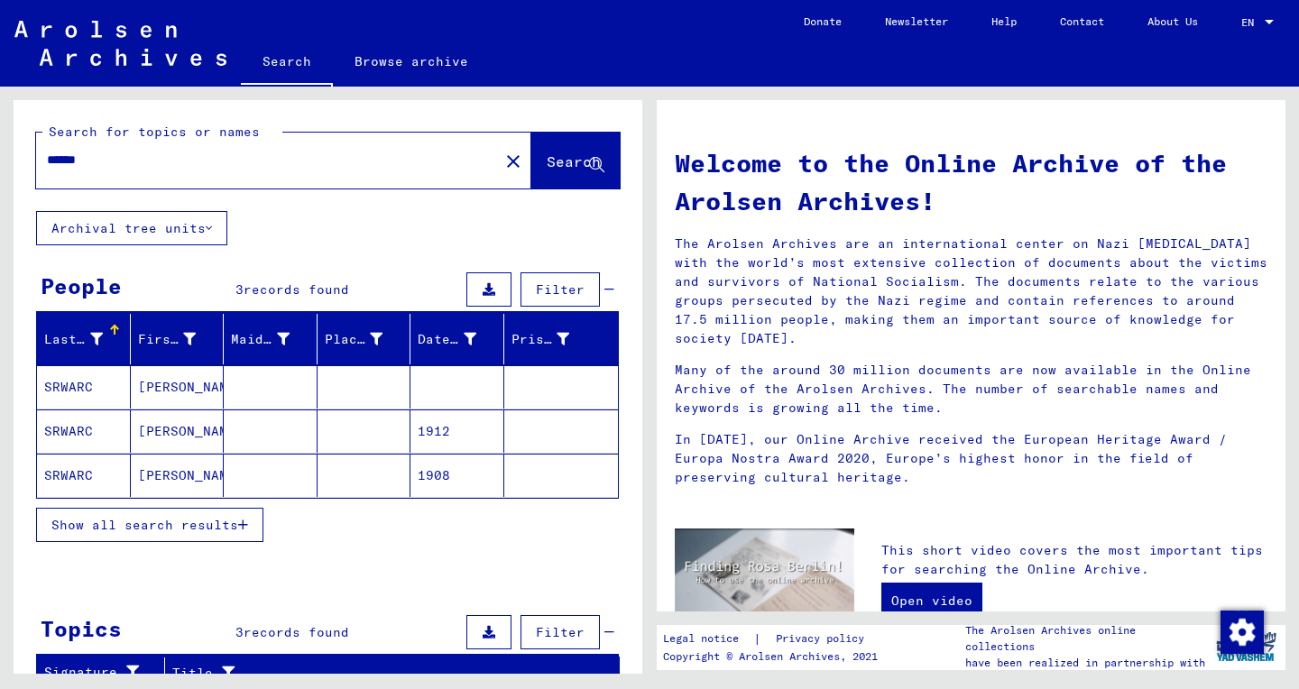
click at [60, 428] on mat-cell "SRWARC" at bounding box center [84, 430] width 94 height 43
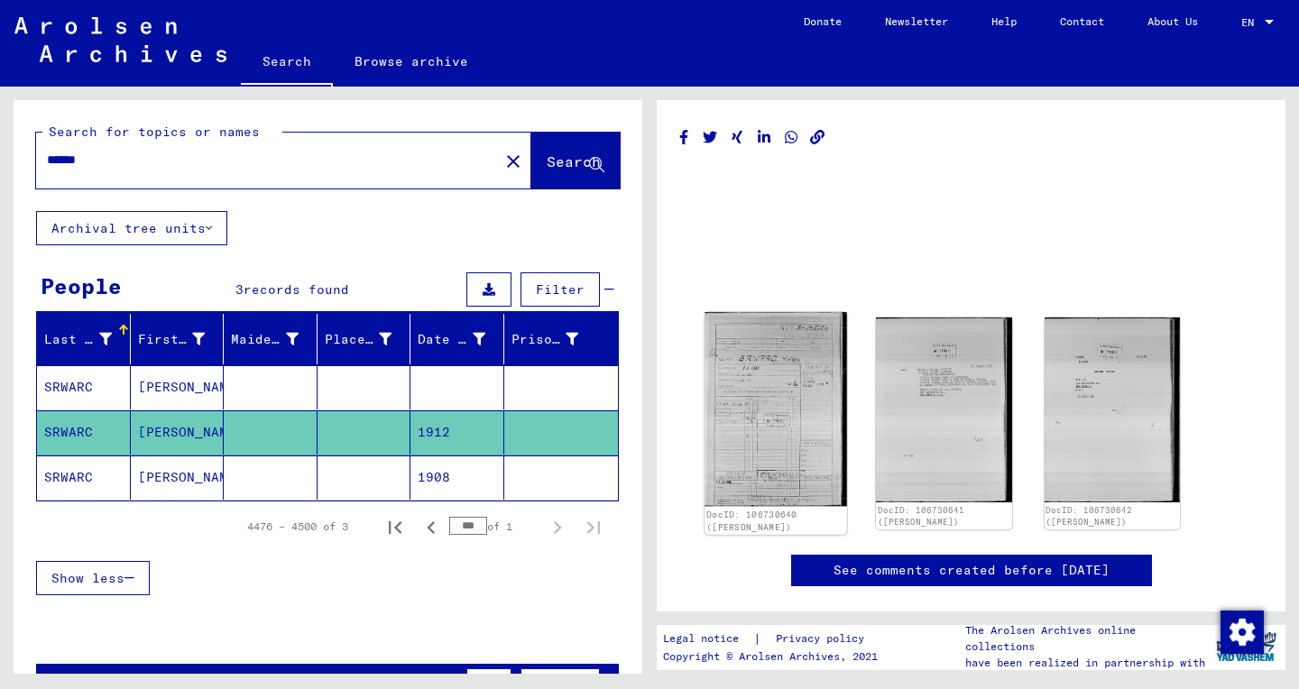
scroll to position [26, 0]
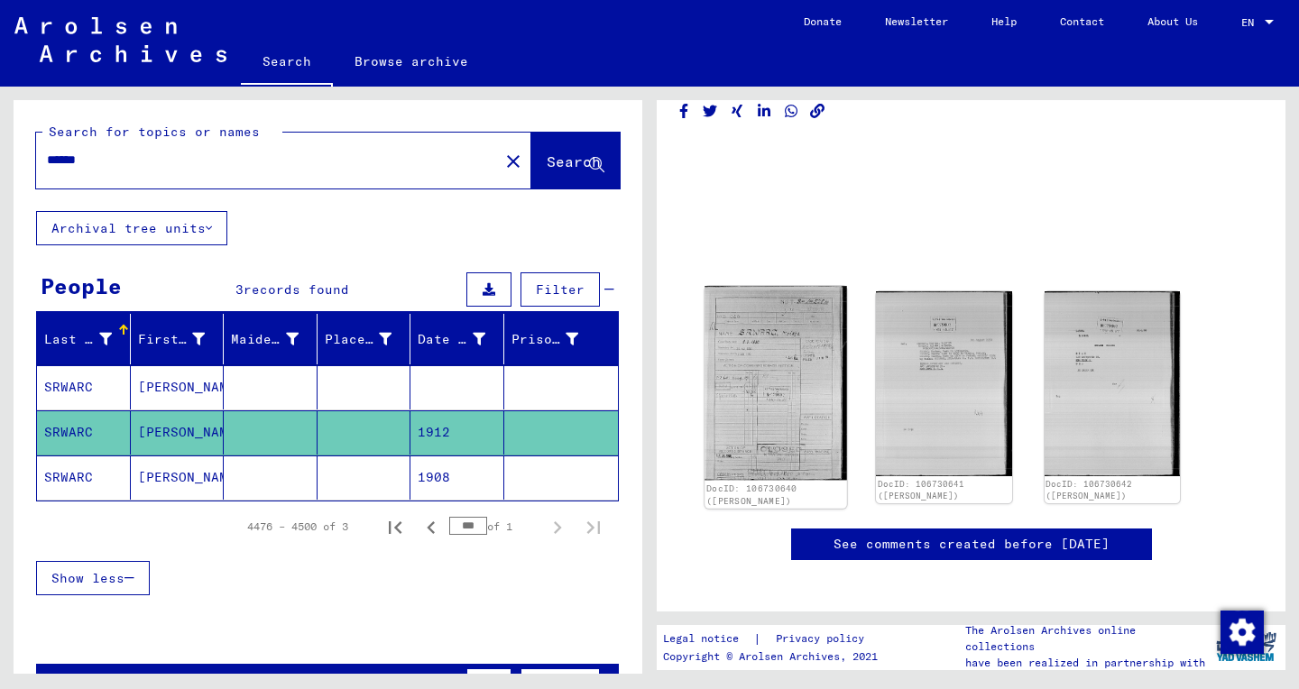
click at [765, 401] on img at bounding box center [775, 383] width 143 height 194
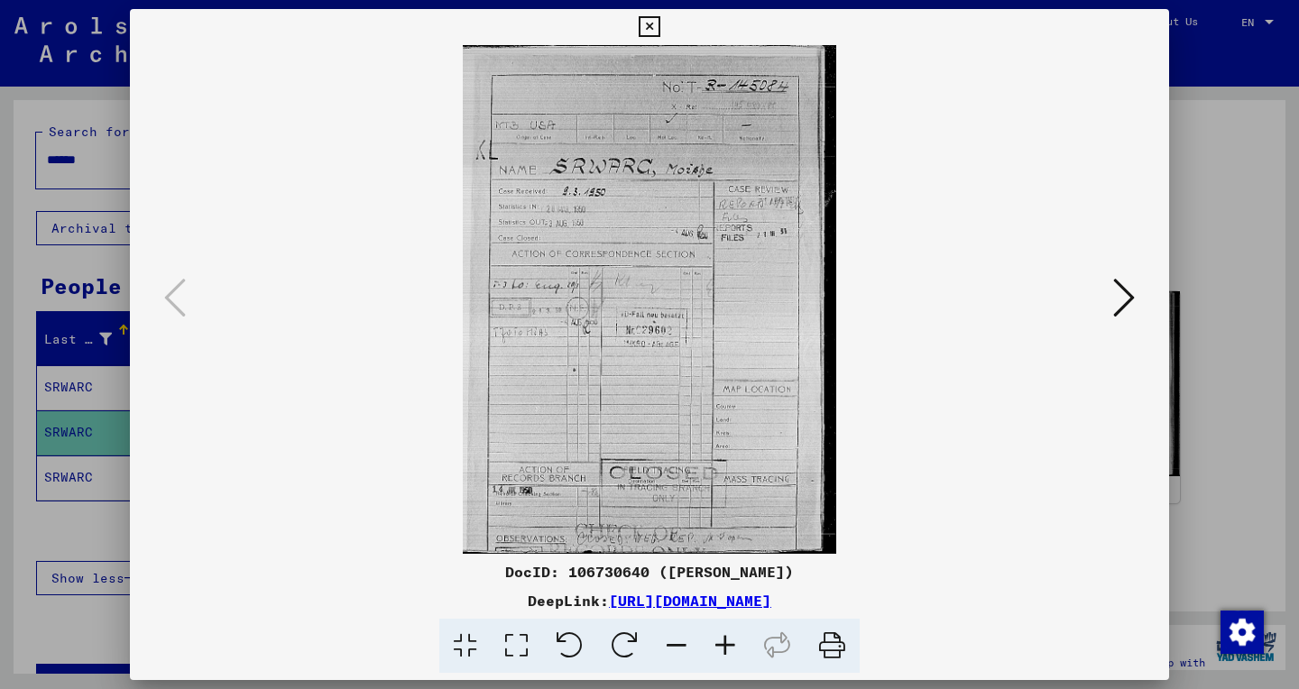
click at [519, 639] on icon at bounding box center [516, 646] width 51 height 55
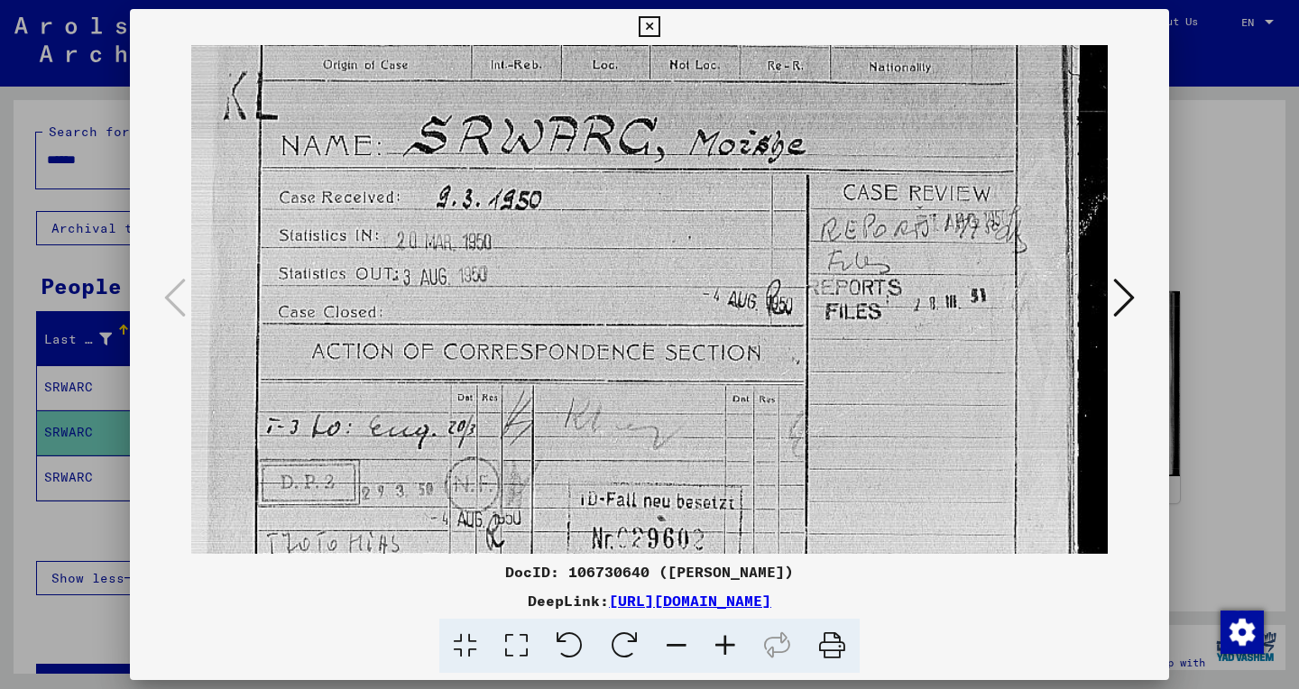
drag, startPoint x: 693, startPoint y: 264, endPoint x: 650, endPoint y: 59, distance: 210.0
click at [650, 59] on img at bounding box center [649, 463] width 916 height 1249
click at [591, 365] on img at bounding box center [649, 463] width 916 height 1249
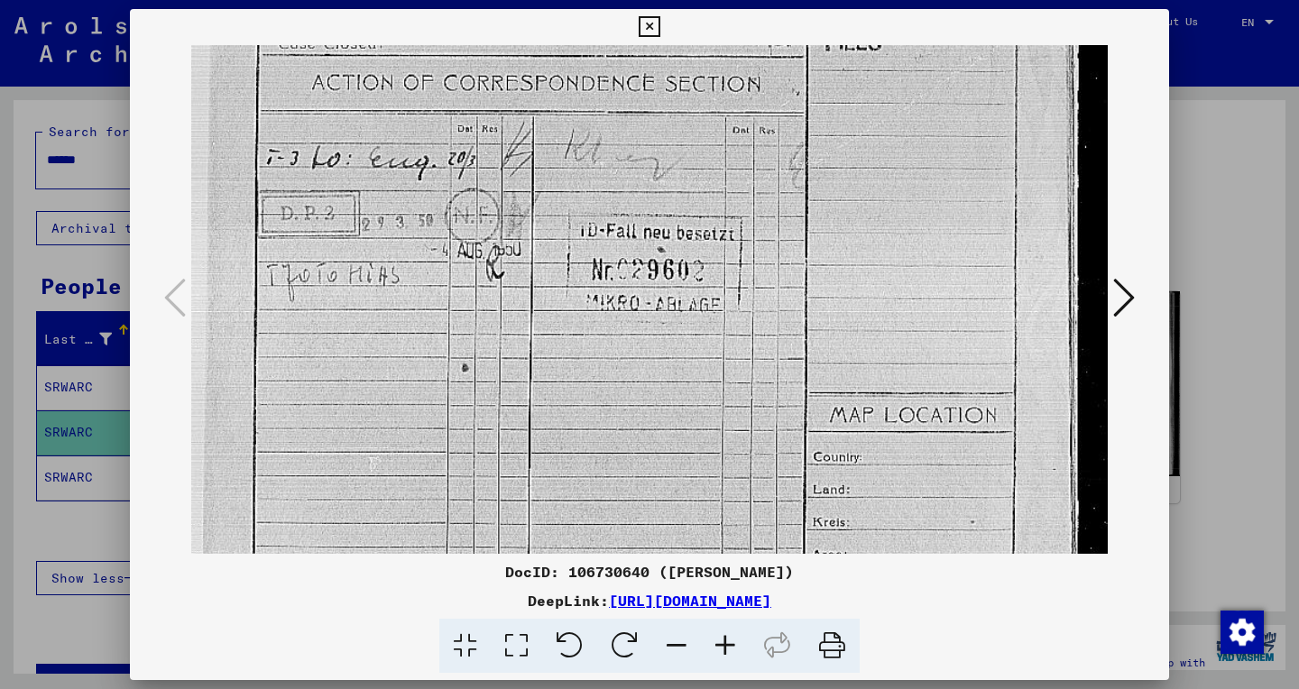
scroll to position [476, 0]
drag, startPoint x: 593, startPoint y: 416, endPoint x: 573, endPoint y: 145, distance: 271.3
click at [573, 145] on img at bounding box center [649, 193] width 916 height 1249
click at [1124, 306] on icon at bounding box center [1124, 297] width 22 height 43
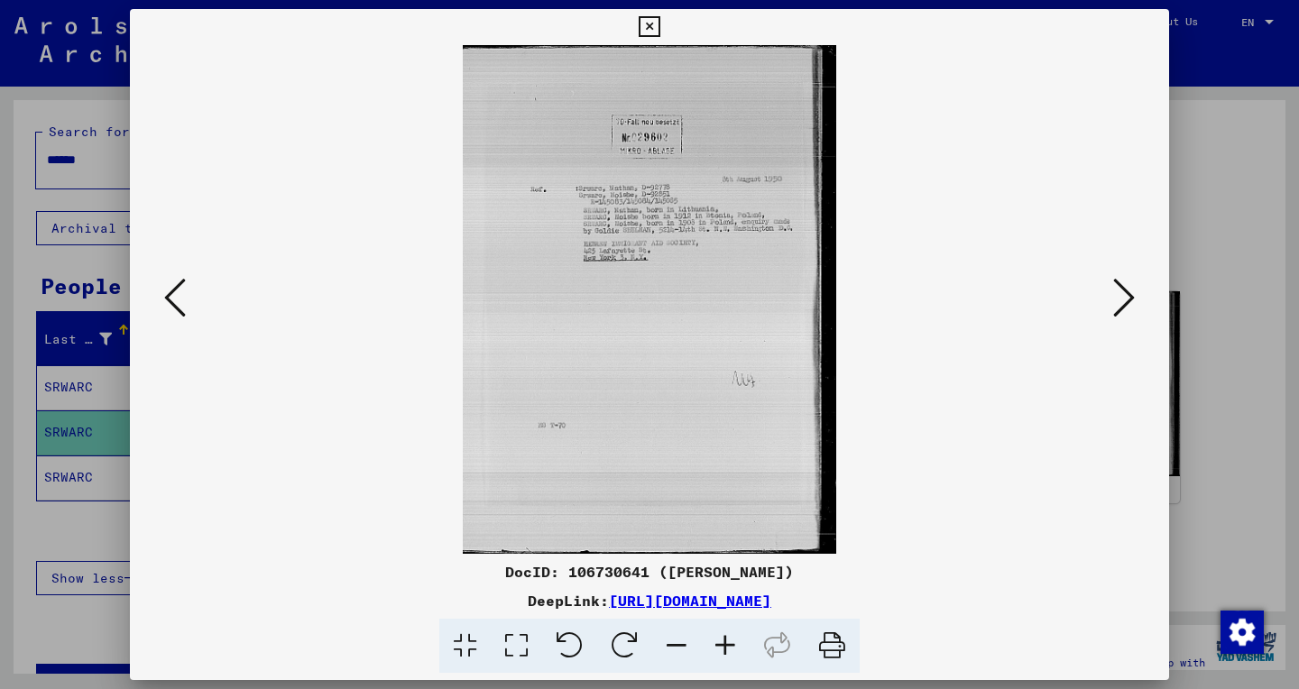
scroll to position [0, 0]
click at [513, 653] on icon at bounding box center [516, 646] width 51 height 55
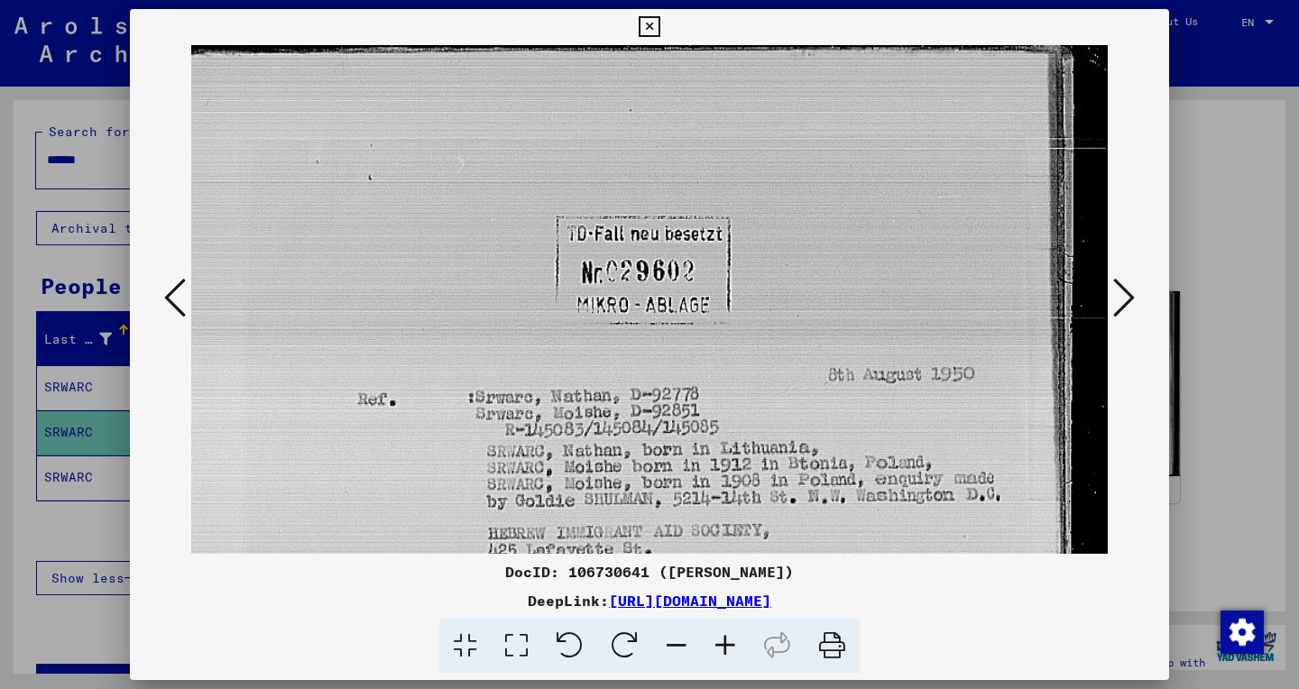
click at [388, 478] on img at bounding box center [649, 669] width 916 height 1249
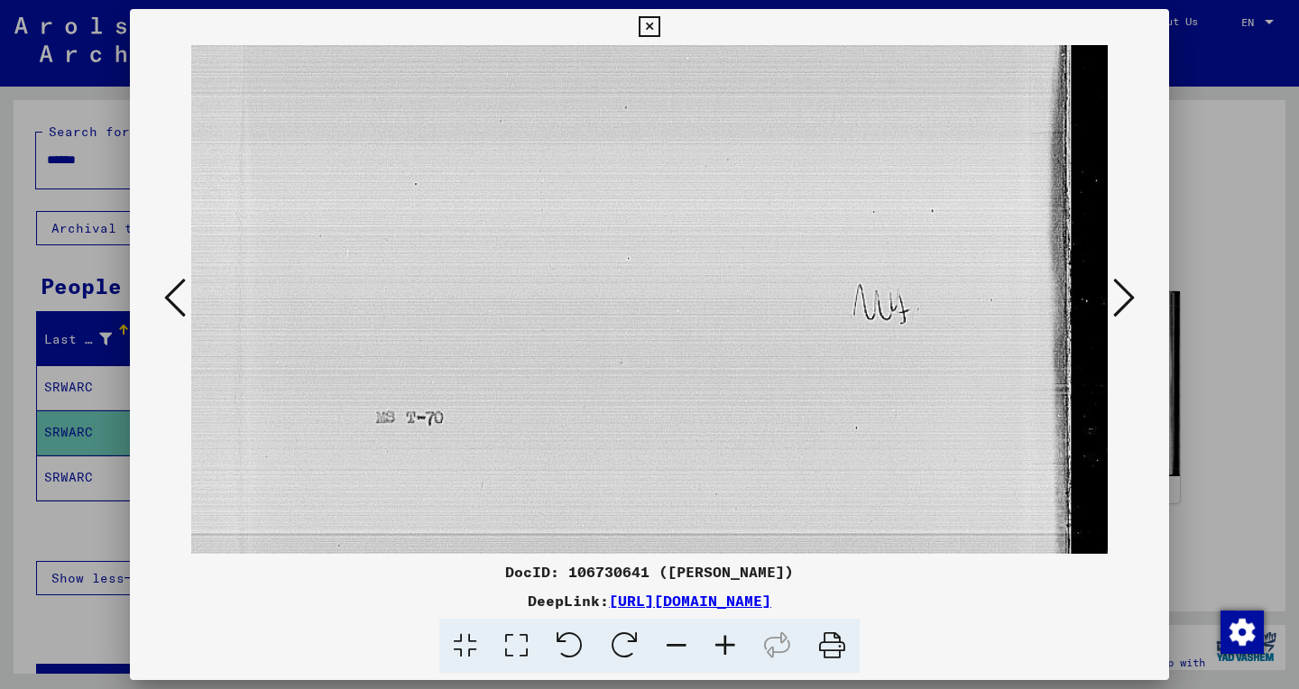
scroll to position [566, 0]
drag, startPoint x: 304, startPoint y: 465, endPoint x: 129, endPoint y: -101, distance: 592.0
click at [1126, 290] on icon at bounding box center [1124, 297] width 22 height 43
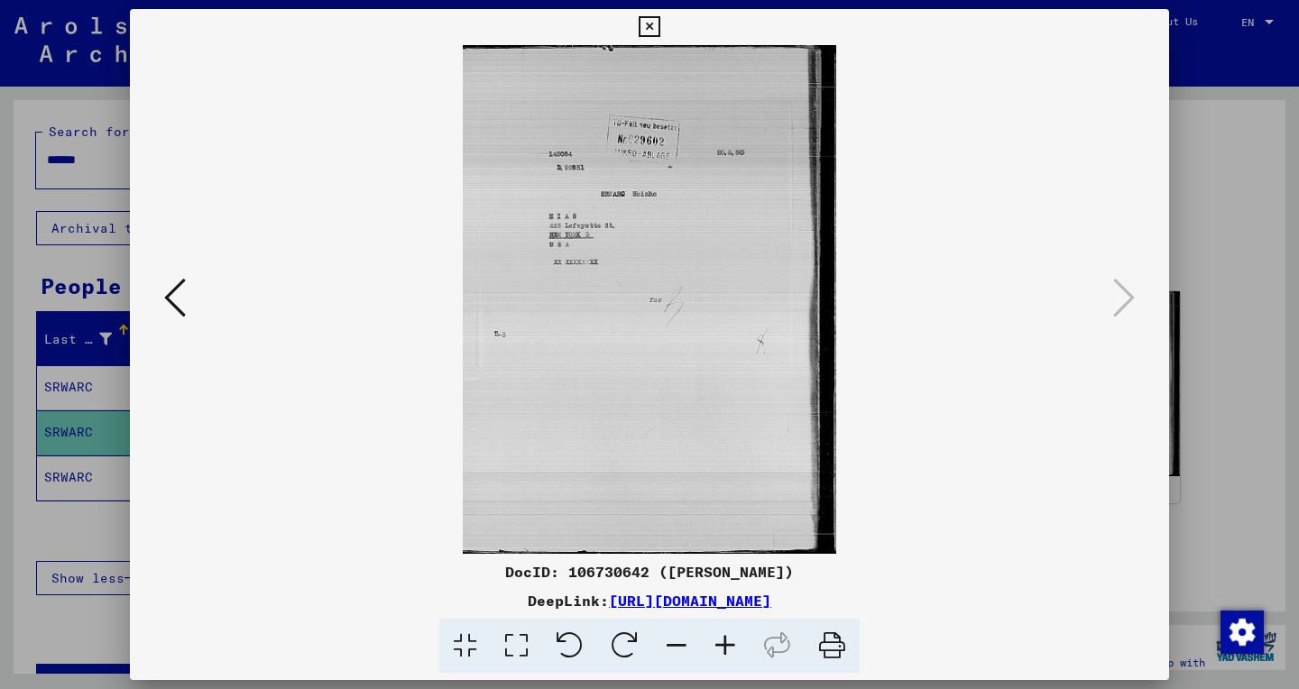
scroll to position [0, 0]
click at [509, 635] on icon at bounding box center [516, 646] width 51 height 55
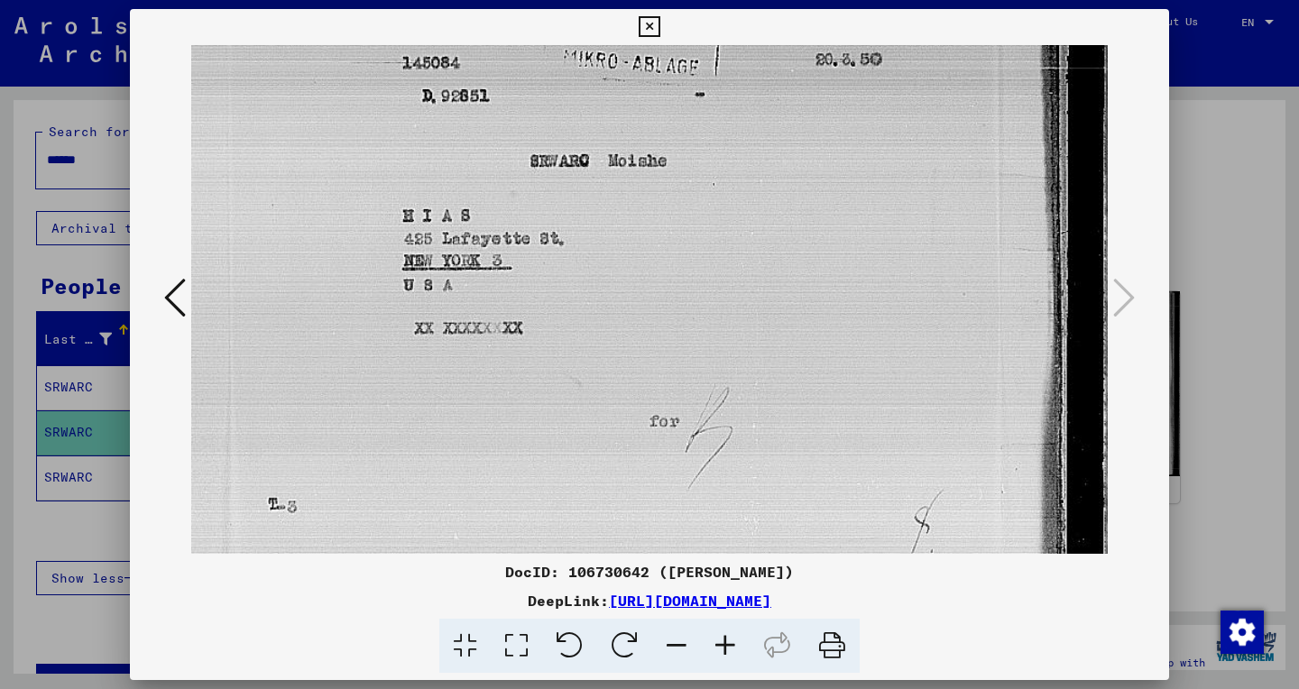
drag, startPoint x: 792, startPoint y: 385, endPoint x: 714, endPoint y: 144, distance: 253.0
click at [715, 142] on img at bounding box center [649, 419] width 916 height 1249
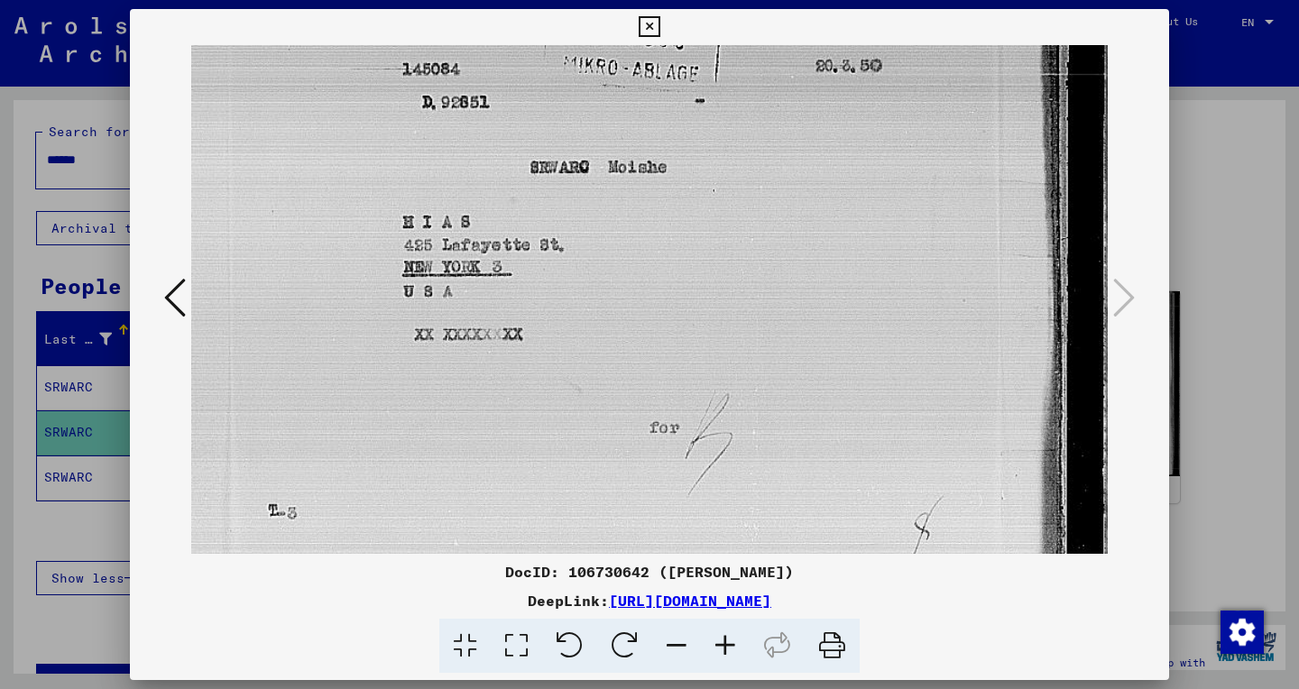
click at [797, 163] on img at bounding box center [649, 426] width 916 height 1249
click at [659, 32] on icon at bounding box center [649, 27] width 21 height 22
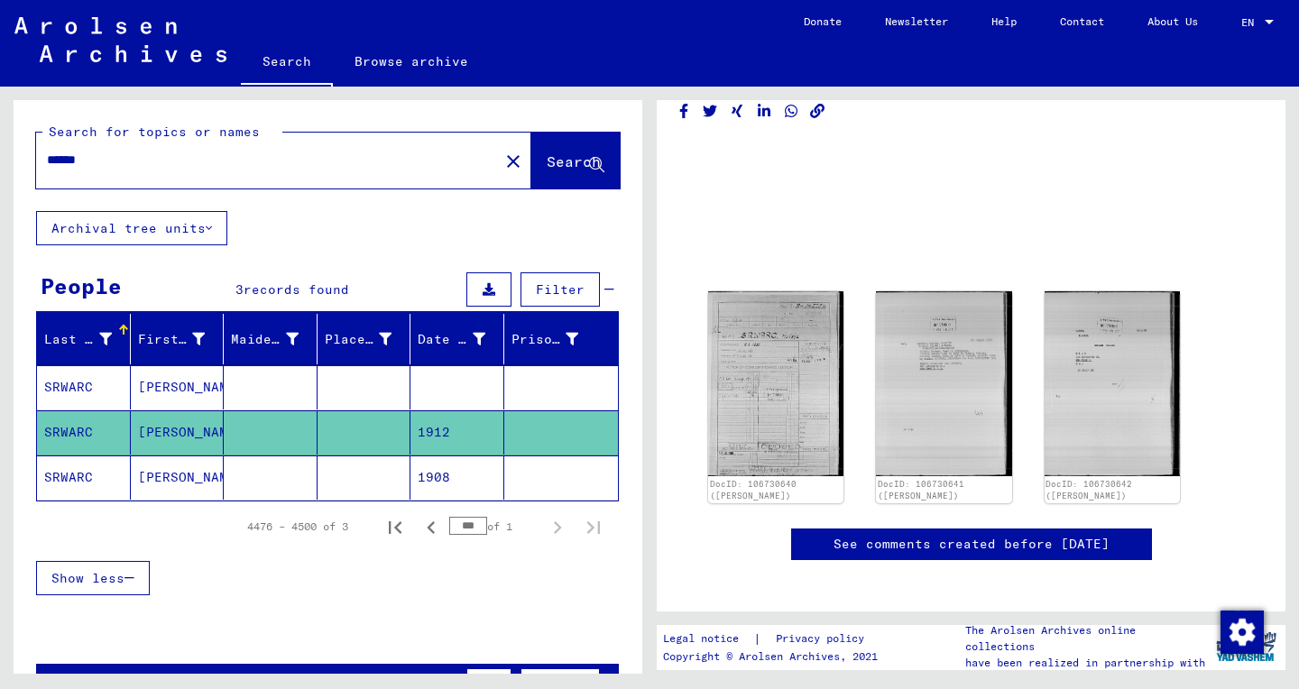
click at [69, 164] on input "******" at bounding box center [267, 160] width 441 height 19
paste input "**********"
type input "**********"
click at [566, 172] on span "Search" at bounding box center [576, 162] width 58 height 19
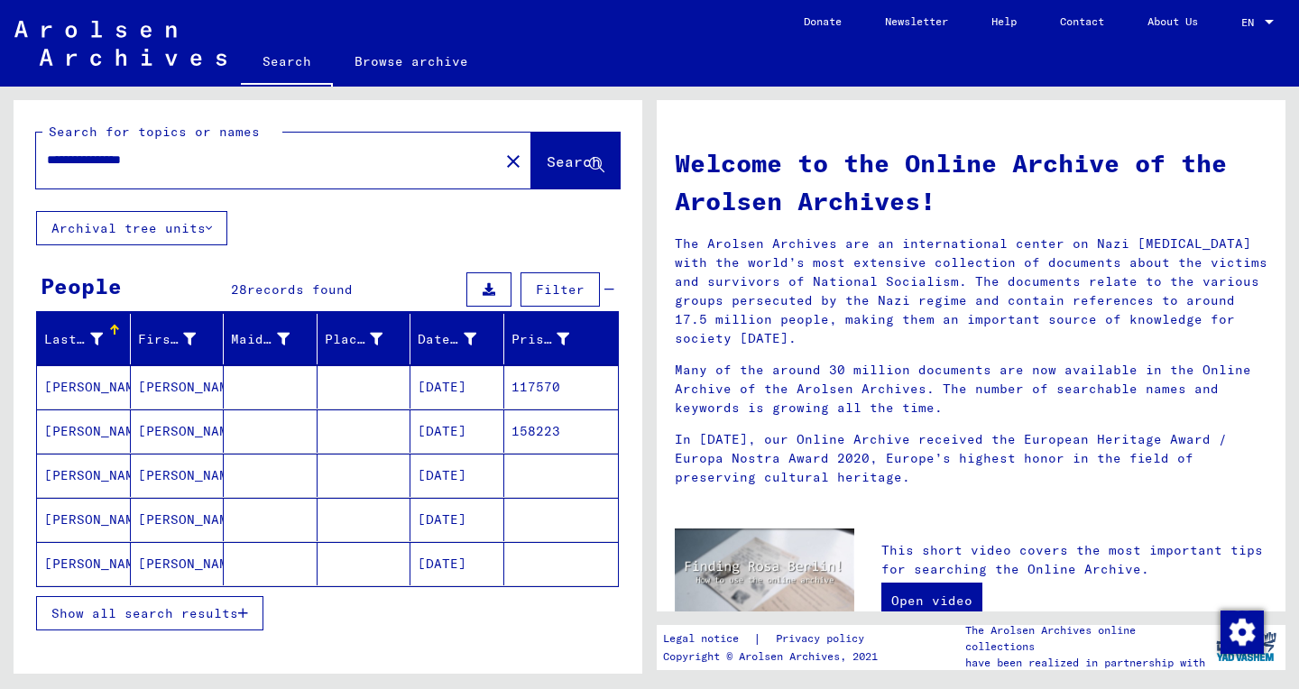
click at [141, 615] on span "Show all search results" at bounding box center [144, 613] width 187 height 16
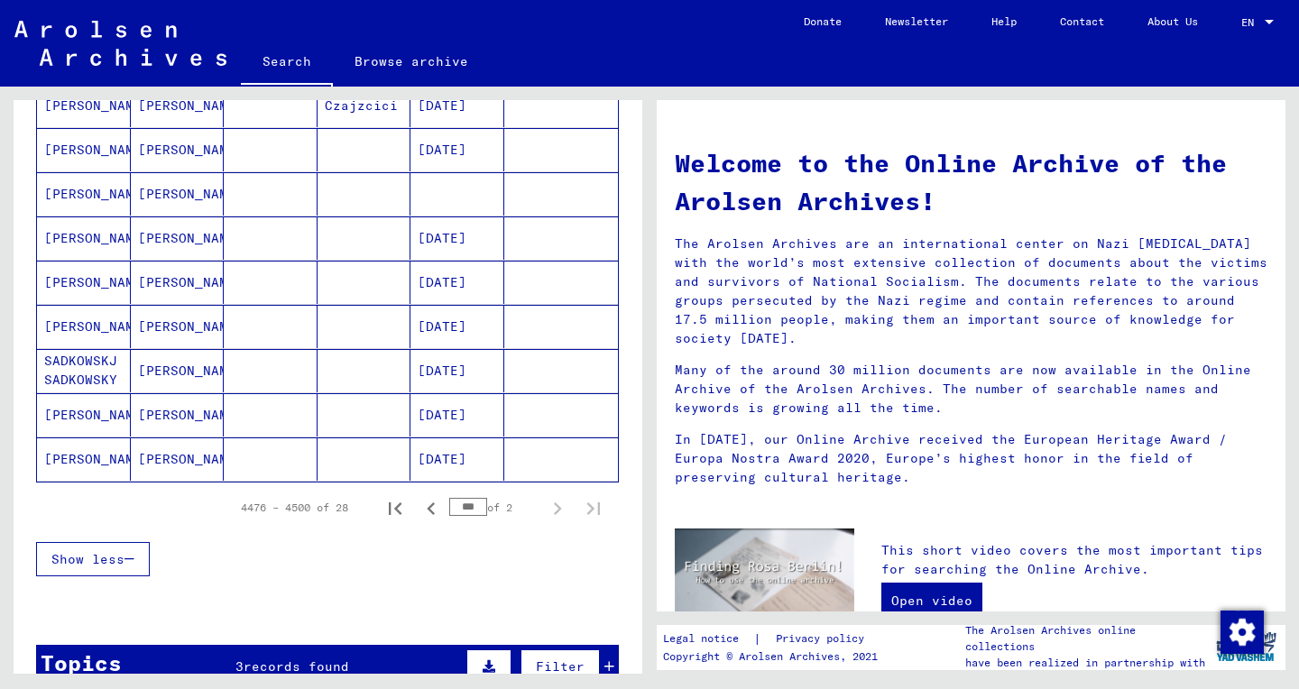
scroll to position [989, 0]
click at [392, 508] on icon "First page" at bounding box center [394, 507] width 25 height 25
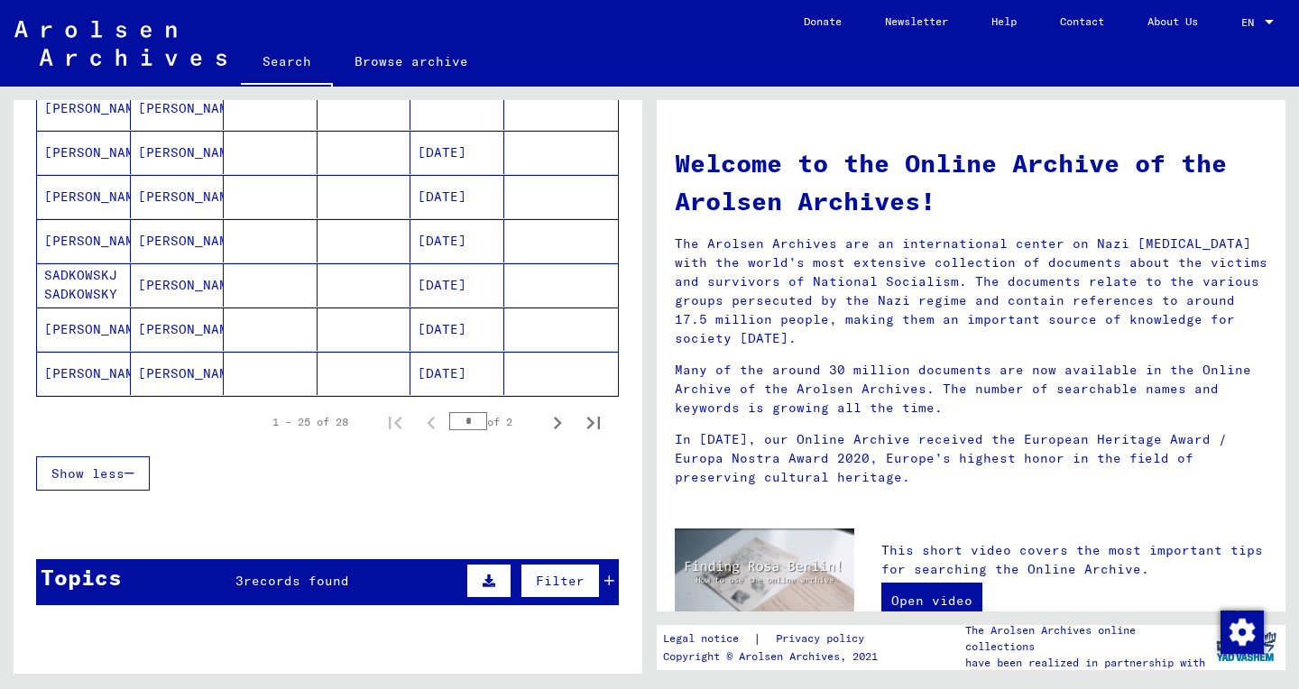
scroll to position [1075, 0]
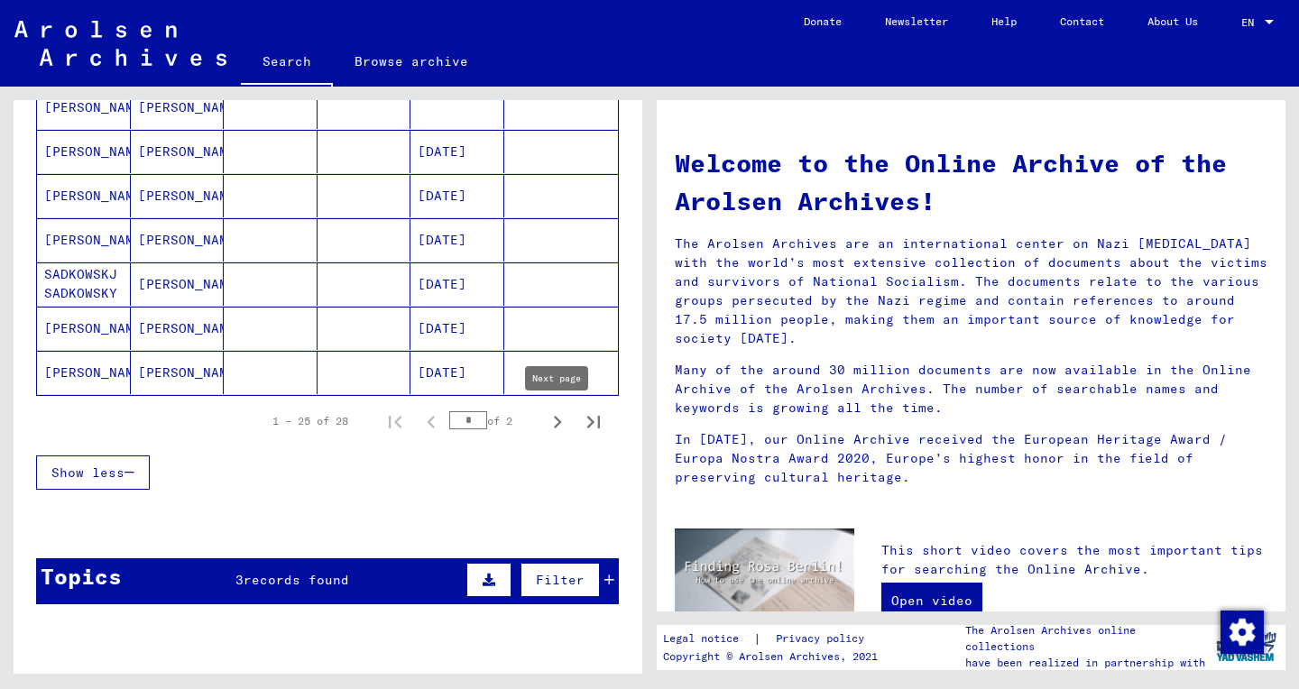
click at [553, 423] on icon "Next page" at bounding box center [557, 421] width 25 height 25
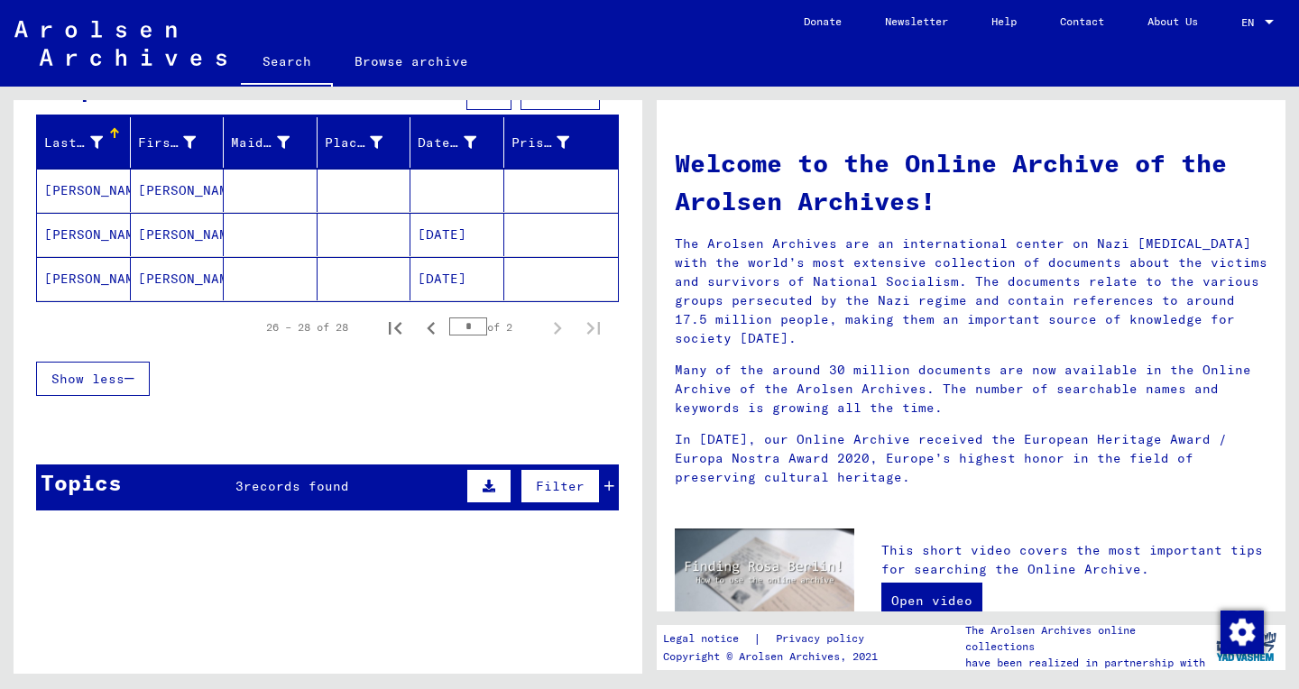
scroll to position [198, 0]
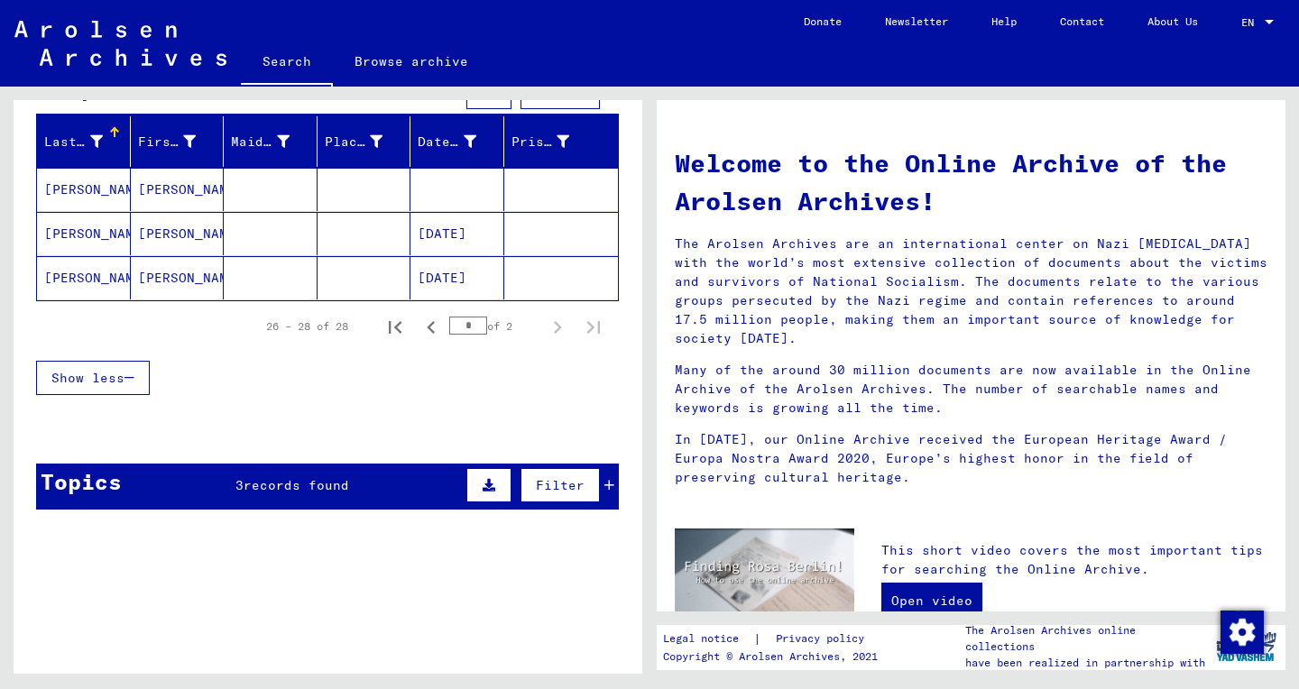
click at [482, 231] on mat-cell "[DATE]" at bounding box center [457, 233] width 94 height 43
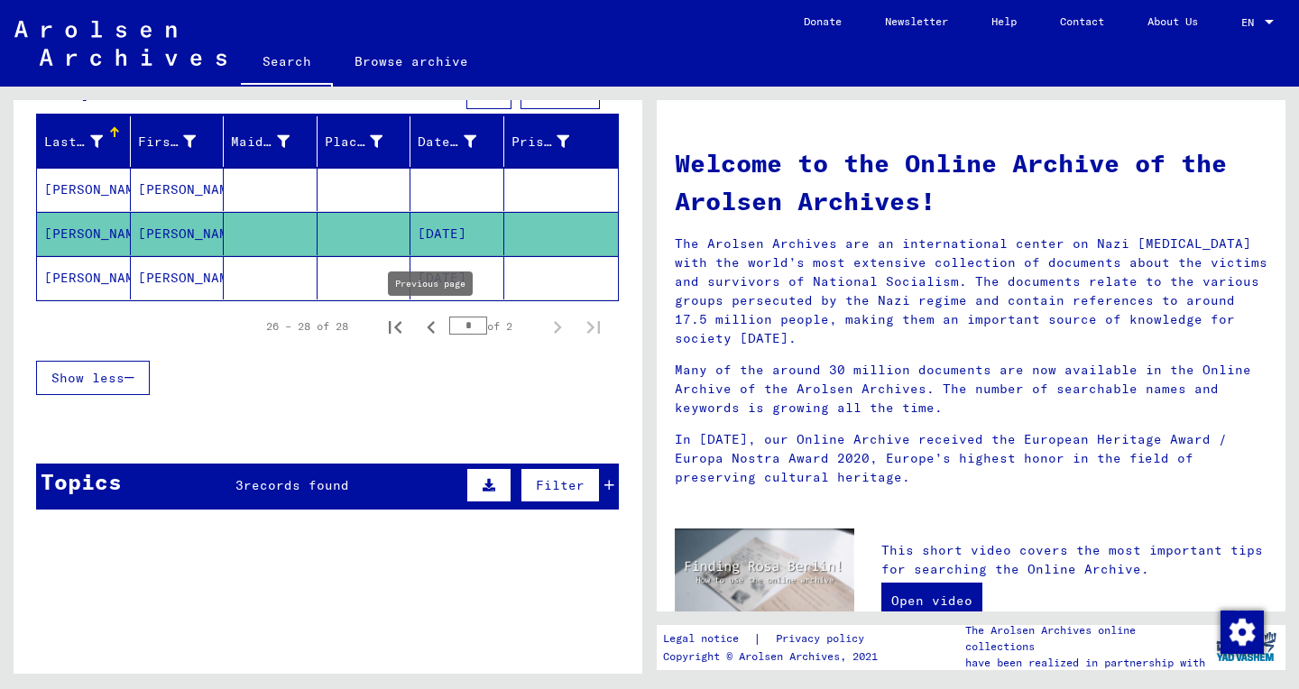
click at [435, 334] on icon "Previous page" at bounding box center [431, 327] width 25 height 25
type input "*"
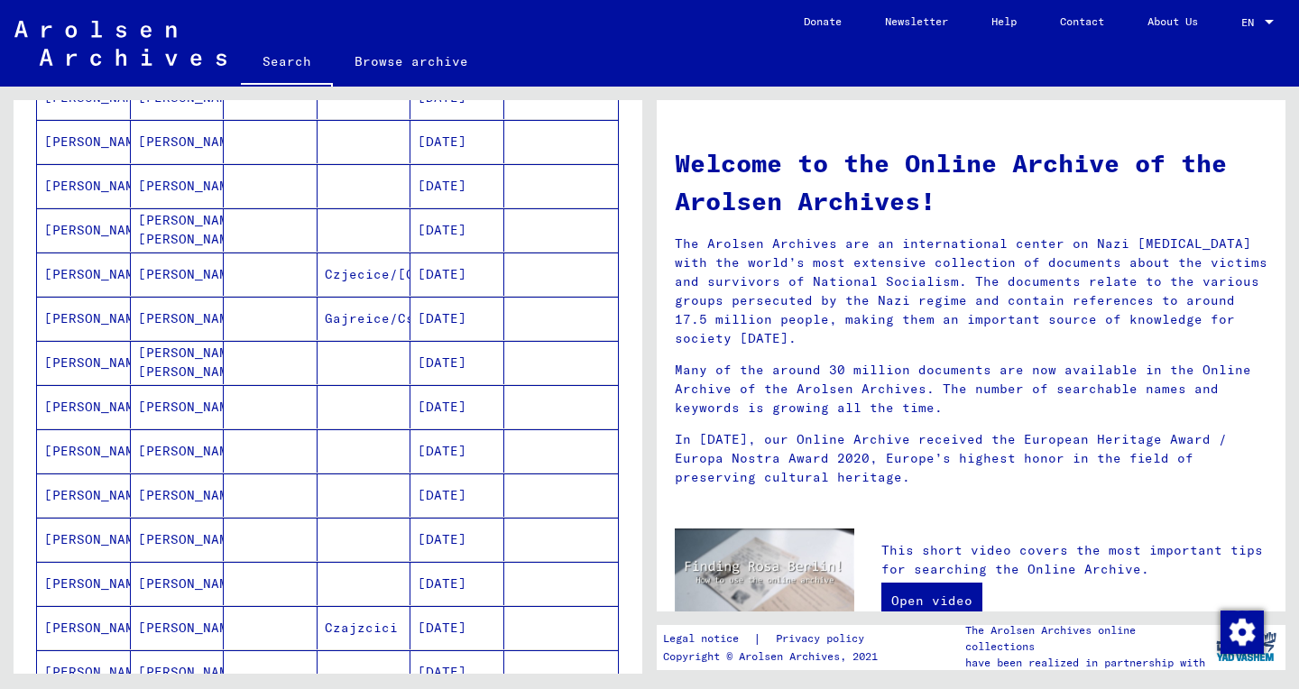
scroll to position [467, 0]
click at [478, 502] on mat-cell "[DATE]" at bounding box center [457, 494] width 94 height 43
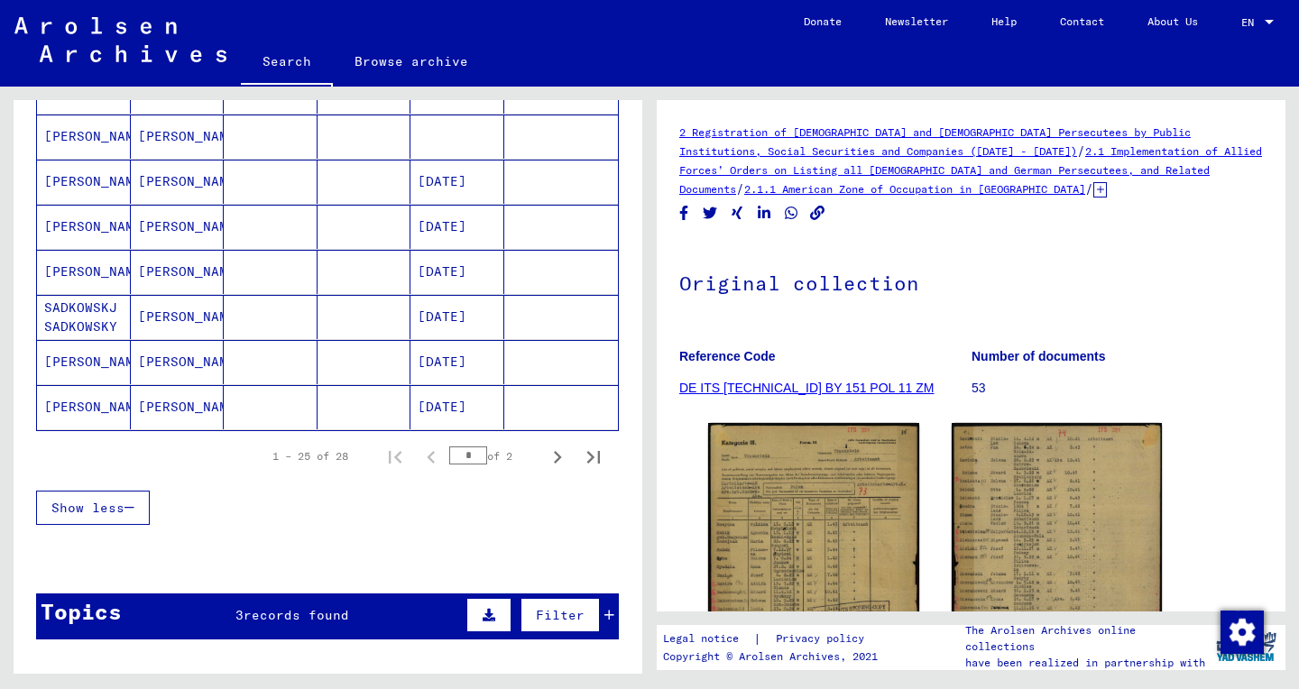
scroll to position [1062, 0]
click at [481, 362] on mat-cell "[DATE]" at bounding box center [457, 363] width 94 height 44
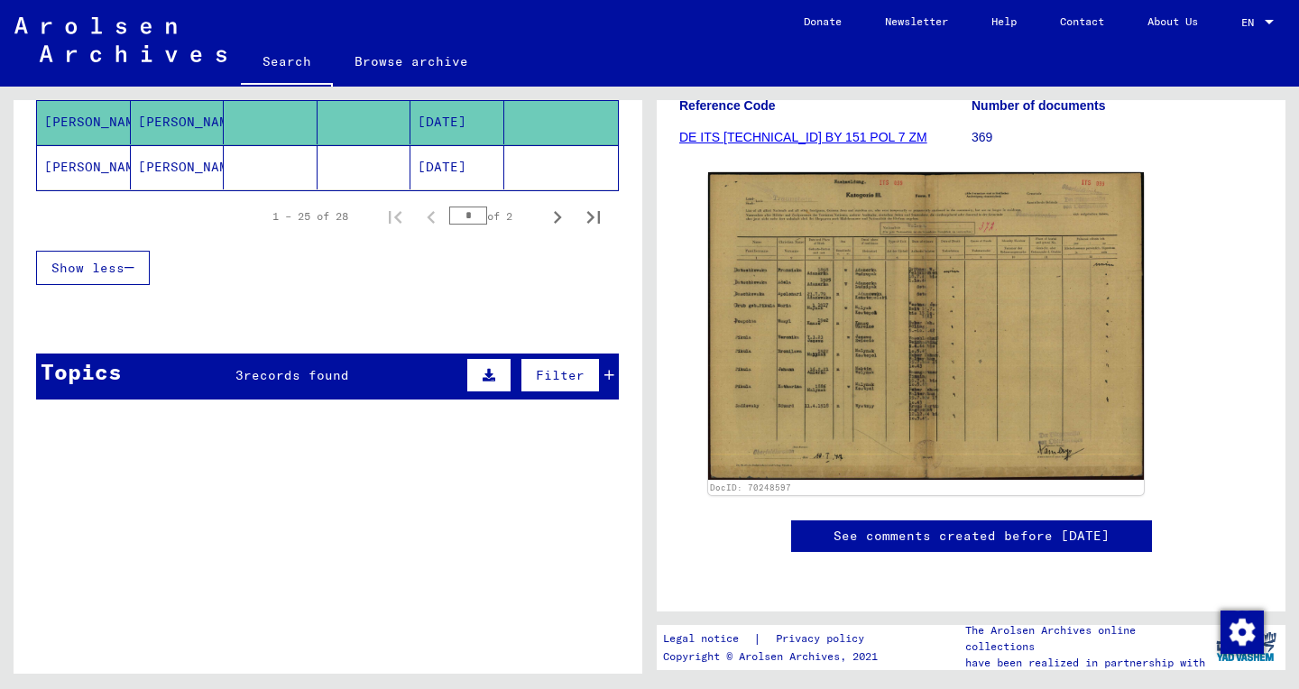
scroll to position [1349, 0]
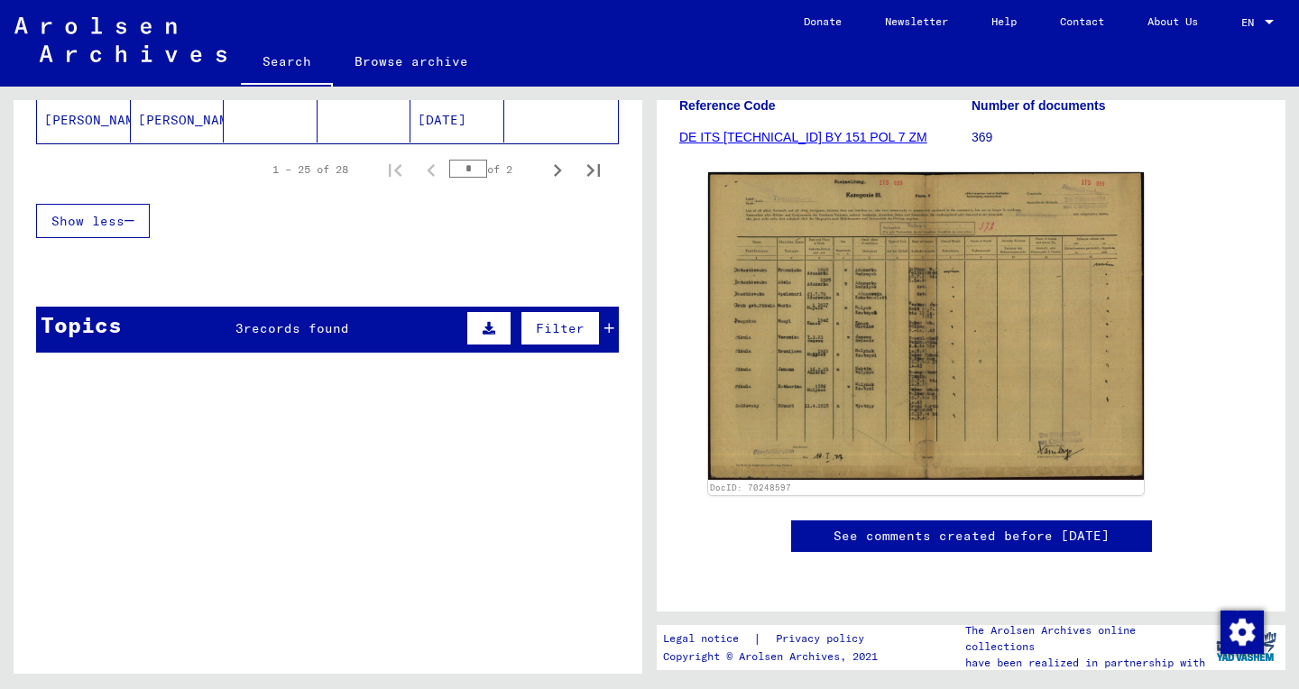
click at [327, 327] on span "records found" at bounding box center [297, 328] width 106 height 16
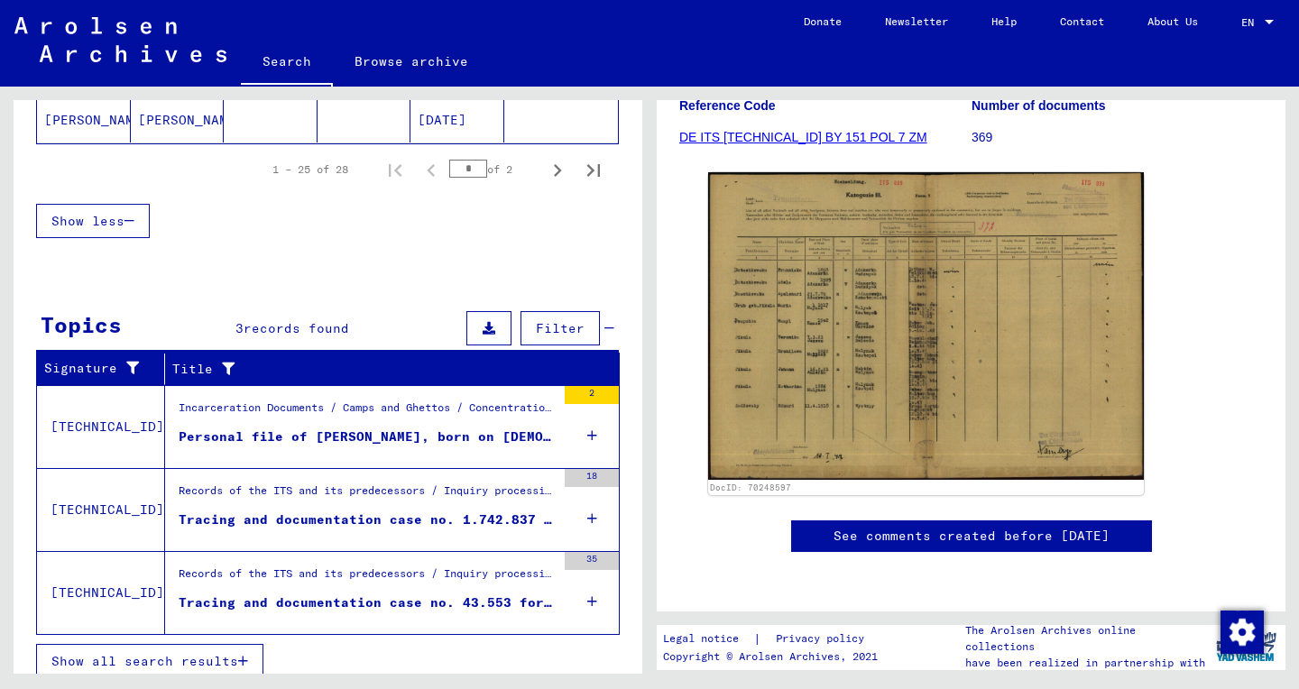
click at [592, 399] on div "2" at bounding box center [592, 395] width 54 height 18
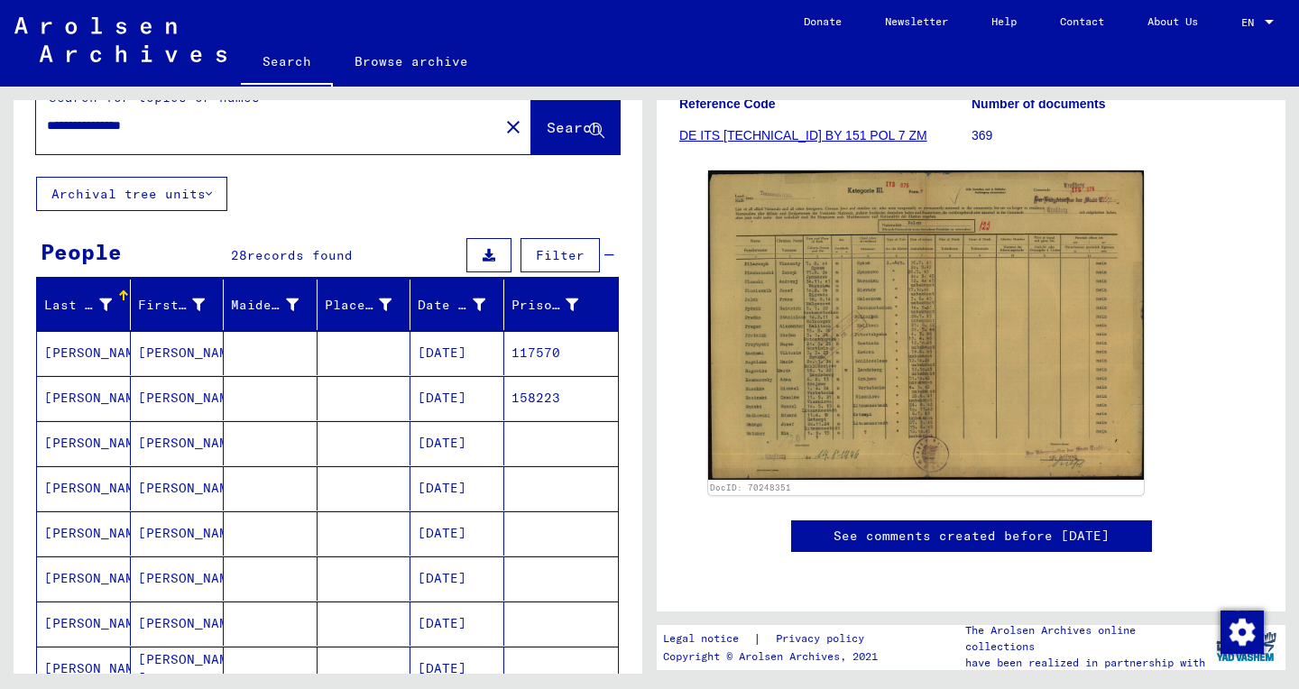
scroll to position [0, 0]
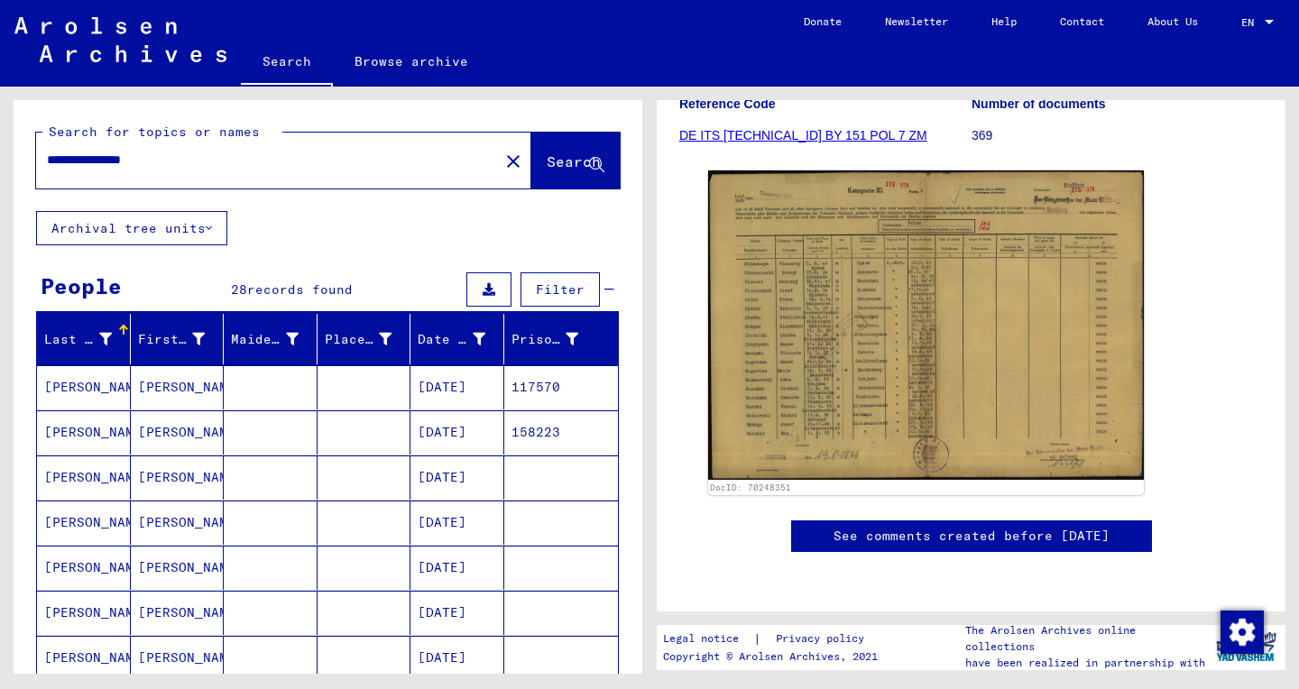
click at [119, 168] on input "**********" at bounding box center [267, 160] width 441 height 19
paste input "text"
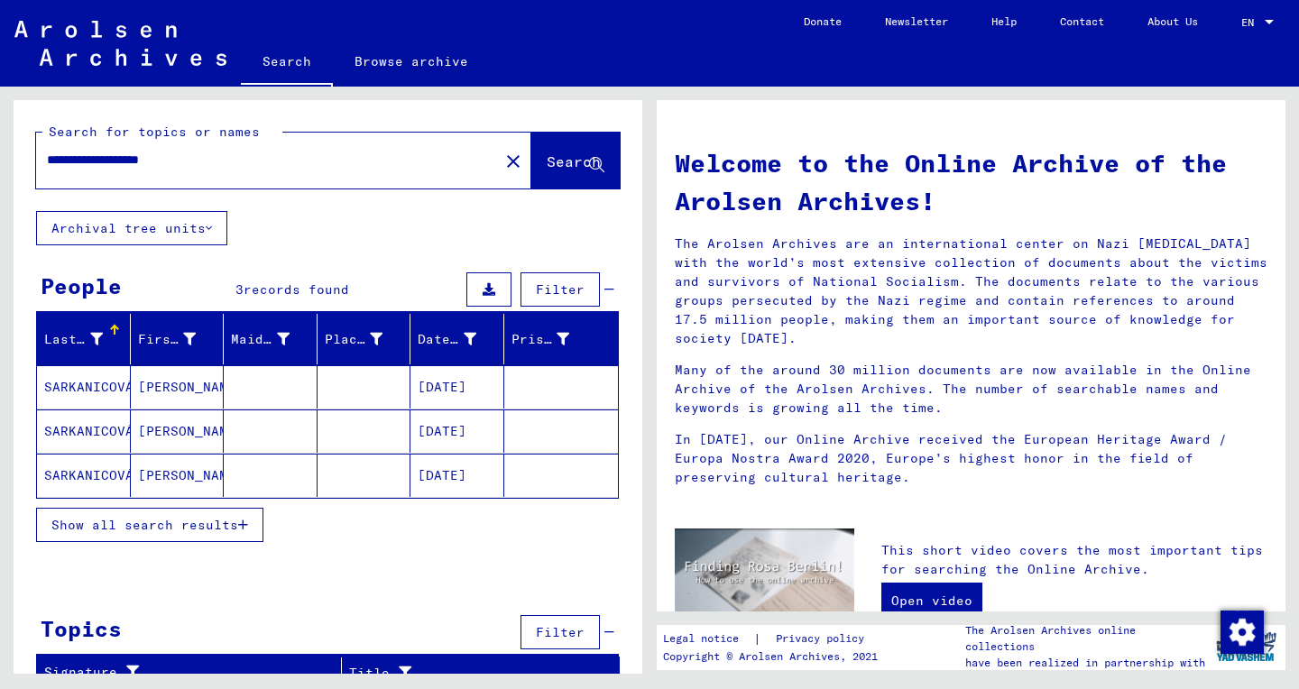
click at [54, 386] on mat-cell "SARKANICOVÁ" at bounding box center [84, 386] width 94 height 43
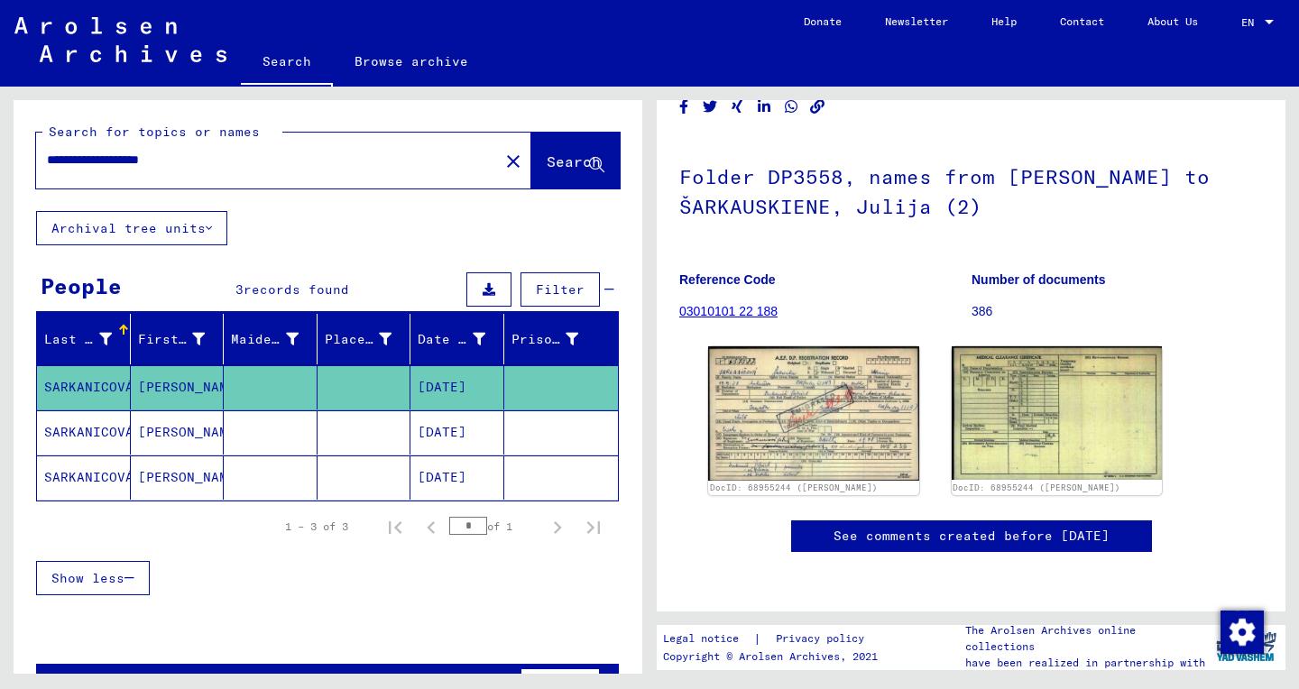
scroll to position [80, 0]
click at [850, 428] on img at bounding box center [813, 413] width 221 height 141
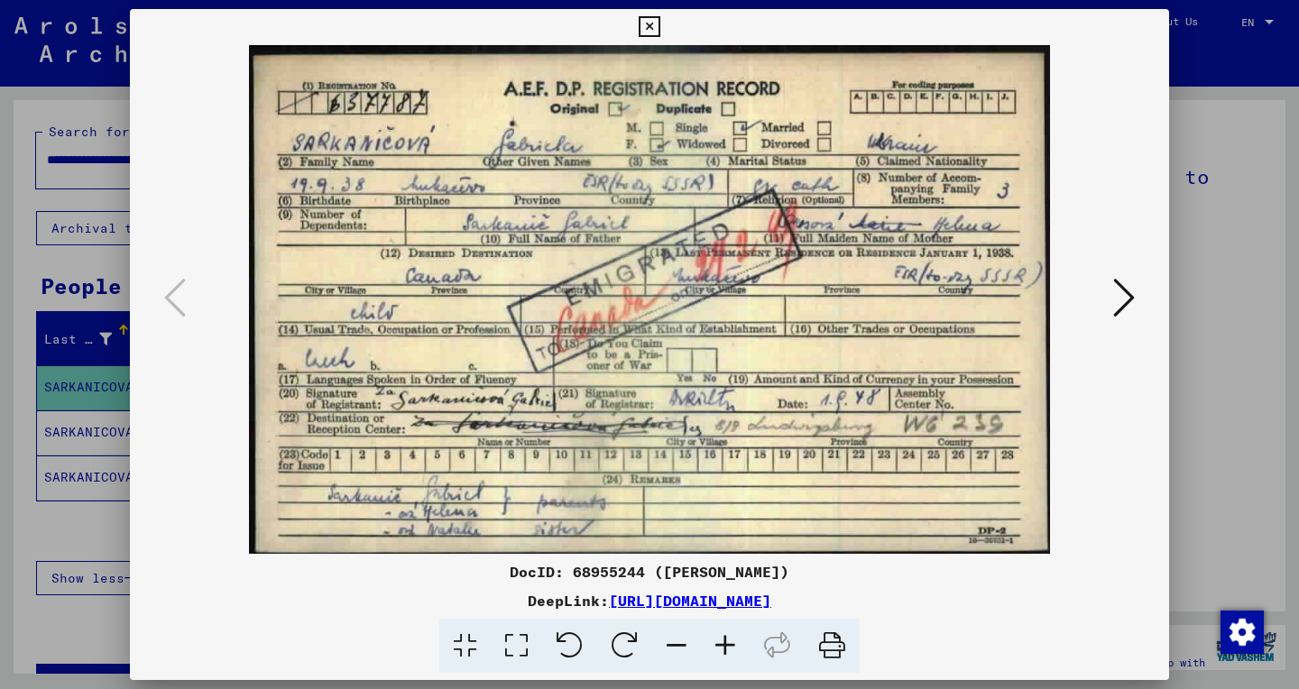
click at [518, 648] on icon at bounding box center [516, 646] width 51 height 55
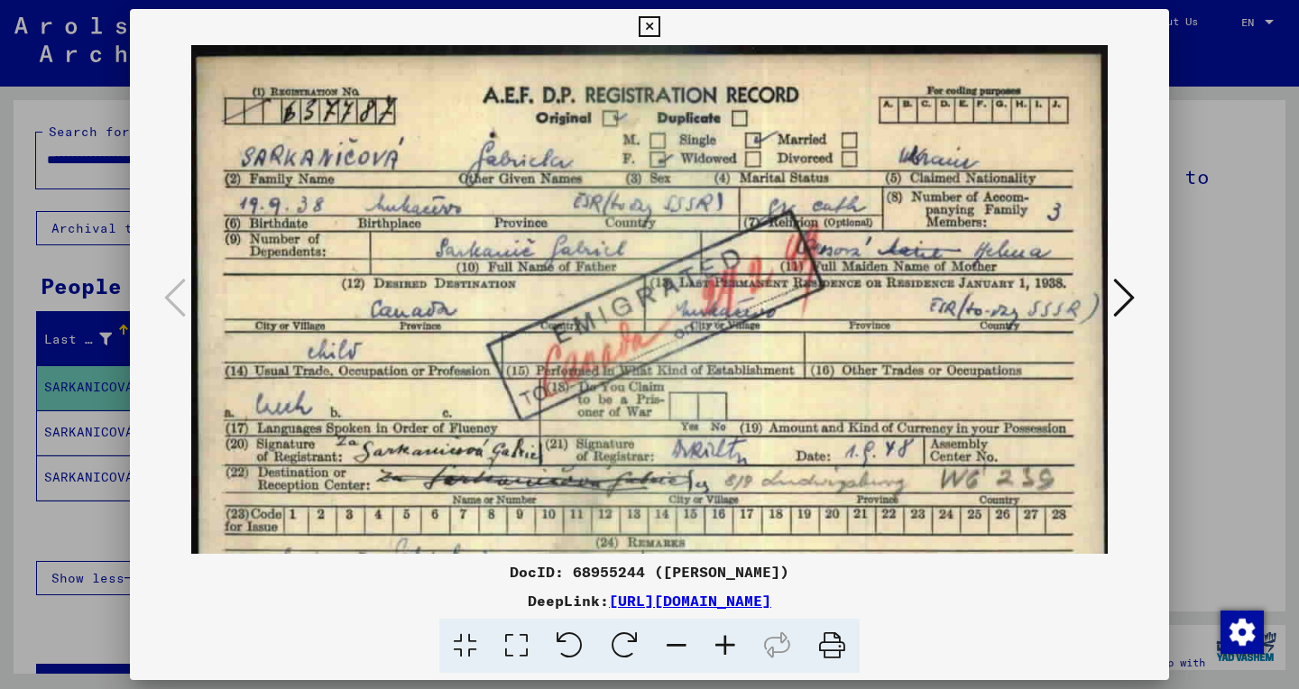
click at [724, 649] on icon at bounding box center [725, 646] width 49 height 55
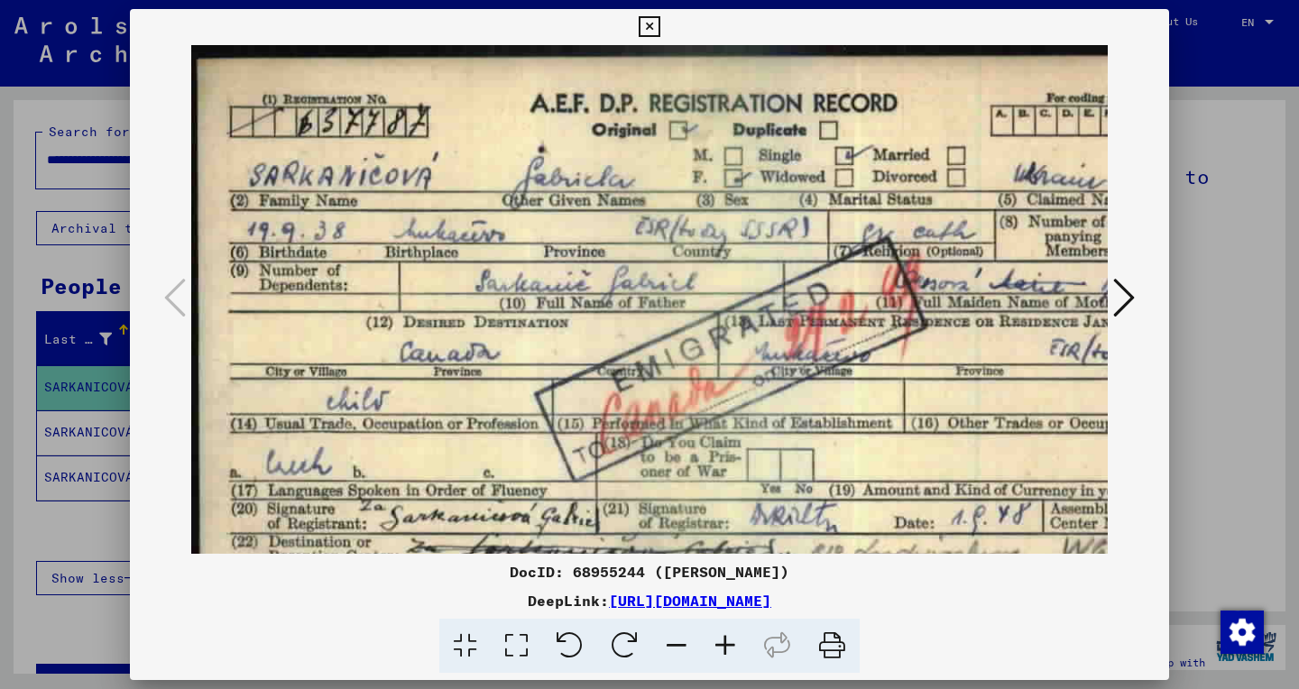
click at [724, 649] on icon at bounding box center [725, 646] width 49 height 55
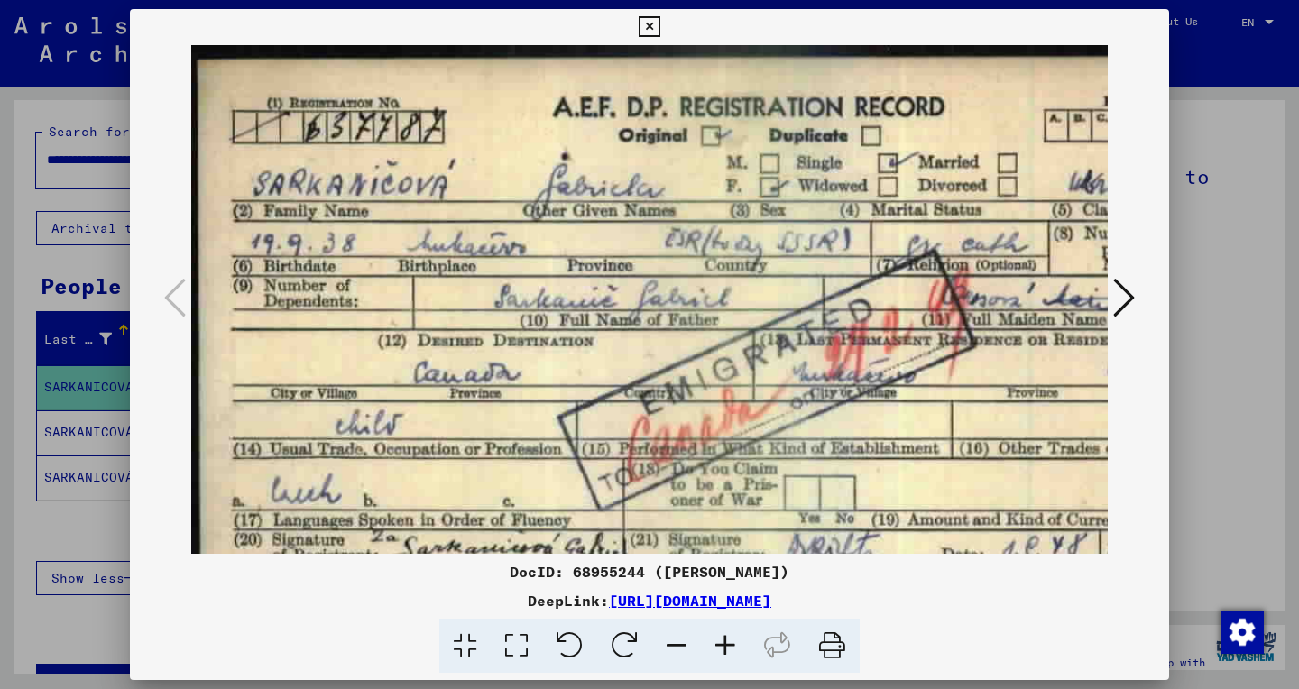
click at [724, 649] on icon at bounding box center [725, 646] width 49 height 55
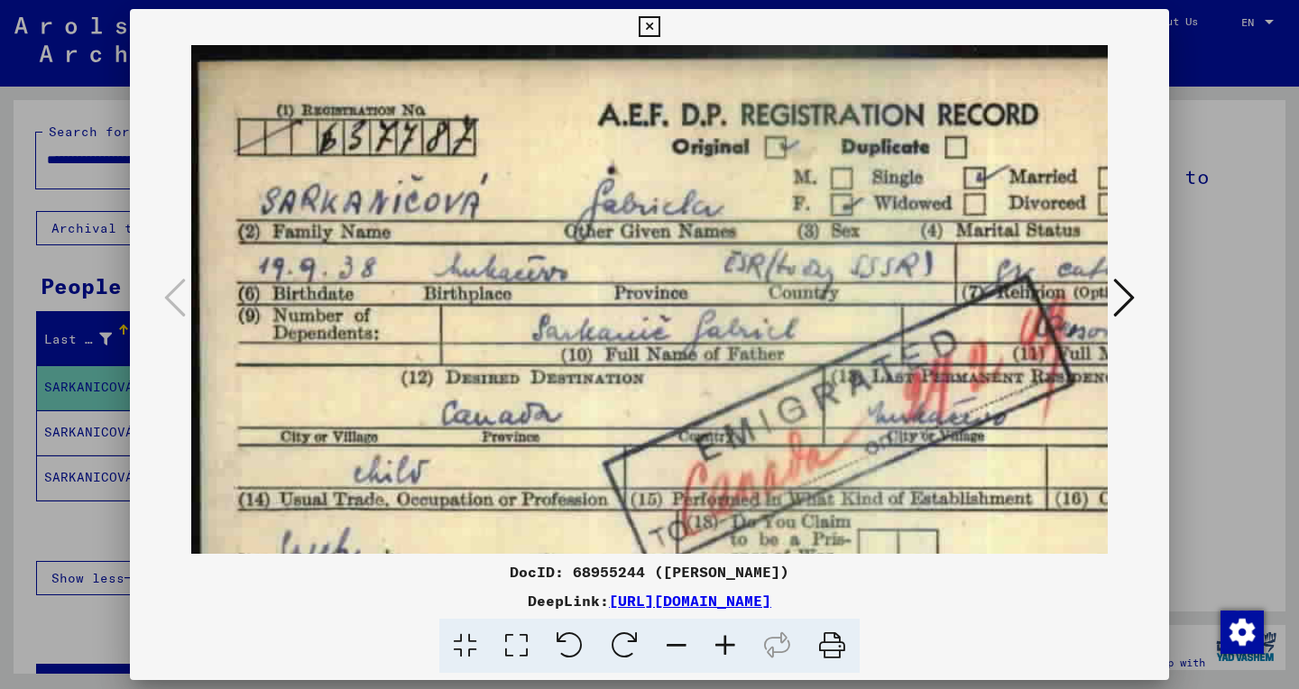
click at [724, 649] on icon at bounding box center [725, 646] width 49 height 55
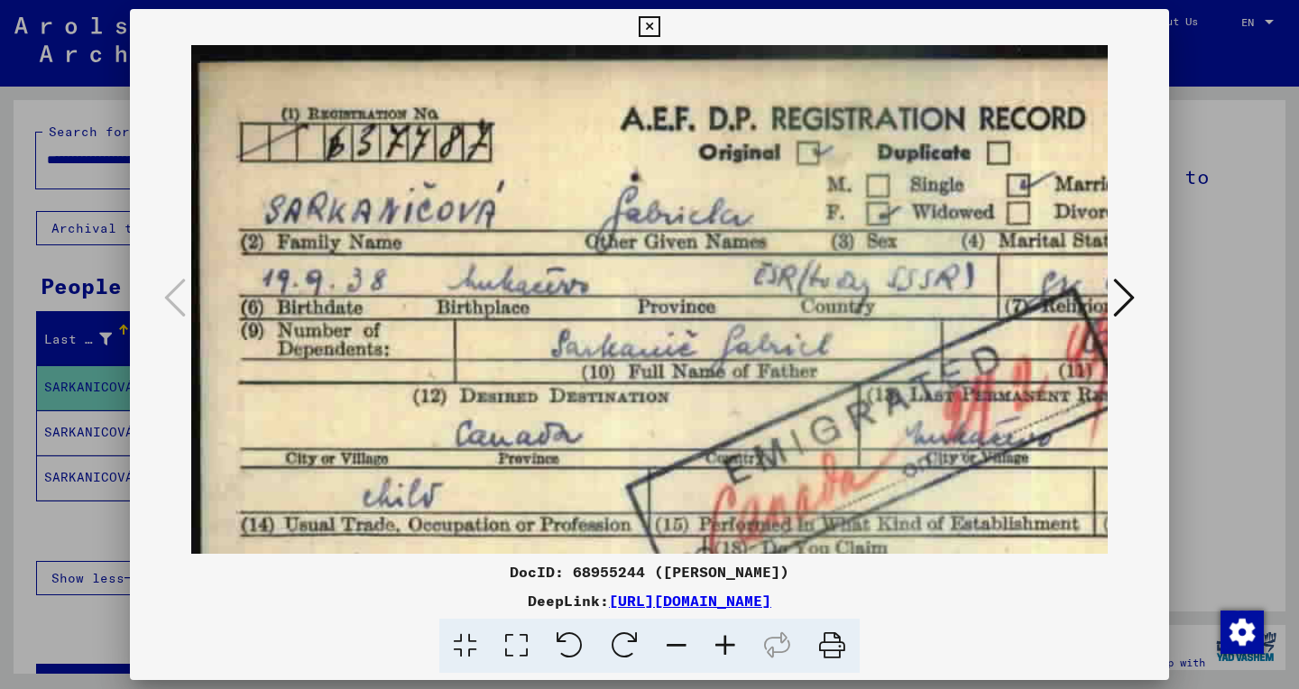
click at [724, 649] on icon at bounding box center [725, 646] width 49 height 55
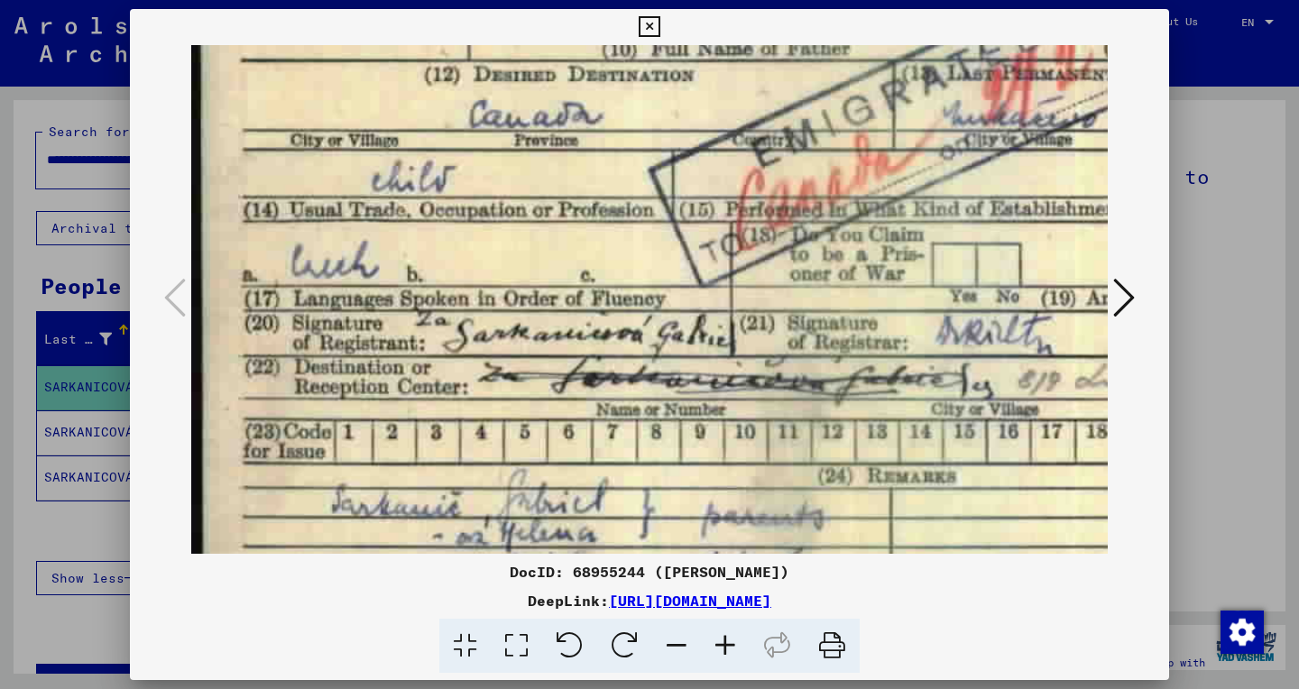
scroll to position [373, 0]
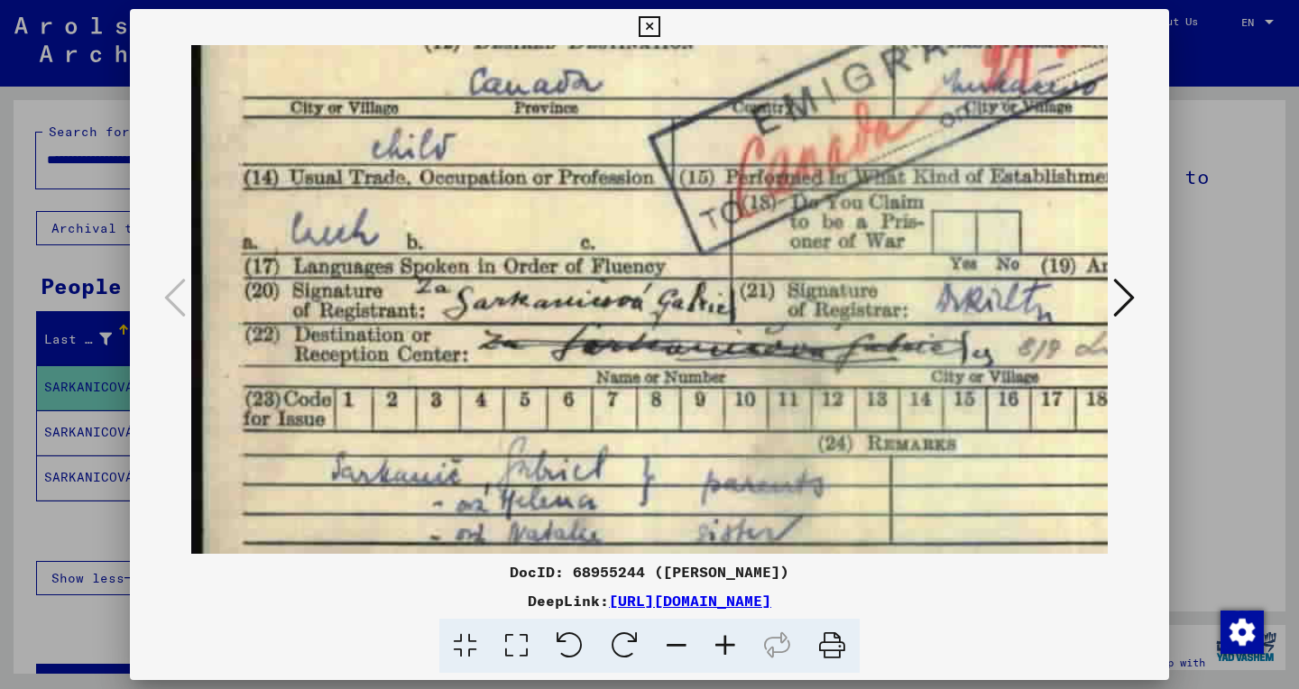
drag, startPoint x: 668, startPoint y: 235, endPoint x: 773, endPoint y: -123, distance: 372.2
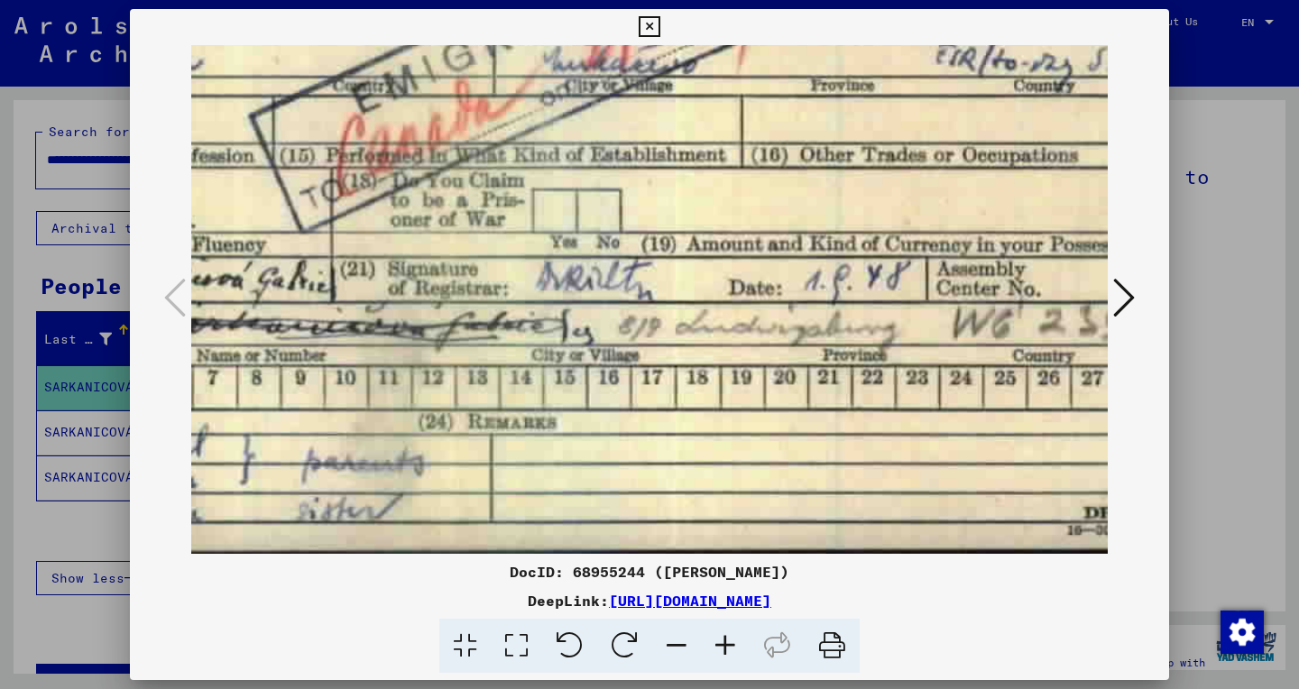
scroll to position [393, 400]
drag, startPoint x: 697, startPoint y: 465, endPoint x: 298, endPoint y: 336, distance: 419.9
click at [298, 336] on img at bounding box center [502, 103] width 1420 height 903
click at [659, 29] on icon at bounding box center [649, 27] width 21 height 22
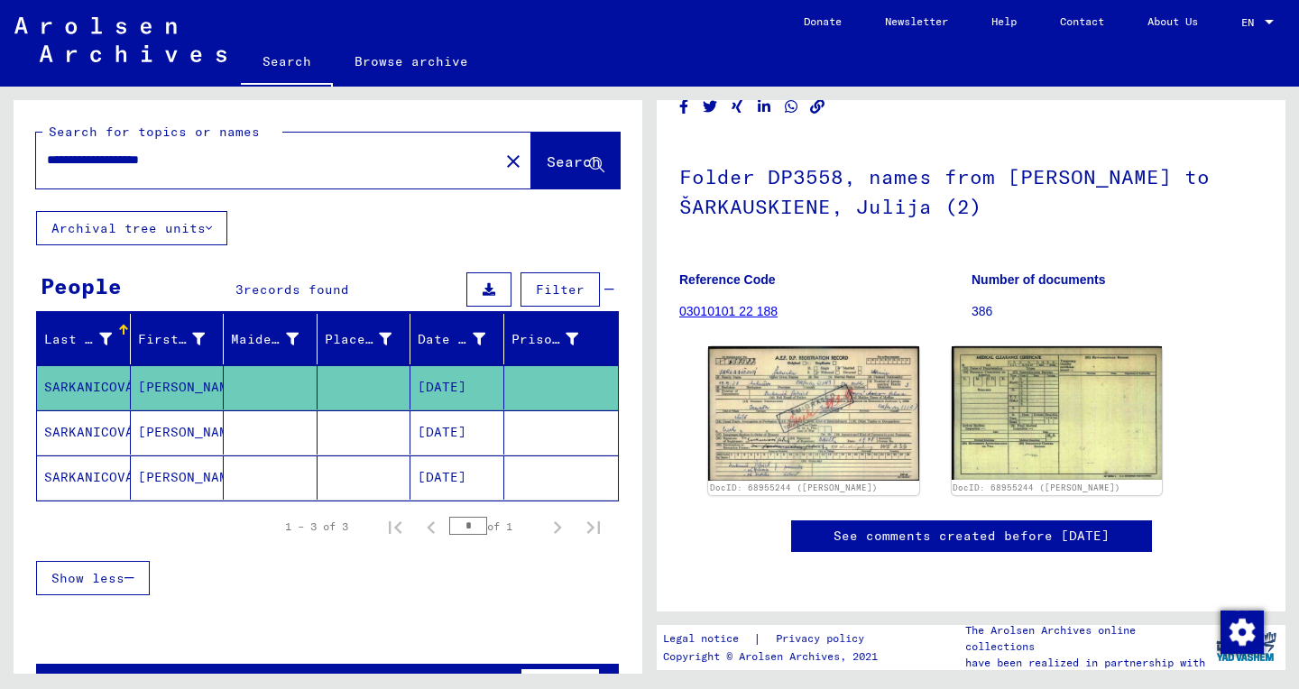
click at [473, 444] on mat-cell "[DATE]" at bounding box center [457, 432] width 94 height 44
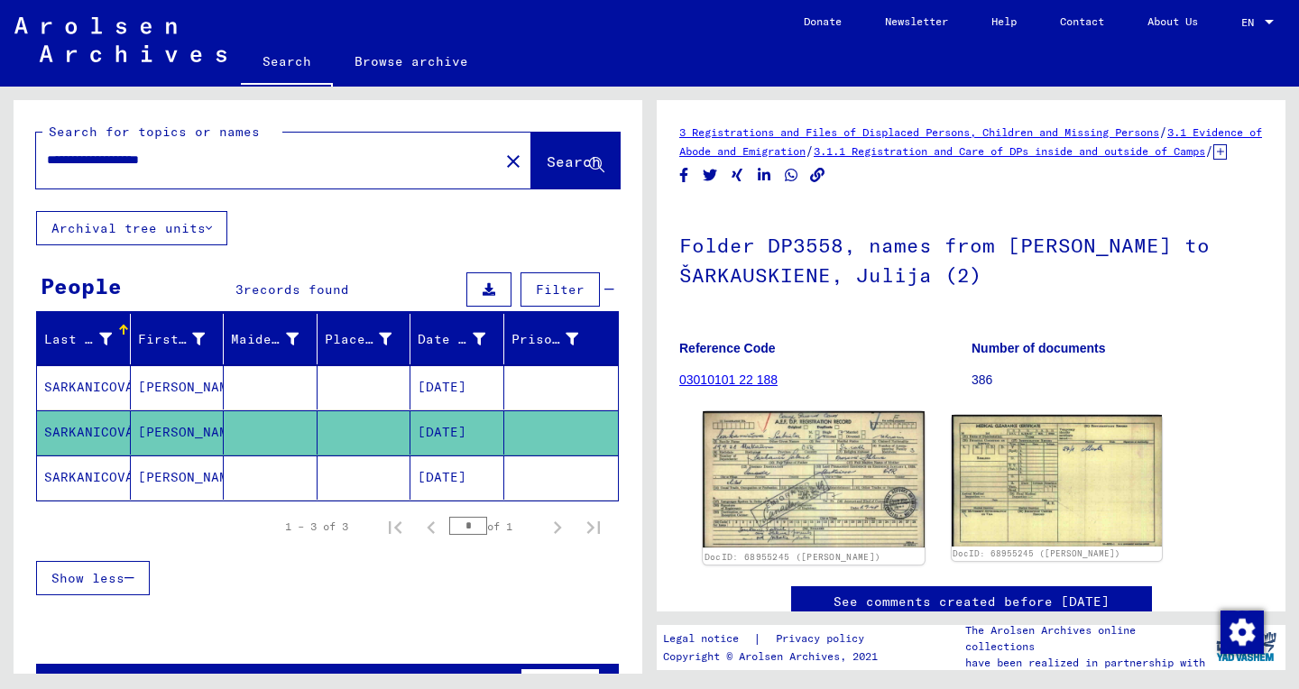
click at [860, 480] on img at bounding box center [813, 479] width 221 height 137
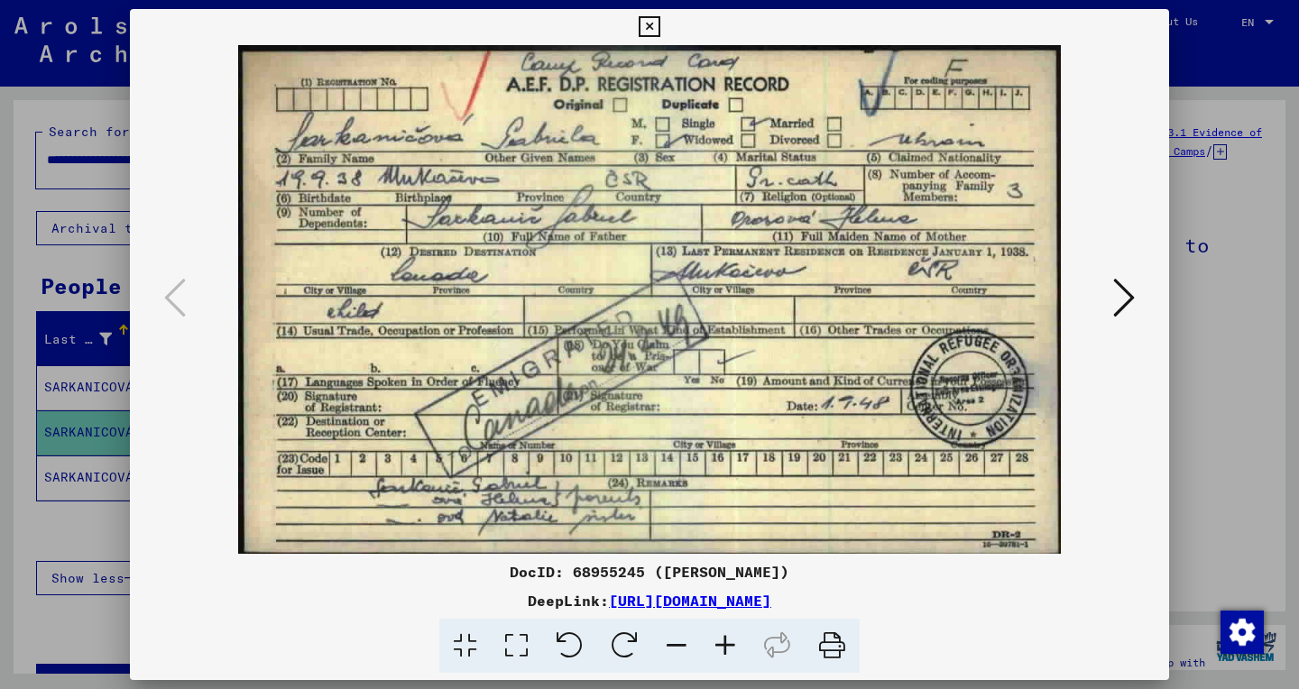
click at [526, 649] on icon at bounding box center [516, 646] width 51 height 55
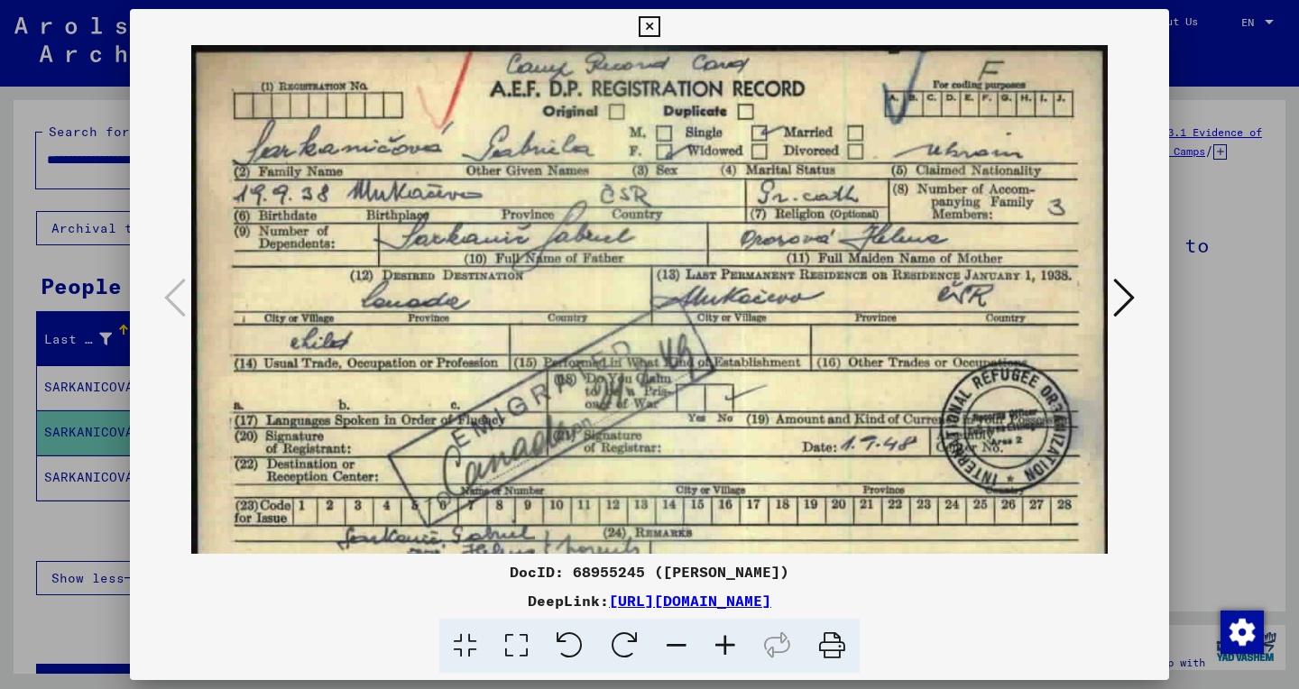
click at [659, 26] on icon at bounding box center [649, 27] width 21 height 22
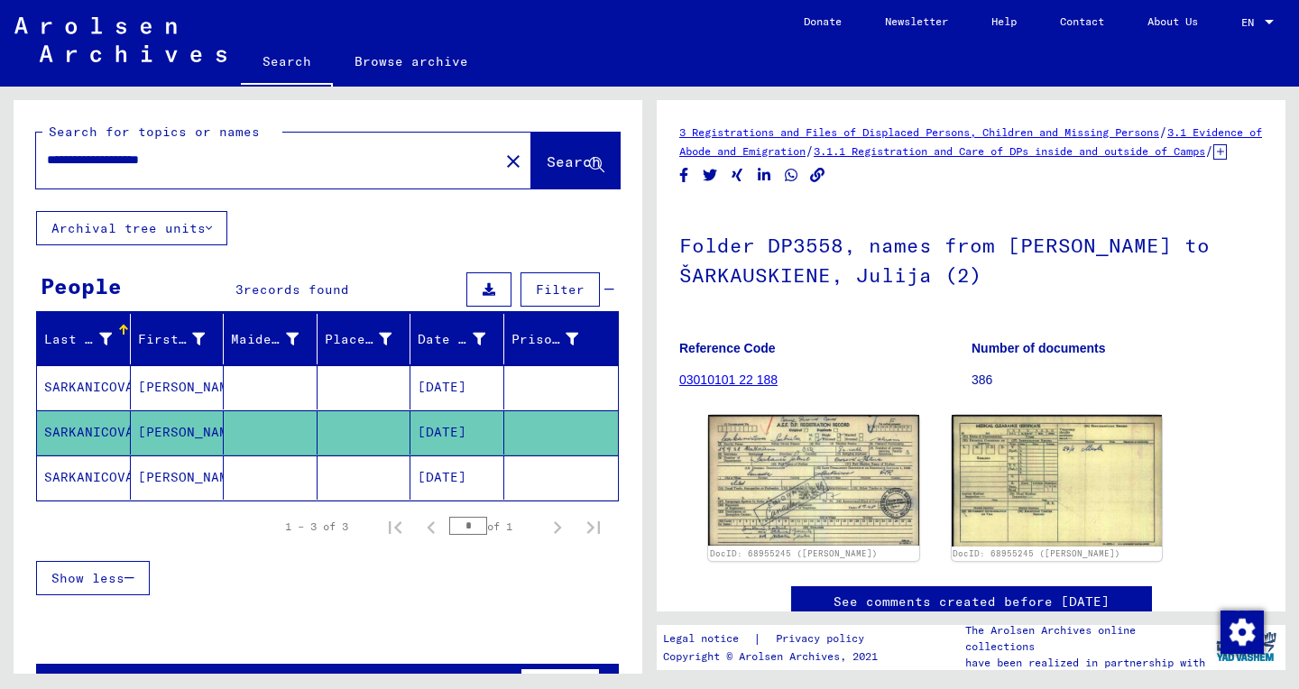
click at [138, 161] on input "**********" at bounding box center [267, 160] width 441 height 19
paste input "text"
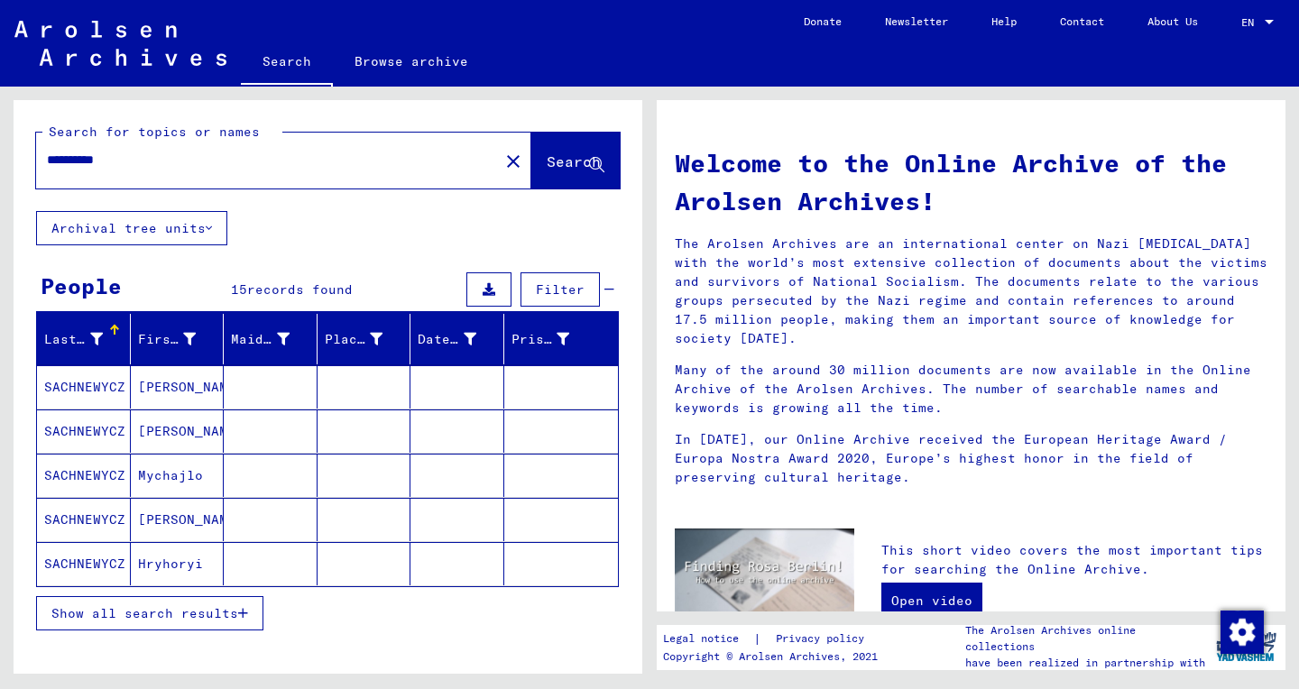
click at [85, 620] on span "Show all search results" at bounding box center [144, 613] width 187 height 16
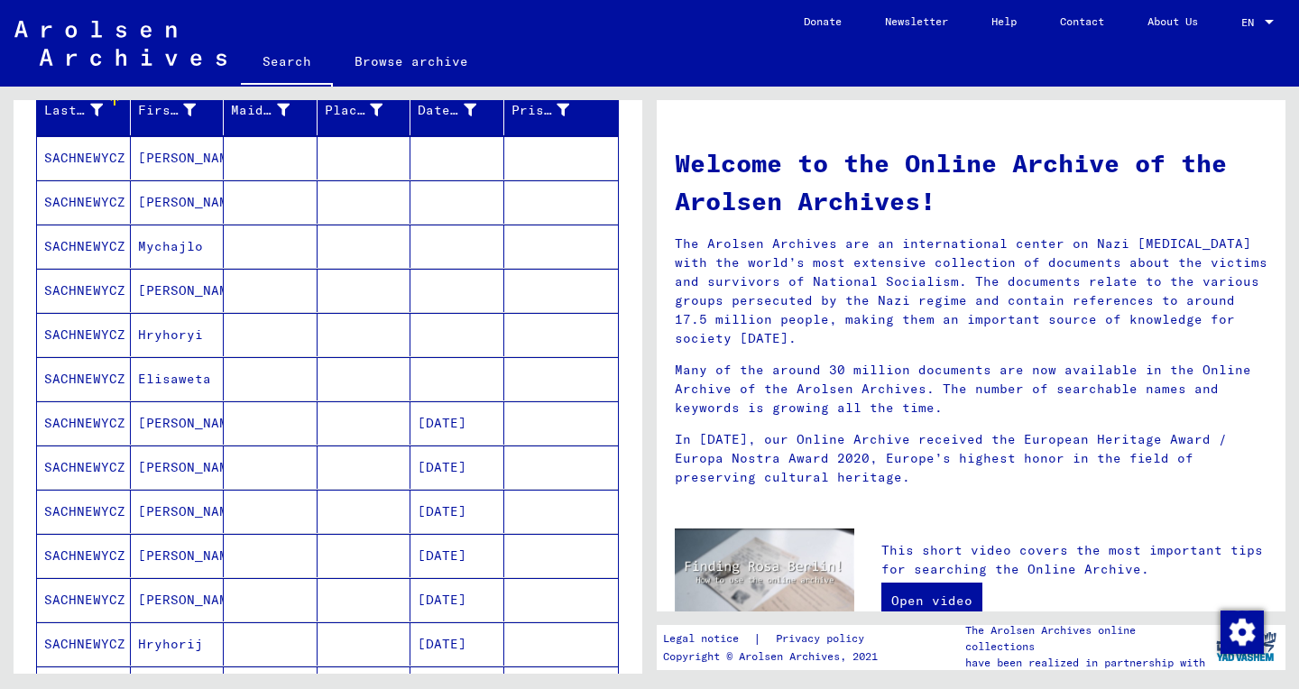
scroll to position [228, 0]
click at [60, 510] on mat-cell "SACHNEWYCZ" at bounding box center [84, 512] width 94 height 43
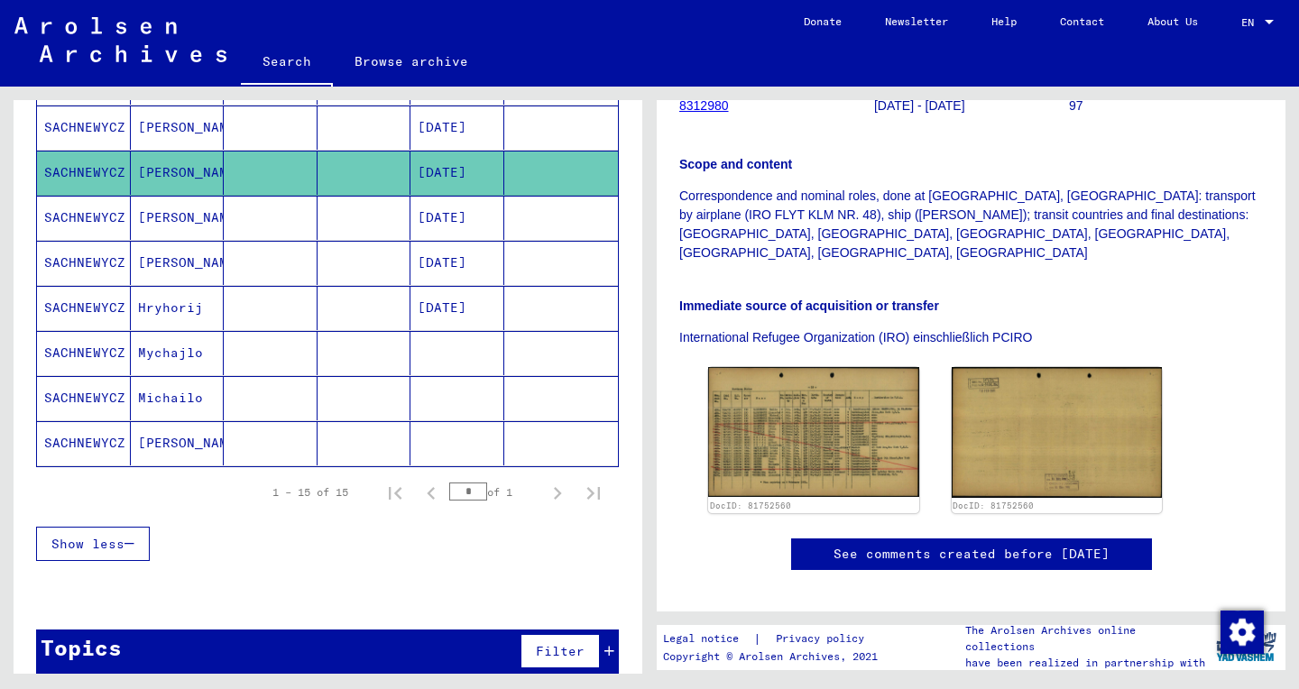
scroll to position [401, 0]
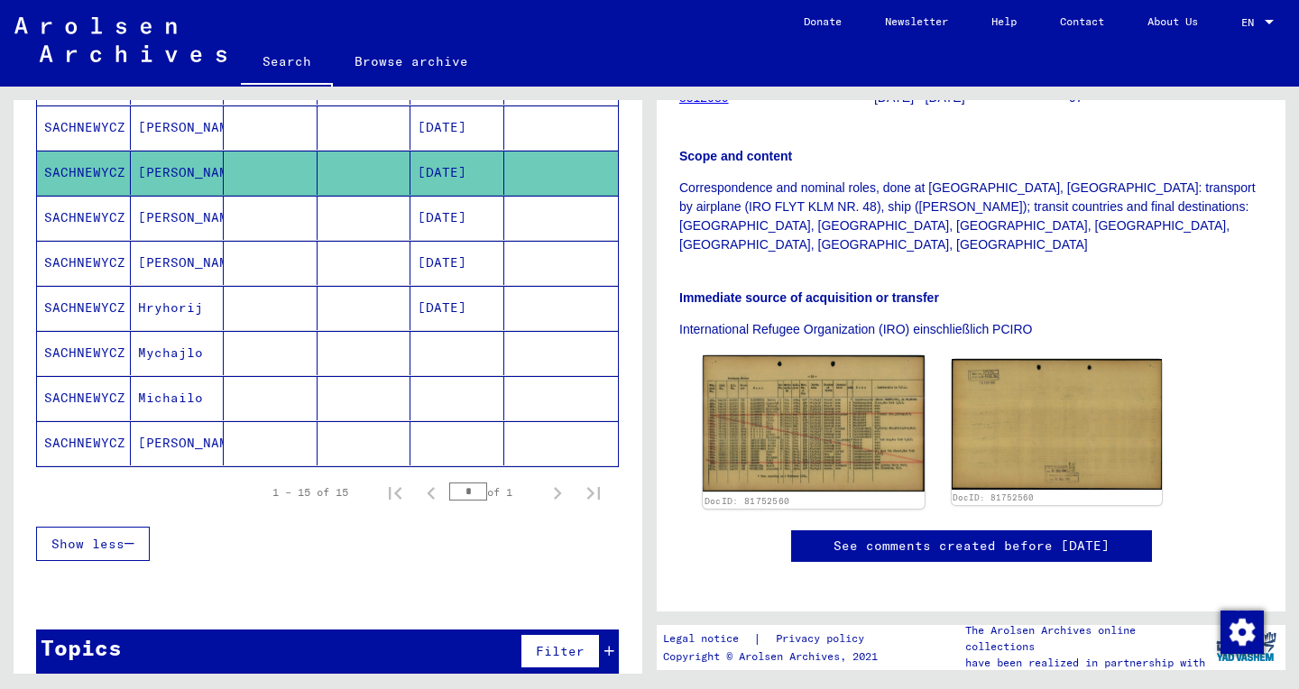
click at [785, 386] on img at bounding box center [813, 423] width 221 height 136
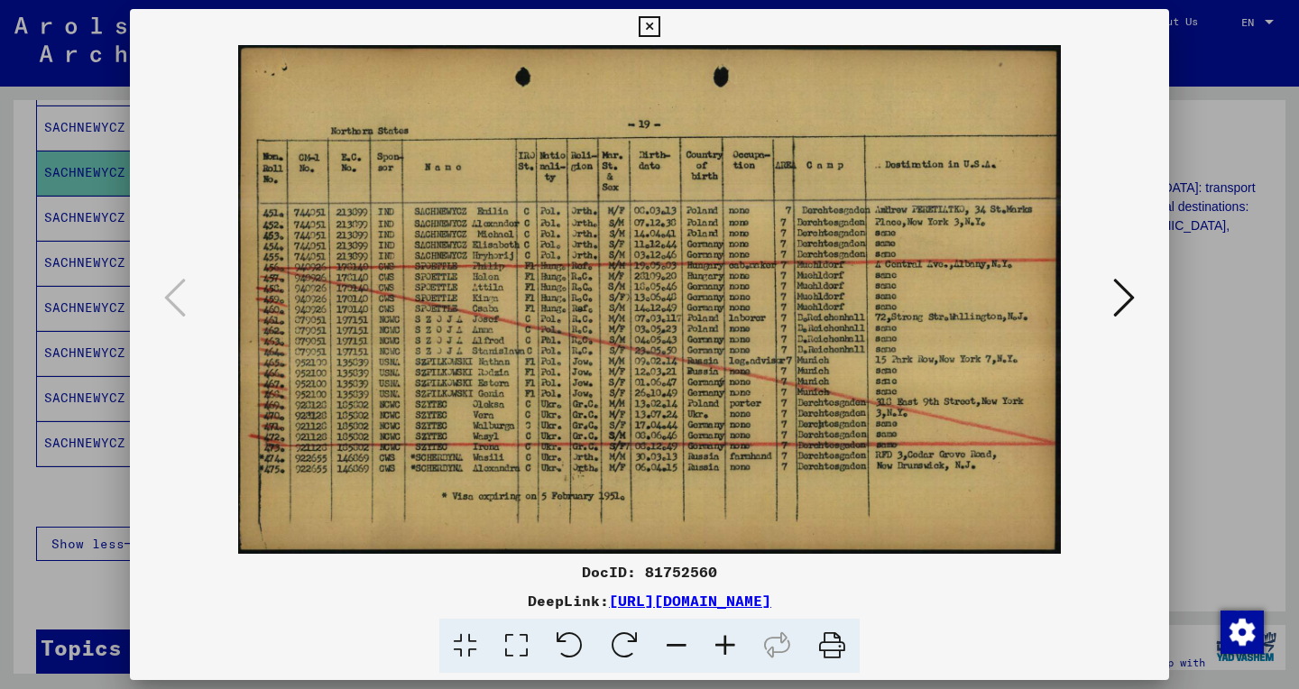
click at [520, 647] on icon at bounding box center [516, 646] width 51 height 55
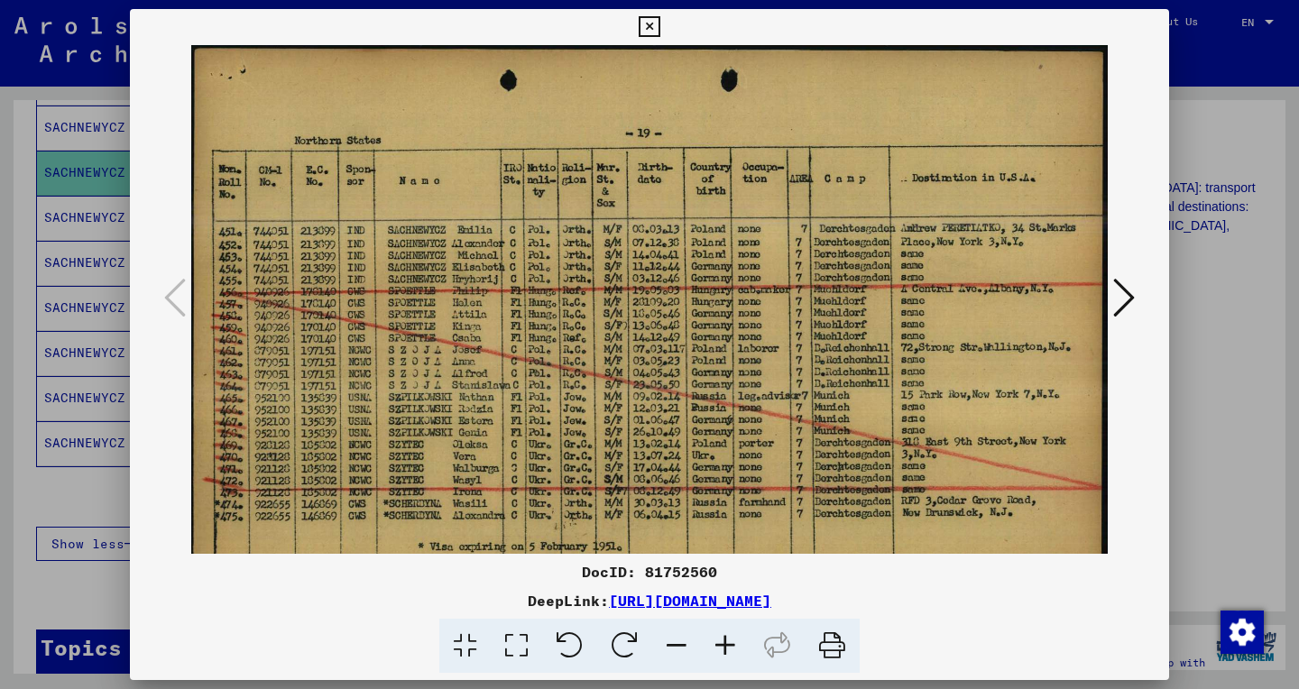
click at [726, 650] on icon at bounding box center [725, 646] width 49 height 55
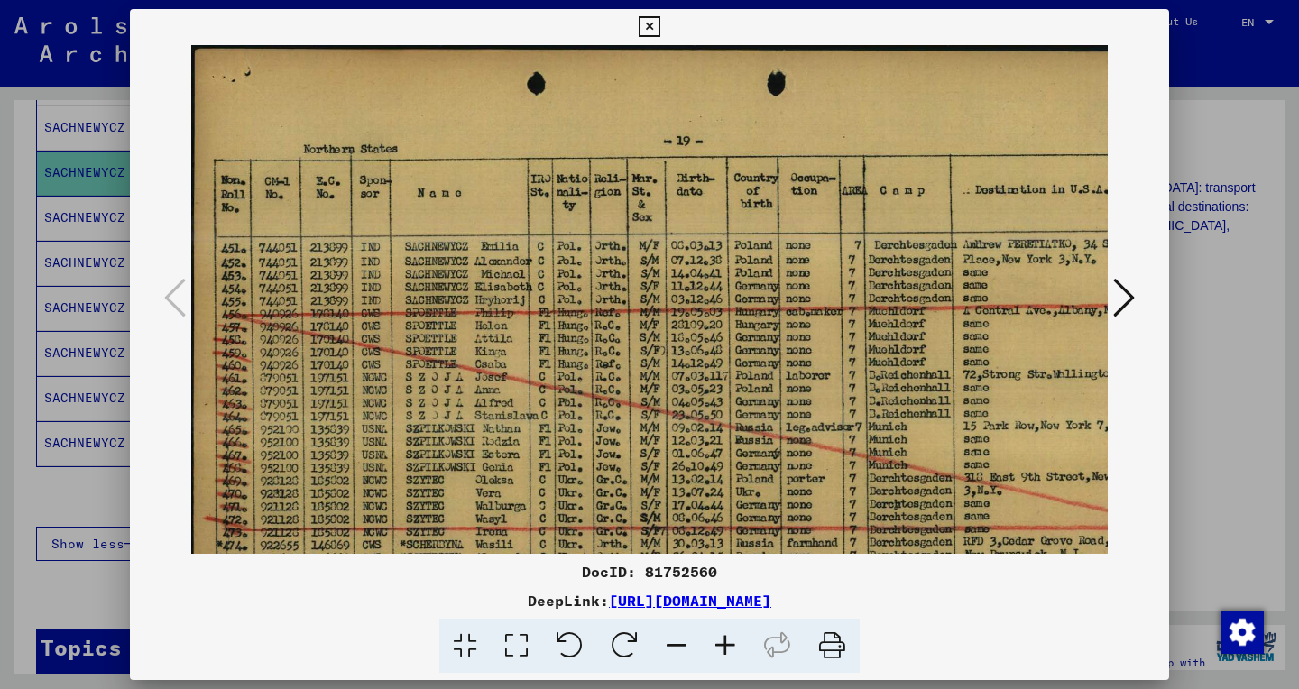
click at [726, 650] on icon at bounding box center [725, 646] width 49 height 55
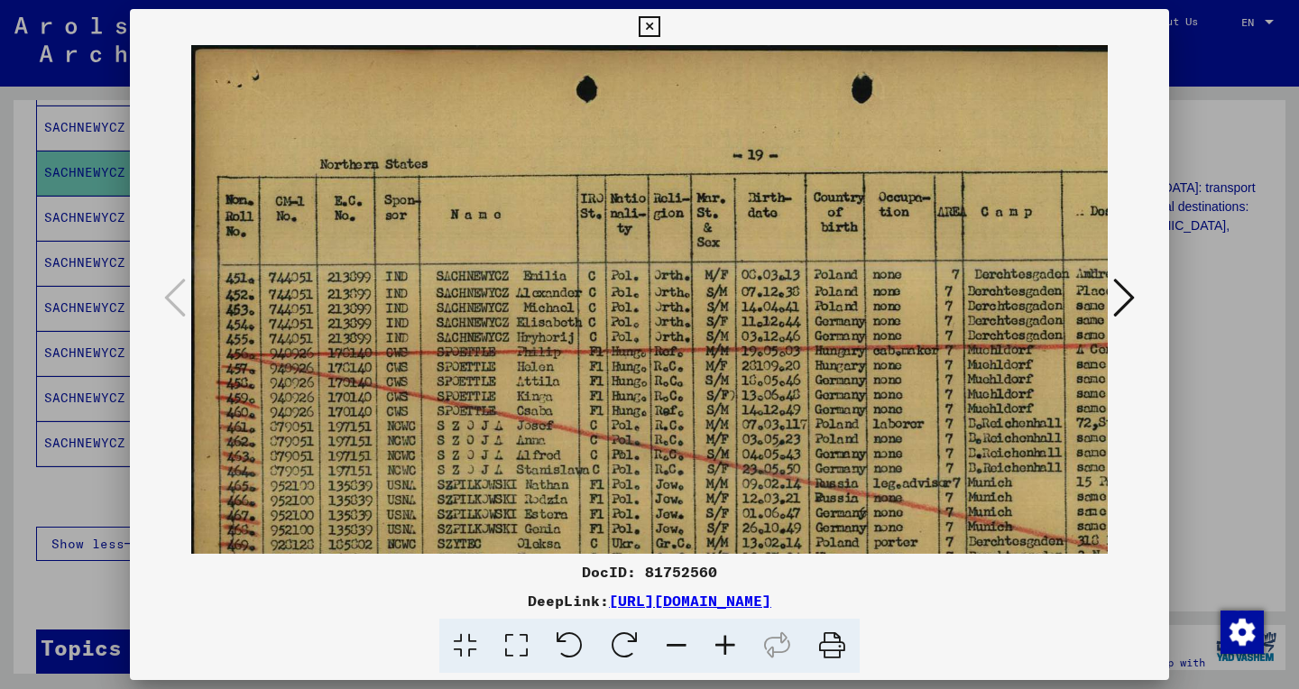
click at [726, 650] on icon at bounding box center [725, 646] width 49 height 55
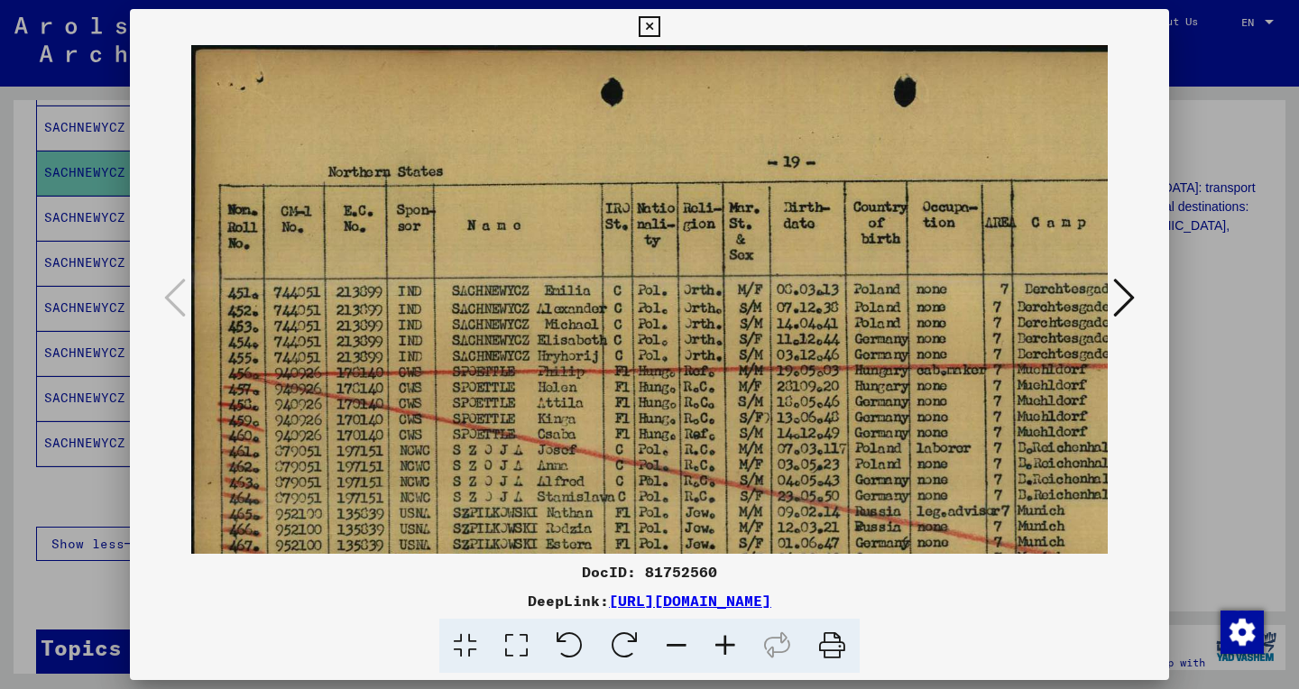
click at [726, 650] on icon at bounding box center [725, 646] width 49 height 55
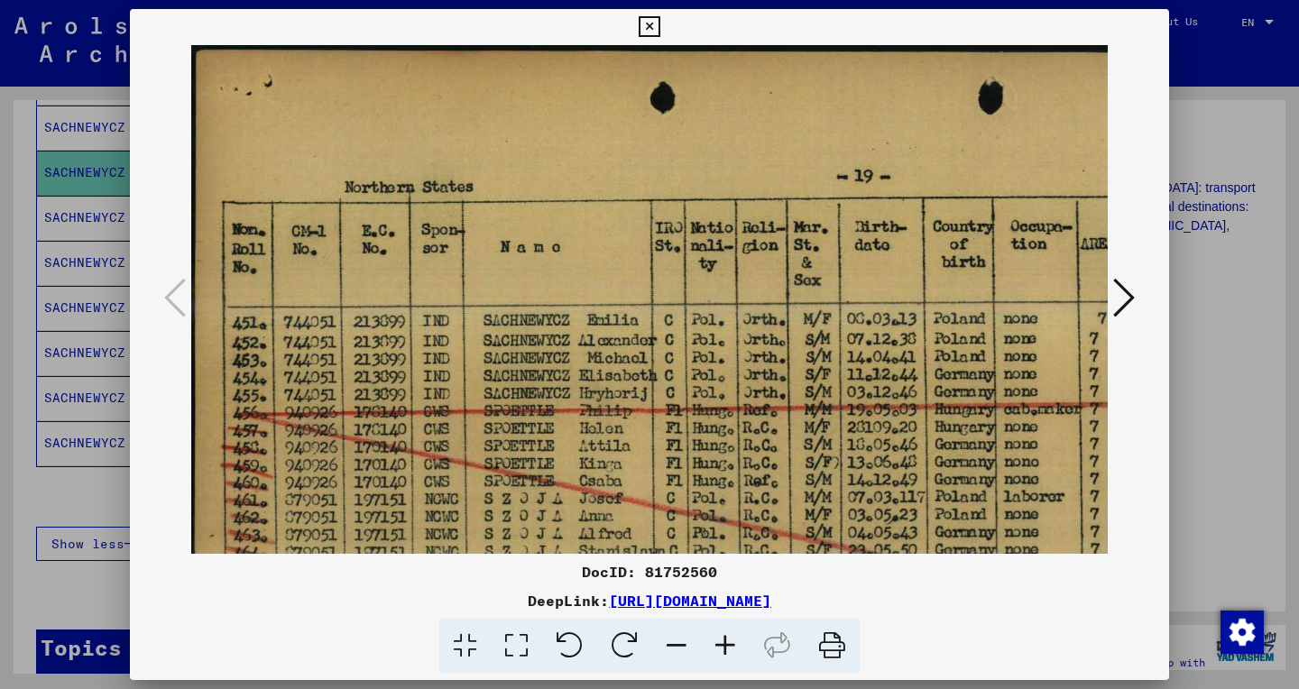
click at [726, 650] on icon at bounding box center [725, 646] width 49 height 55
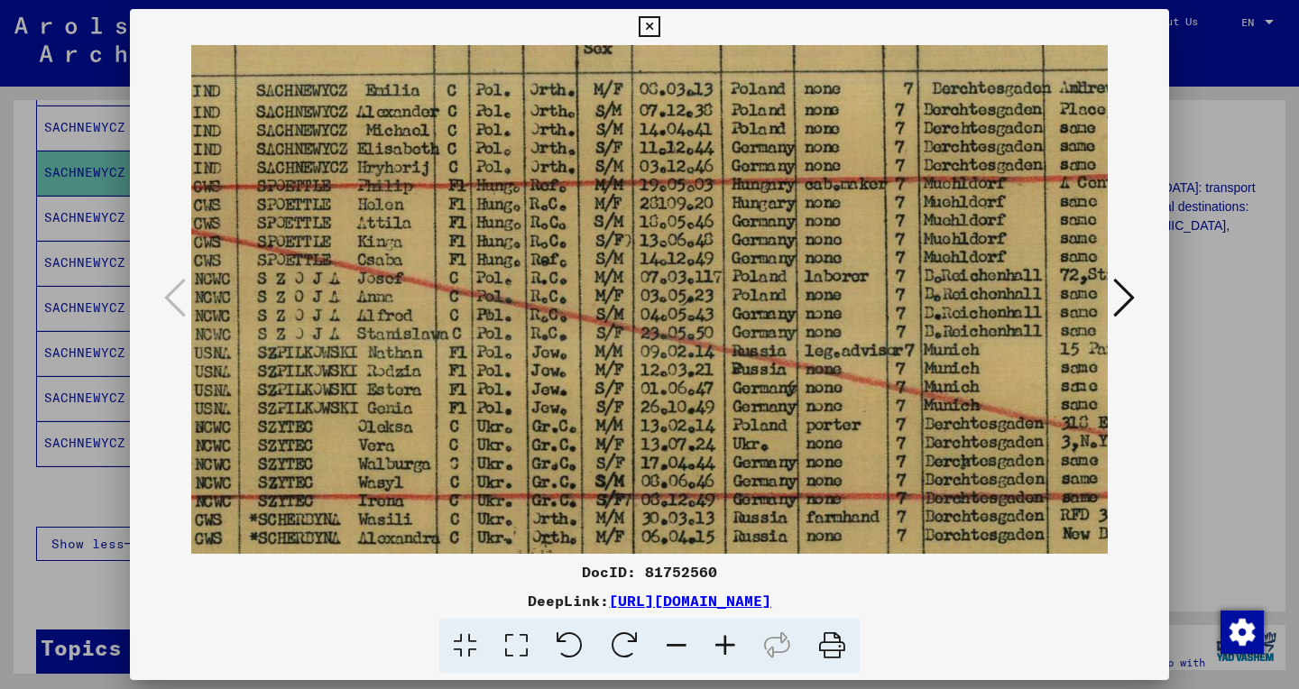
scroll to position [244, 244]
drag, startPoint x: 563, startPoint y: 405, endPoint x: 319, endPoint y: 161, distance: 345.0
click at [319, 161] on img at bounding box center [665, 244] width 1435 height 887
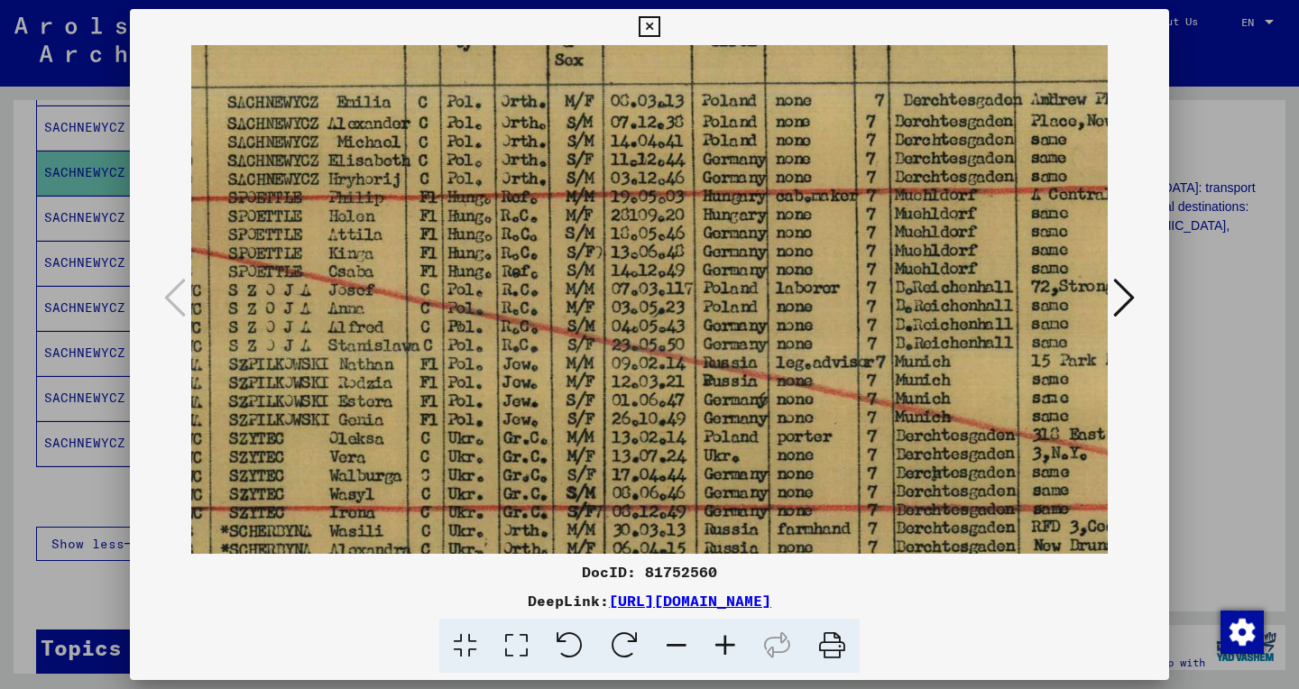
scroll to position [231, 272]
drag, startPoint x: 931, startPoint y: 120, endPoint x: 902, endPoint y: 133, distance: 31.9
click at [902, 133] on img at bounding box center [636, 257] width 1435 height 887
click at [659, 16] on icon at bounding box center [649, 27] width 21 height 22
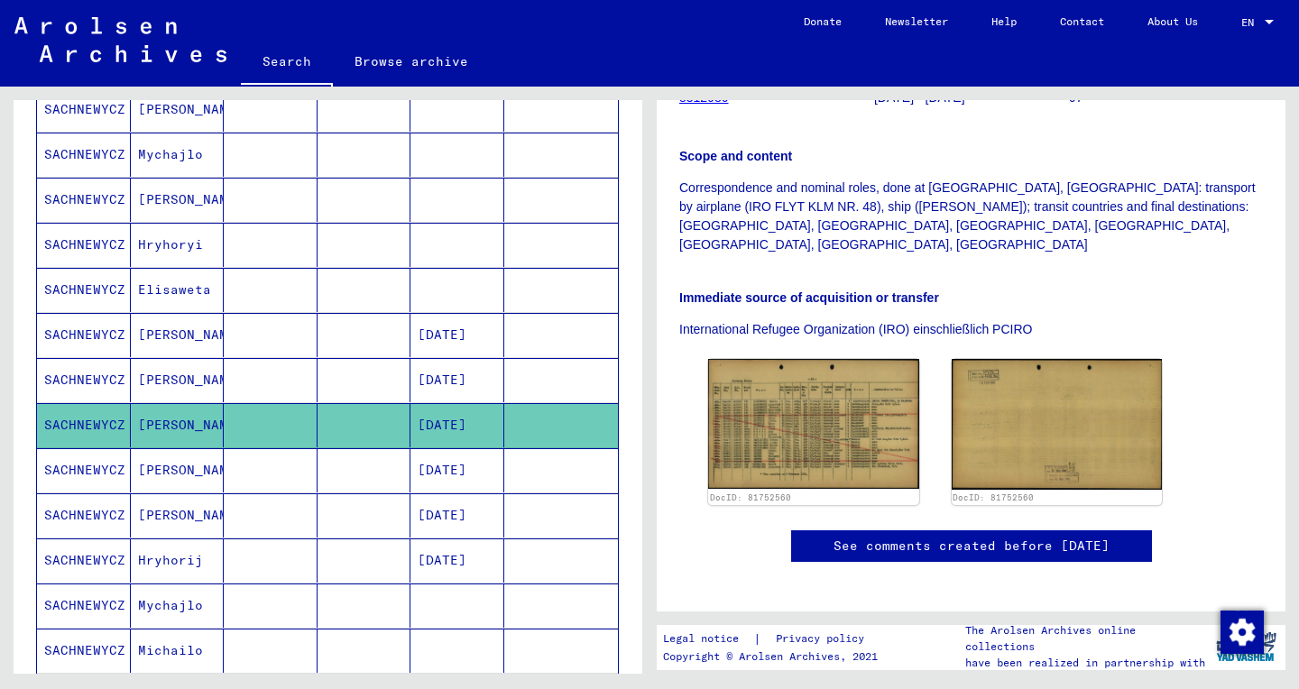
scroll to position [0, 0]
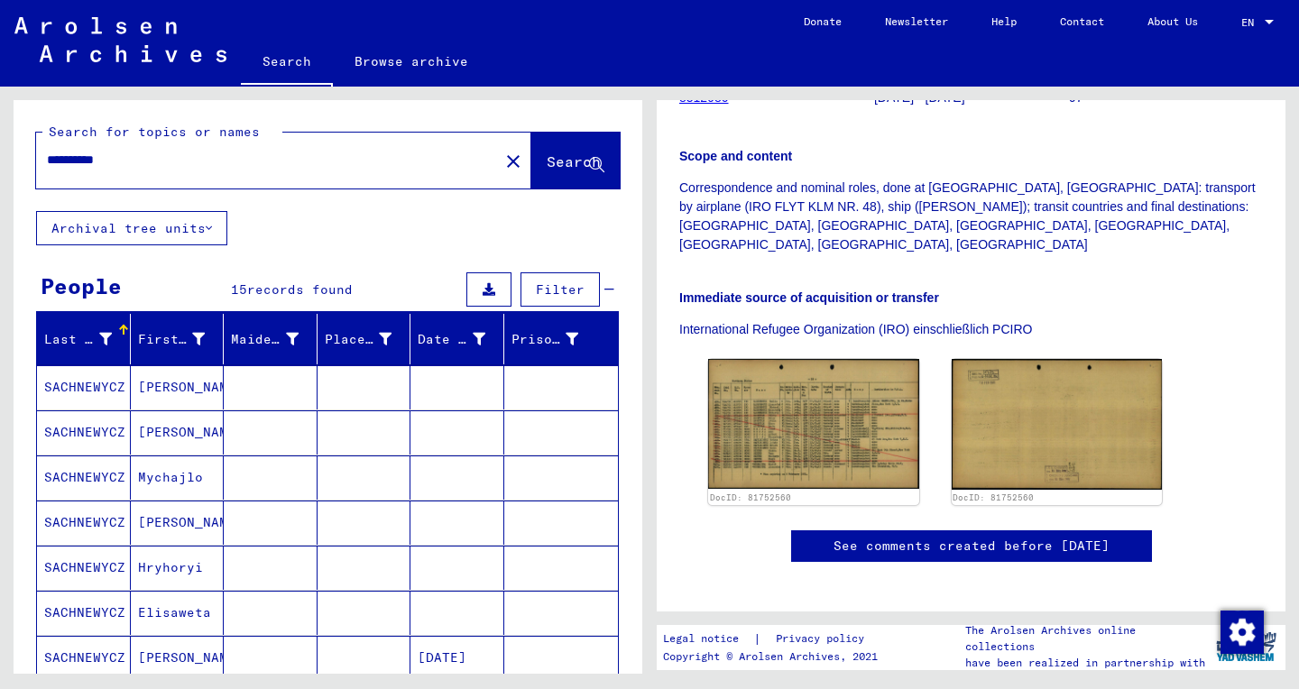
click at [97, 168] on input "**********" at bounding box center [267, 160] width 441 height 19
paste input "text"
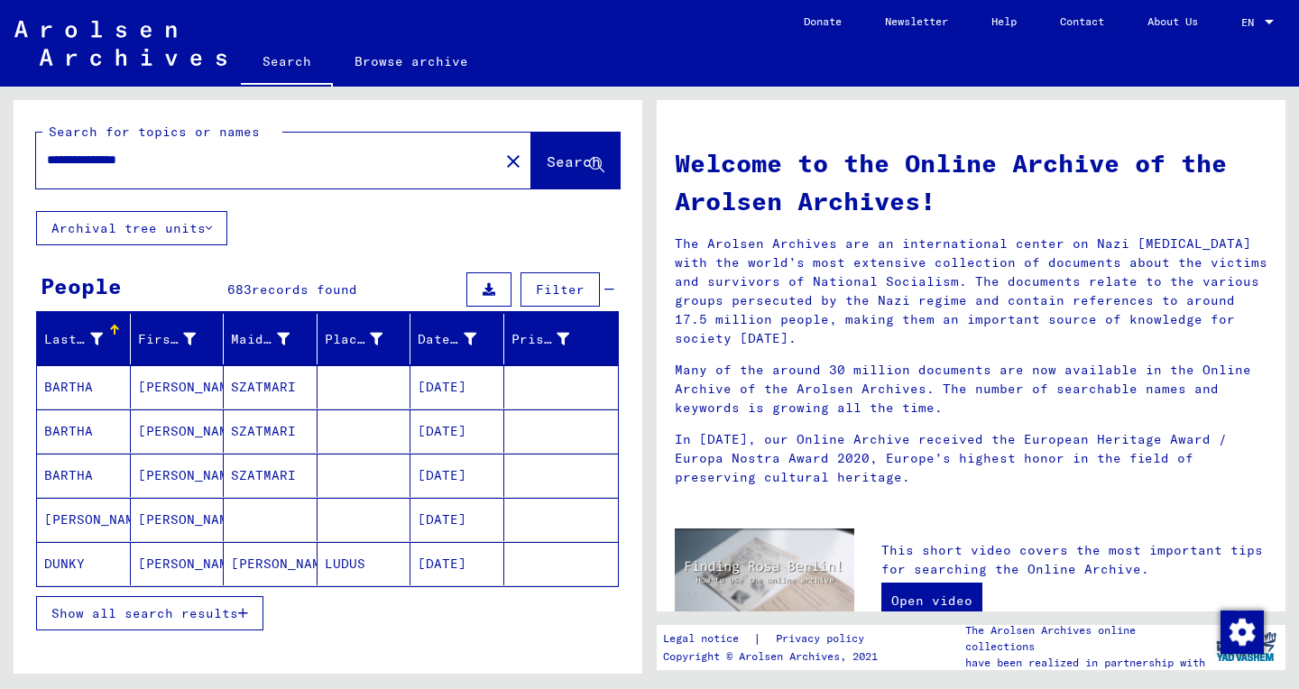
click at [531, 177] on button "Search" at bounding box center [575, 161] width 88 height 56
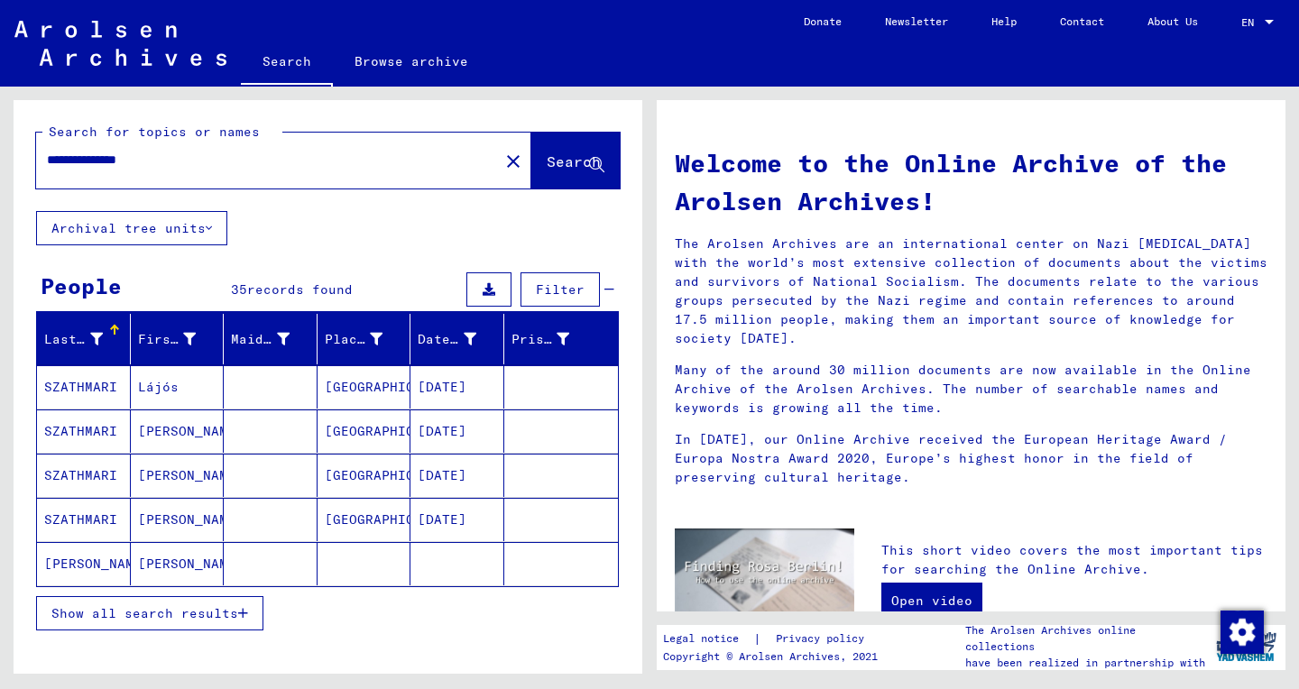
click at [200, 621] on span "Show all search results" at bounding box center [144, 613] width 187 height 16
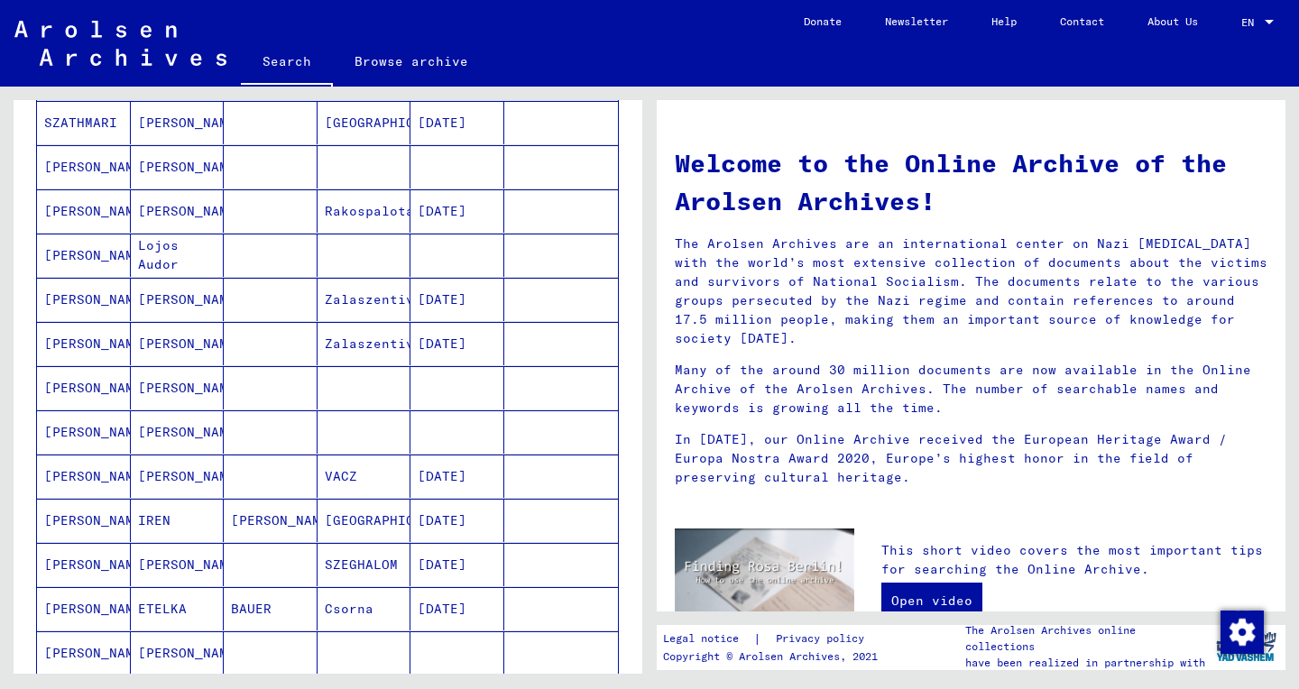
scroll to position [398, 0]
click at [469, 484] on mat-cell "[DATE]" at bounding box center [457, 475] width 94 height 43
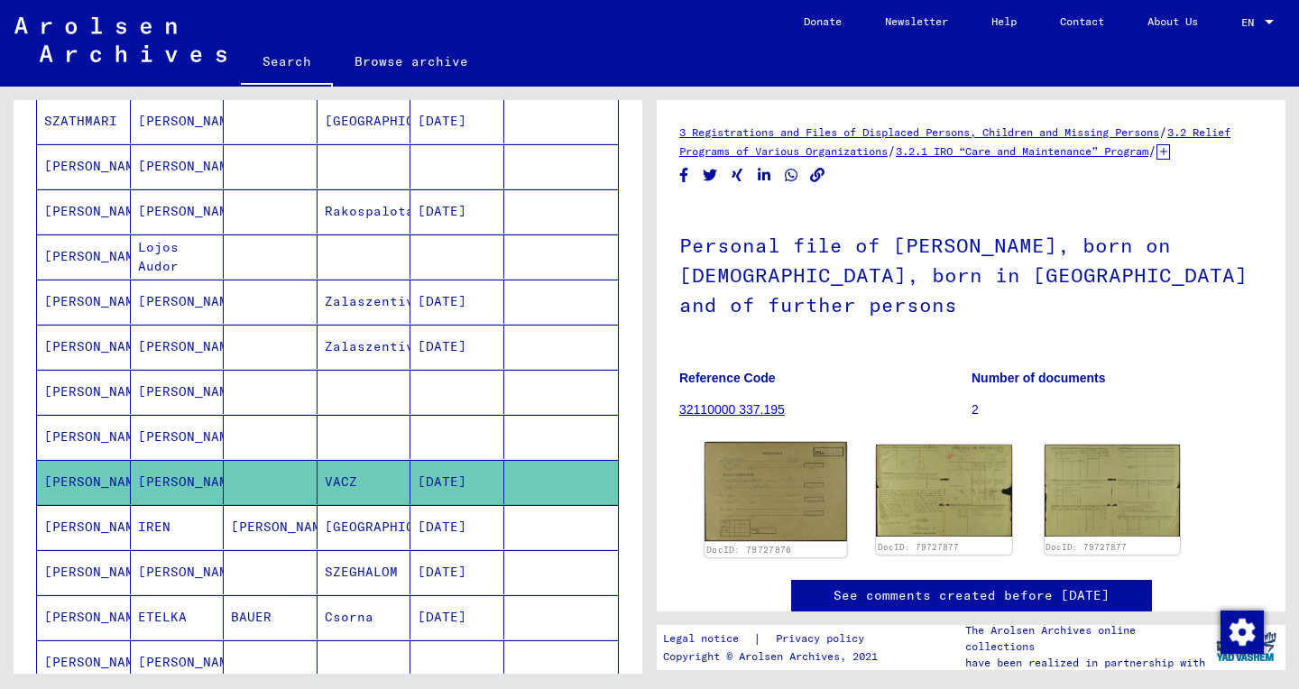
click at [799, 498] on img at bounding box center [775, 491] width 143 height 99
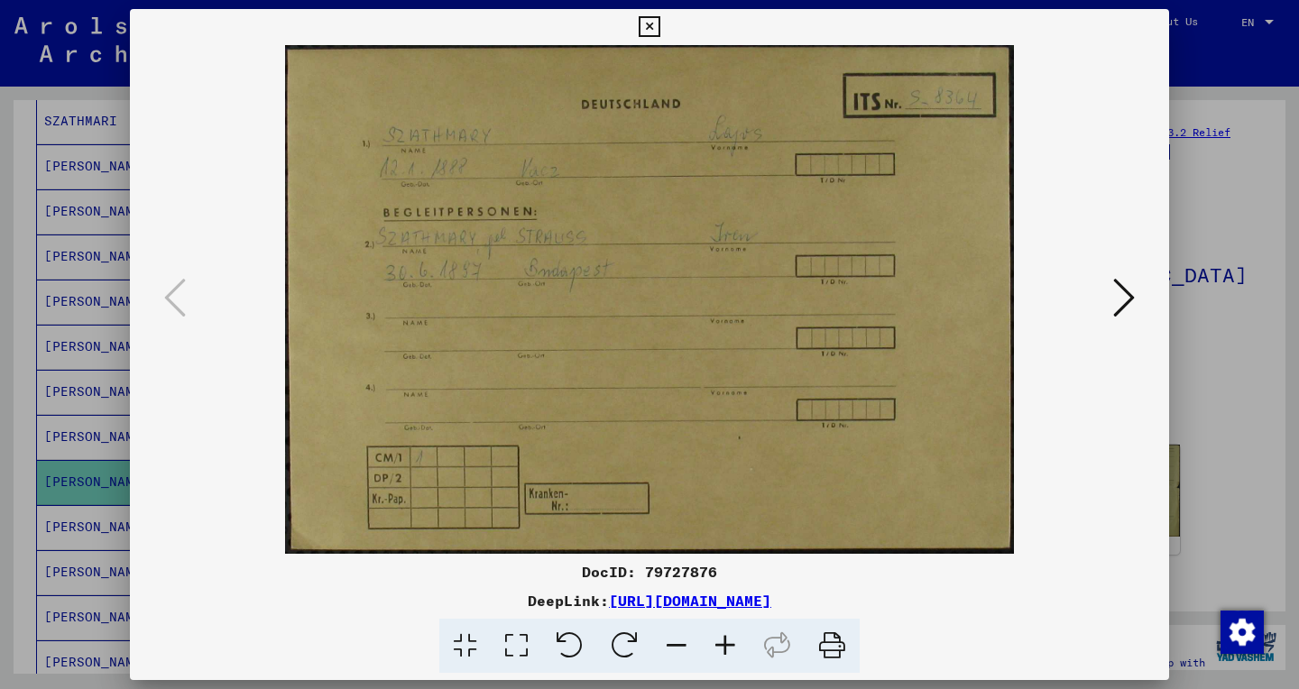
click at [524, 656] on icon at bounding box center [516, 646] width 51 height 55
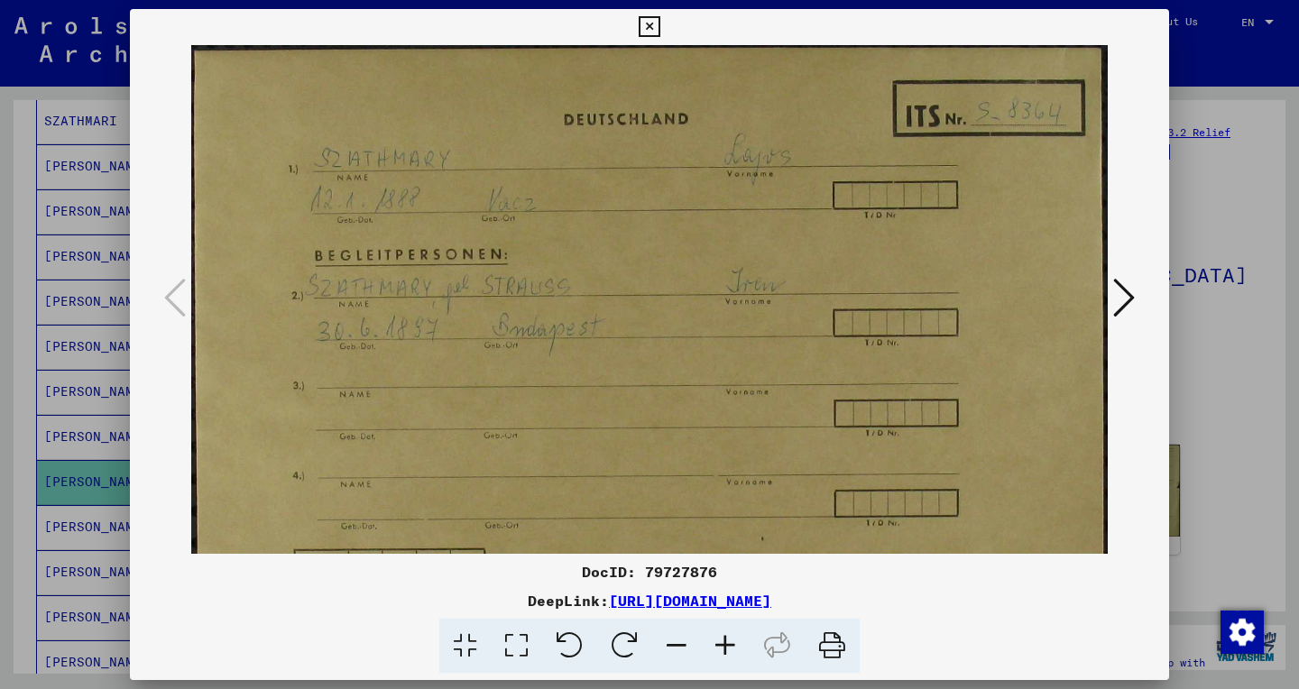
click at [1115, 304] on icon at bounding box center [1124, 297] width 22 height 43
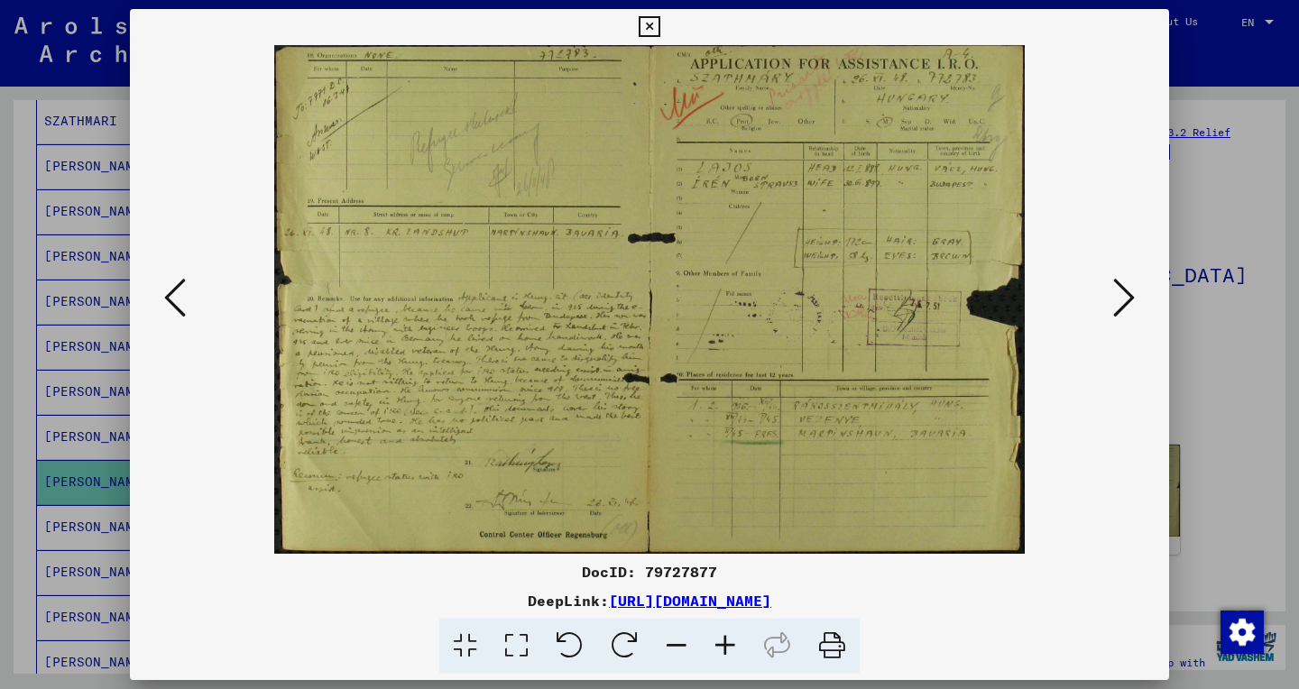
click at [532, 656] on icon at bounding box center [516, 646] width 51 height 55
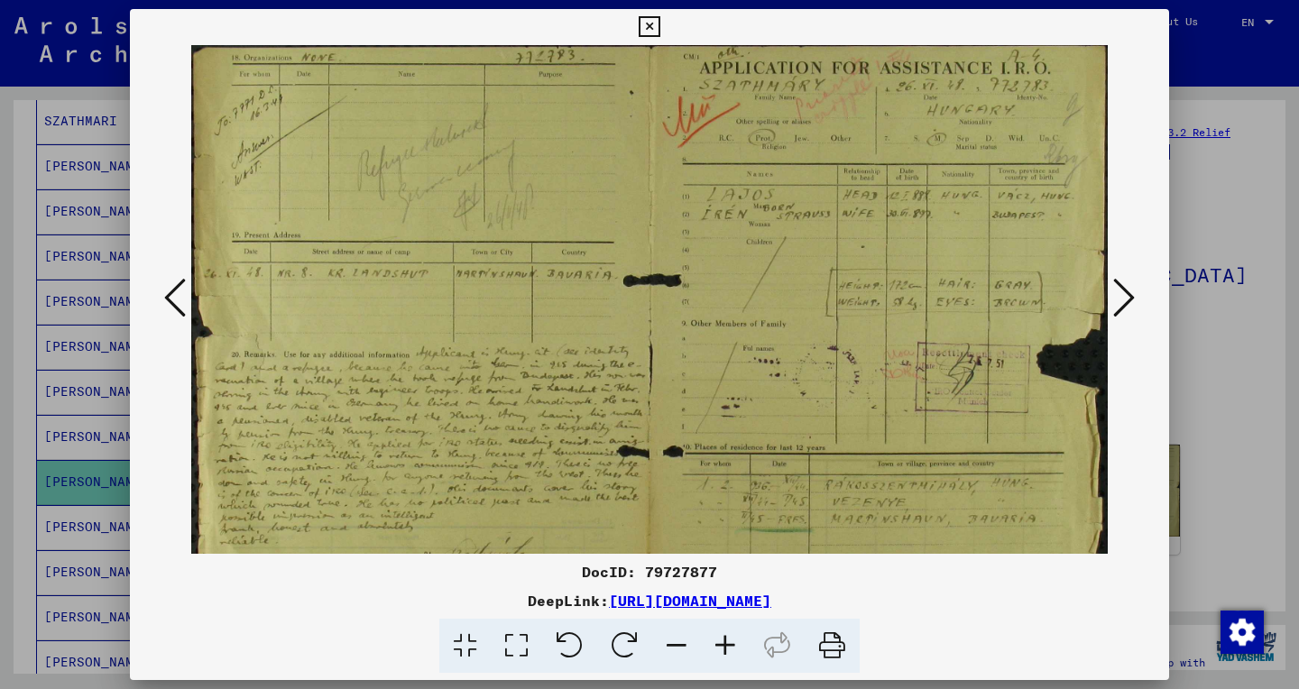
click at [720, 655] on icon at bounding box center [725, 646] width 49 height 55
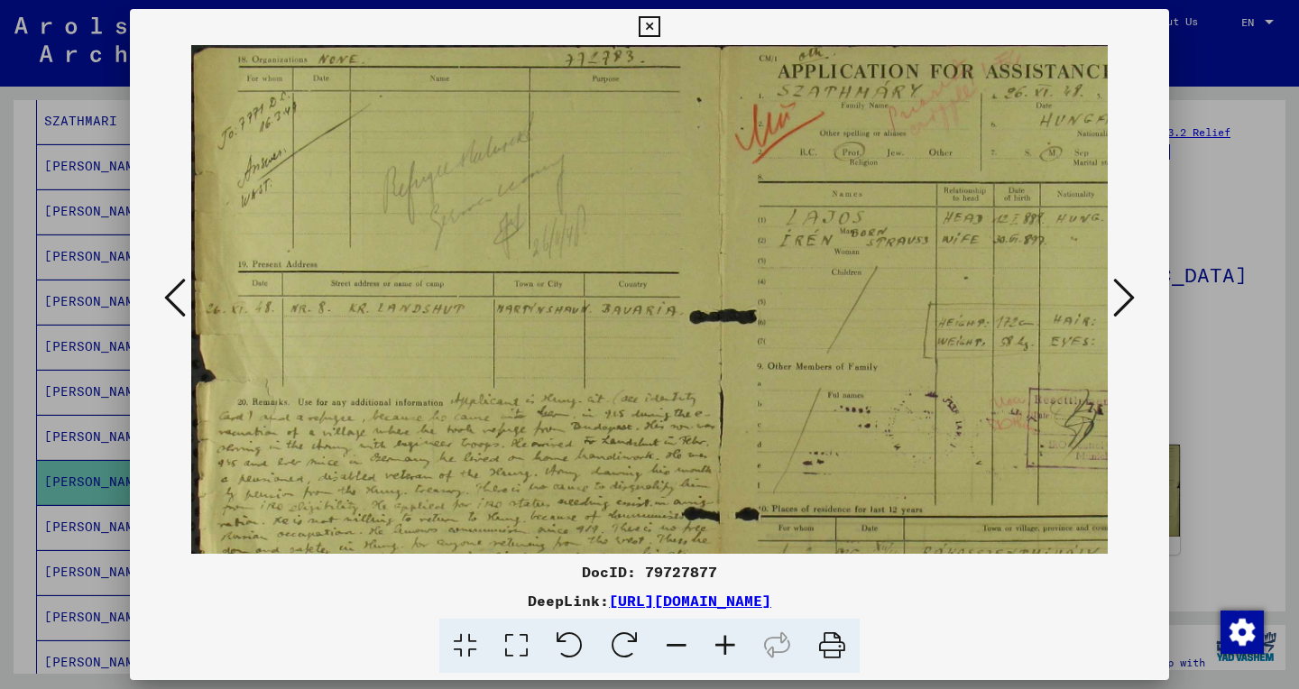
click at [720, 655] on icon at bounding box center [725, 646] width 49 height 55
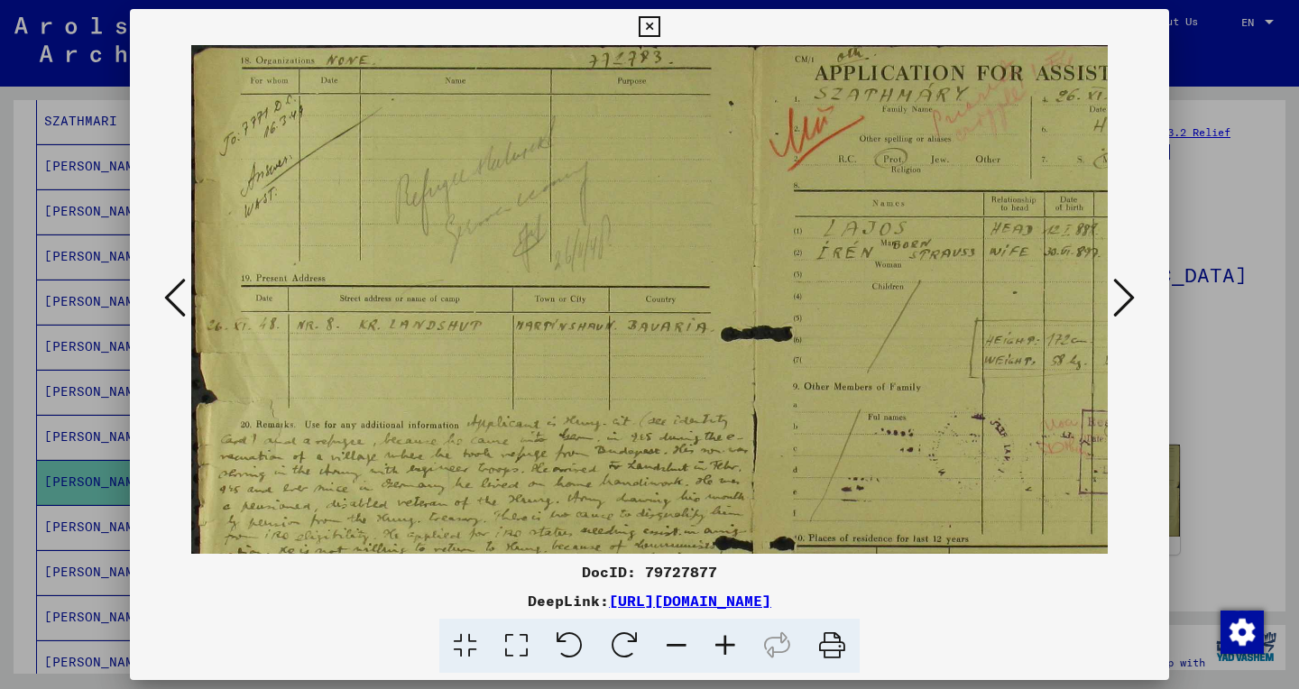
click at [720, 655] on icon at bounding box center [725, 646] width 49 height 55
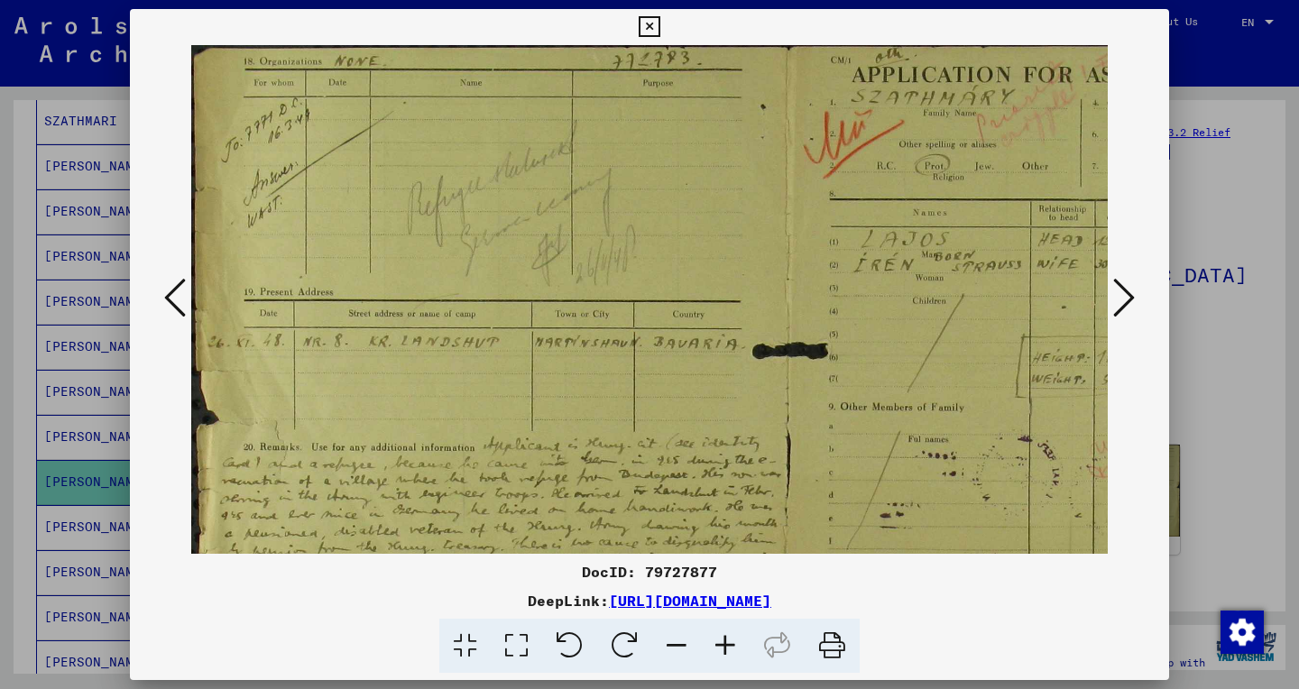
click at [720, 655] on icon at bounding box center [725, 646] width 49 height 55
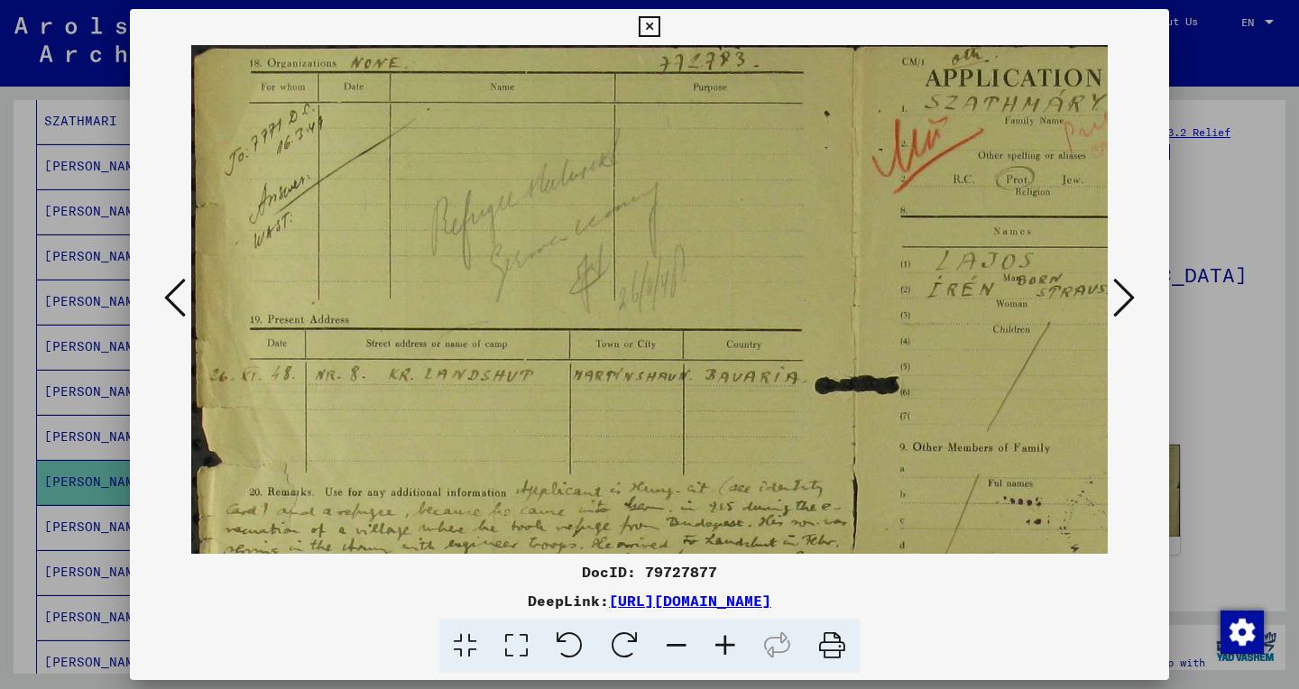
click at [720, 655] on icon at bounding box center [725, 646] width 49 height 55
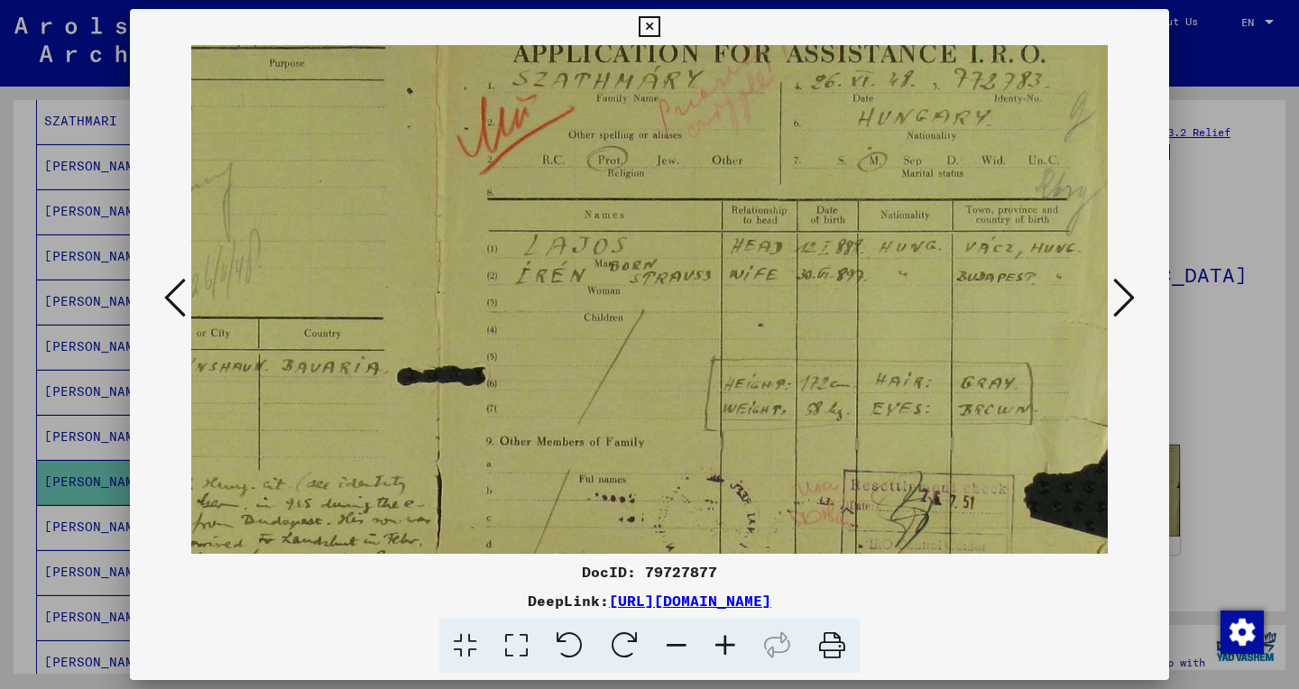
scroll to position [0, 466]
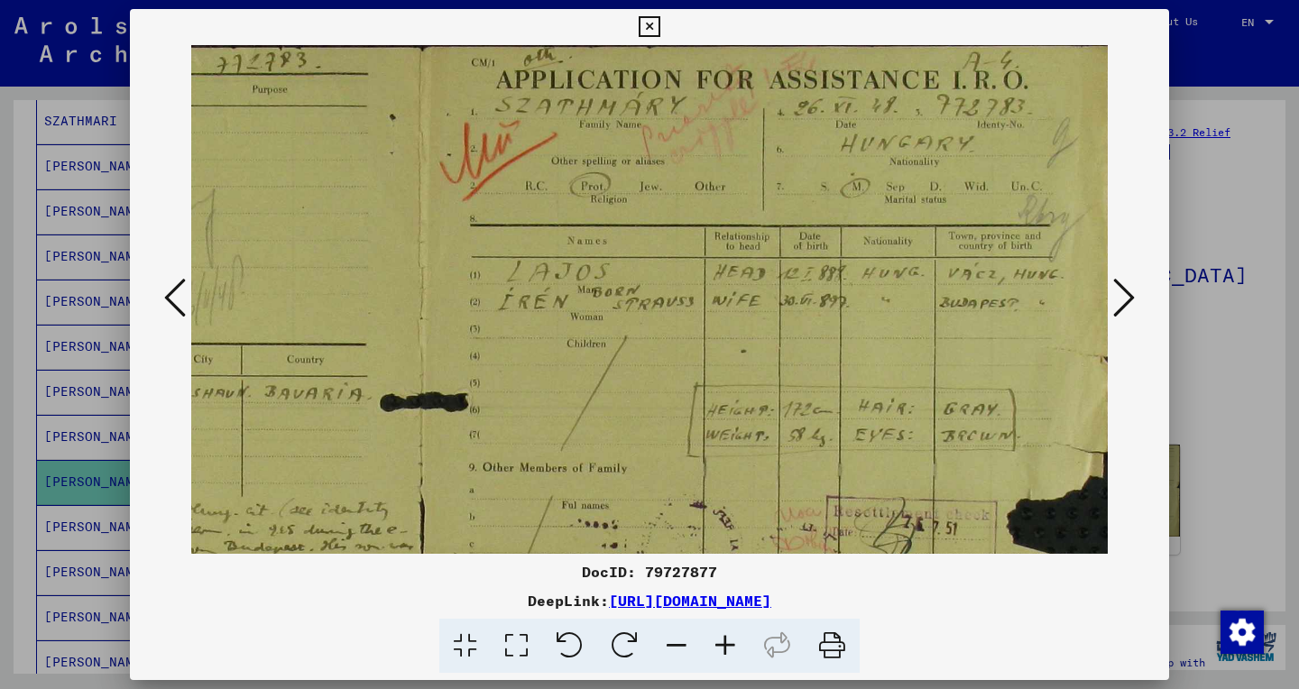
drag, startPoint x: 796, startPoint y: 479, endPoint x: 115, endPoint y: 671, distance: 707.6
click at [115, 670] on div "DocID: 79727877 DeepLink: [URL][DOMAIN_NAME]" at bounding box center [649, 344] width 1299 height 689
drag, startPoint x: 295, startPoint y: 294, endPoint x: 260, endPoint y: 397, distance: 108.7
click at [260, 397] on img at bounding box center [420, 516] width 1390 height 942
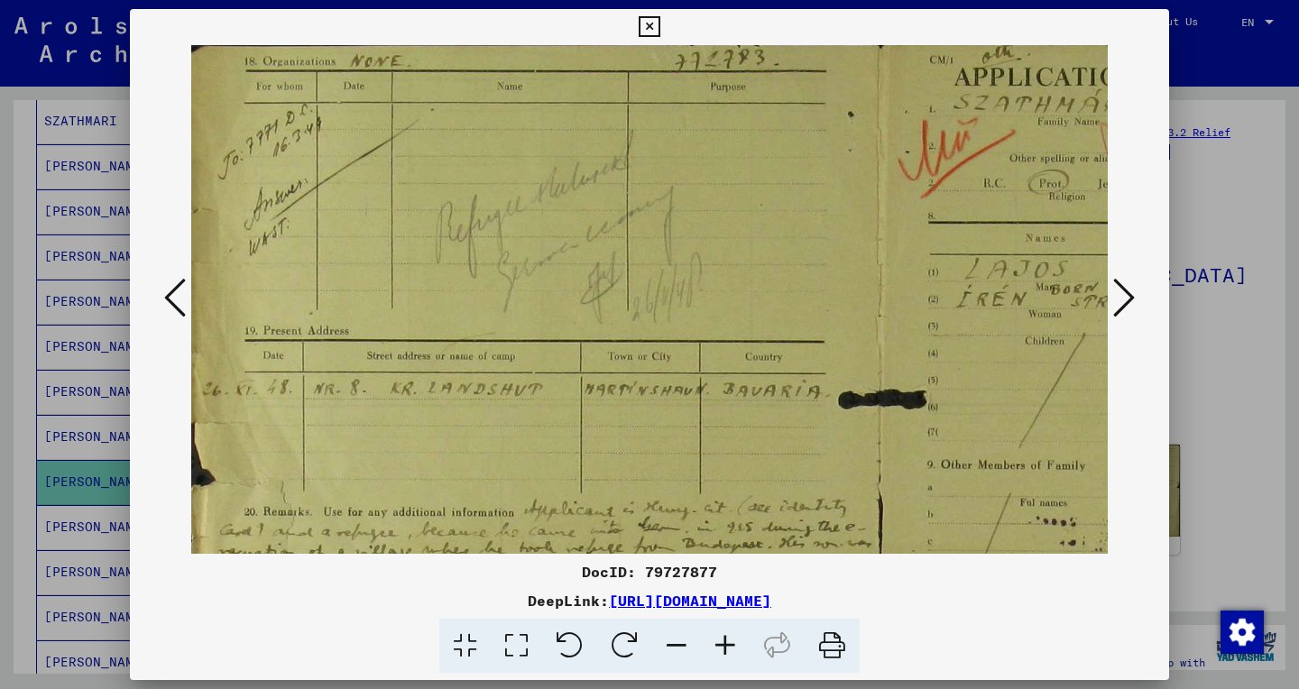
scroll to position [0, 0]
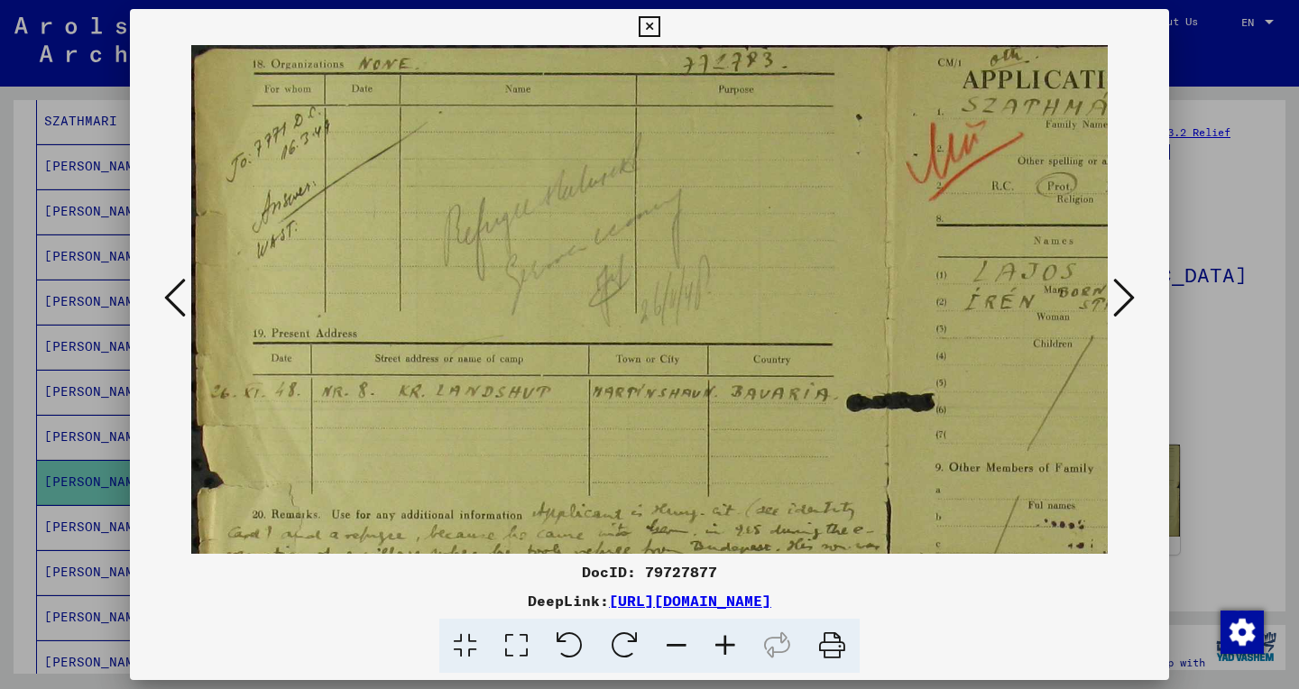
drag, startPoint x: 547, startPoint y: 417, endPoint x: 1202, endPoint y: 643, distance: 693.7
click at [1202, 643] on div "DocID: 79727877 DeepLink: [URL][DOMAIN_NAME]" at bounding box center [649, 344] width 1299 height 689
click at [1132, 310] on icon at bounding box center [1124, 297] width 22 height 43
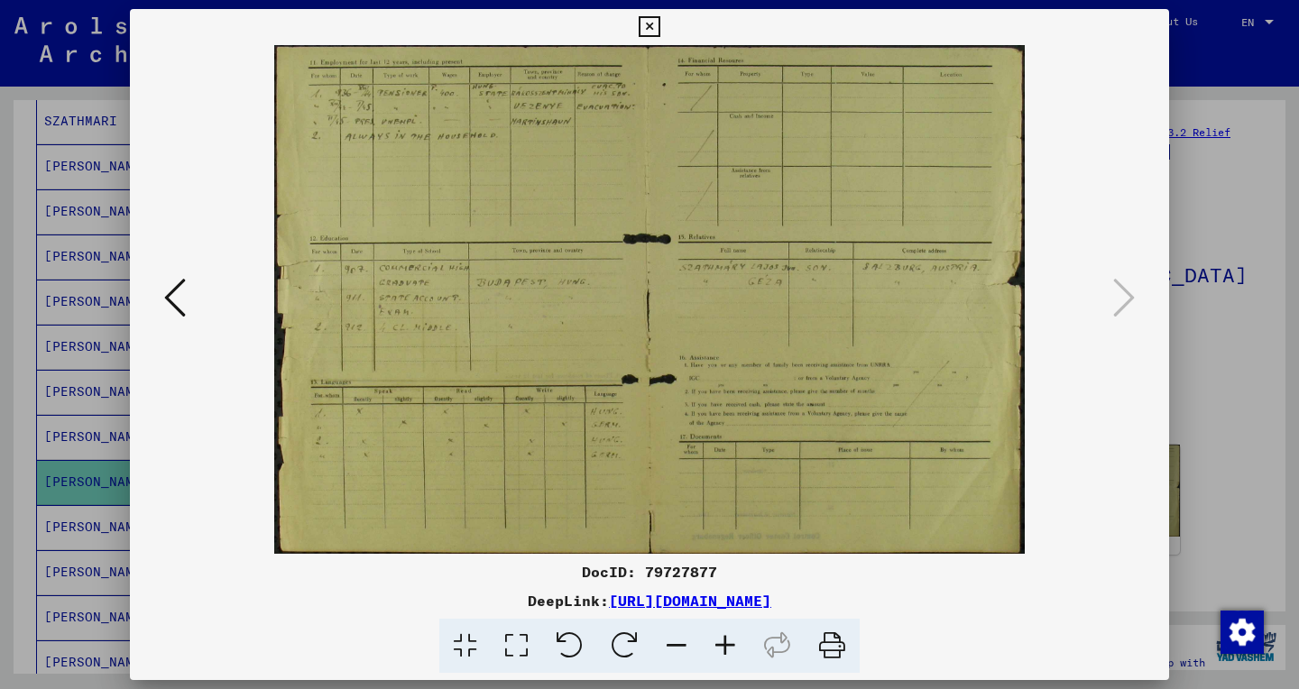
click at [520, 643] on icon at bounding box center [516, 646] width 51 height 55
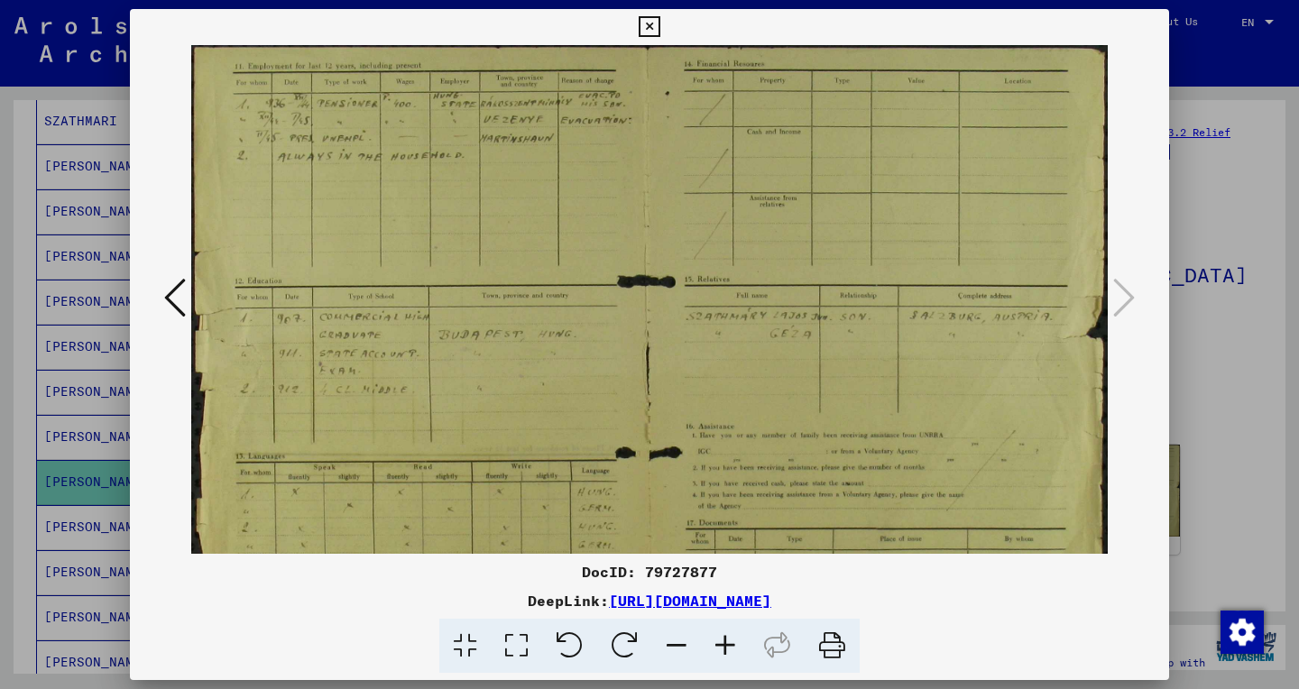
click at [724, 645] on icon at bounding box center [725, 646] width 49 height 55
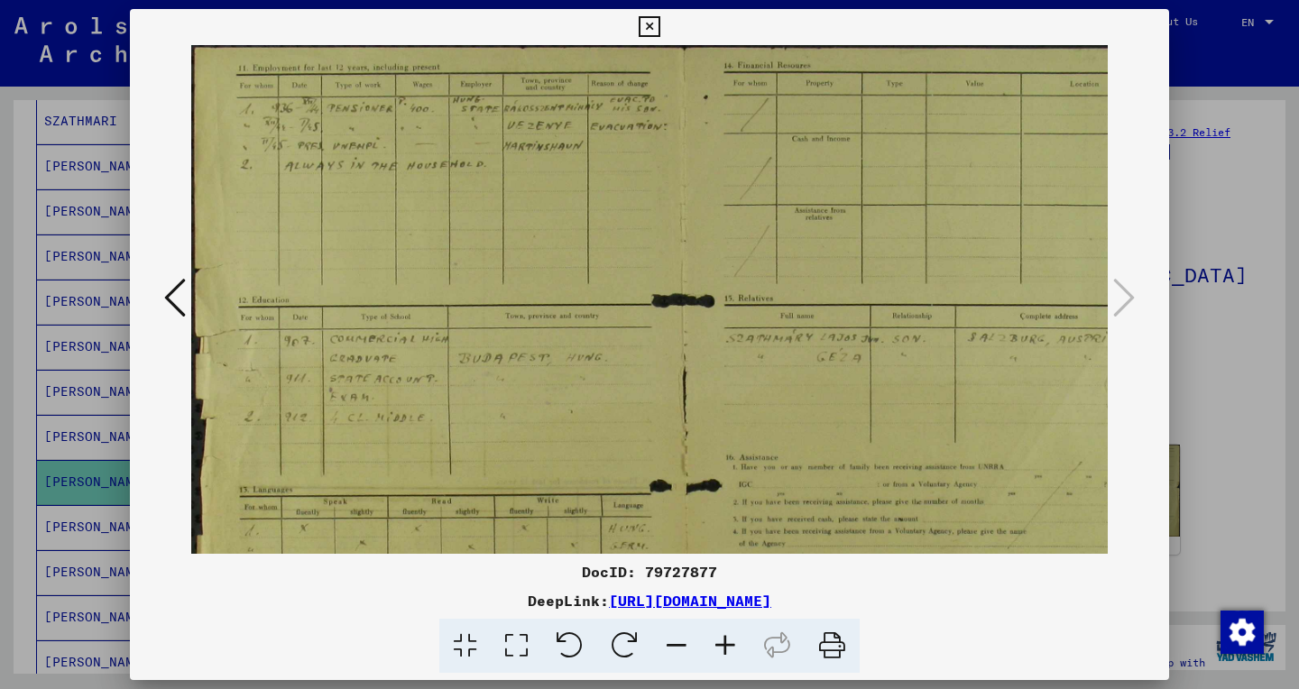
click at [724, 645] on icon at bounding box center [725, 646] width 49 height 55
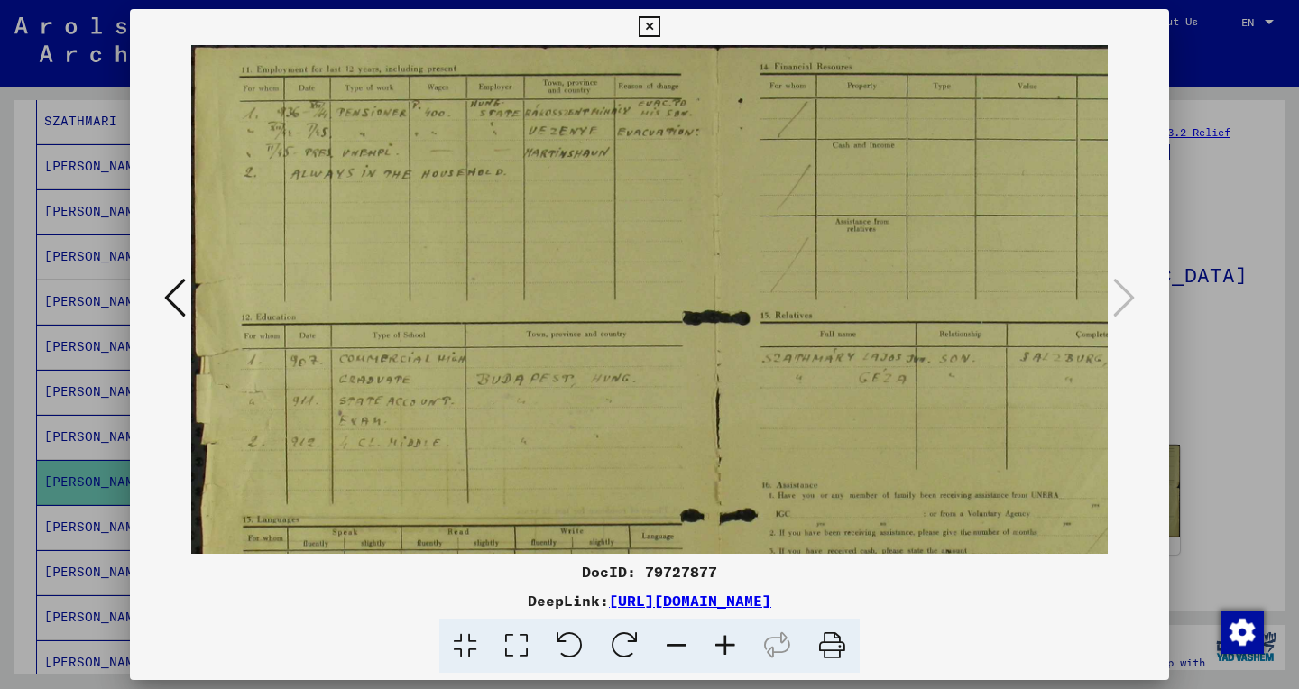
click at [724, 645] on icon at bounding box center [725, 646] width 49 height 55
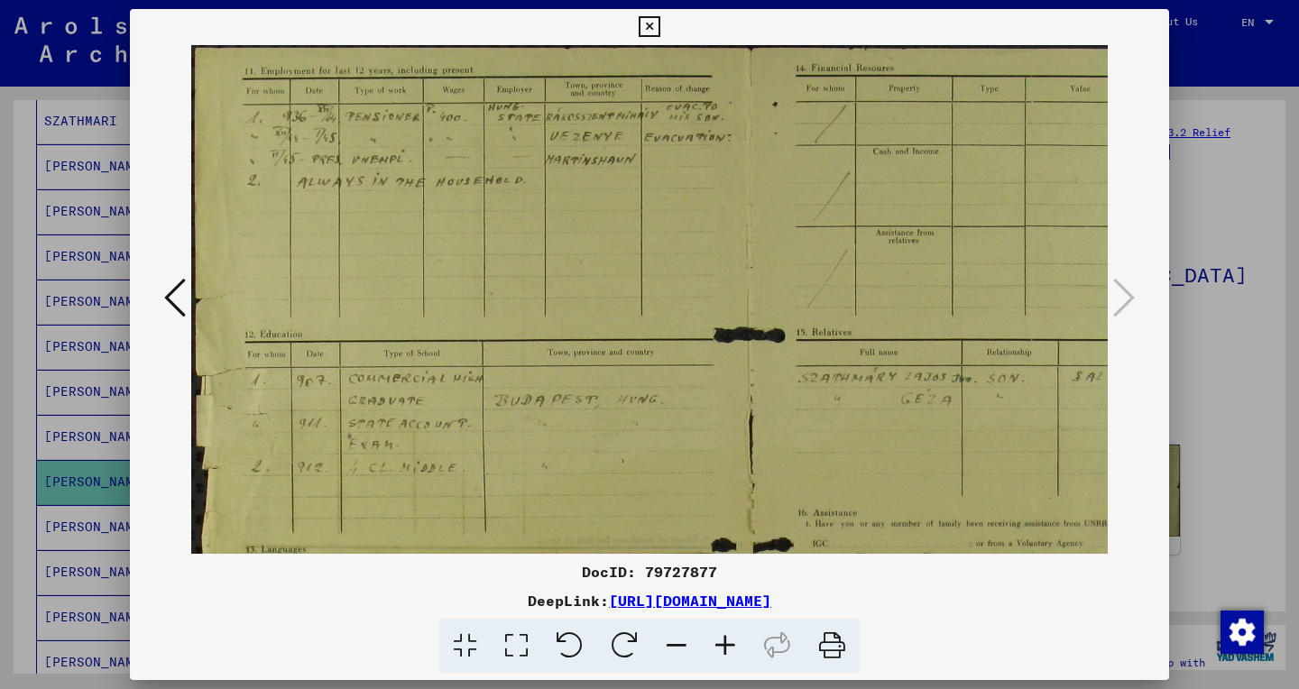
click at [724, 645] on icon at bounding box center [725, 646] width 49 height 55
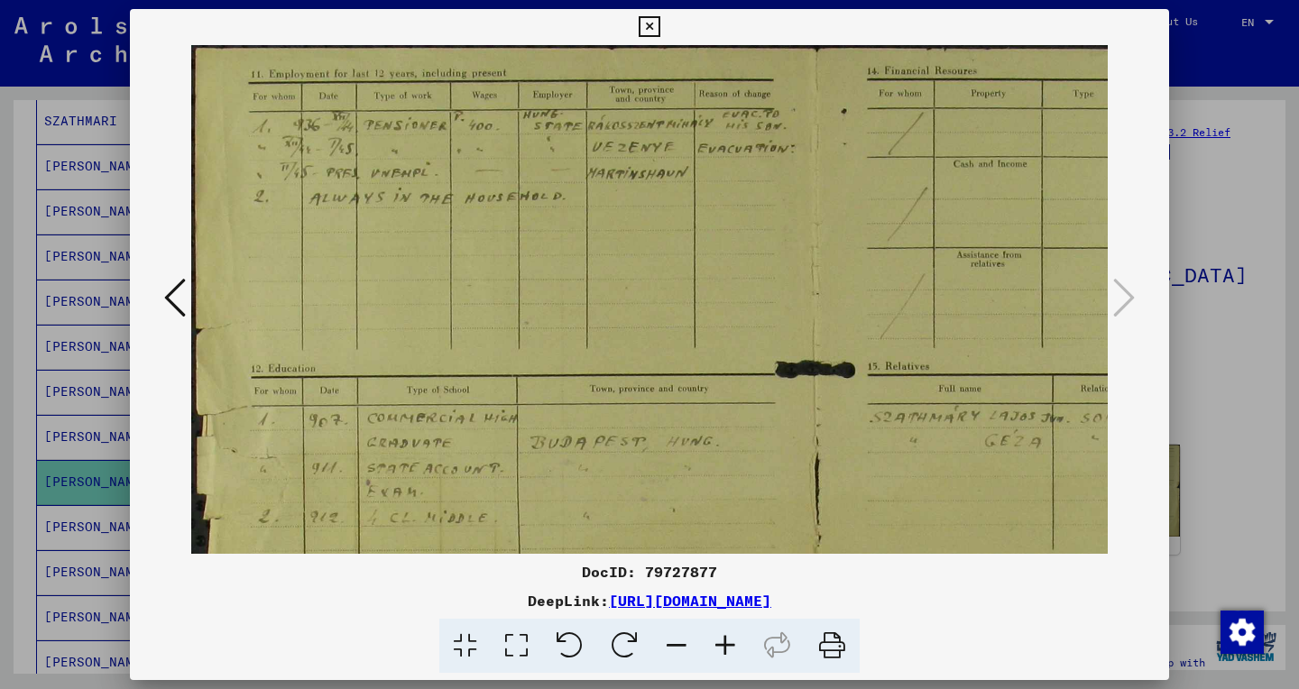
click at [724, 645] on icon at bounding box center [725, 646] width 49 height 55
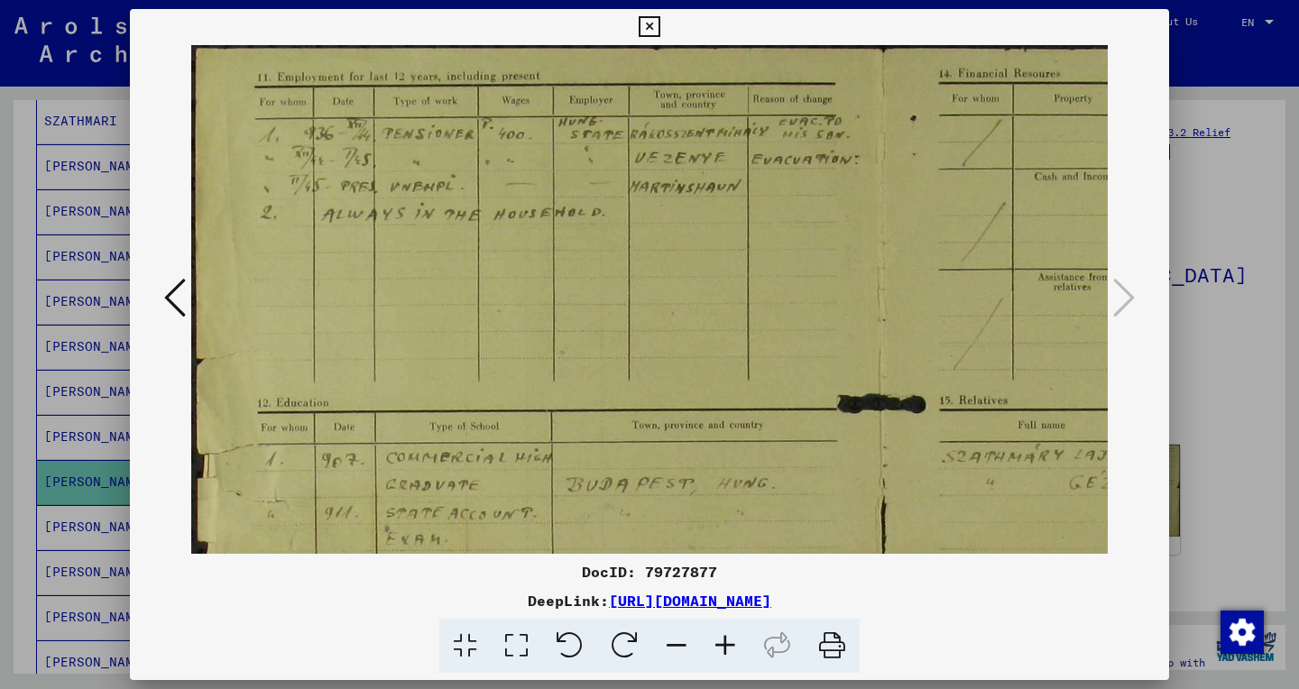
click at [724, 645] on icon at bounding box center [725, 646] width 49 height 55
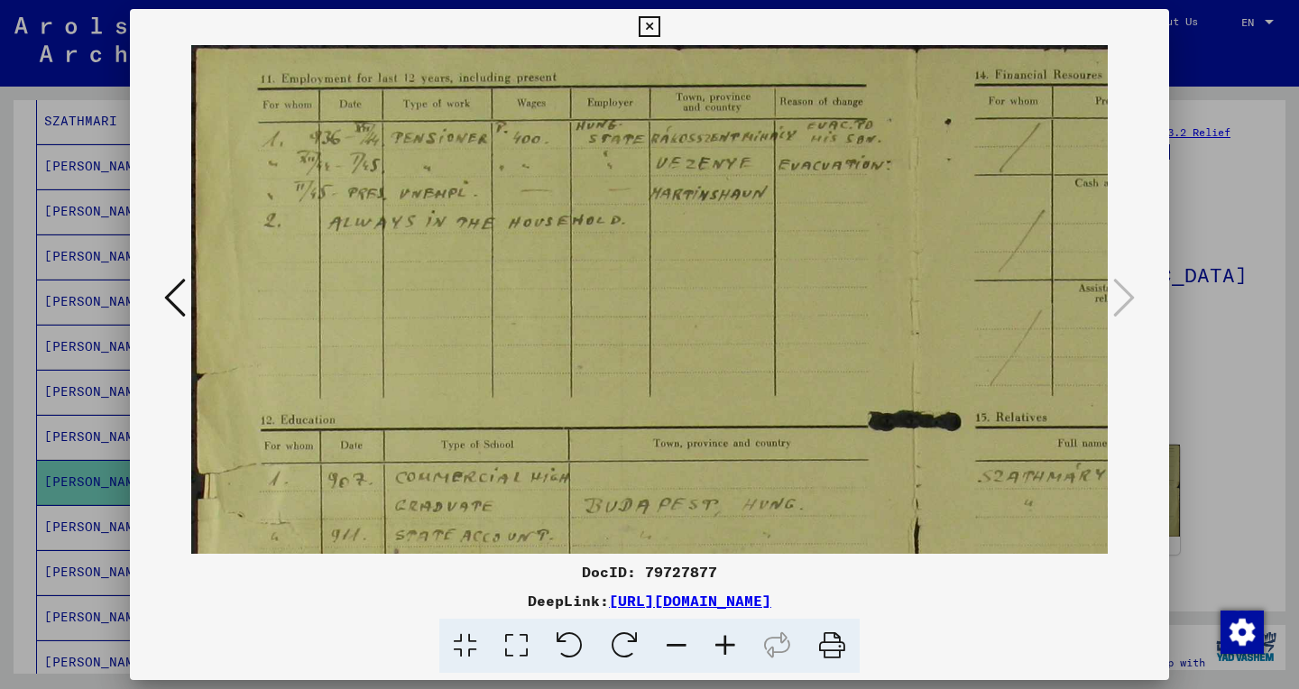
click at [724, 645] on icon at bounding box center [725, 646] width 49 height 55
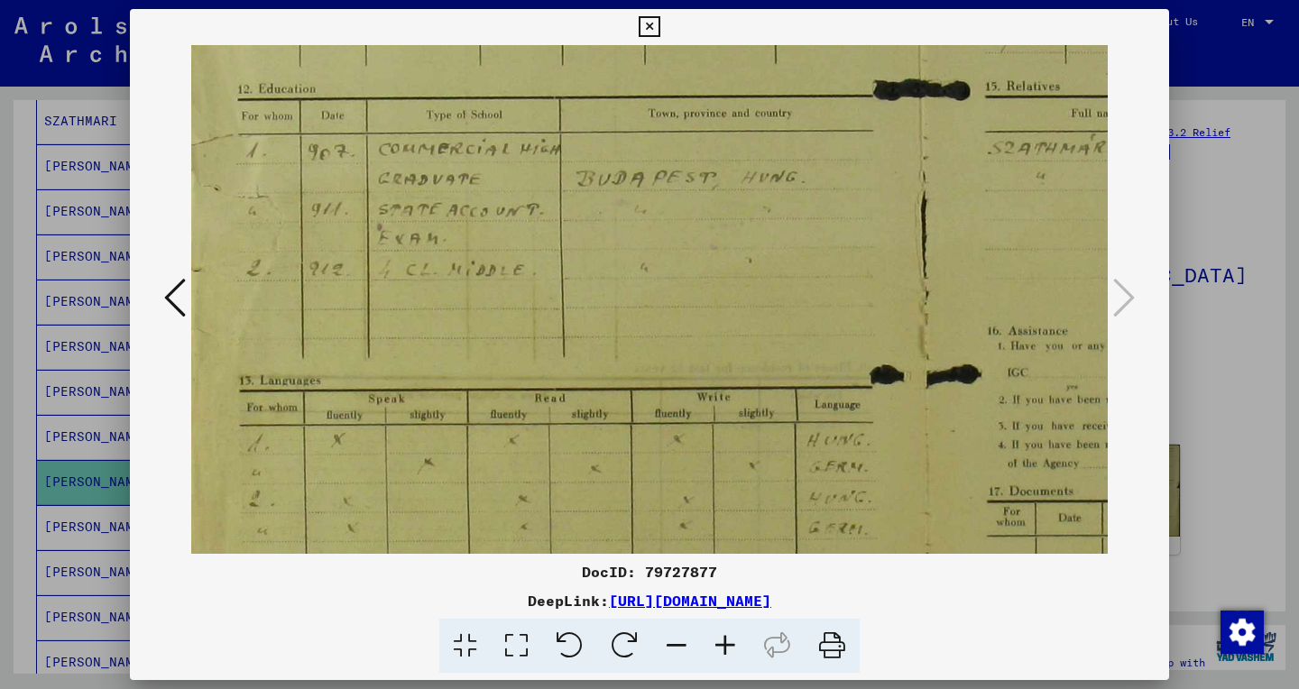
scroll to position [344, 27]
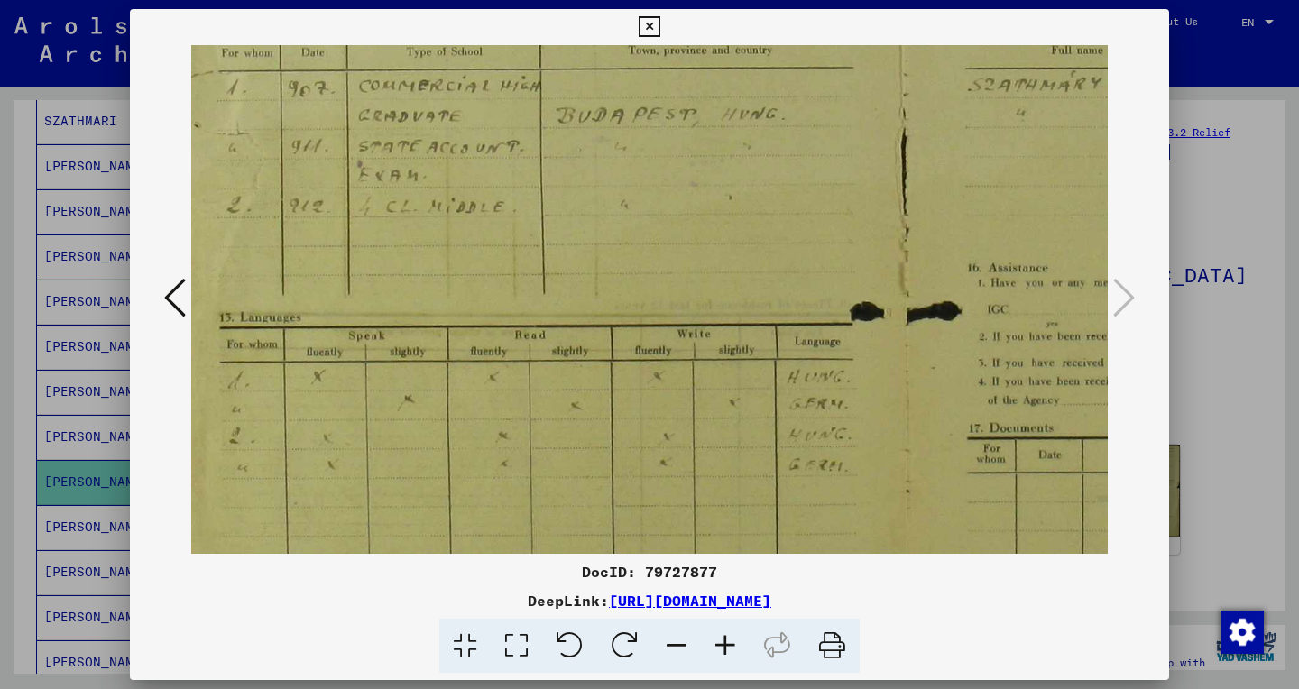
drag, startPoint x: 800, startPoint y: 289, endPoint x: 758, endPoint y: -118, distance: 409.0
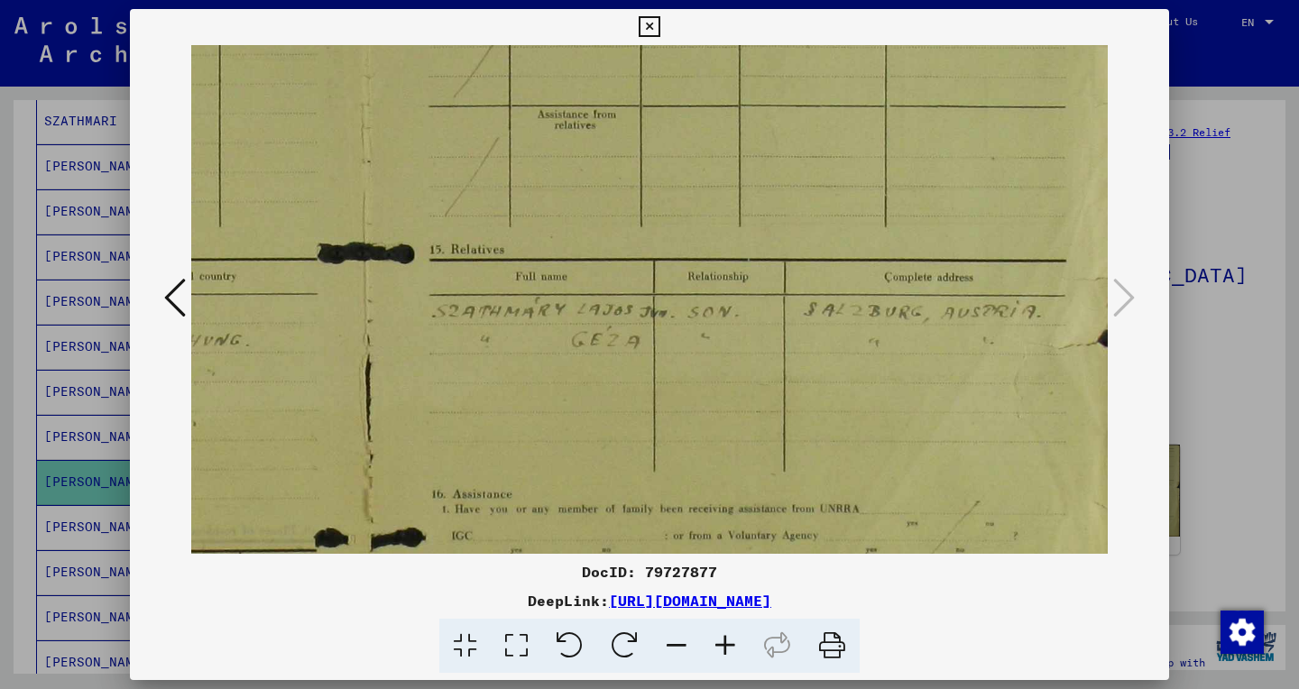
scroll to position [182, 581]
drag, startPoint x: 909, startPoint y: 147, endPoint x: 302, endPoint y: 372, distance: 647.2
click at [302, 372] on img at bounding box center [371, 379] width 1523 height 1032
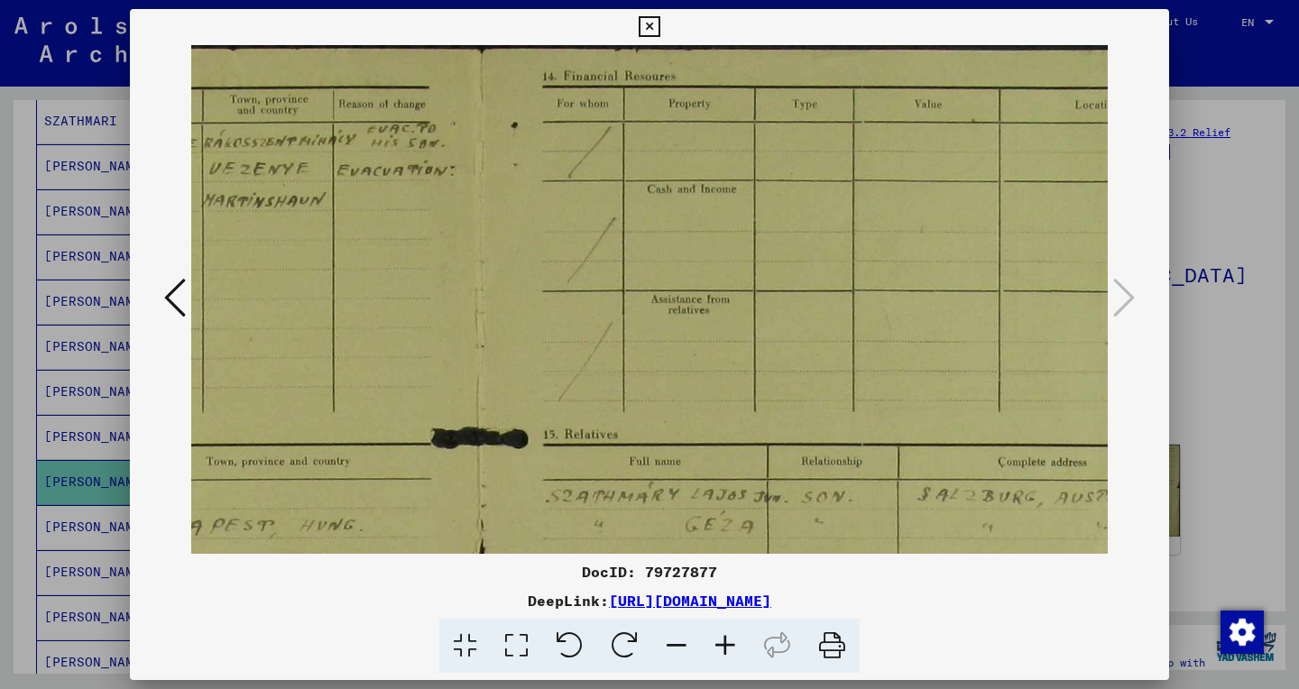
scroll to position [0, 472]
drag, startPoint x: 769, startPoint y: 362, endPoint x: 805, endPoint y: 596, distance: 237.1
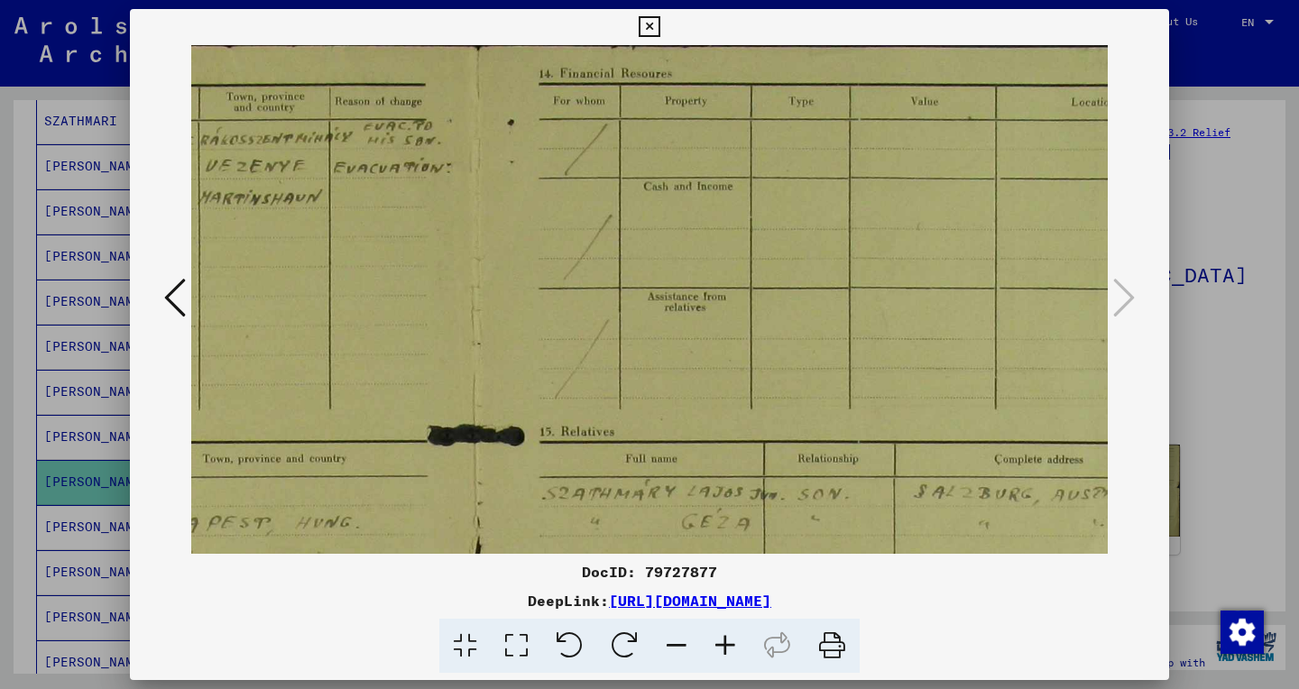
click at [659, 22] on icon at bounding box center [649, 27] width 21 height 22
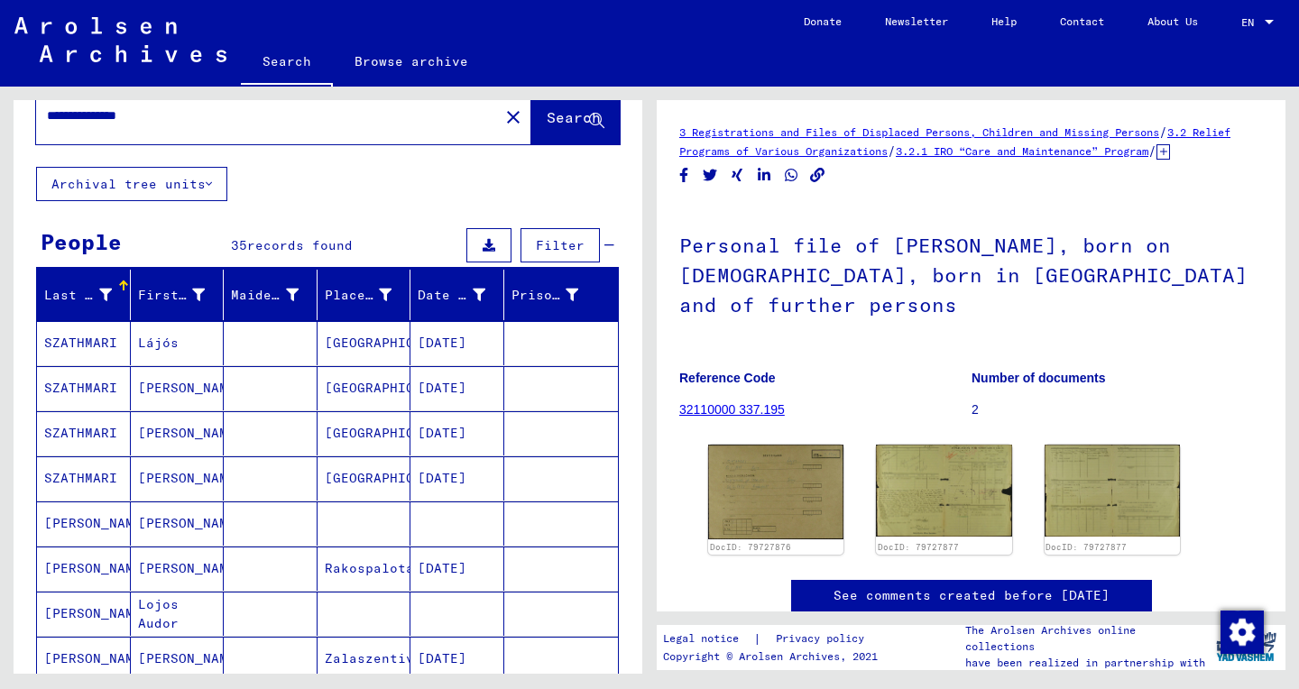
scroll to position [0, 0]
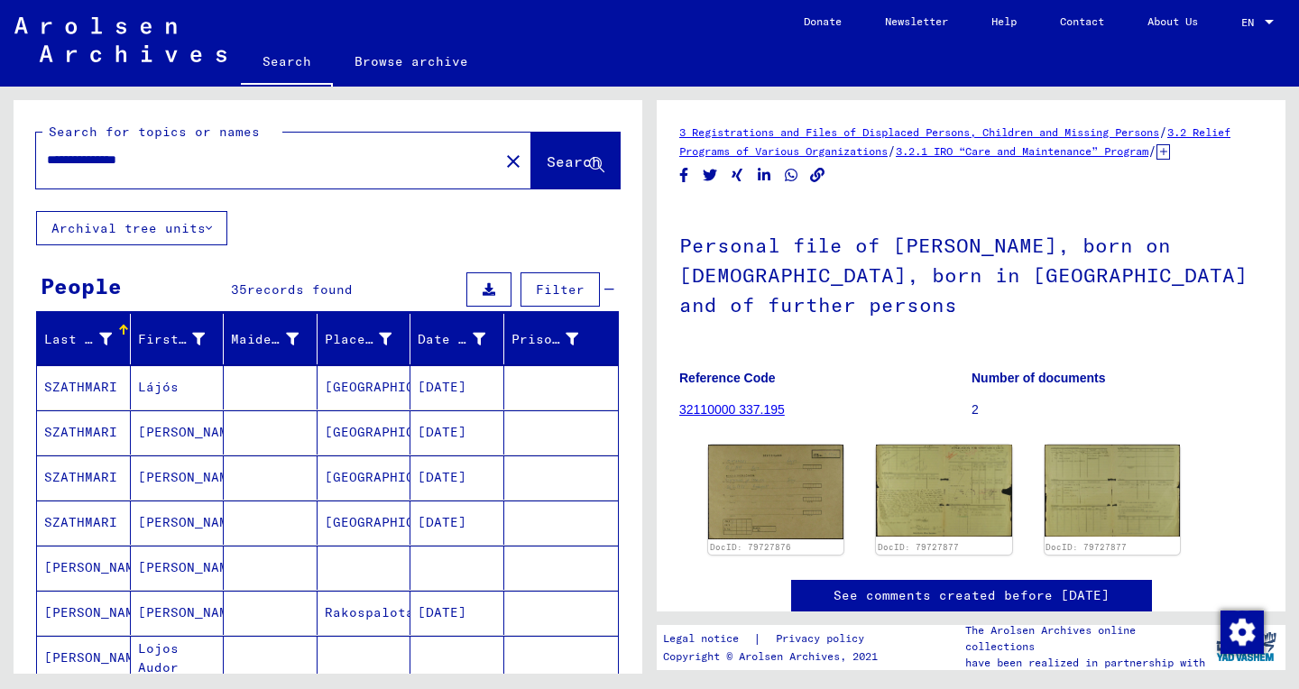
click at [150, 161] on input "**********" at bounding box center [267, 160] width 441 height 19
paste input "text"
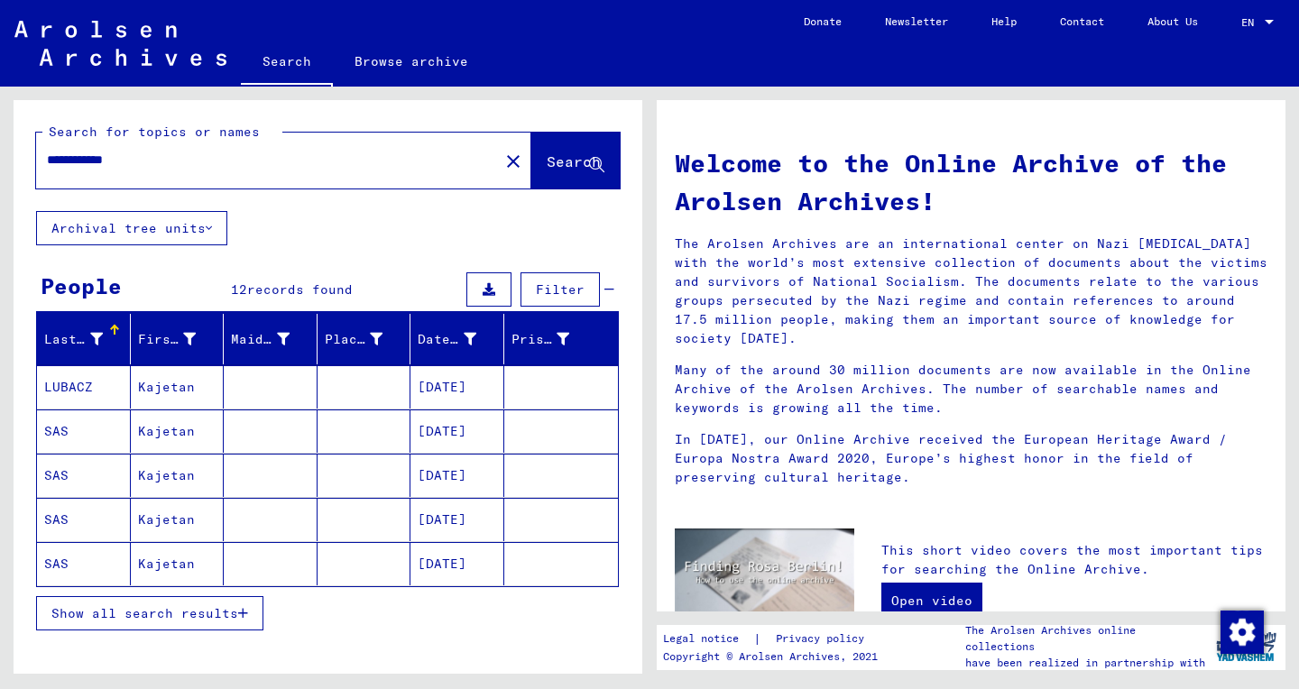
click at [200, 621] on button "Show all search results" at bounding box center [149, 613] width 227 height 34
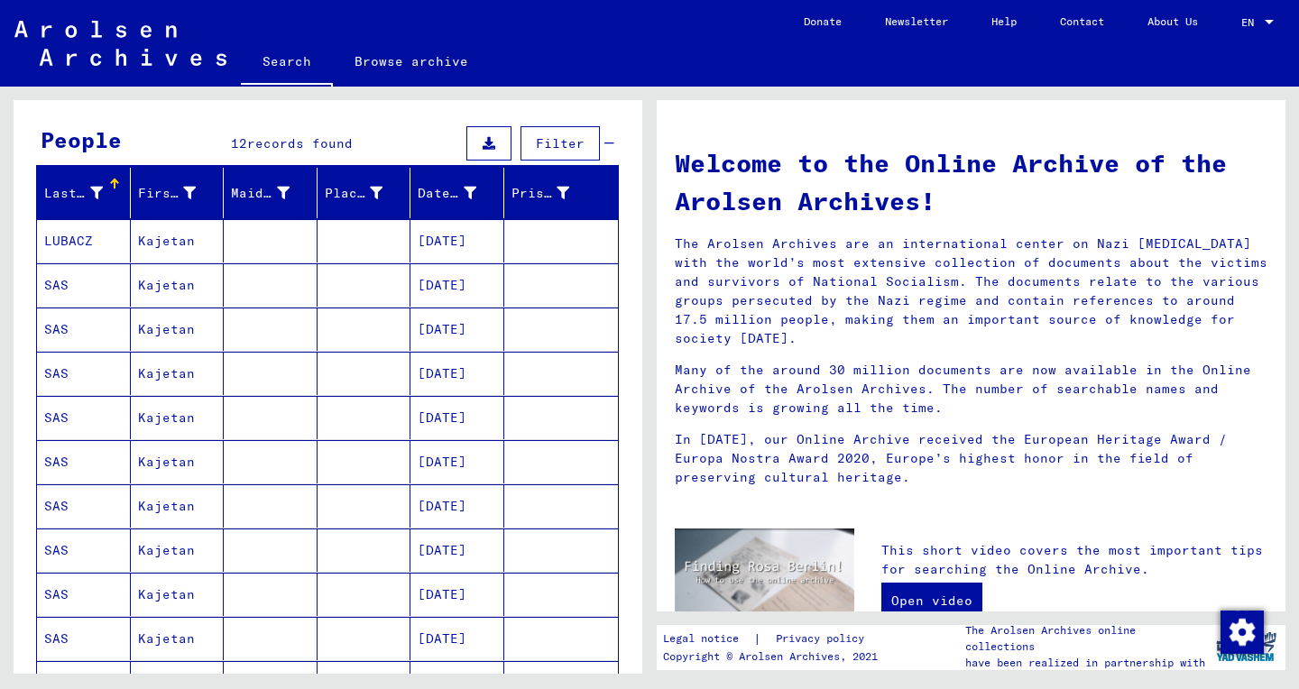
scroll to position [142, 0]
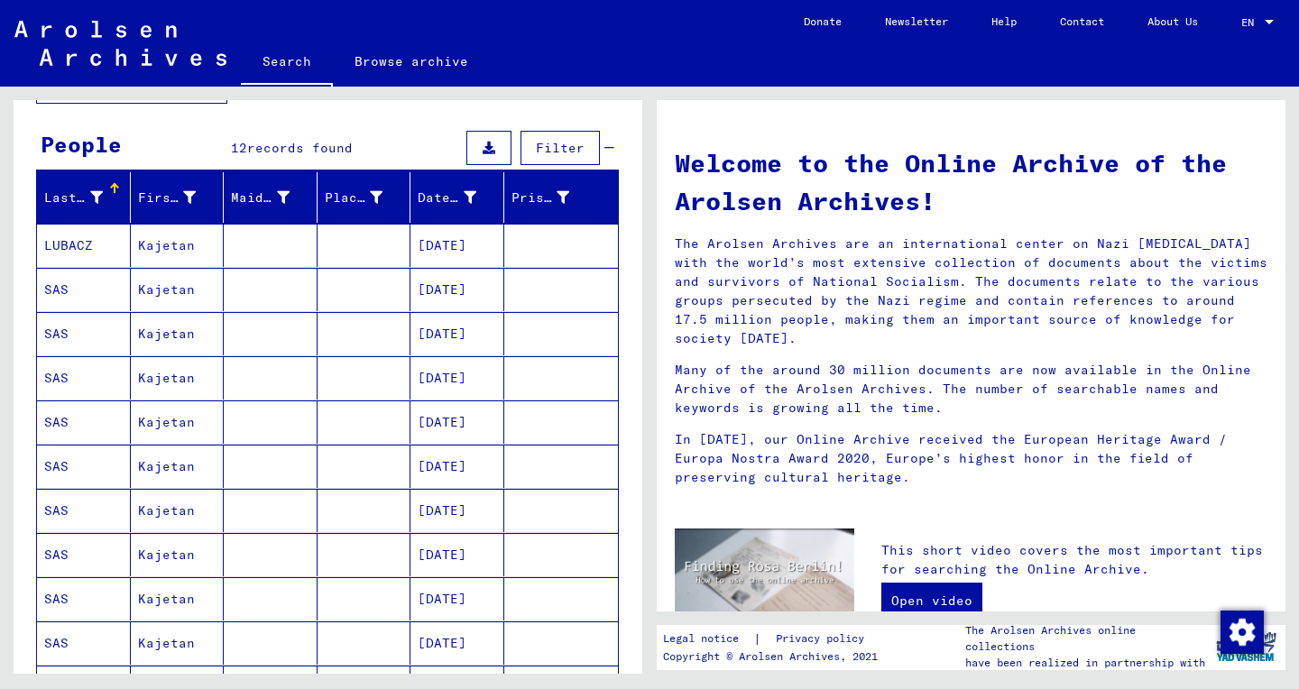
click at [290, 362] on mat-cell at bounding box center [271, 377] width 94 height 43
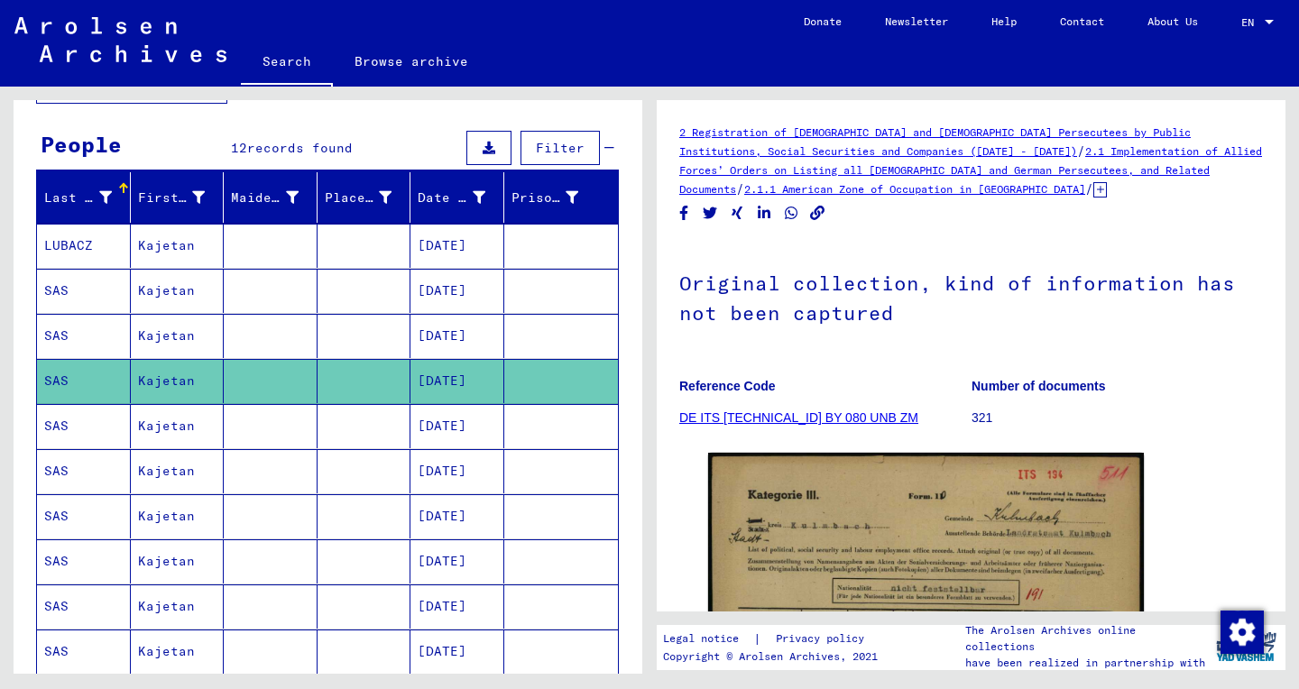
click at [308, 300] on mat-cell at bounding box center [271, 291] width 94 height 44
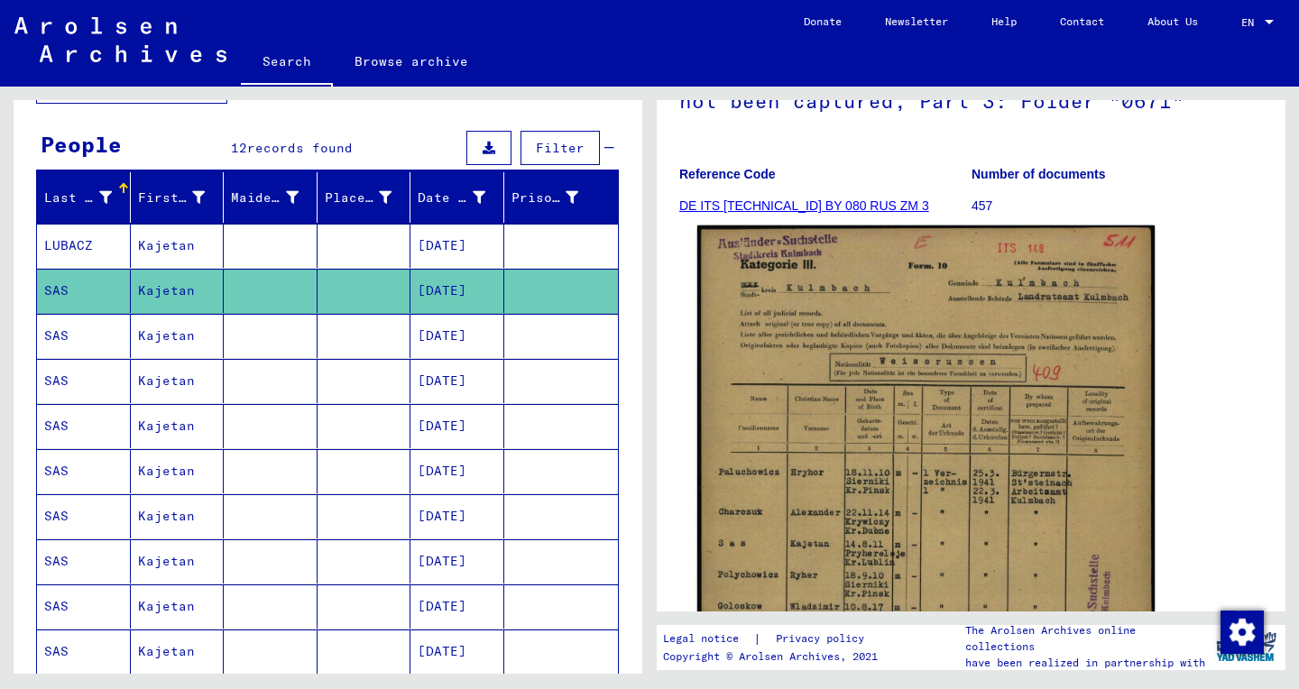
scroll to position [225, 0]
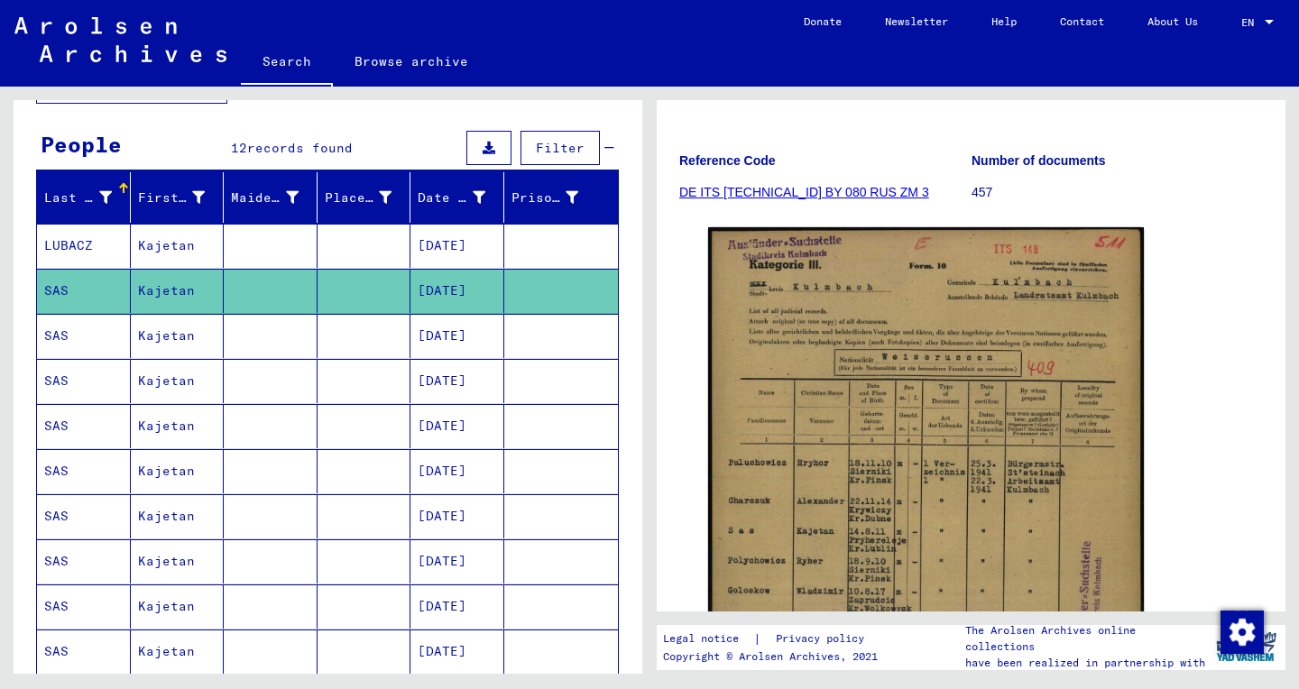
click at [462, 348] on mat-cell "[DATE]" at bounding box center [457, 336] width 94 height 44
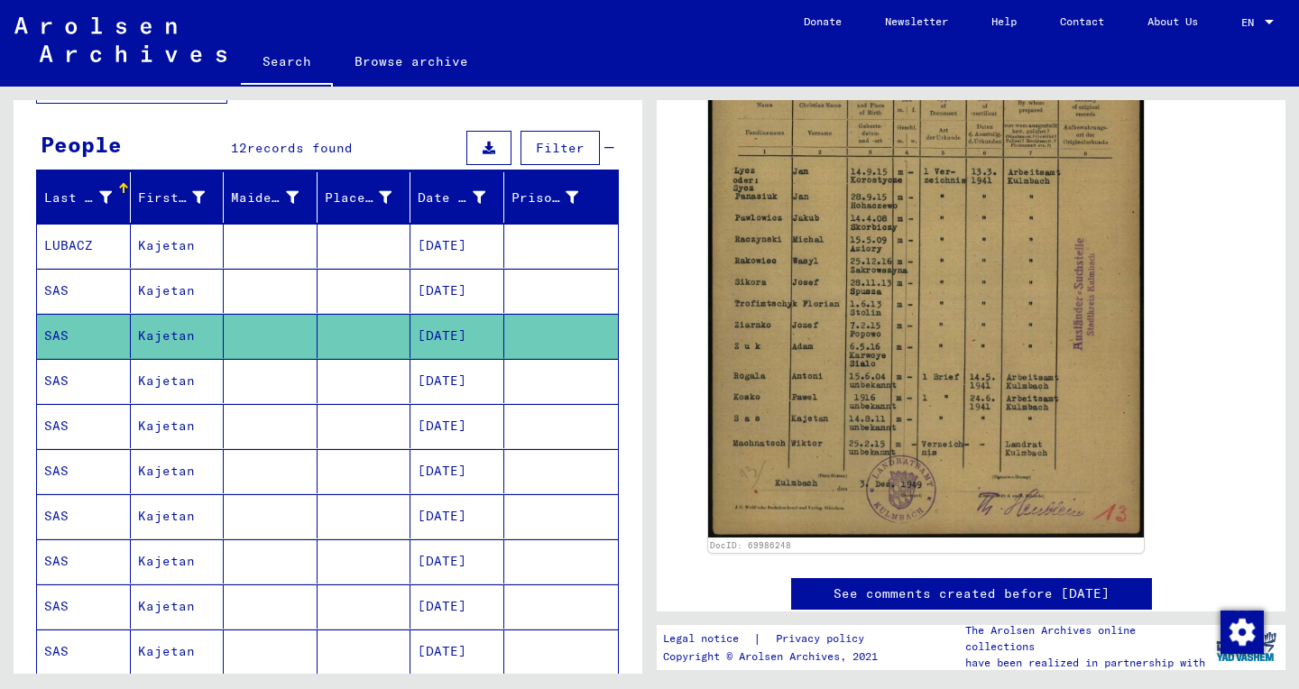
scroll to position [534, 0]
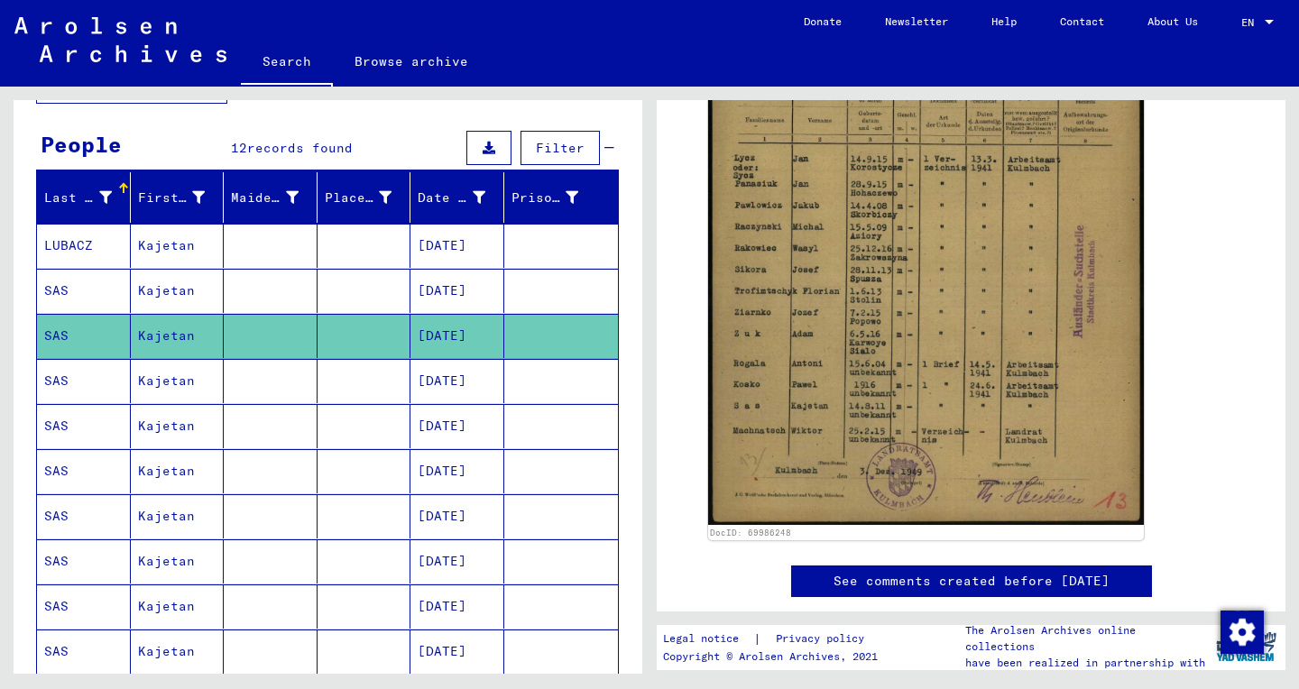
click at [531, 390] on mat-cell at bounding box center [561, 381] width 115 height 44
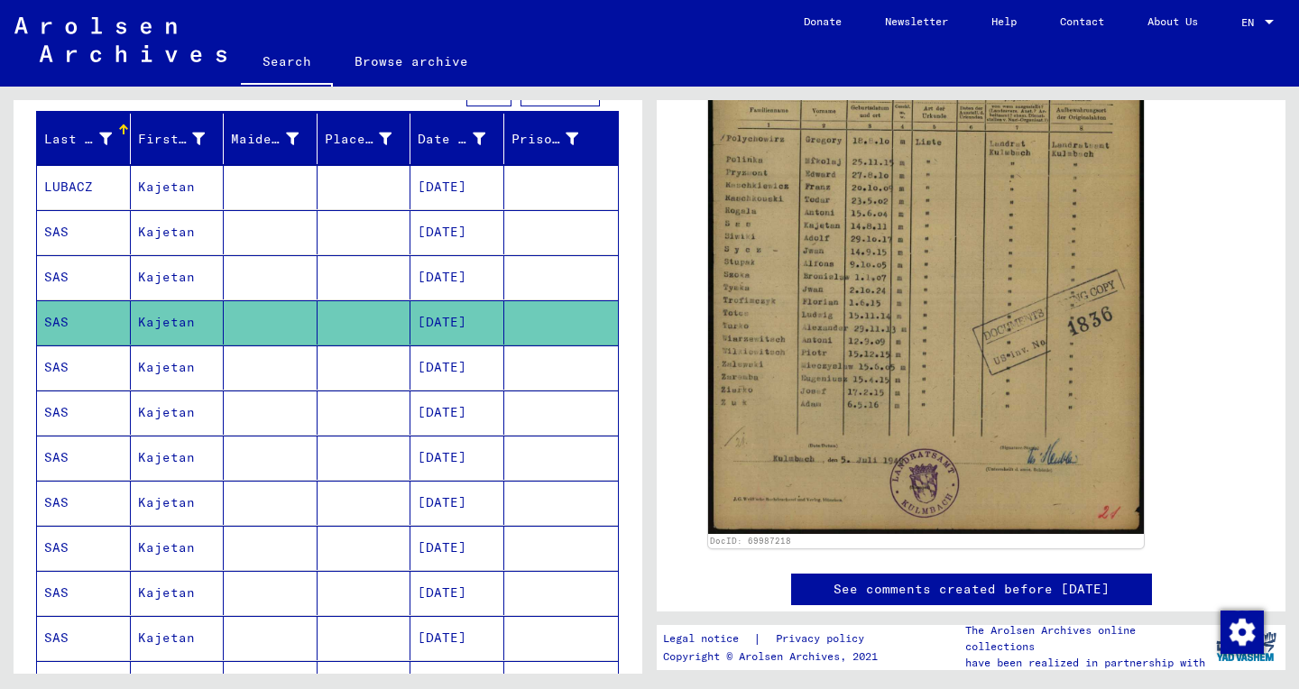
scroll to position [187, 0]
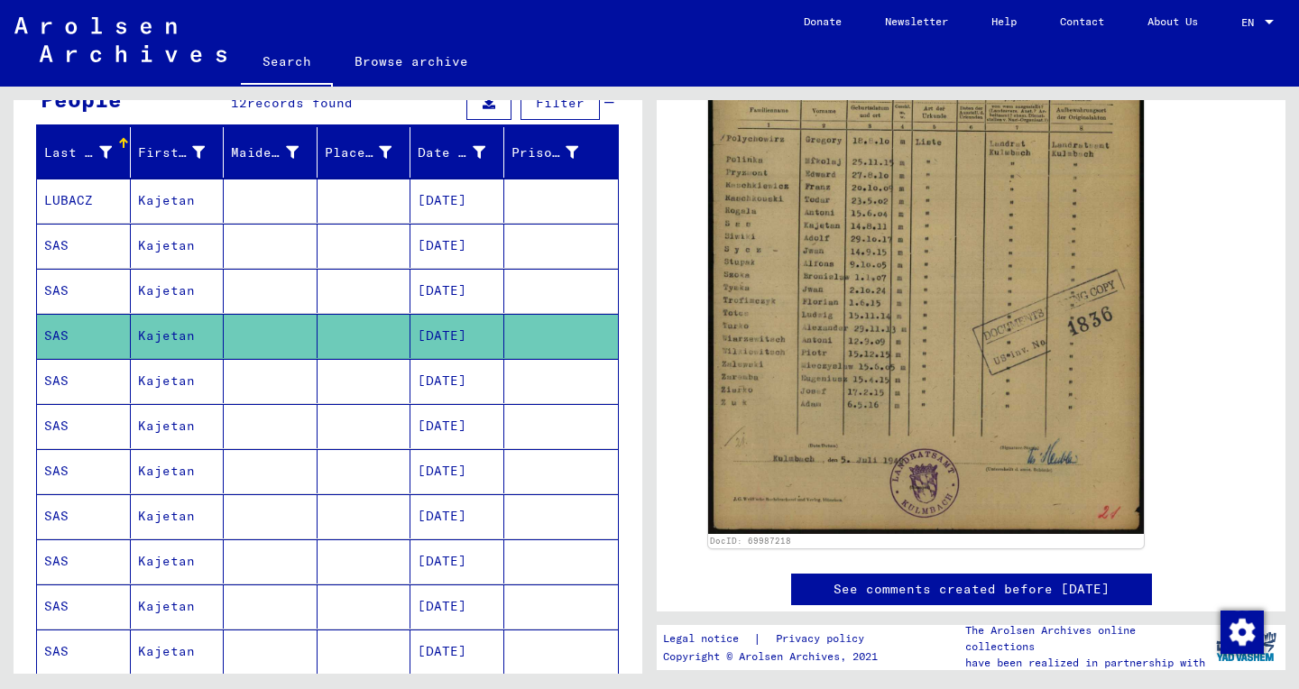
click at [446, 371] on mat-cell "[DATE]" at bounding box center [457, 381] width 94 height 44
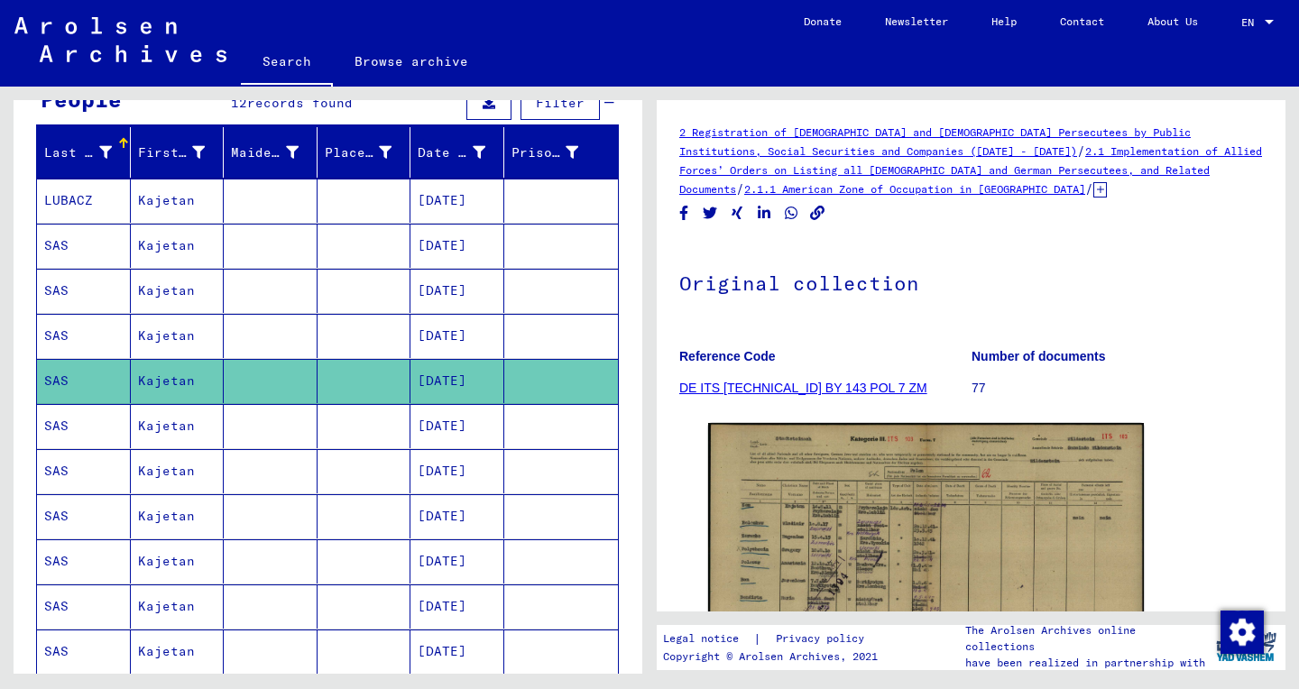
click at [440, 426] on mat-cell "[DATE]" at bounding box center [457, 426] width 94 height 44
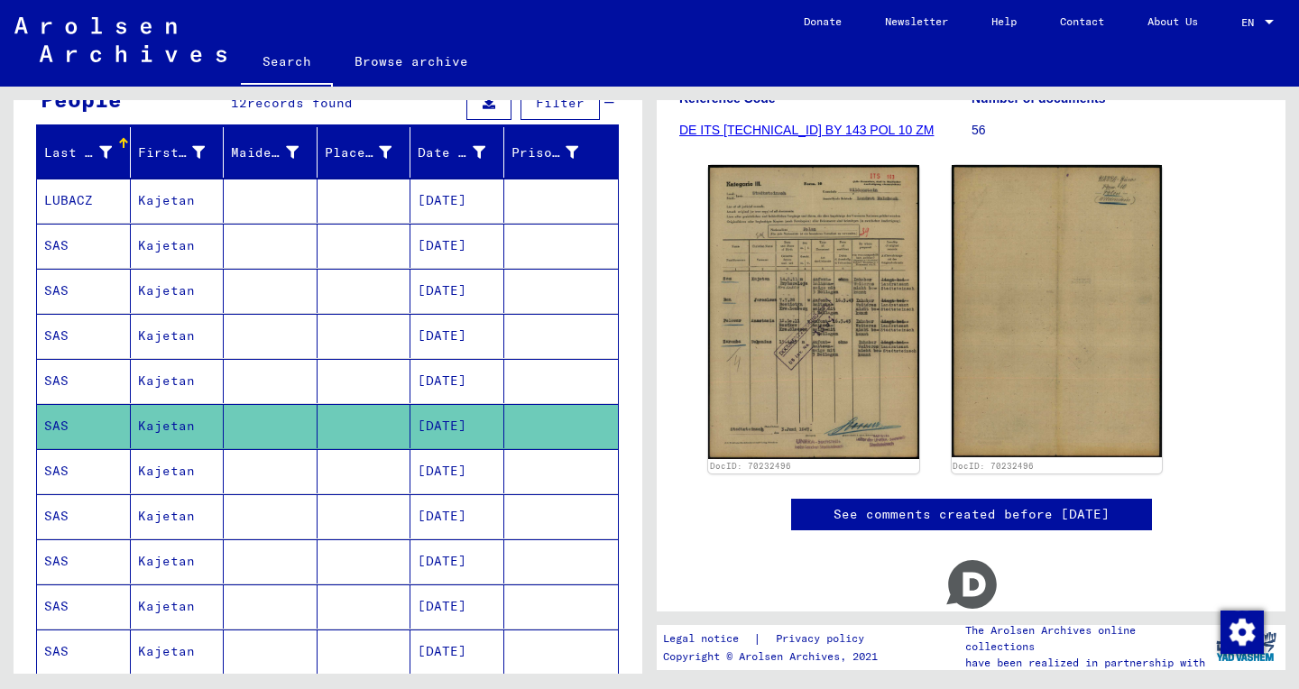
scroll to position [339, 0]
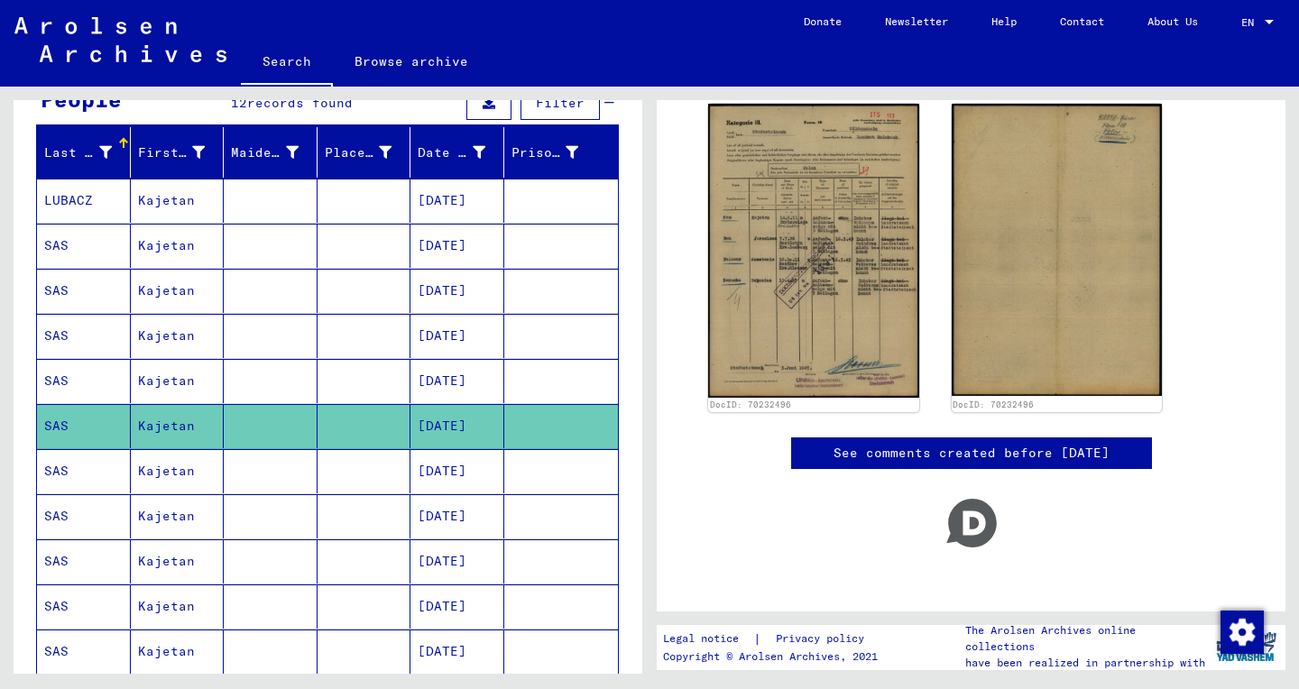
click at [541, 481] on mat-cell at bounding box center [561, 471] width 115 height 44
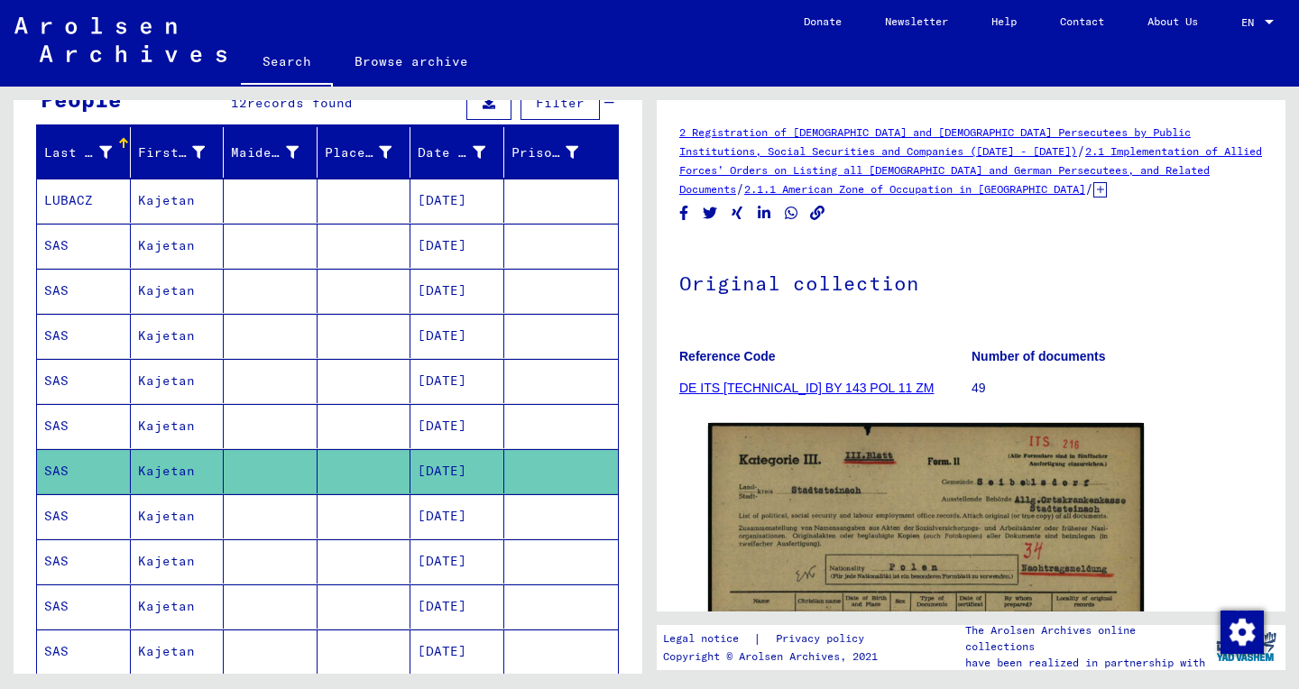
click at [555, 529] on mat-cell at bounding box center [561, 516] width 115 height 44
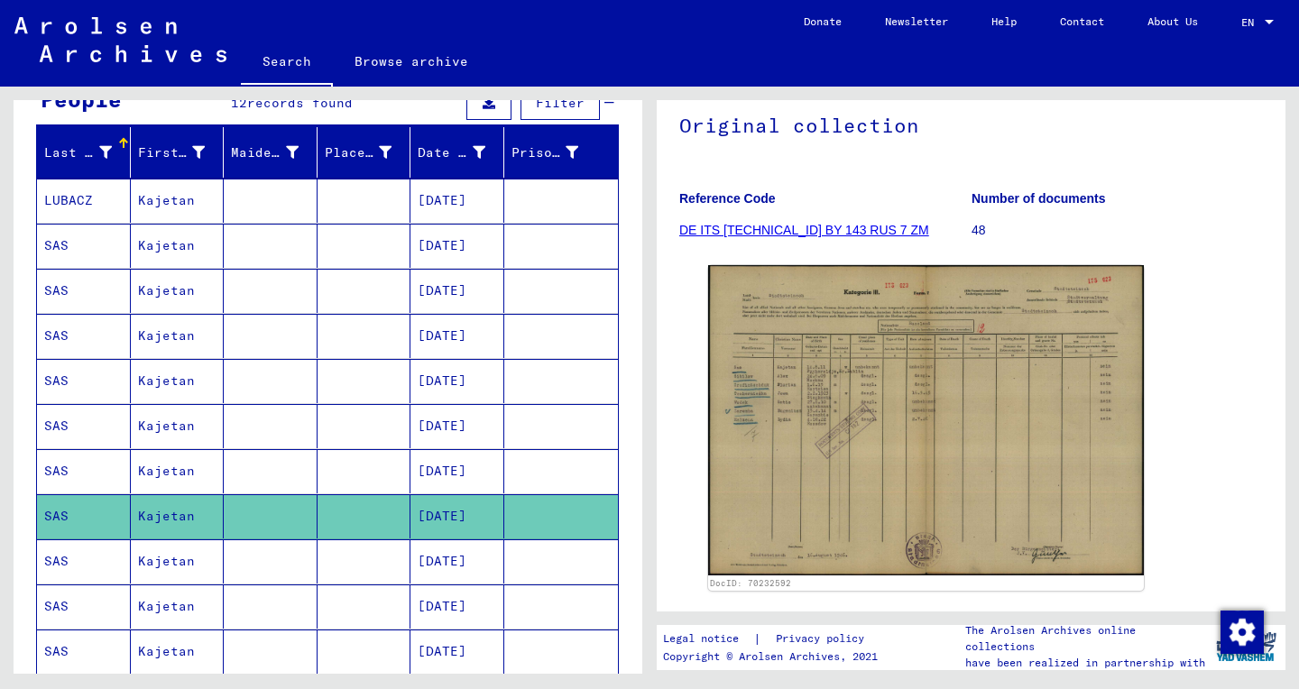
scroll to position [355, 0]
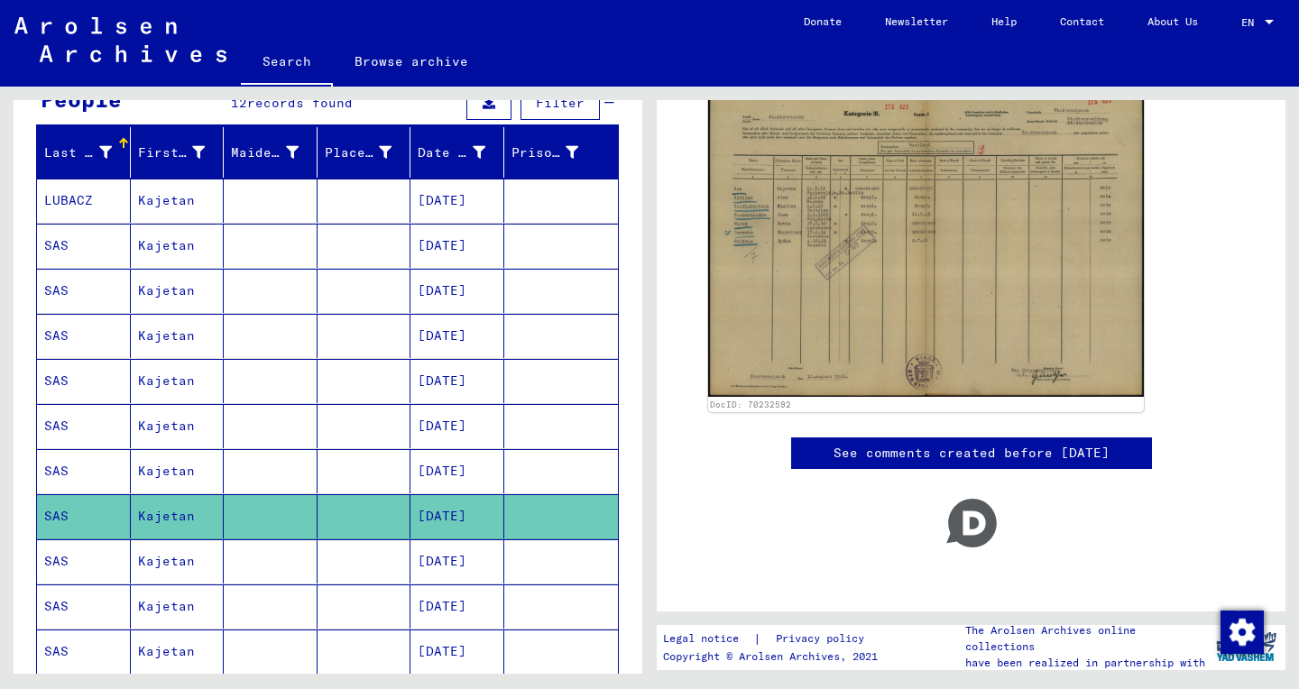
click at [587, 565] on mat-cell at bounding box center [561, 561] width 115 height 44
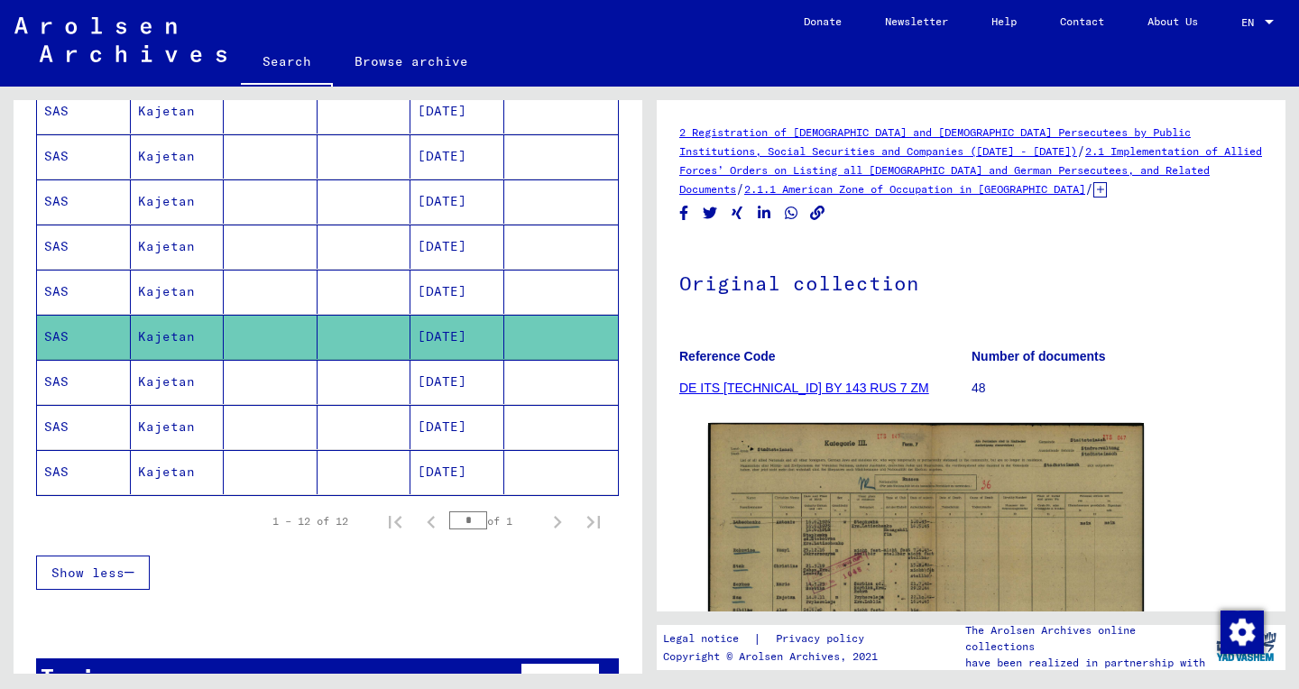
scroll to position [462, 0]
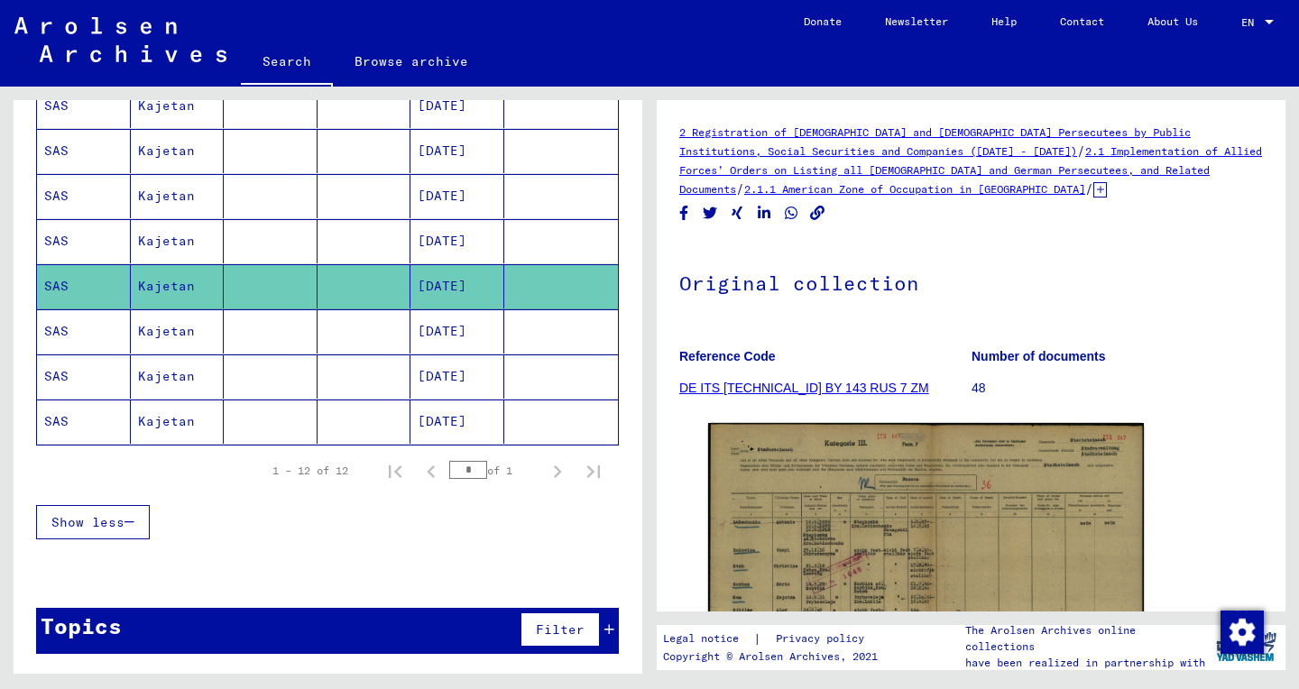
click at [528, 340] on mat-cell at bounding box center [561, 331] width 115 height 44
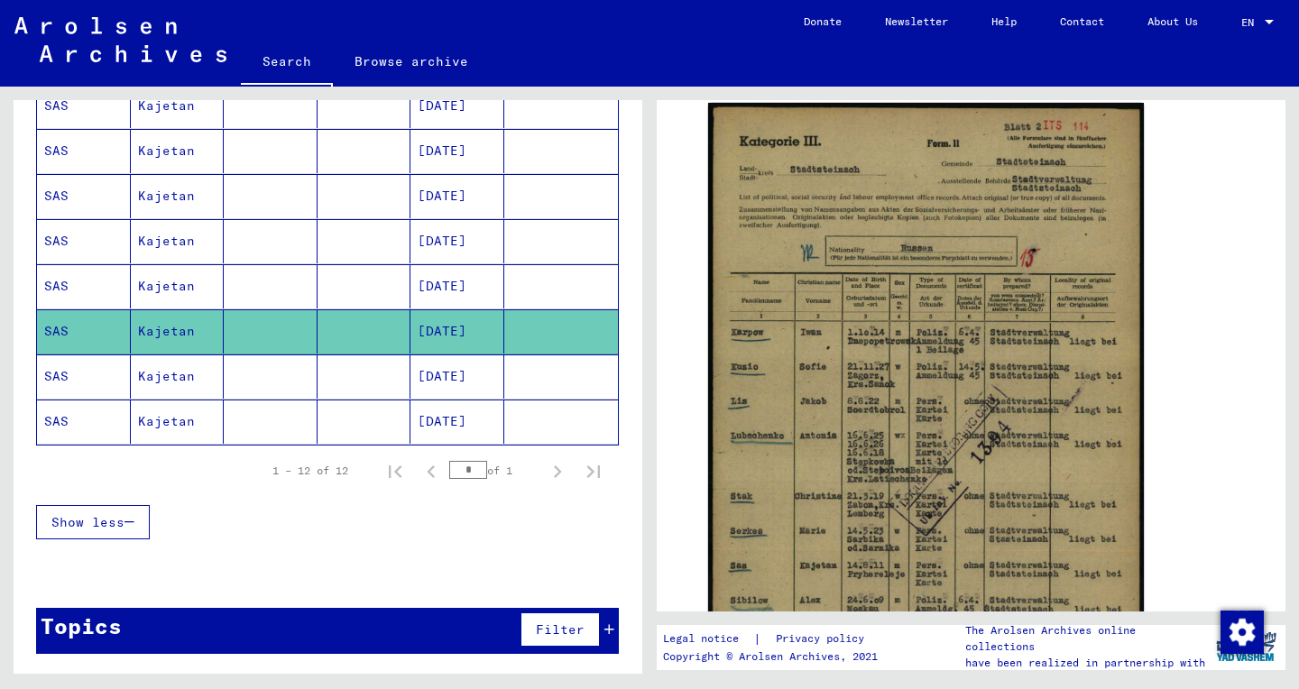
scroll to position [321, 0]
click at [577, 366] on mat-cell at bounding box center [561, 376] width 115 height 44
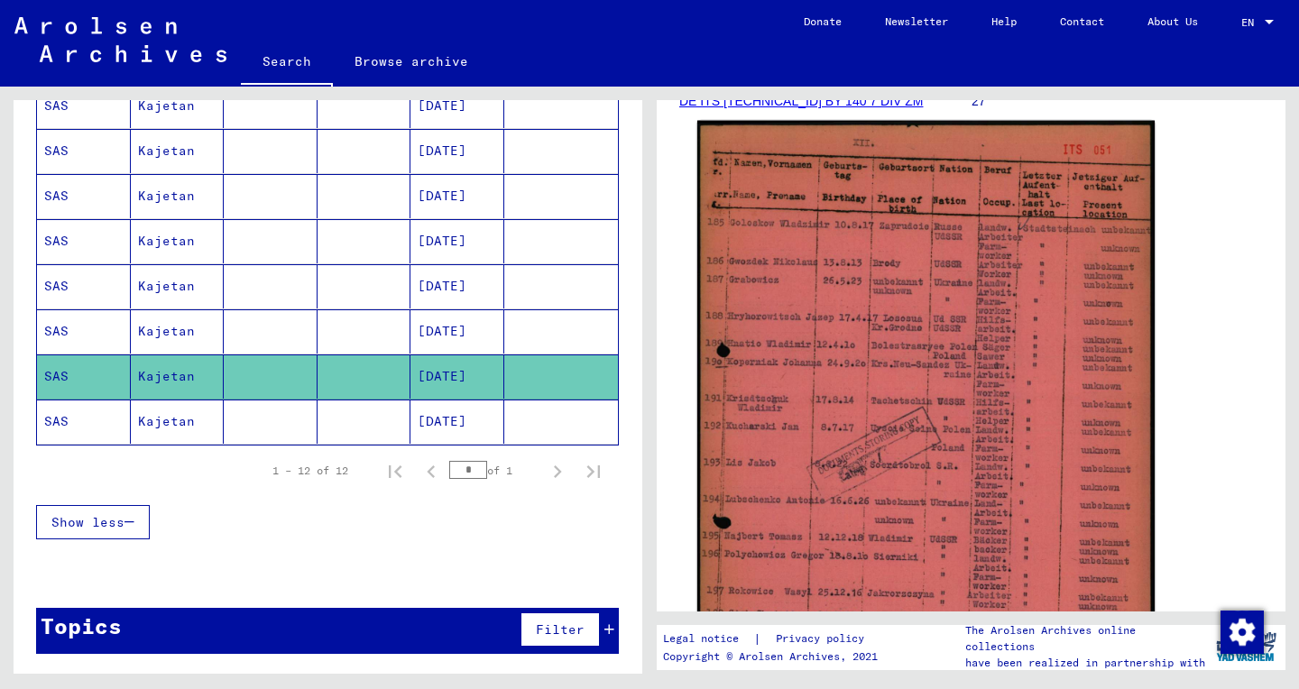
scroll to position [288, 0]
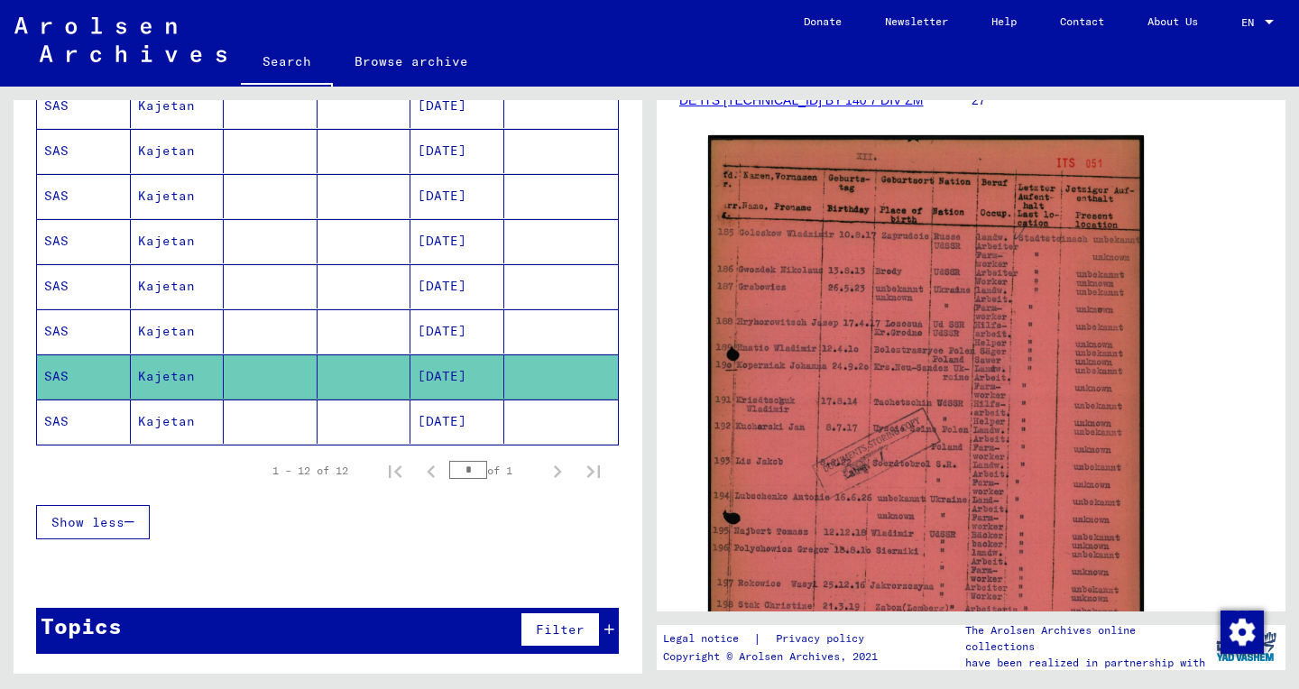
click at [589, 428] on mat-cell at bounding box center [561, 422] width 115 height 44
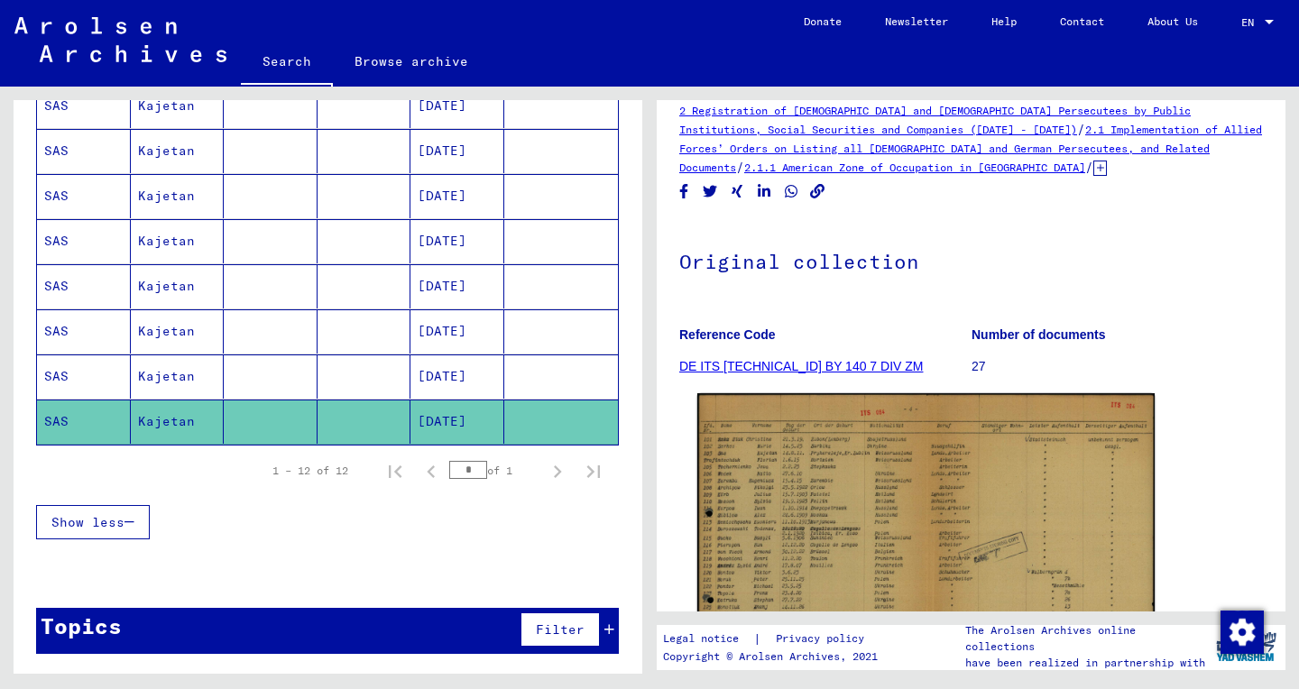
scroll to position [23, 0]
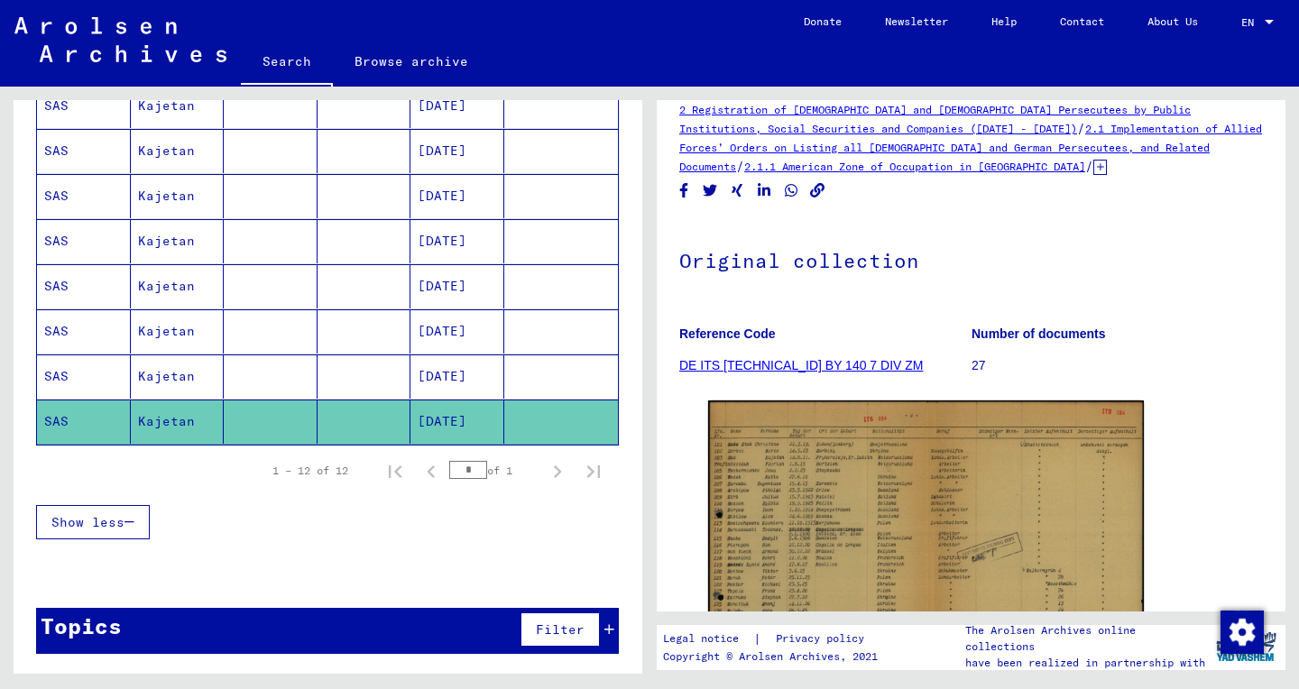
click at [430, 365] on mat-cell "[DATE]" at bounding box center [457, 376] width 94 height 44
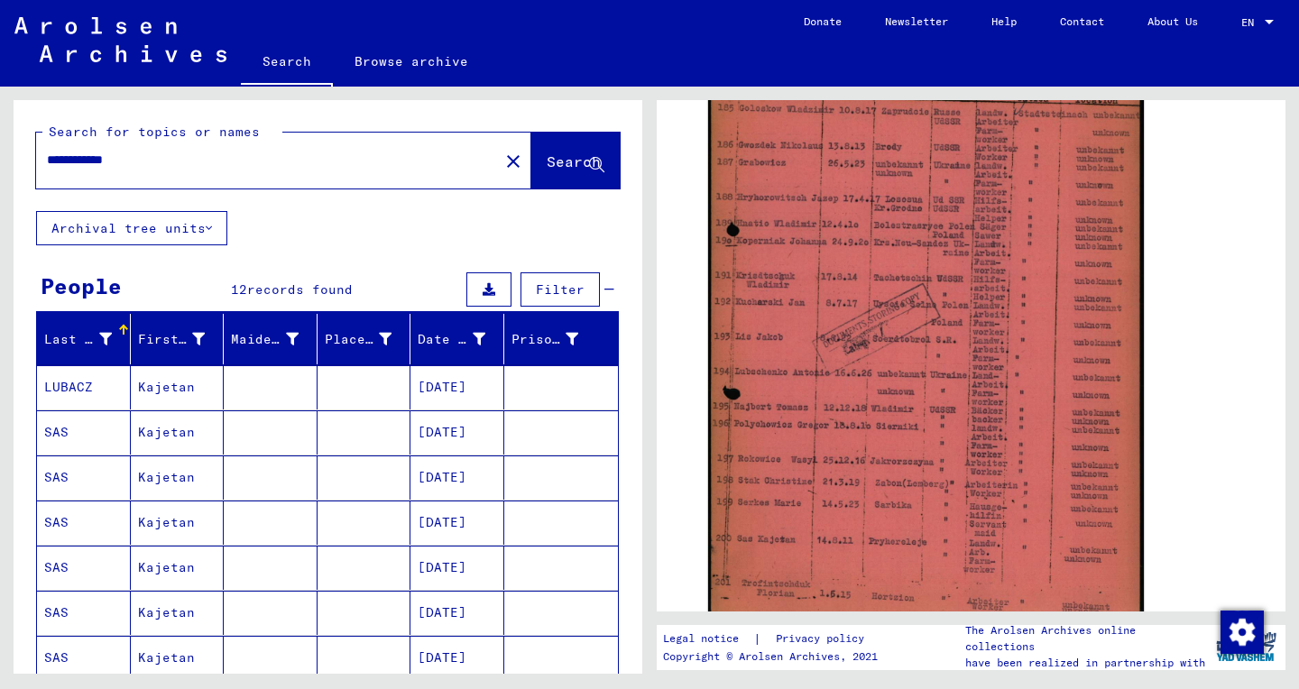
click at [139, 169] on input "**********" at bounding box center [267, 160] width 441 height 19
paste input "********"
type input "**********"
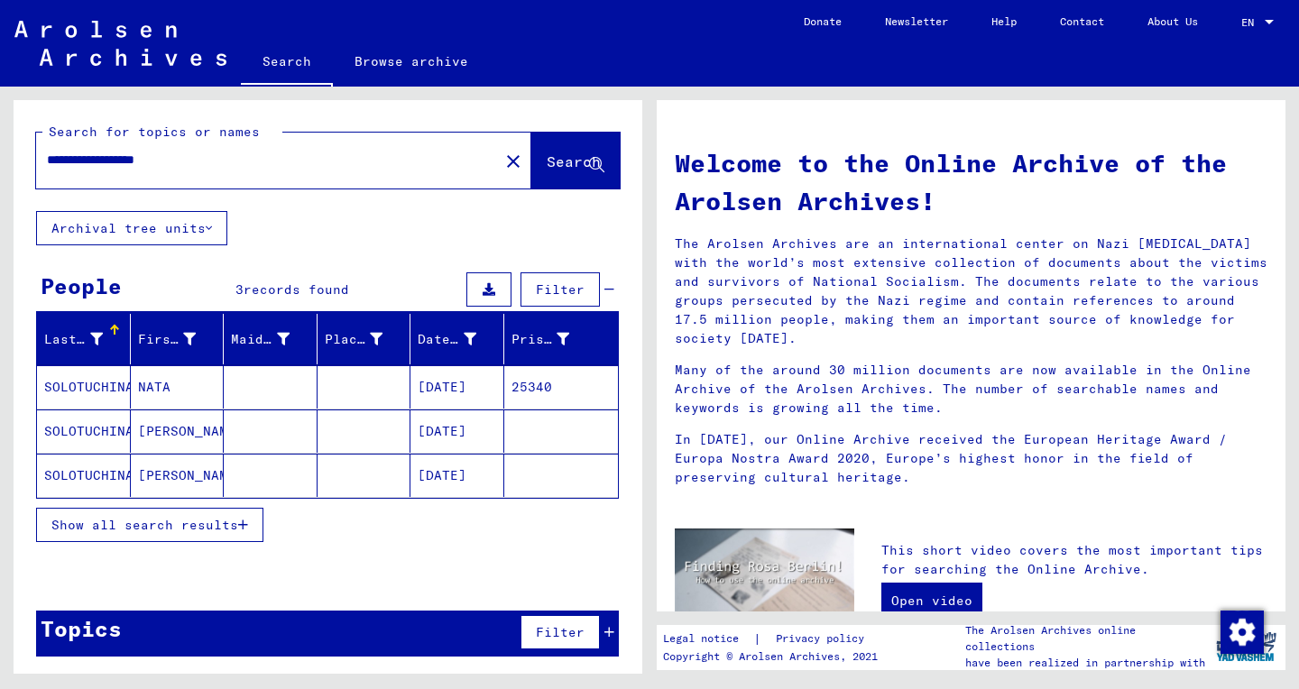
click at [179, 478] on mat-cell "[PERSON_NAME]" at bounding box center [178, 475] width 94 height 43
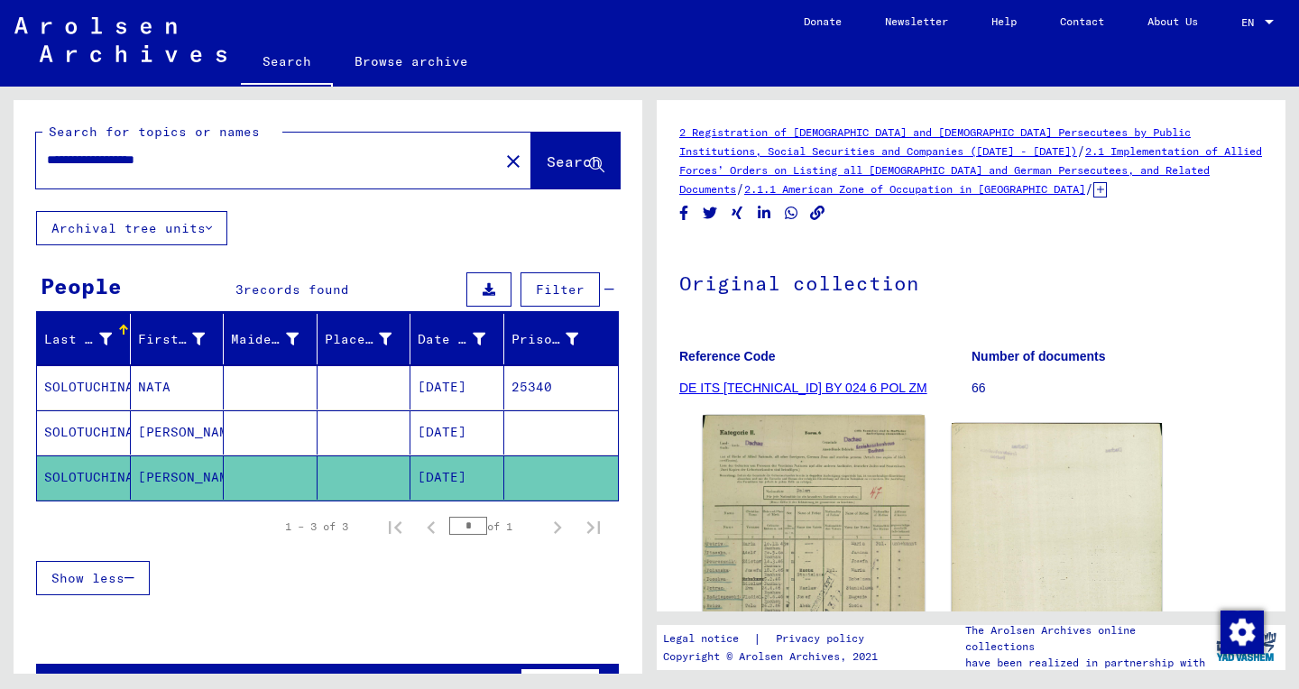
click at [822, 510] on img at bounding box center [813, 573] width 221 height 314
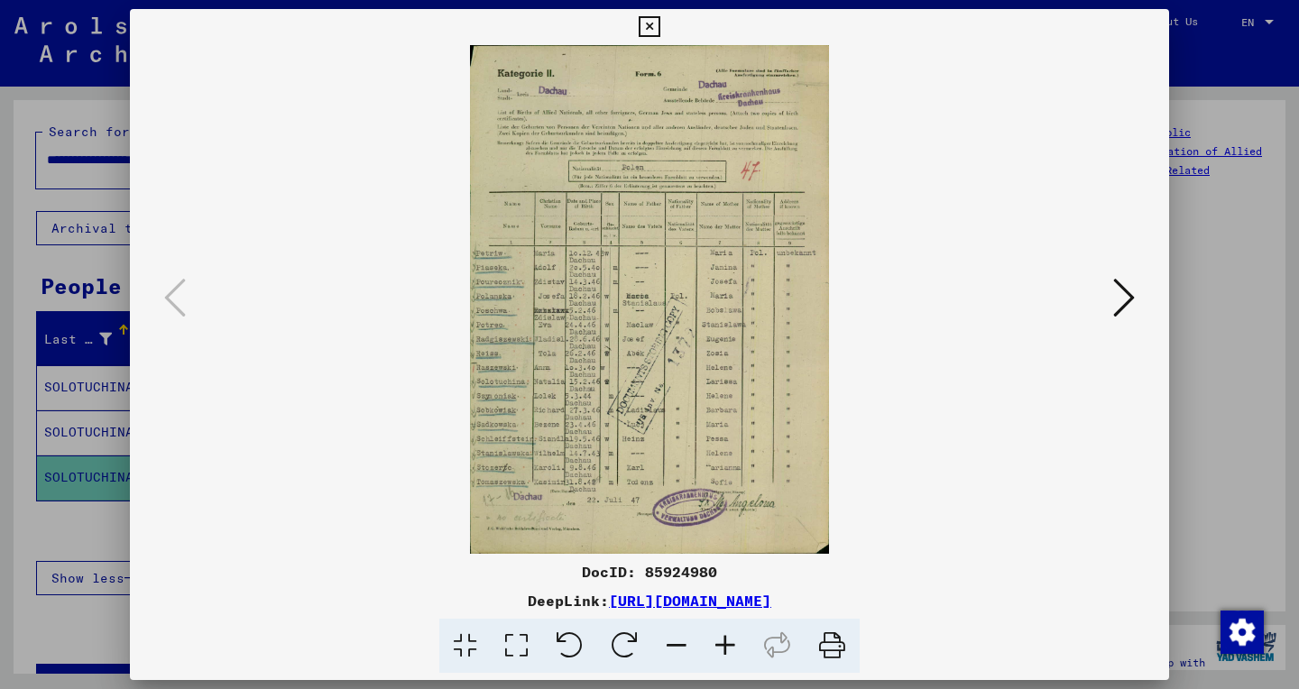
click at [514, 645] on icon at bounding box center [516, 646] width 51 height 55
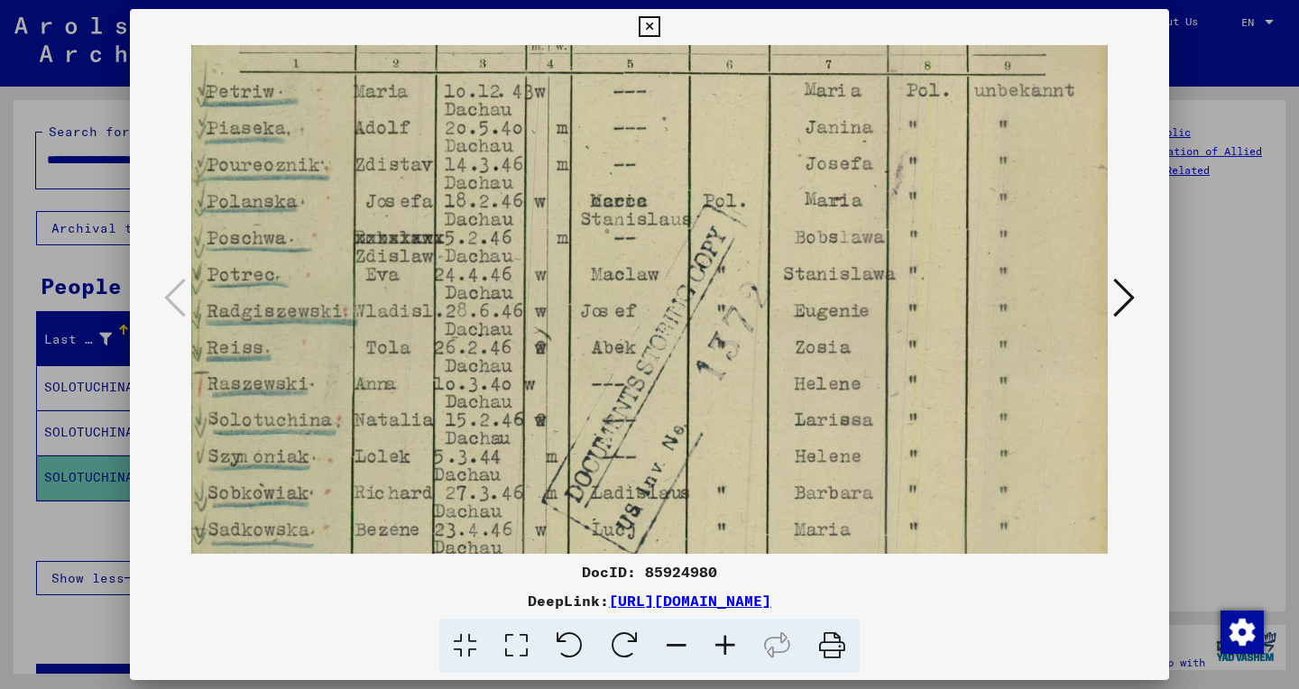
drag, startPoint x: 489, startPoint y: 448, endPoint x: 501, endPoint y: -35, distance: 483.6
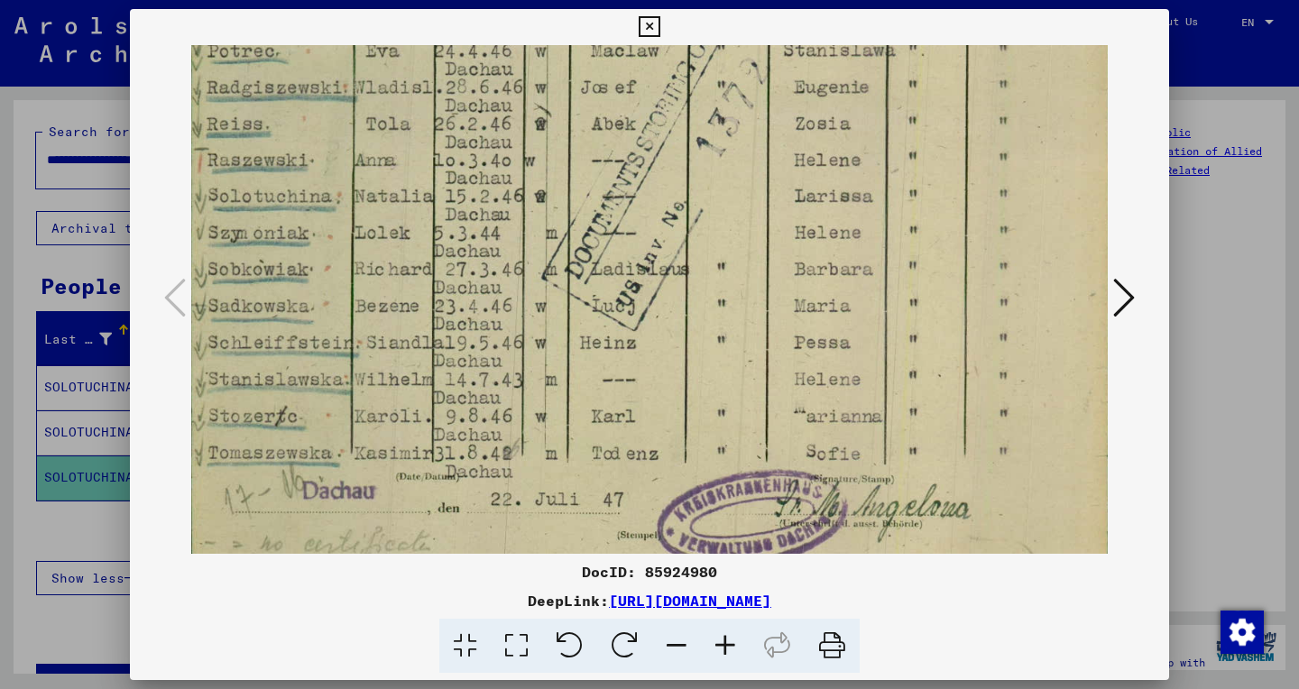
scroll to position [709, 0]
drag, startPoint x: 441, startPoint y: 395, endPoint x: 447, endPoint y: 170, distance: 225.6
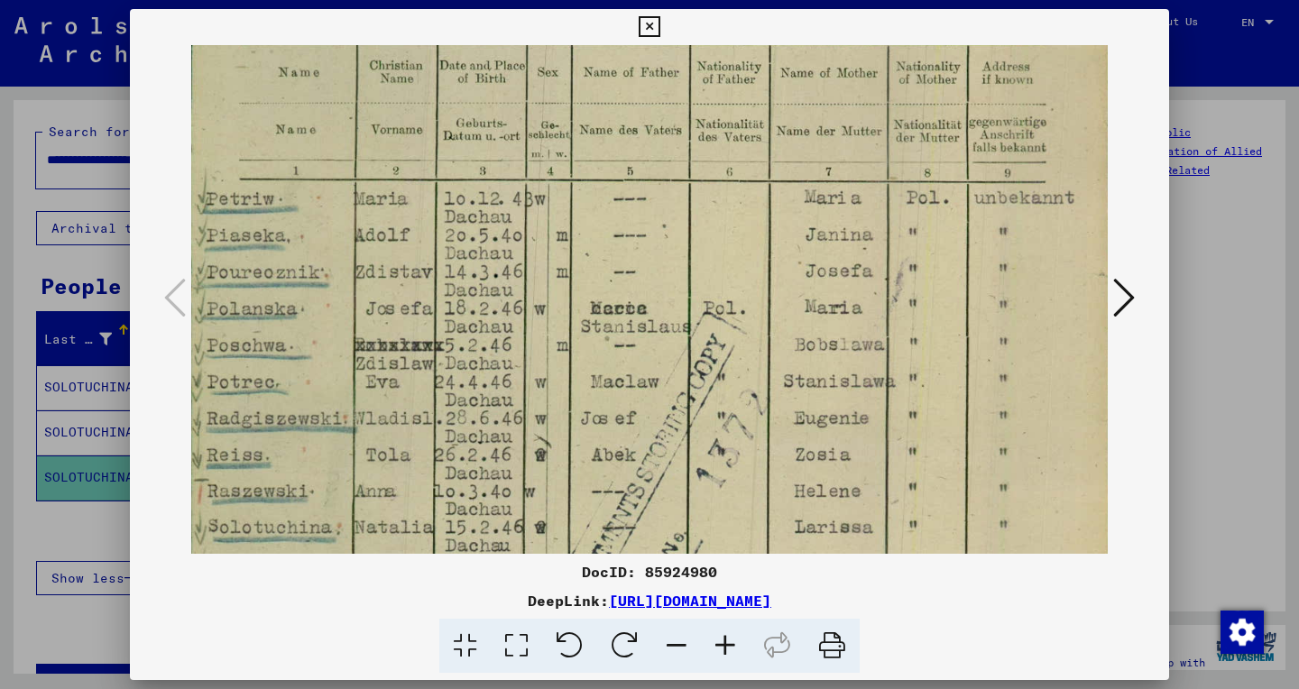
scroll to position [371, 0]
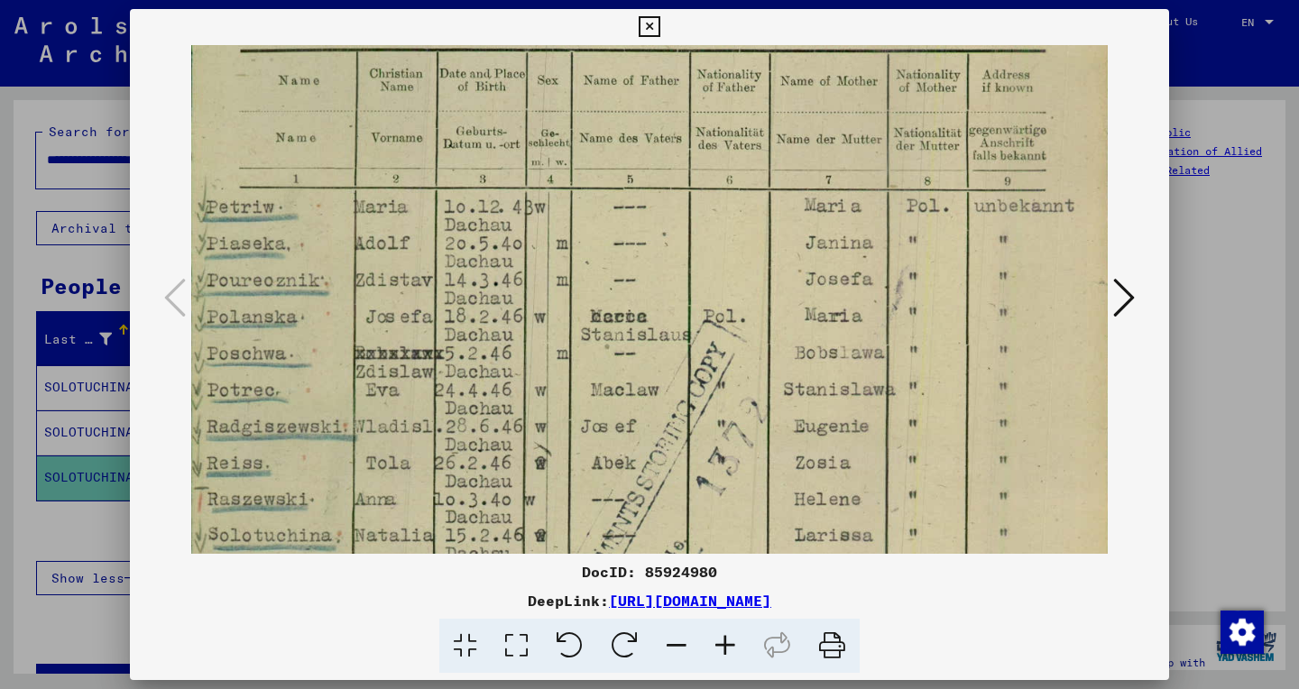
drag, startPoint x: 802, startPoint y: 190, endPoint x: 758, endPoint y: 529, distance: 341.1
click at [758, 529] on img at bounding box center [649, 325] width 916 height 1302
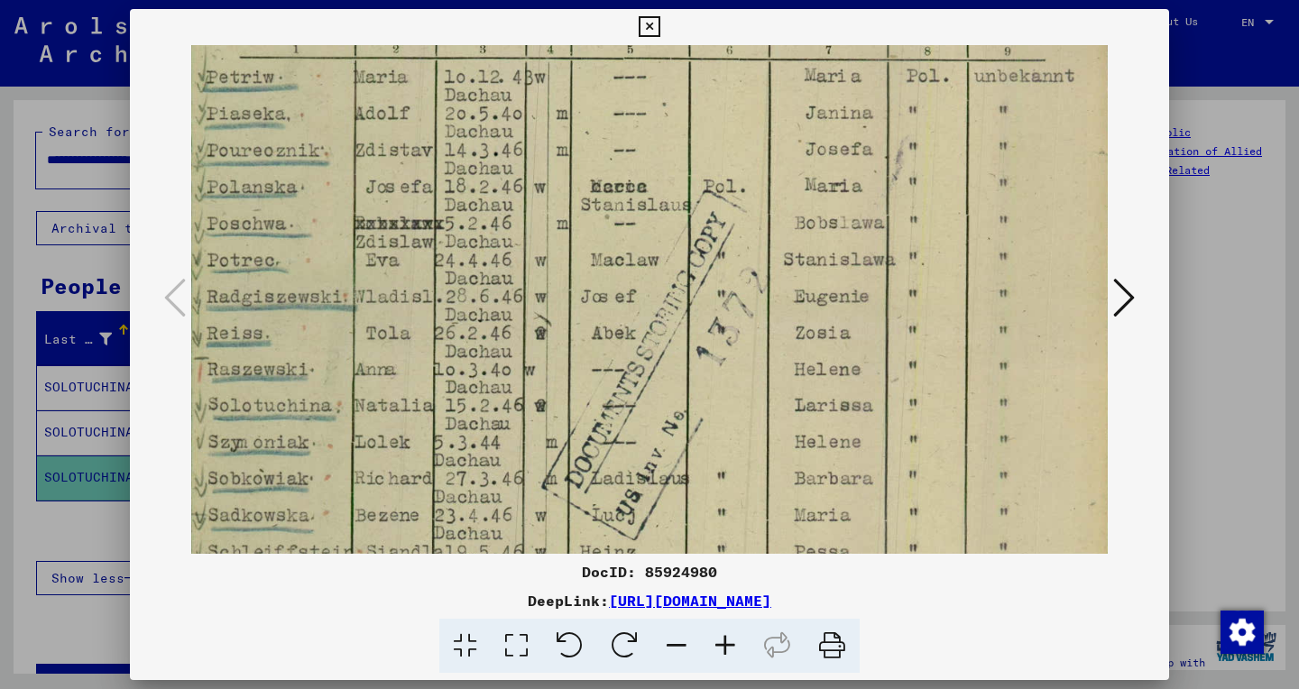
drag, startPoint x: 685, startPoint y: 495, endPoint x: 672, endPoint y: 321, distance: 174.5
click at [672, 321] on img at bounding box center [649, 196] width 916 height 1302
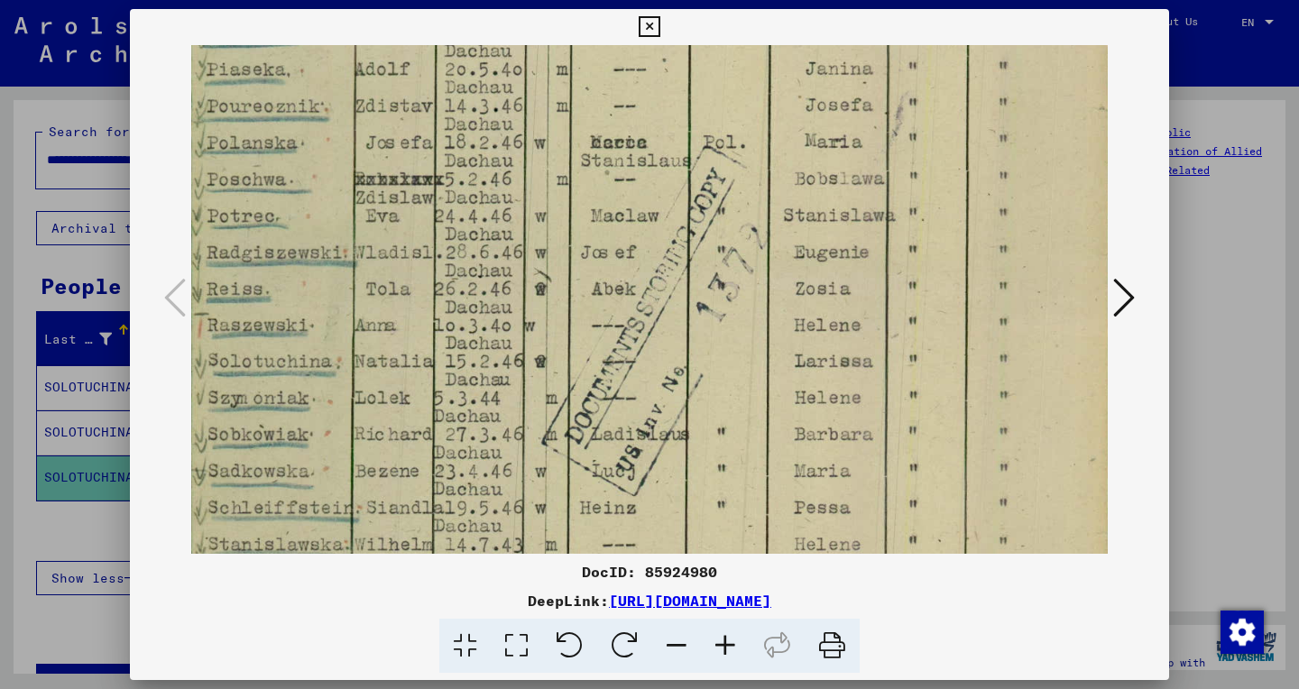
click at [1135, 300] on icon at bounding box center [1124, 297] width 22 height 43
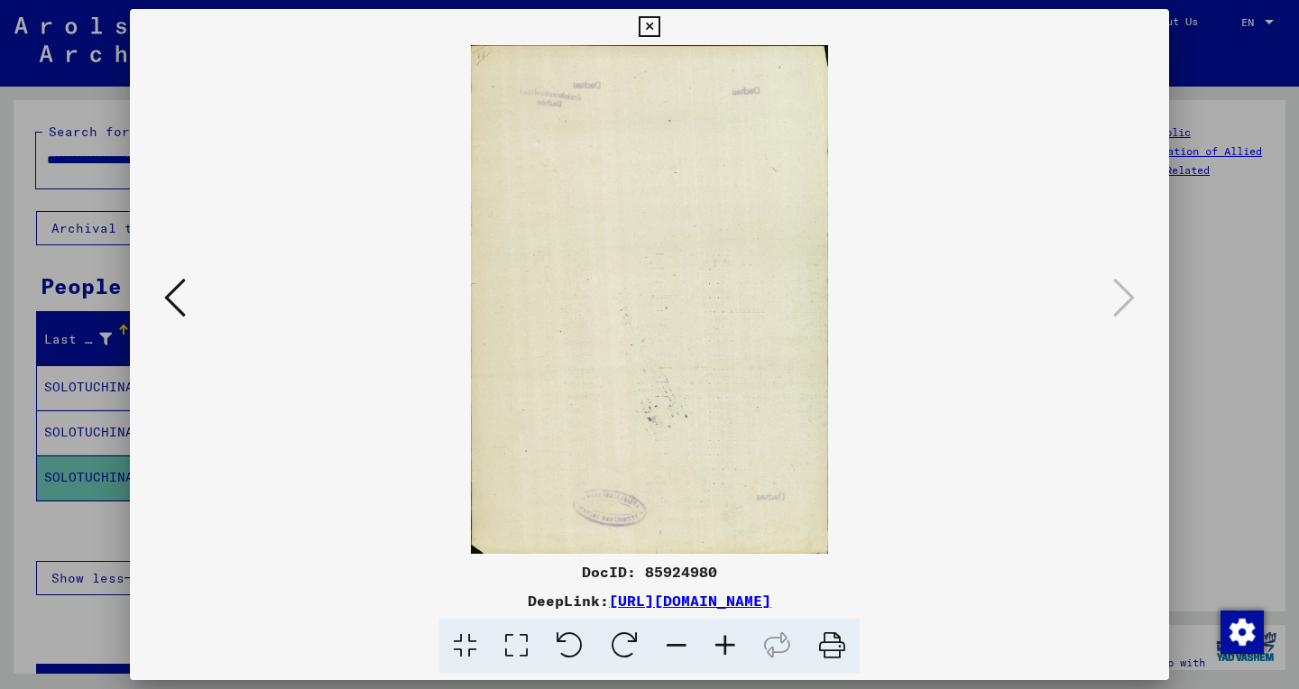
scroll to position [0, 0]
click at [659, 29] on icon at bounding box center [649, 27] width 21 height 22
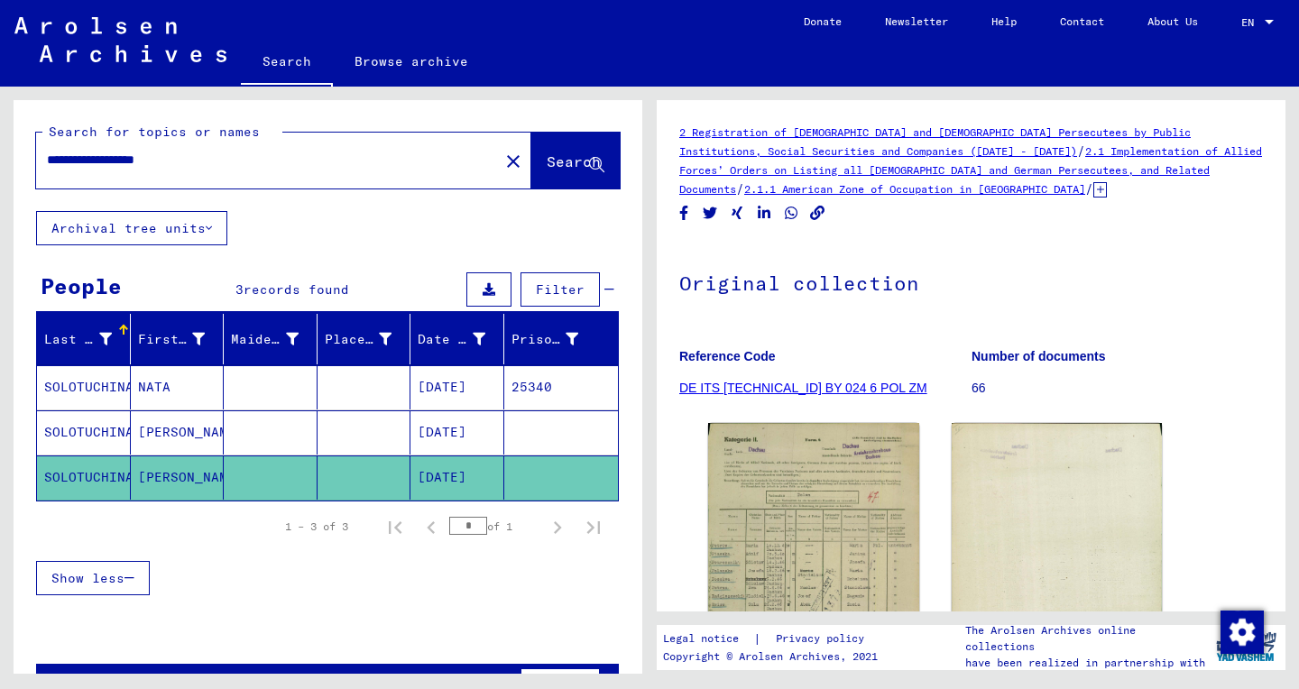
click at [98, 433] on mat-cell "SOLOTUCHINA" at bounding box center [84, 432] width 94 height 44
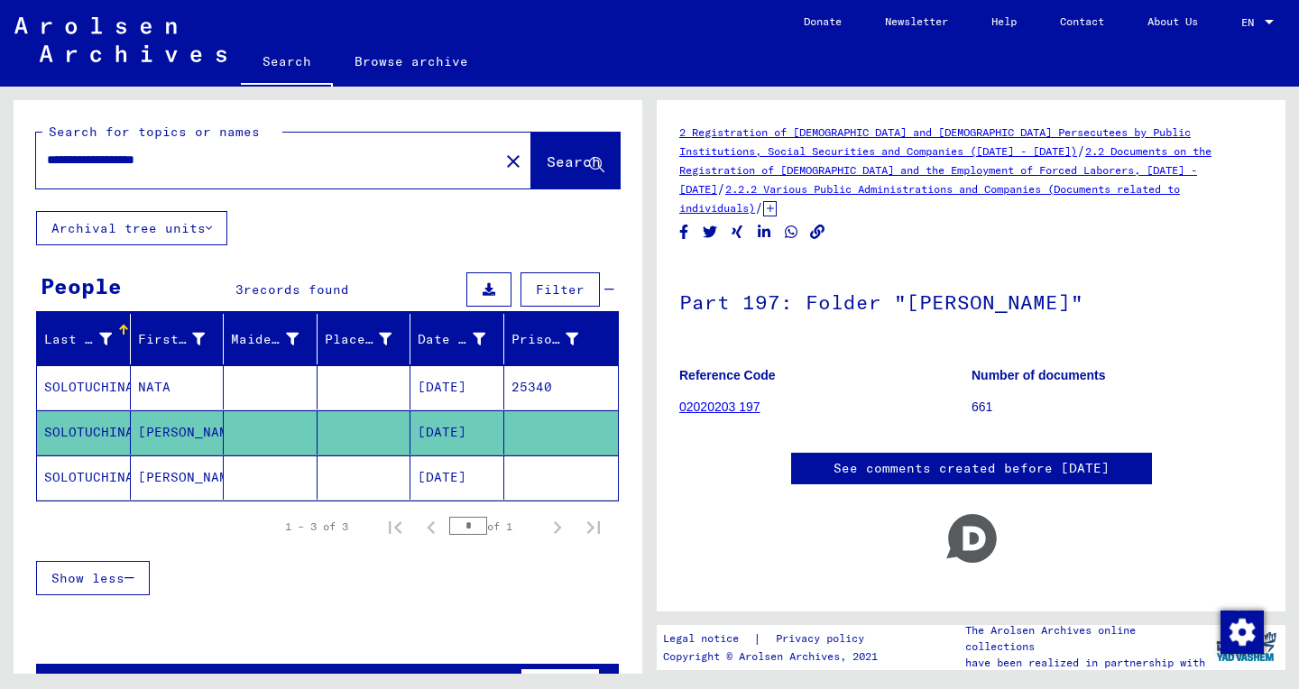
scroll to position [15, 0]
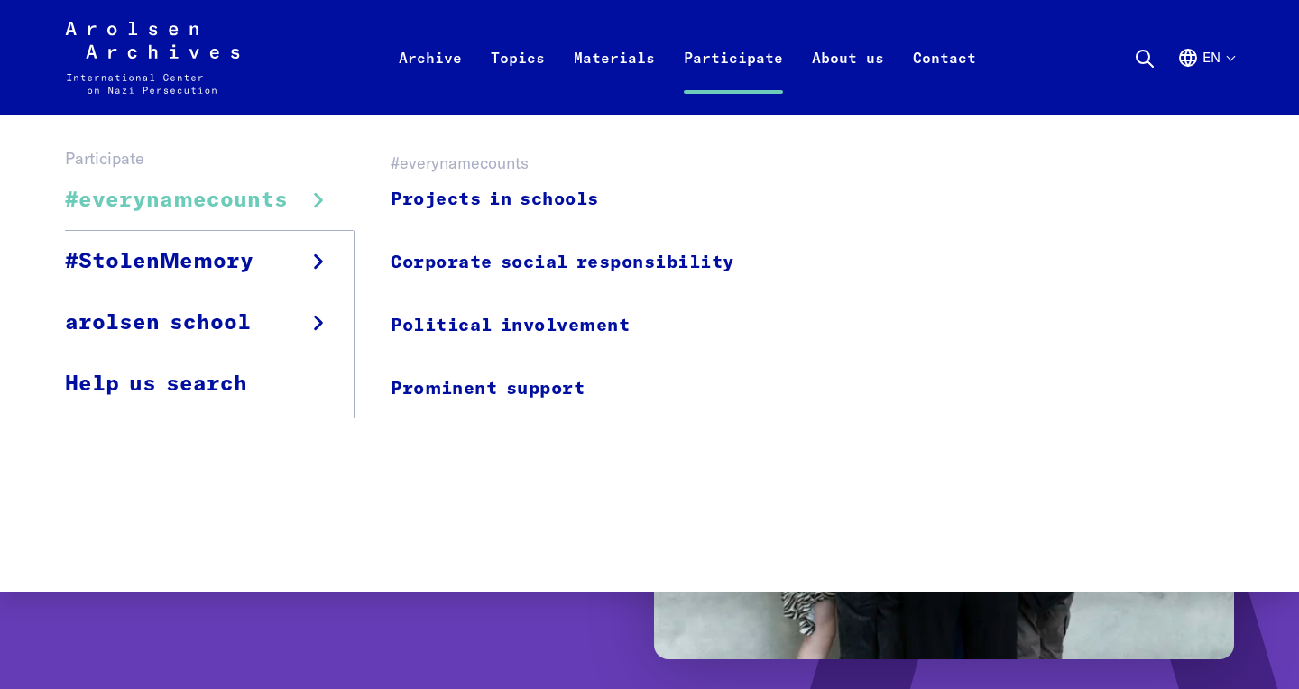
click at [267, 203] on span "#everynamecounts" at bounding box center [176, 200] width 223 height 32
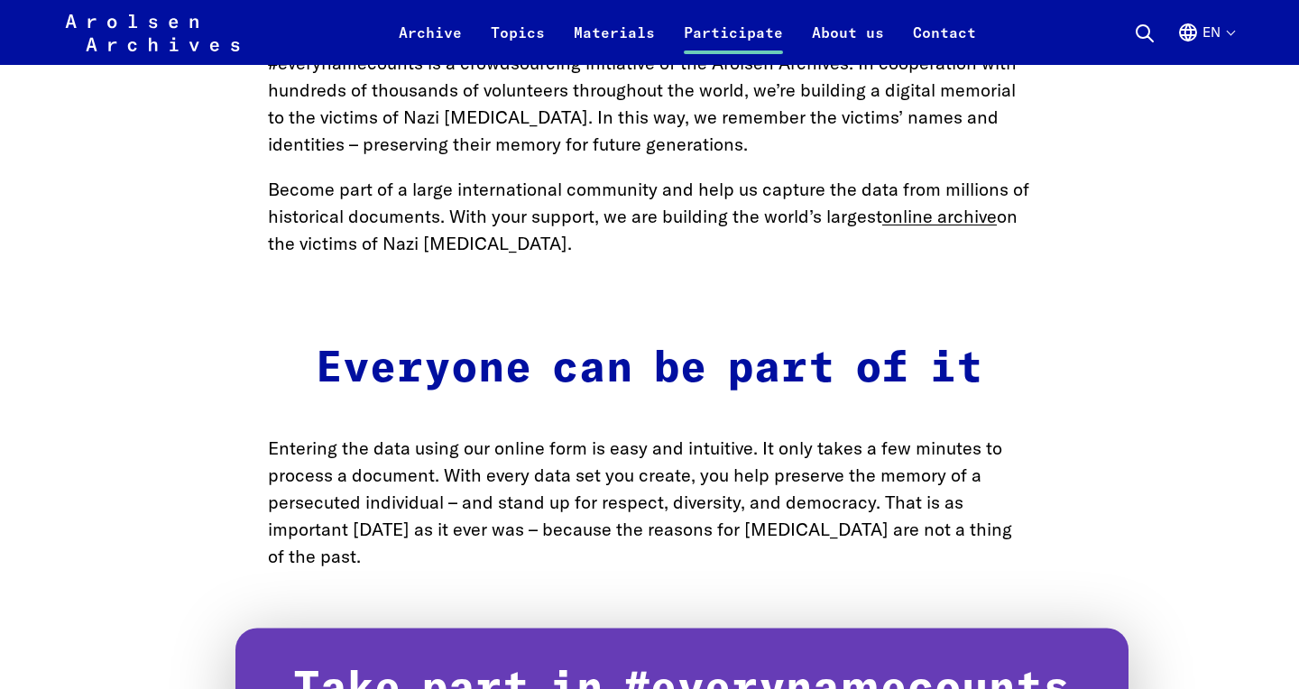
scroll to position [1403, 0]
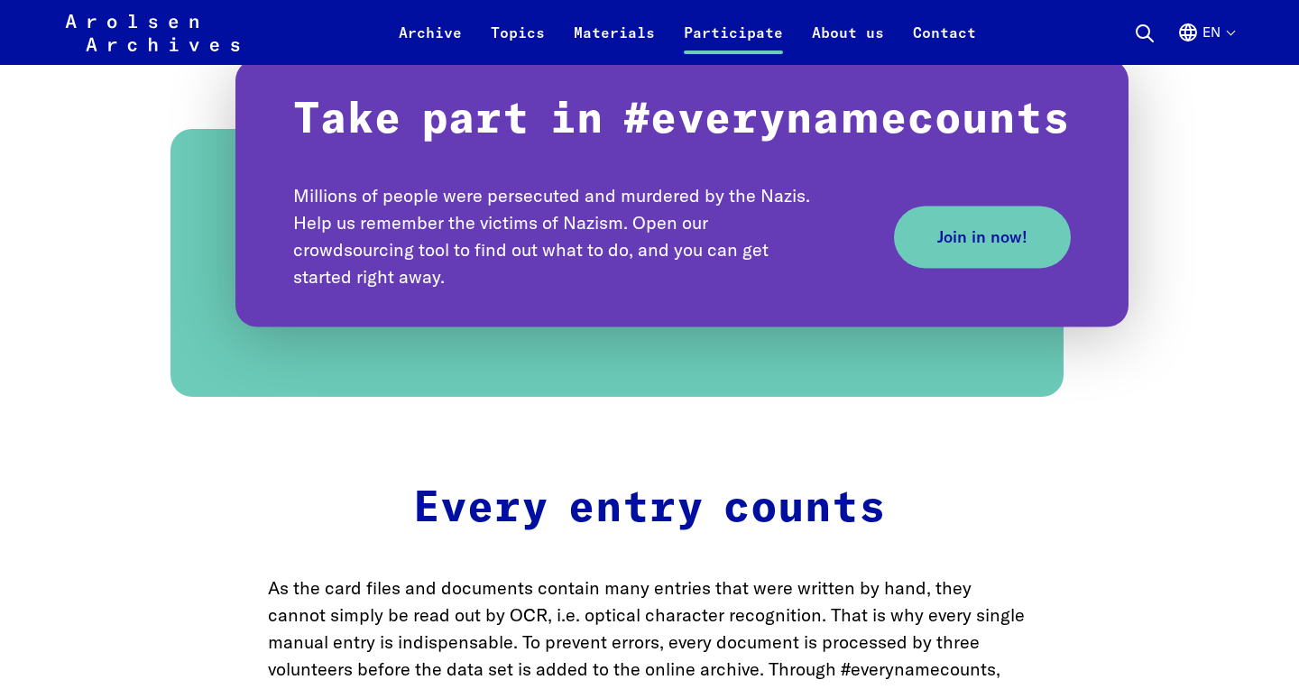
click at [963, 244] on span "Join in now!" at bounding box center [982, 237] width 90 height 24
